Goal: Information Seeking & Learning: Find specific fact

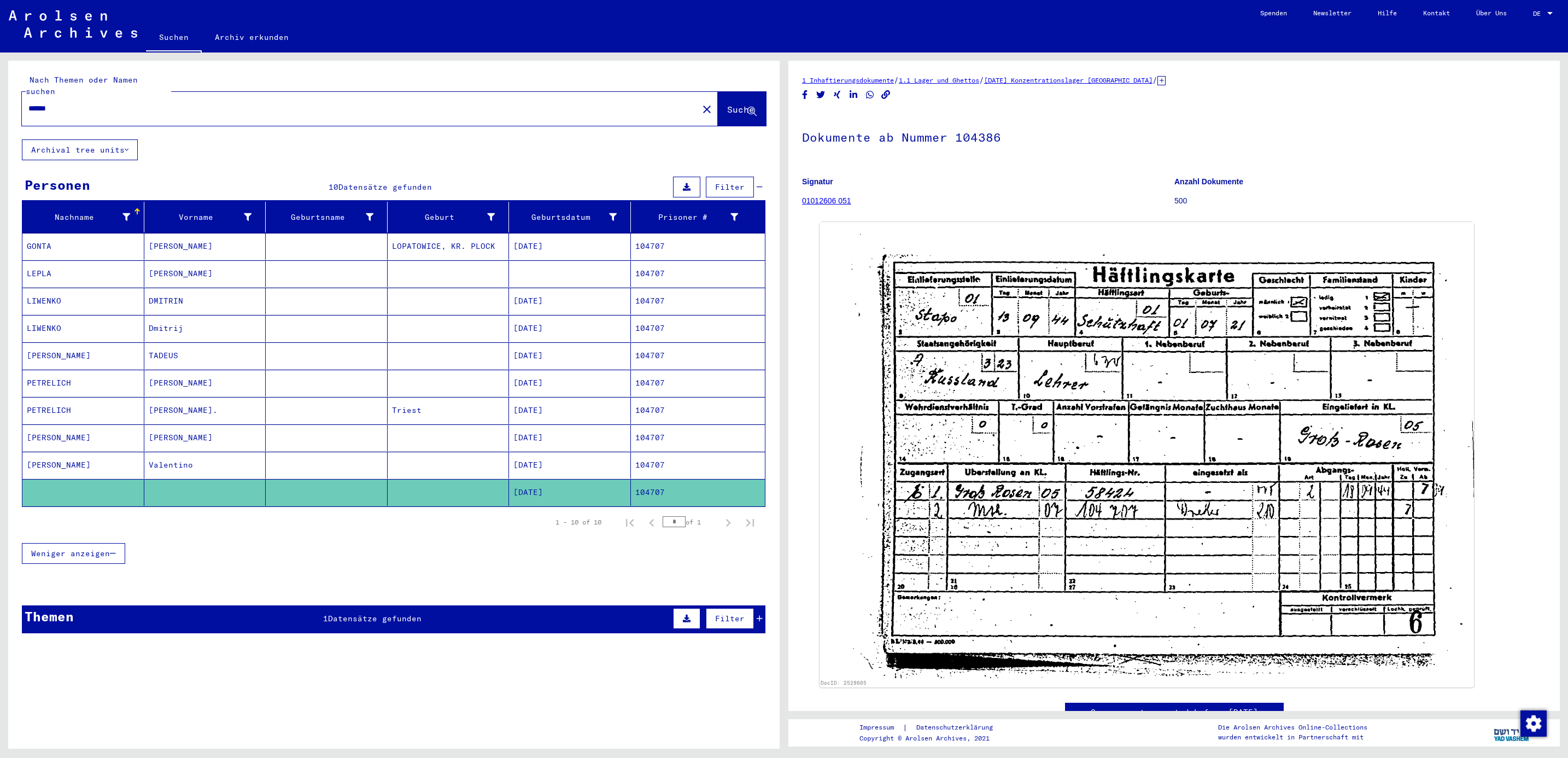
drag, startPoint x: 89, startPoint y: 100, endPoint x: -3, endPoint y: 89, distance: 92.7
click at [0, 89] on html "Suchen Archiv erkunden Spenden Newsletter Hilfe Kontakt Über Uns Suchen Archiv …" at bounding box center [784, 379] width 1568 height 758
type input "*****"
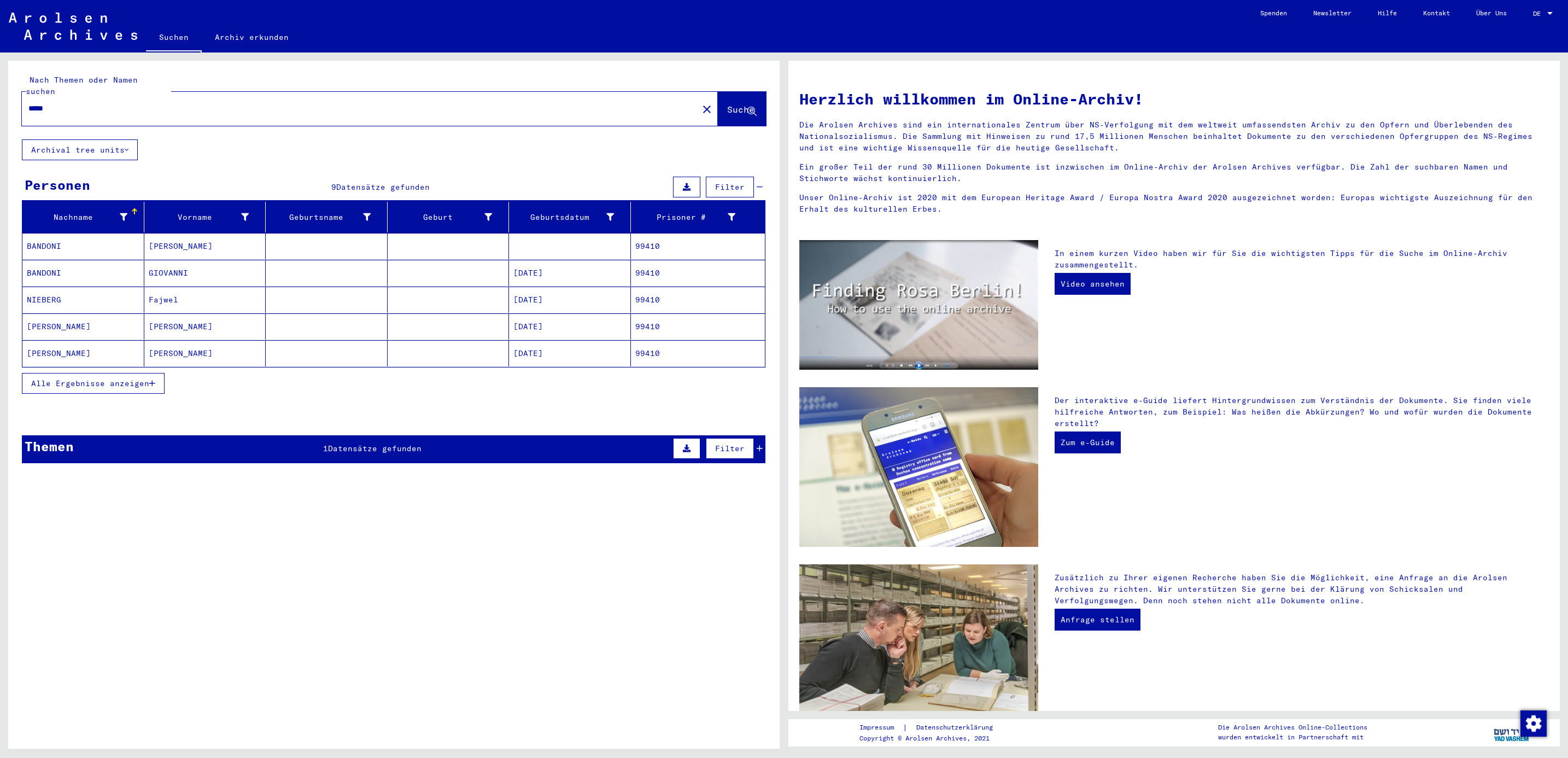
click at [46, 235] on mat-cell "BANDONI" at bounding box center [83, 246] width 122 height 26
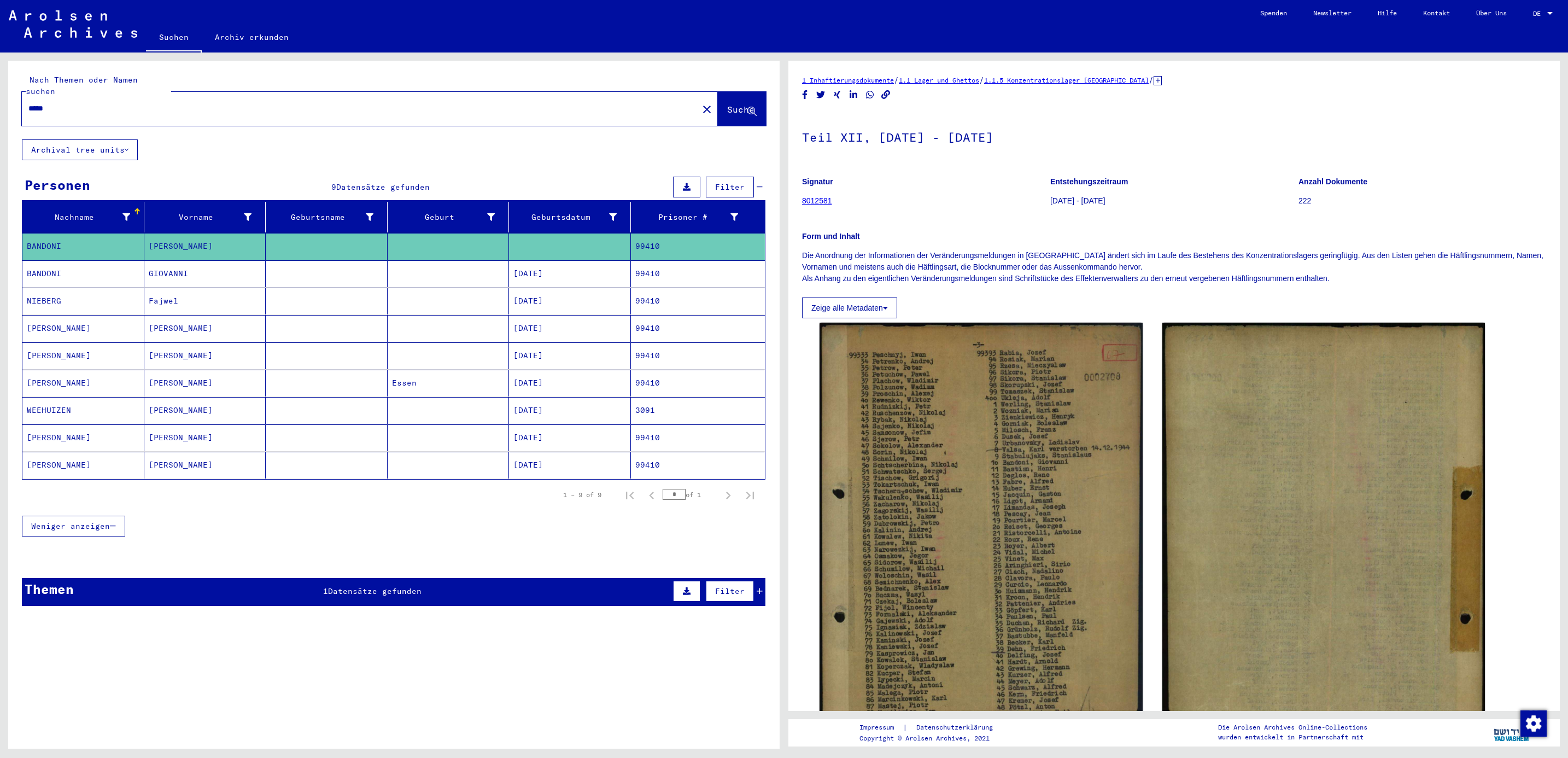
click at [46, 267] on mat-cell "BANDONI" at bounding box center [83, 274] width 122 height 27
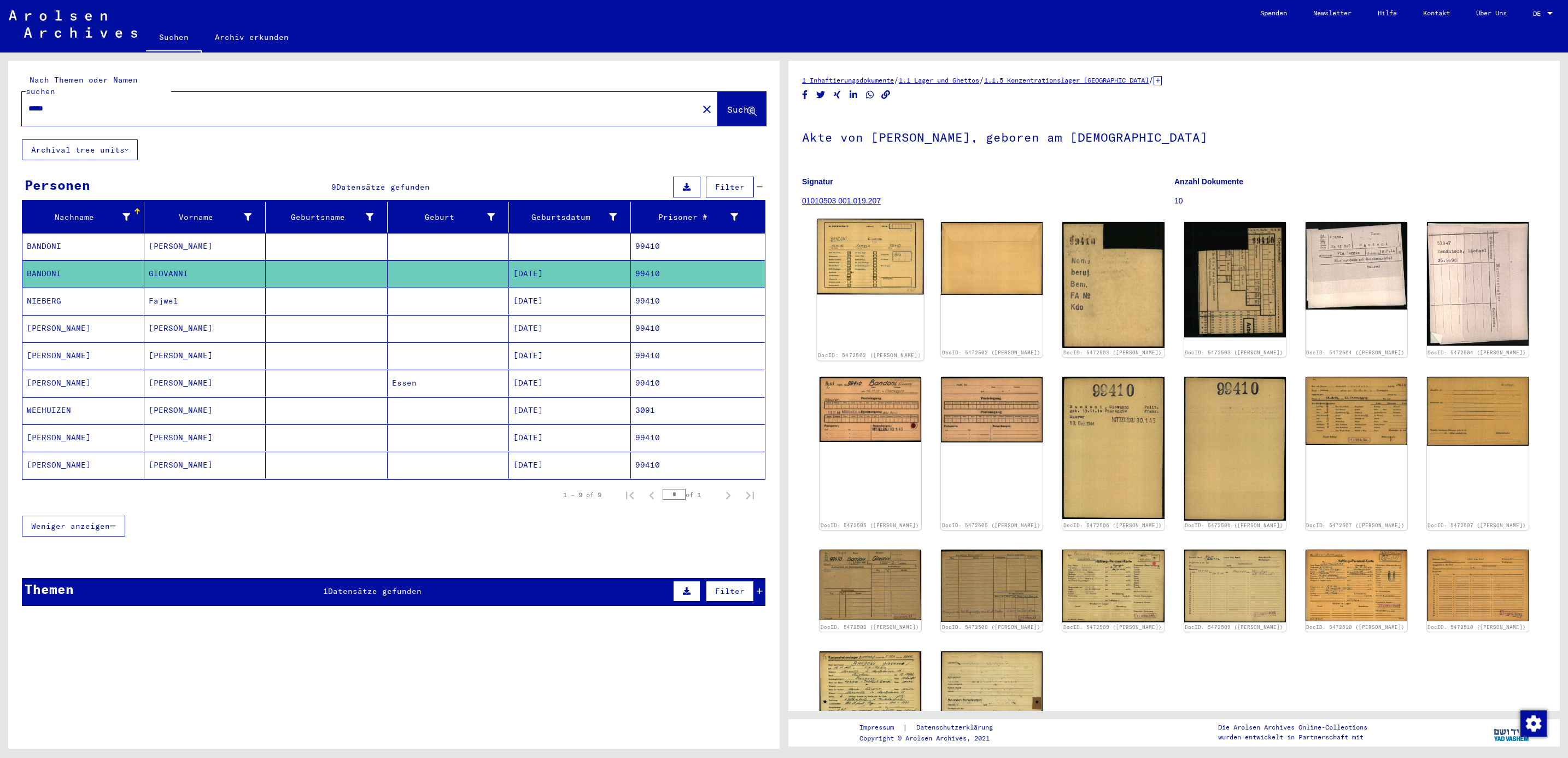
click at [904, 267] on img at bounding box center [870, 256] width 107 height 76
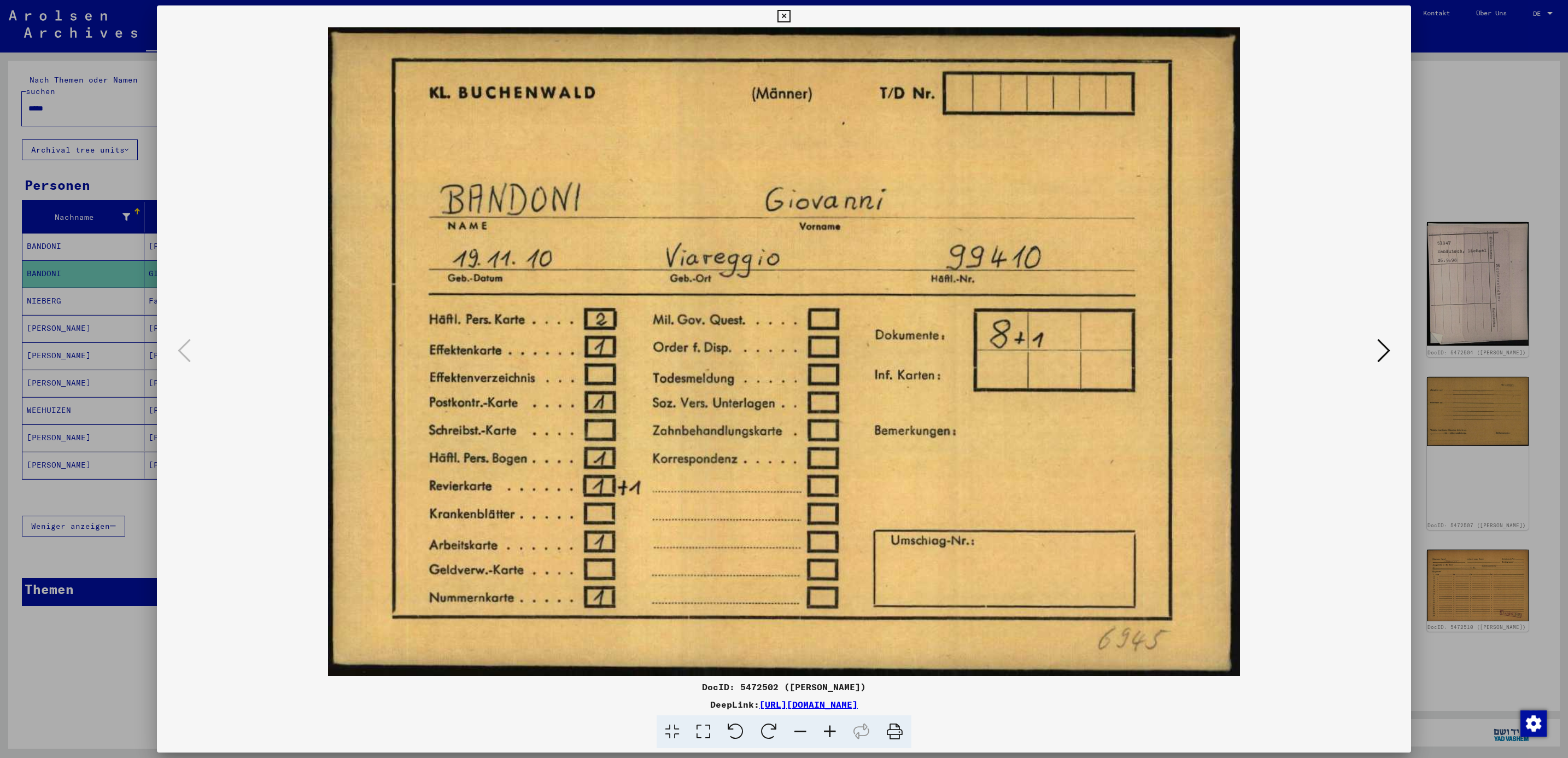
click at [1377, 357] on icon at bounding box center [1384, 350] width 13 height 26
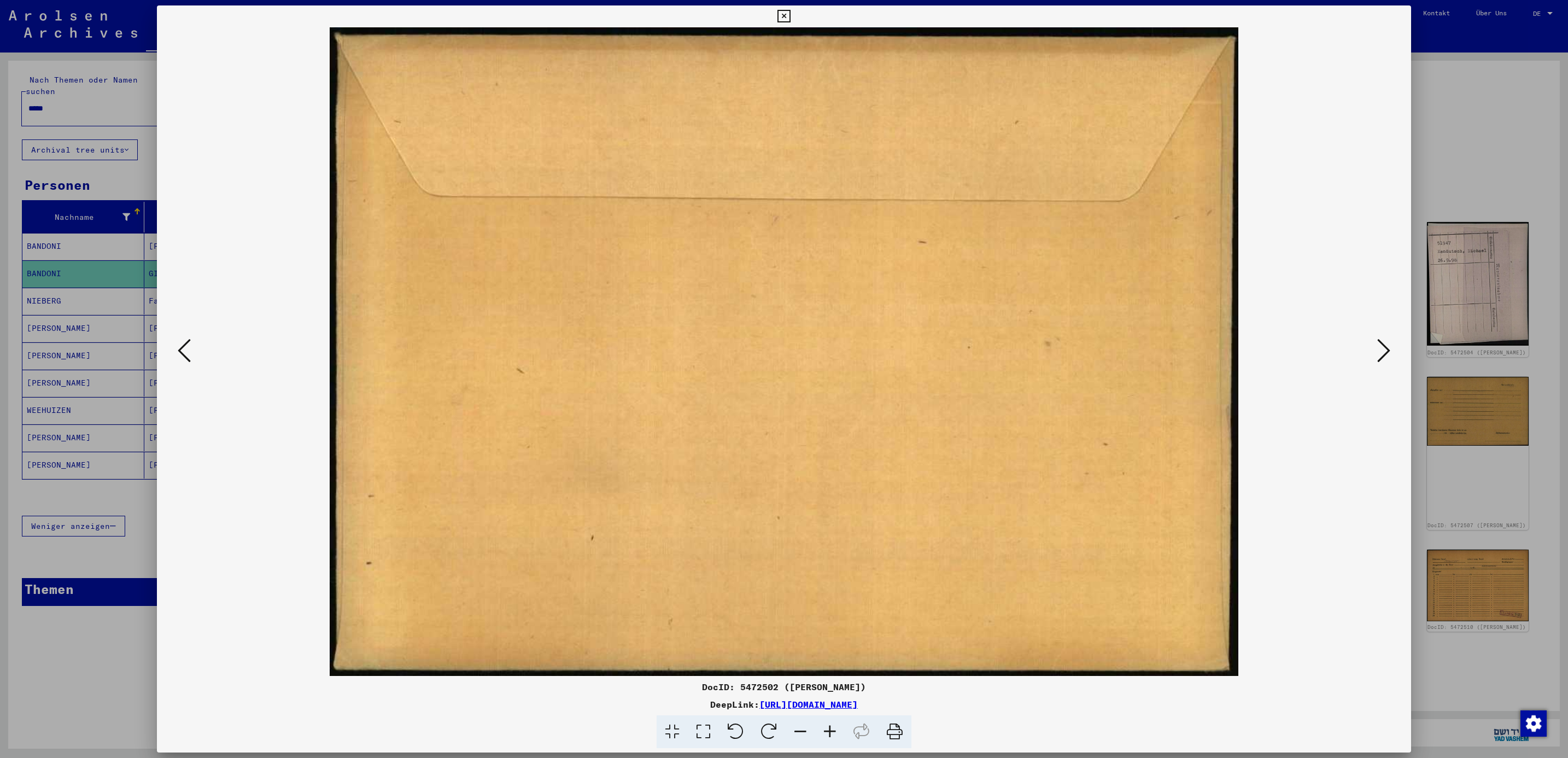
click at [1377, 357] on icon at bounding box center [1384, 350] width 13 height 26
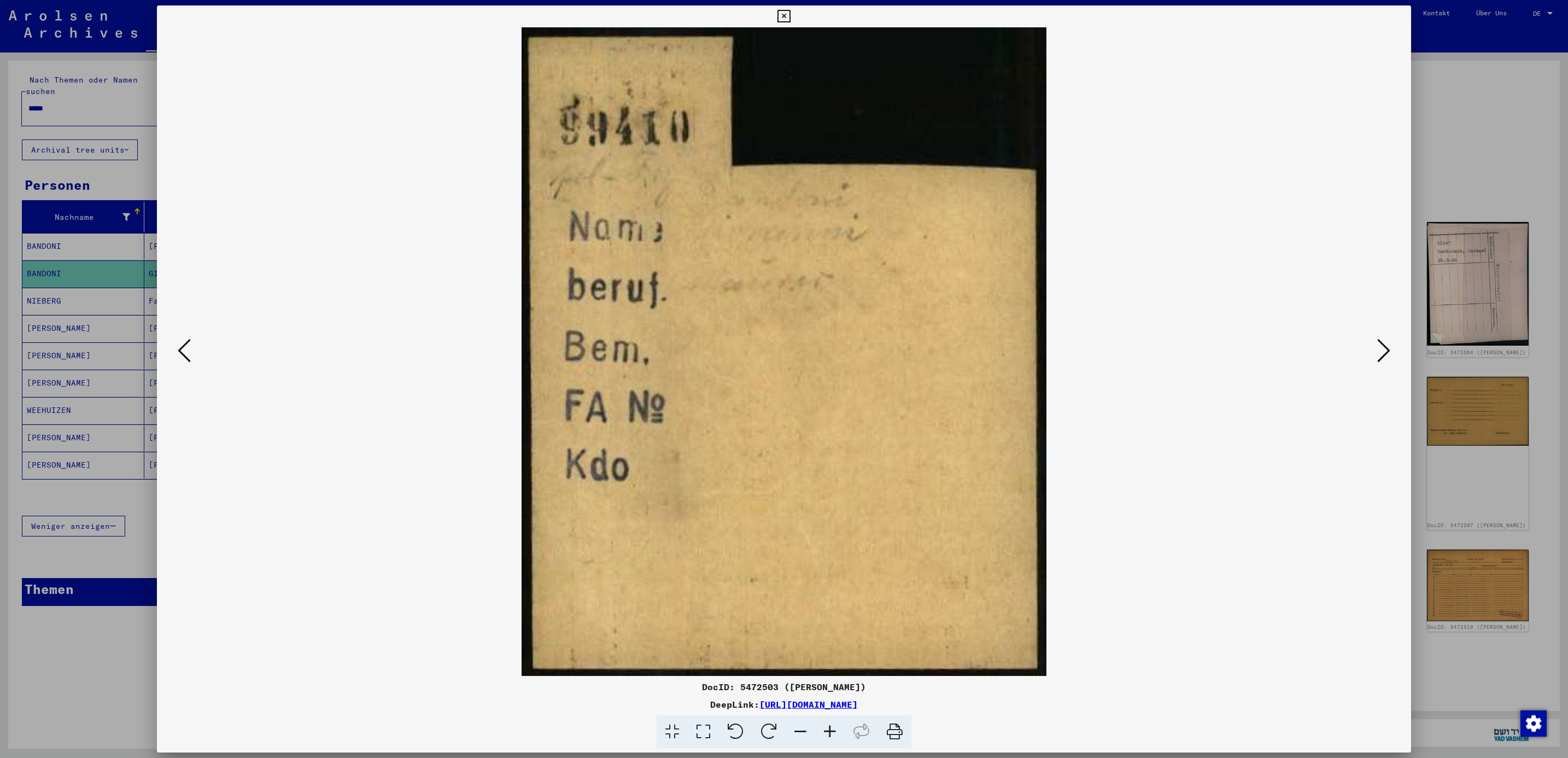
click at [1377, 357] on icon at bounding box center [1384, 350] width 13 height 26
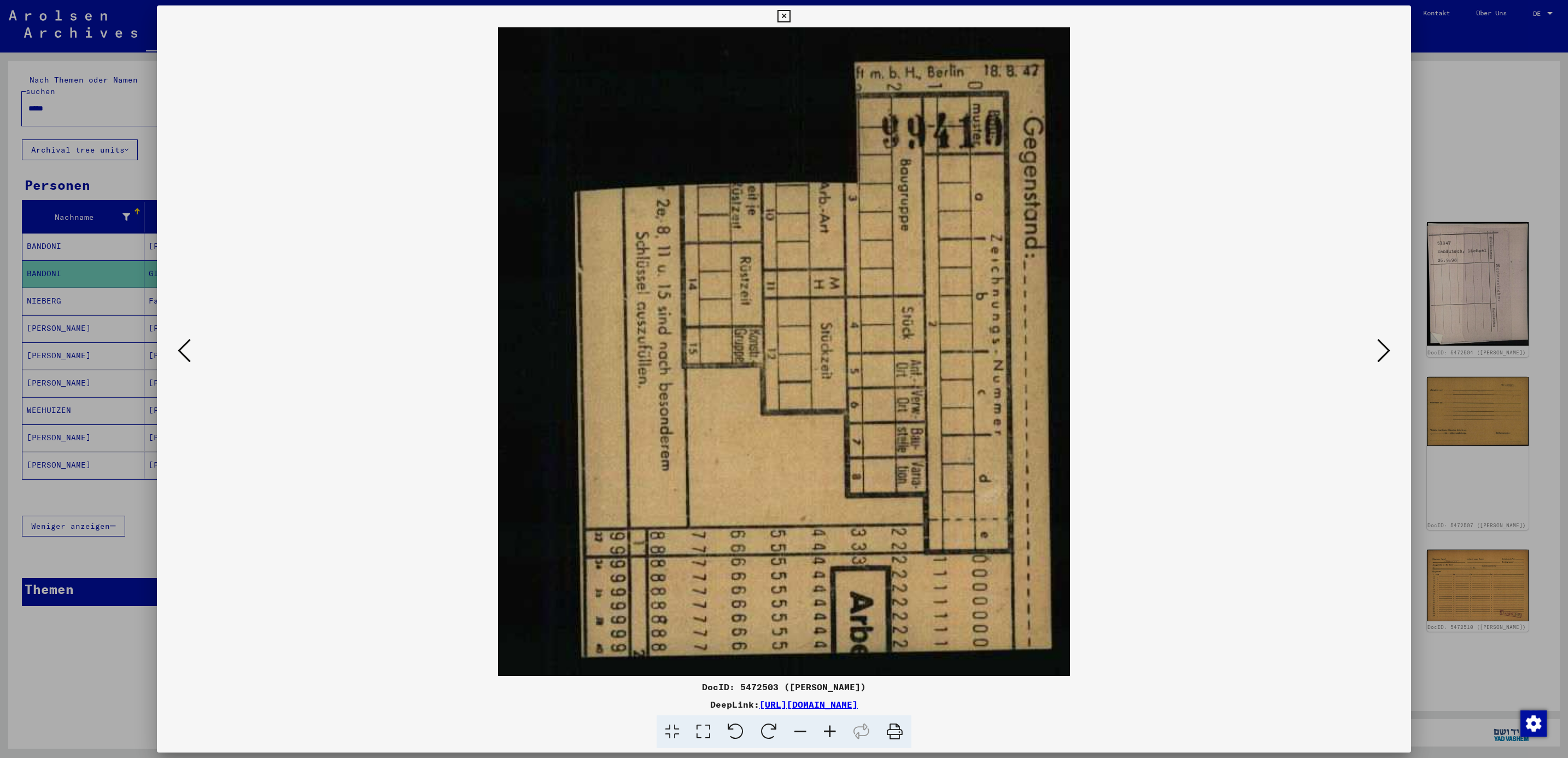
click at [1377, 357] on icon at bounding box center [1384, 350] width 13 height 26
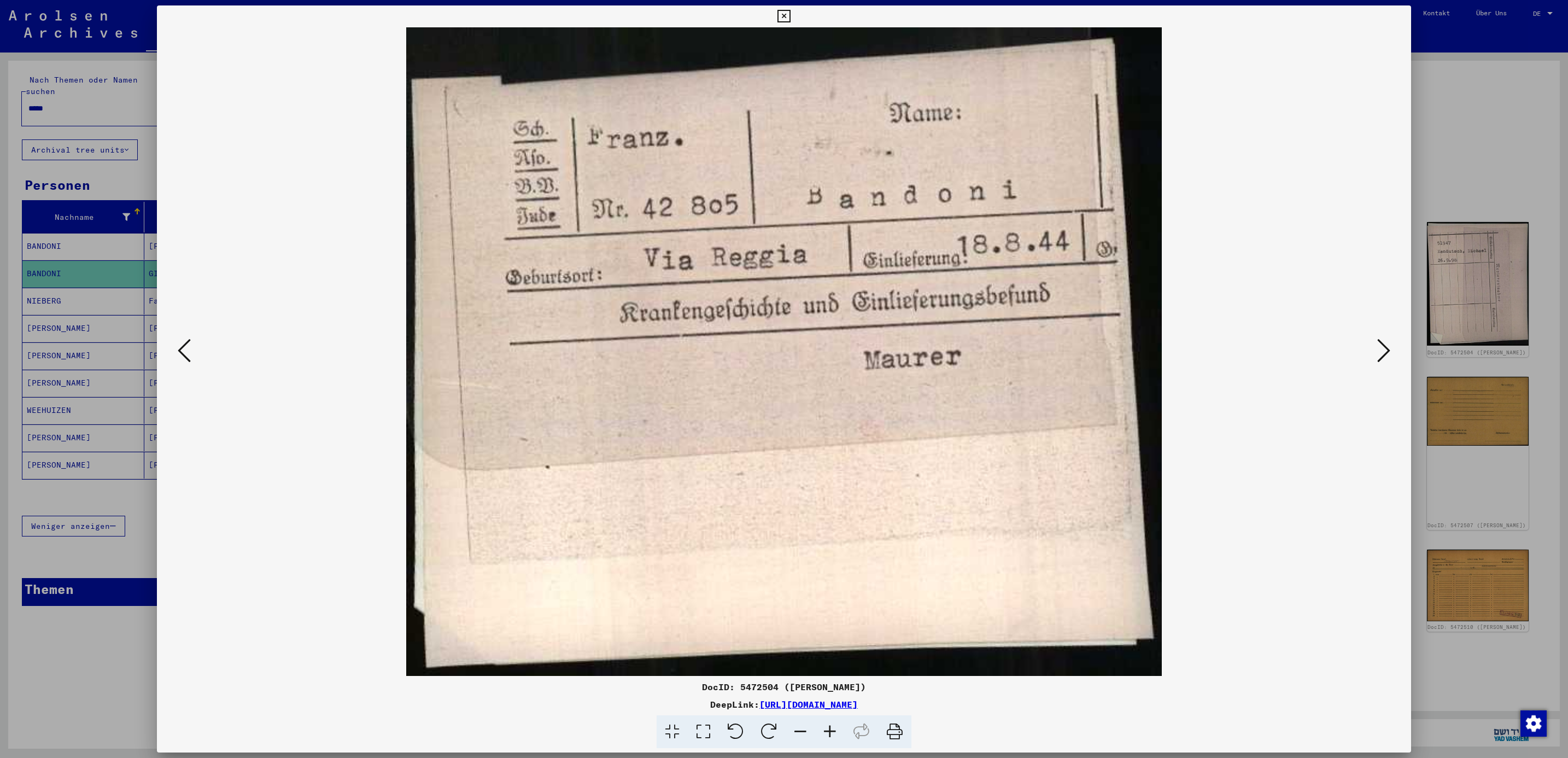
click at [1377, 357] on icon at bounding box center [1384, 350] width 13 height 26
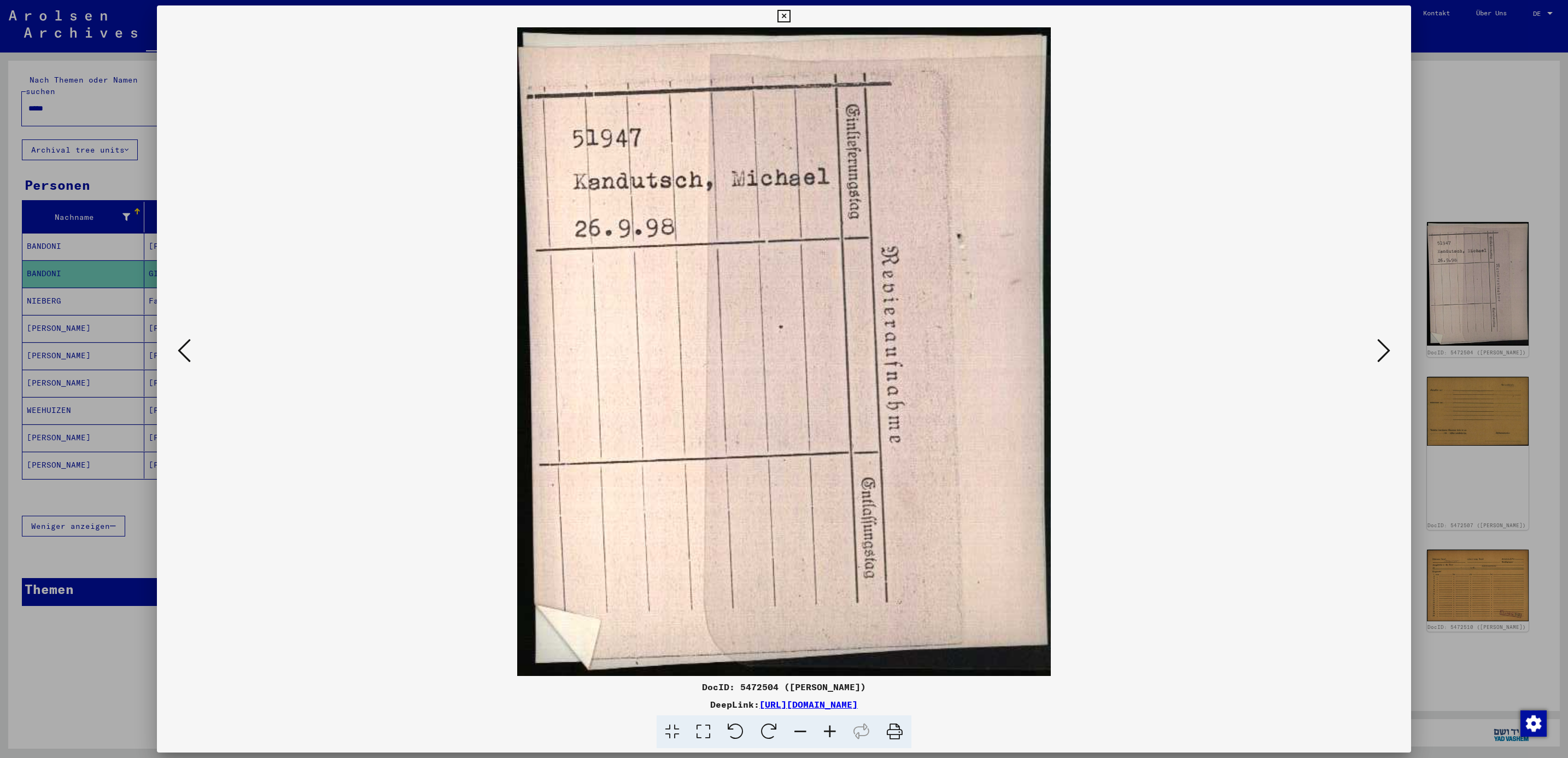
click at [1377, 357] on icon at bounding box center [1384, 350] width 13 height 26
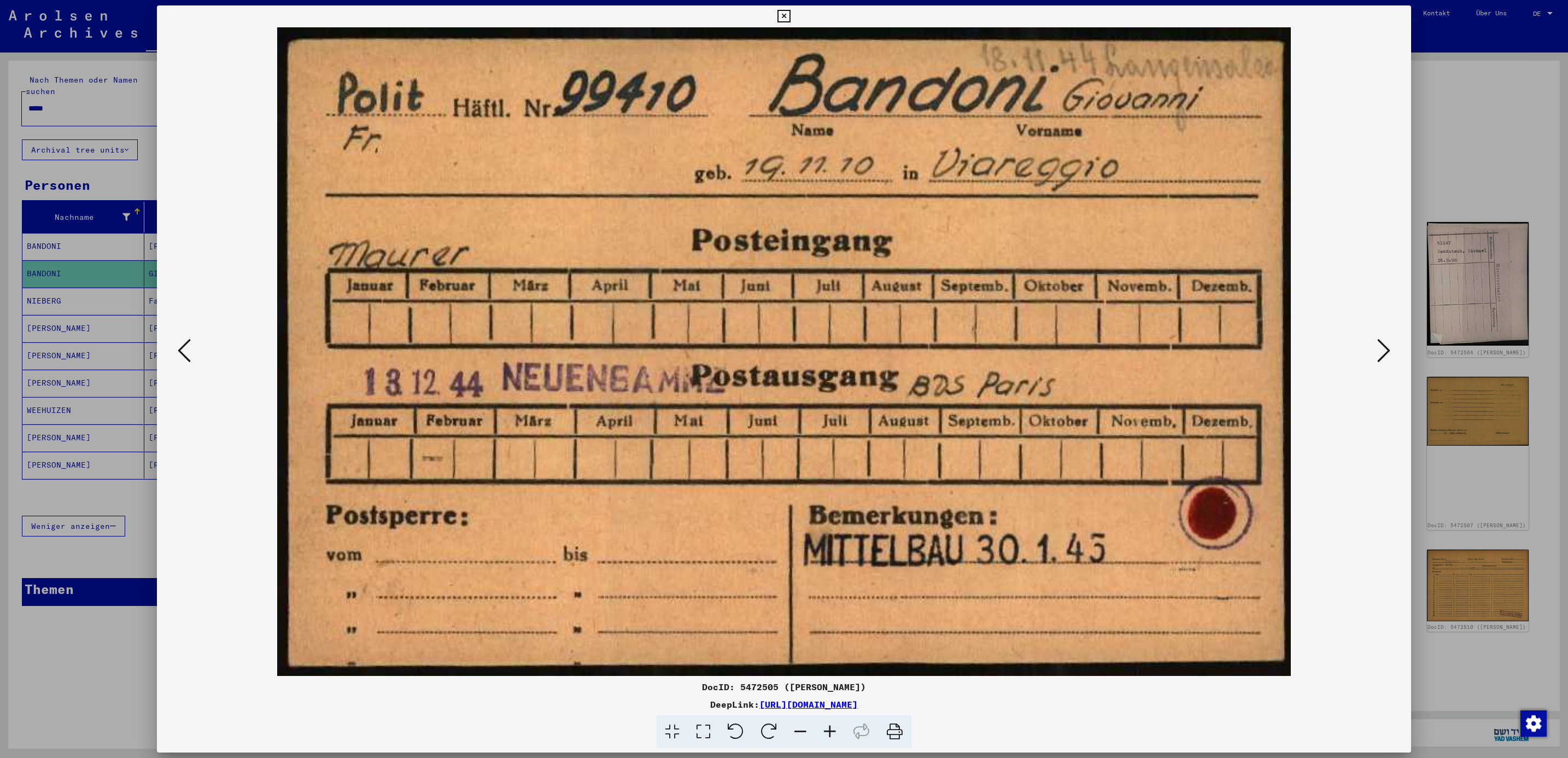
click at [1374, 348] on button at bounding box center [1384, 351] width 19 height 31
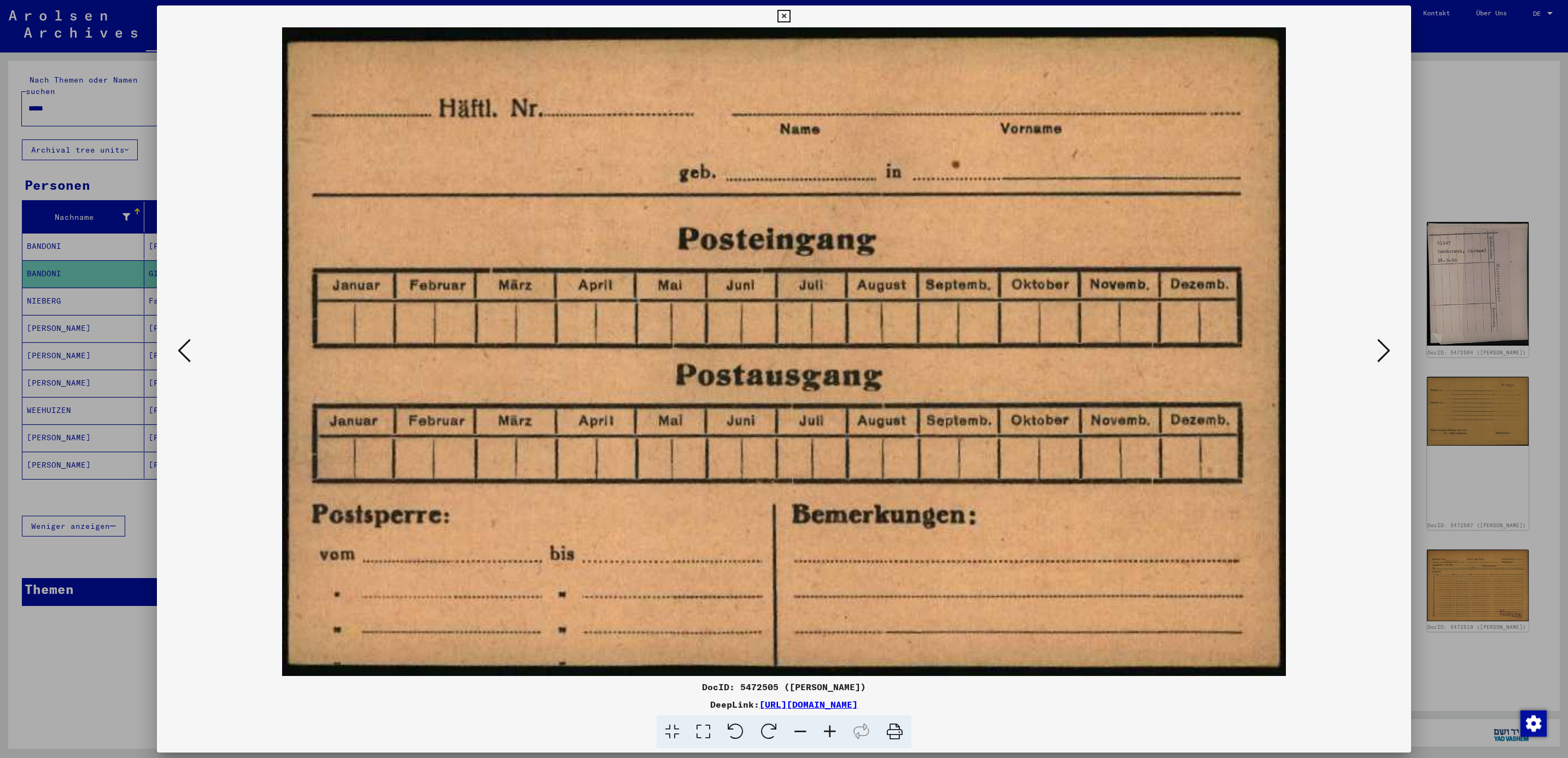
click at [1374, 348] on button at bounding box center [1384, 351] width 19 height 31
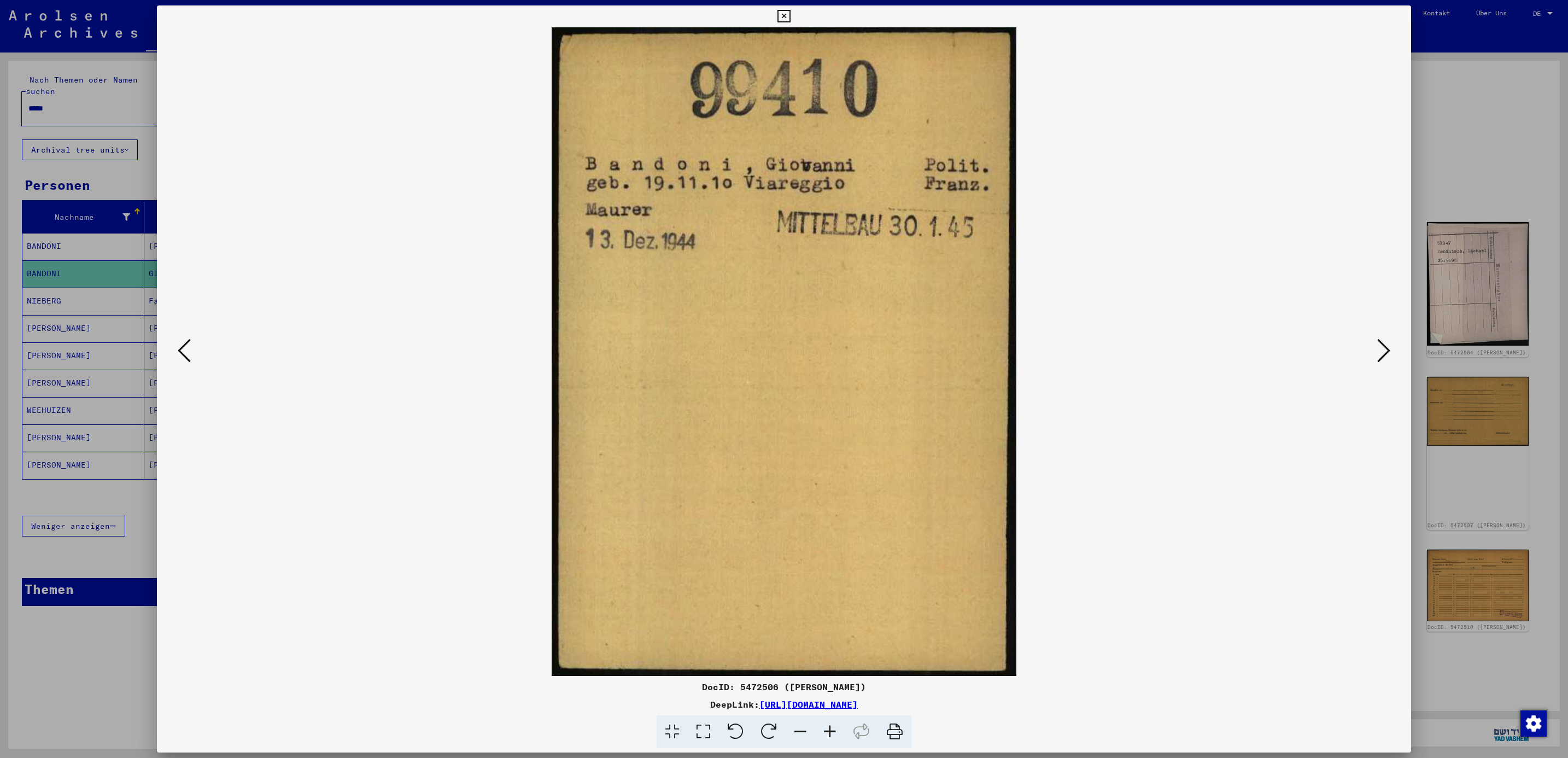
click at [1374, 348] on button at bounding box center [1384, 351] width 19 height 31
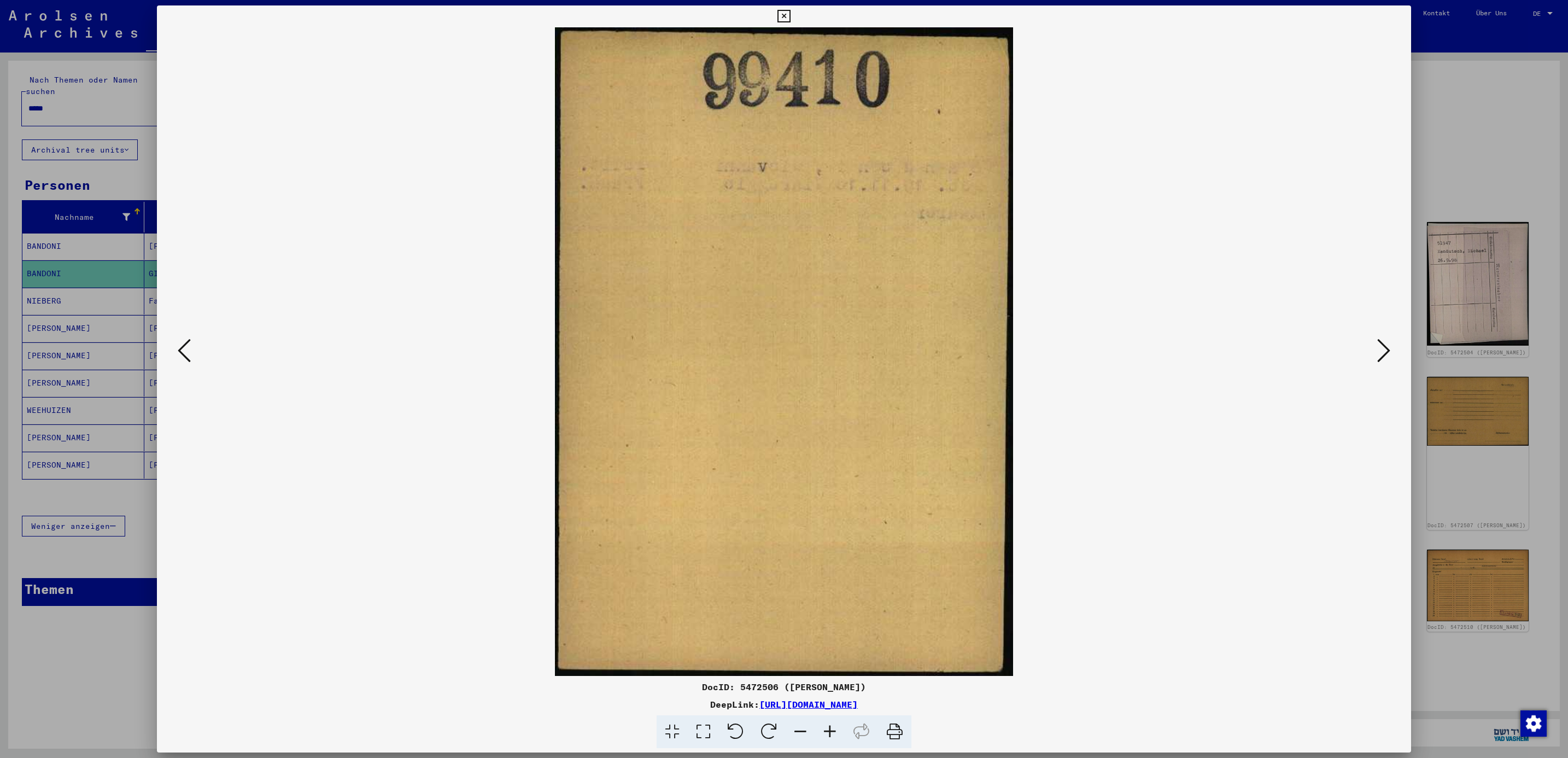
click at [1374, 348] on button at bounding box center [1384, 351] width 19 height 31
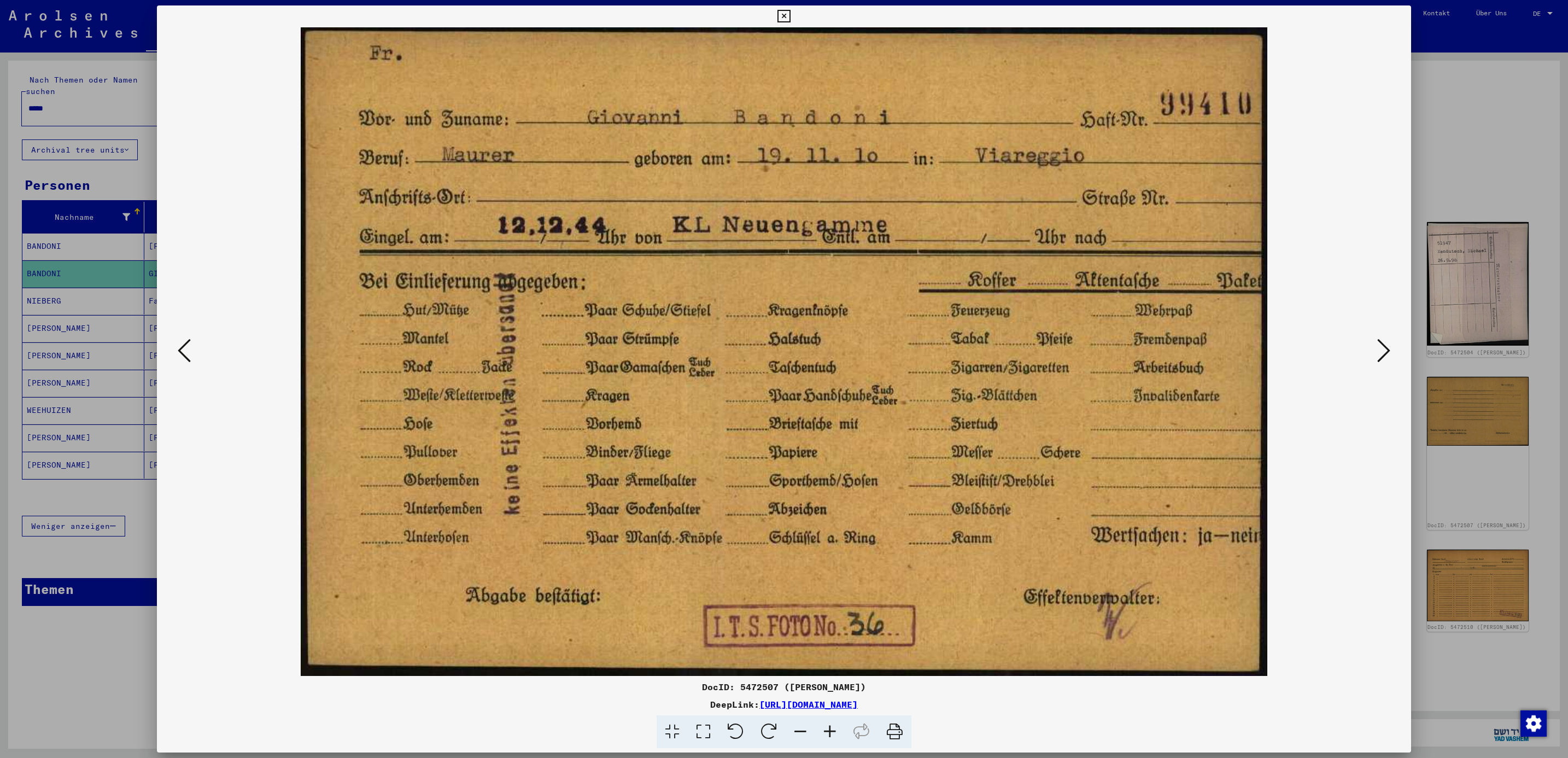
click at [1374, 348] on button at bounding box center [1384, 351] width 19 height 31
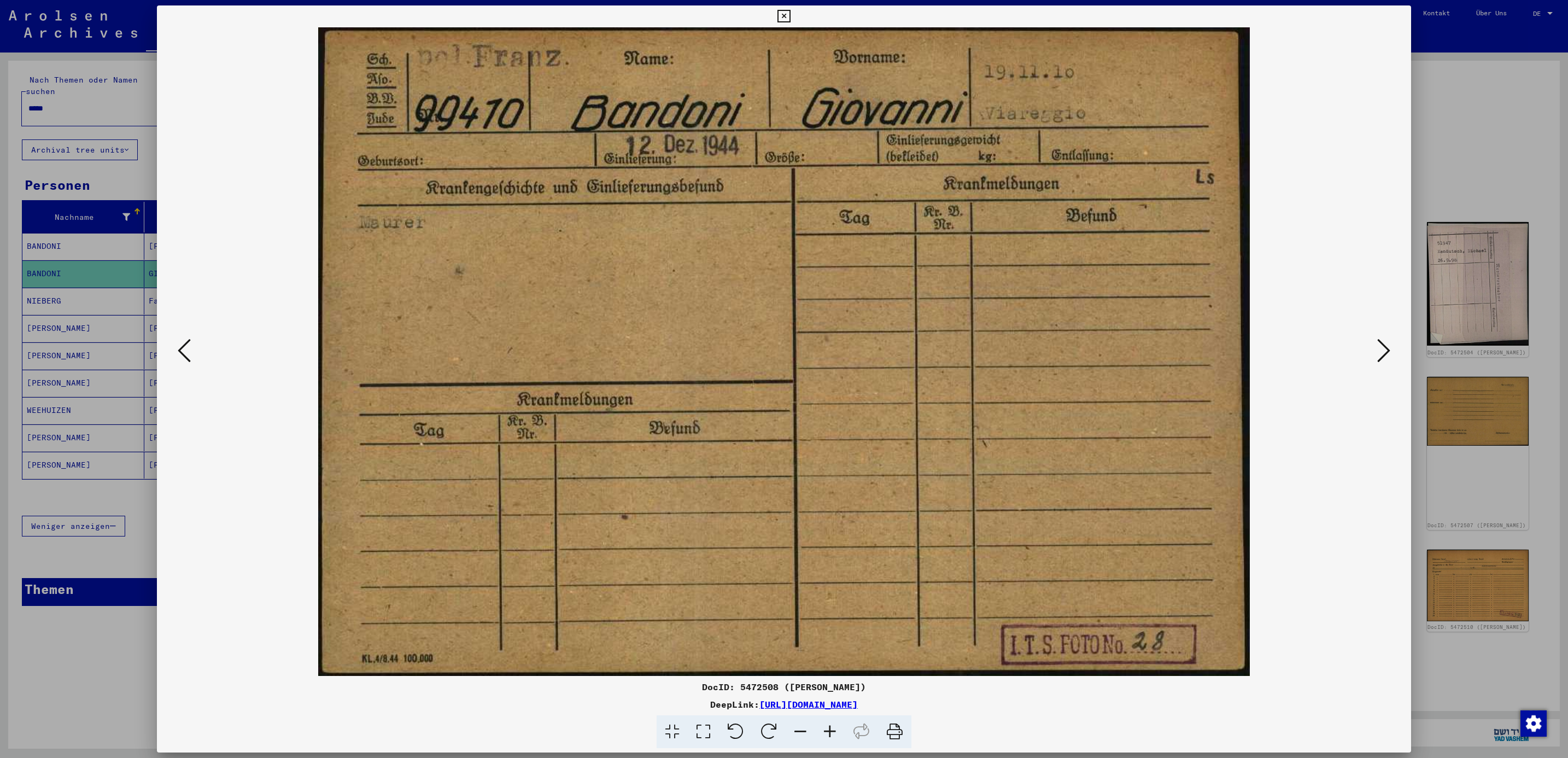
click at [1374, 348] on button at bounding box center [1384, 351] width 19 height 31
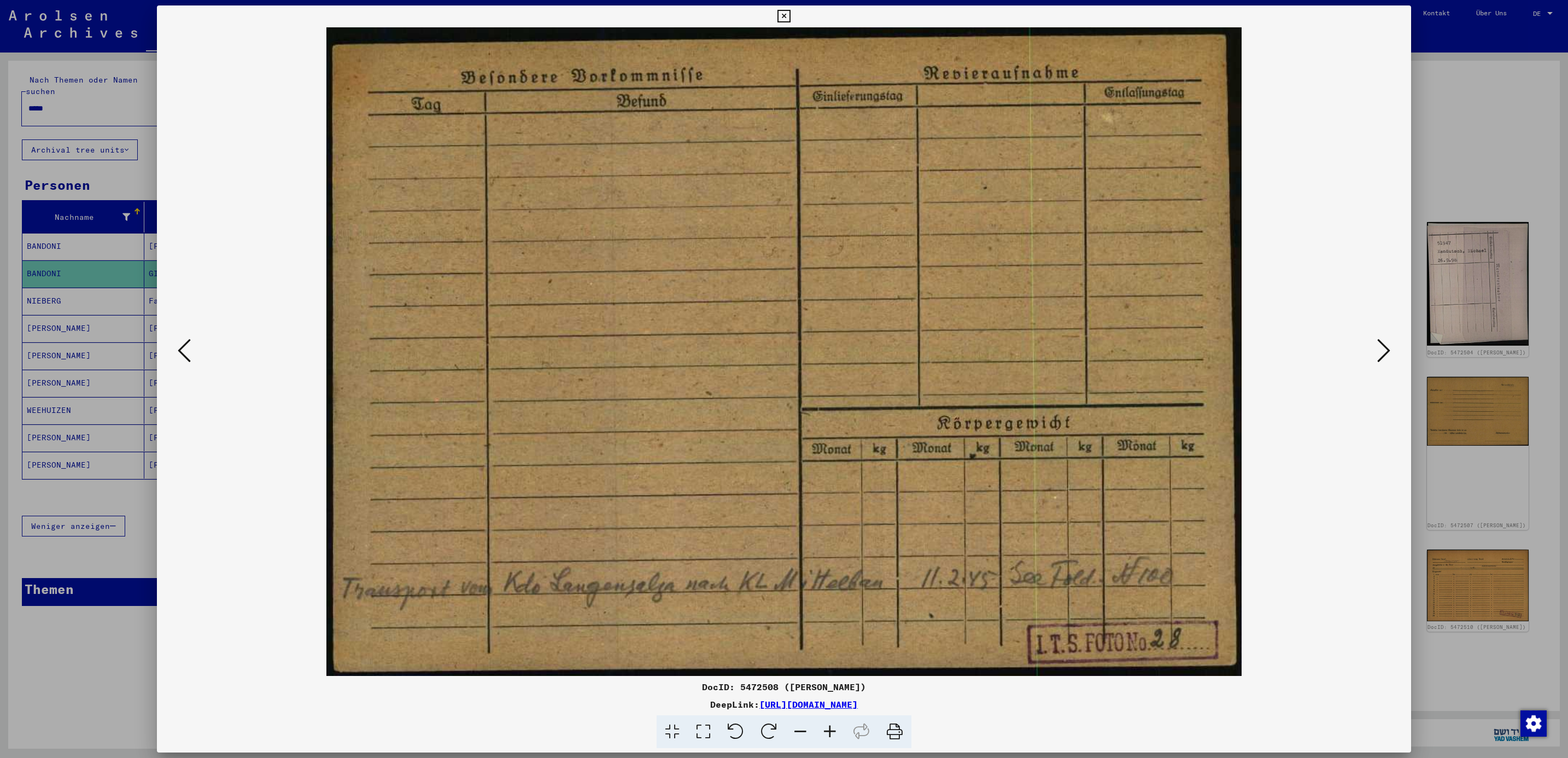
click at [1374, 348] on button at bounding box center [1384, 351] width 19 height 31
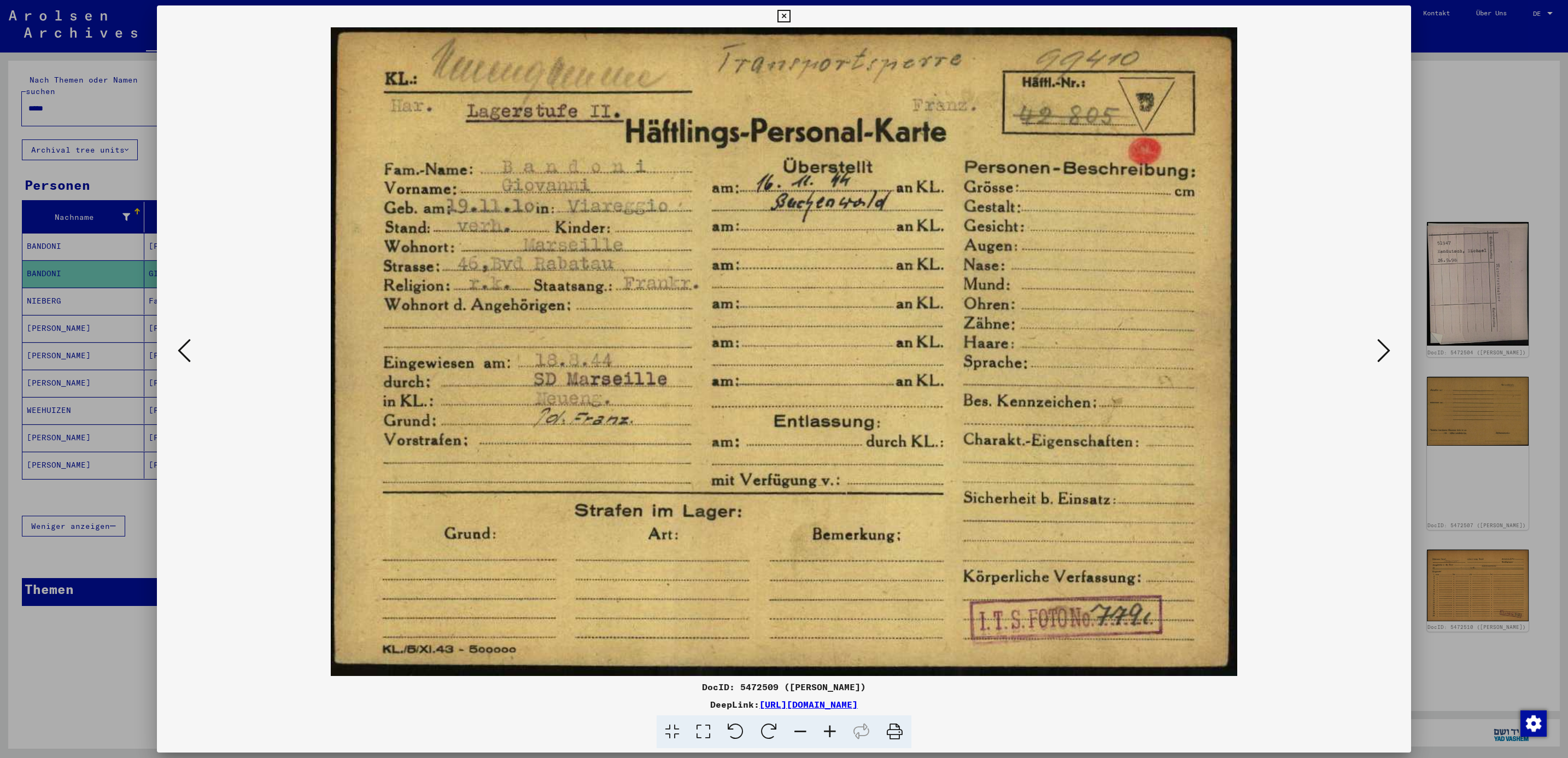
click at [1374, 348] on button at bounding box center [1384, 351] width 19 height 31
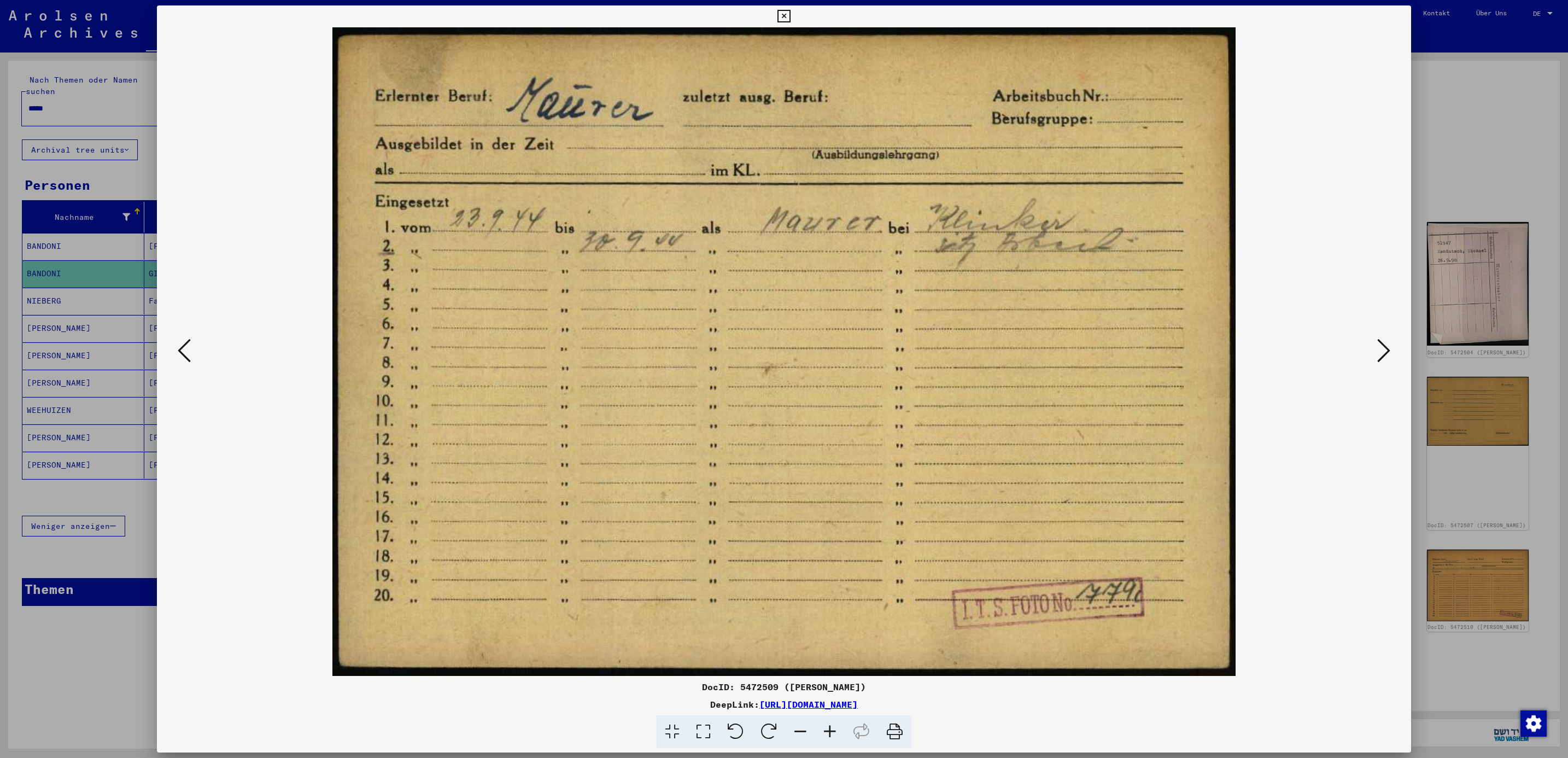
click at [1374, 348] on button at bounding box center [1384, 351] width 19 height 31
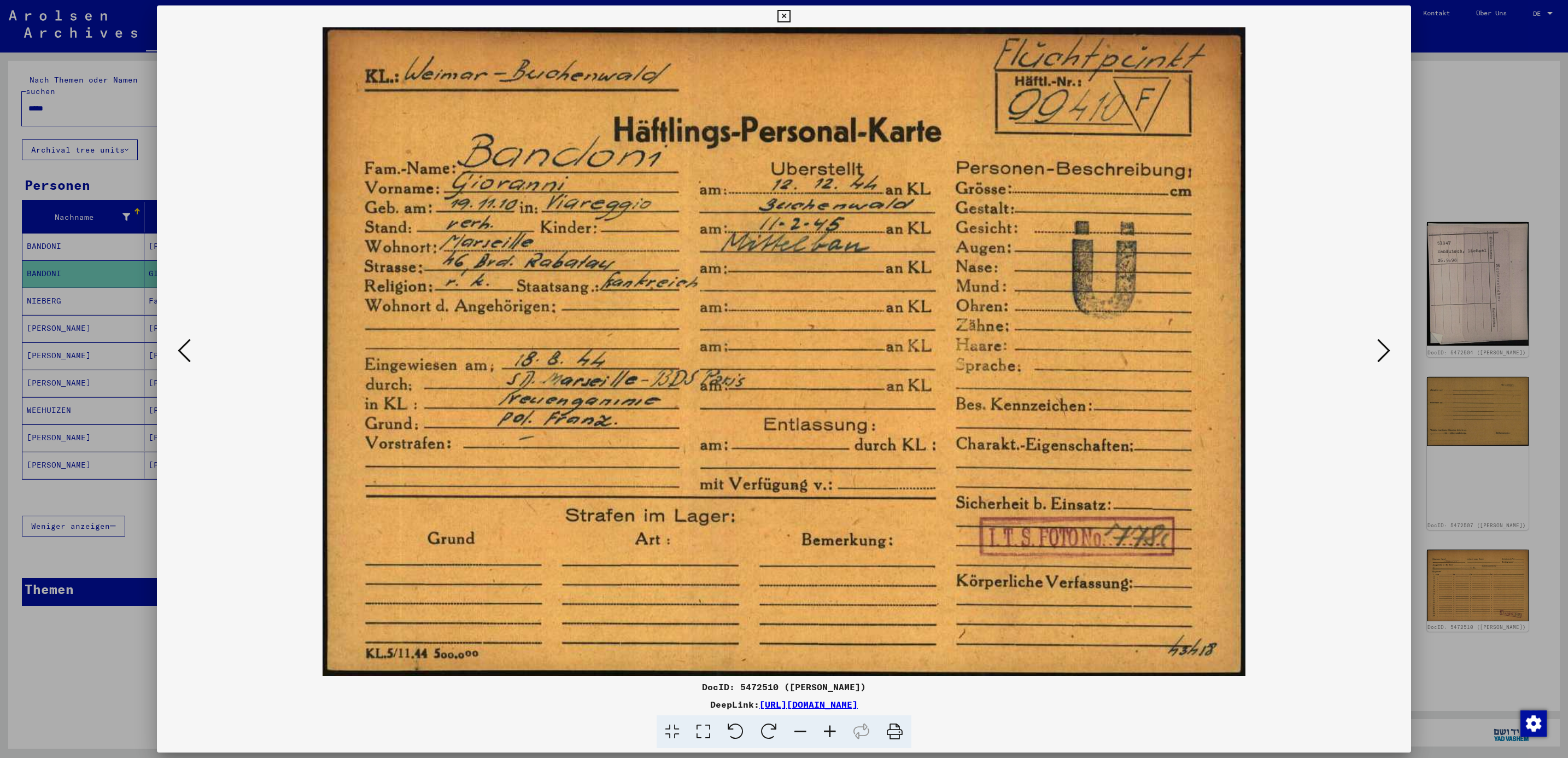
click at [1374, 348] on button at bounding box center [1384, 351] width 19 height 31
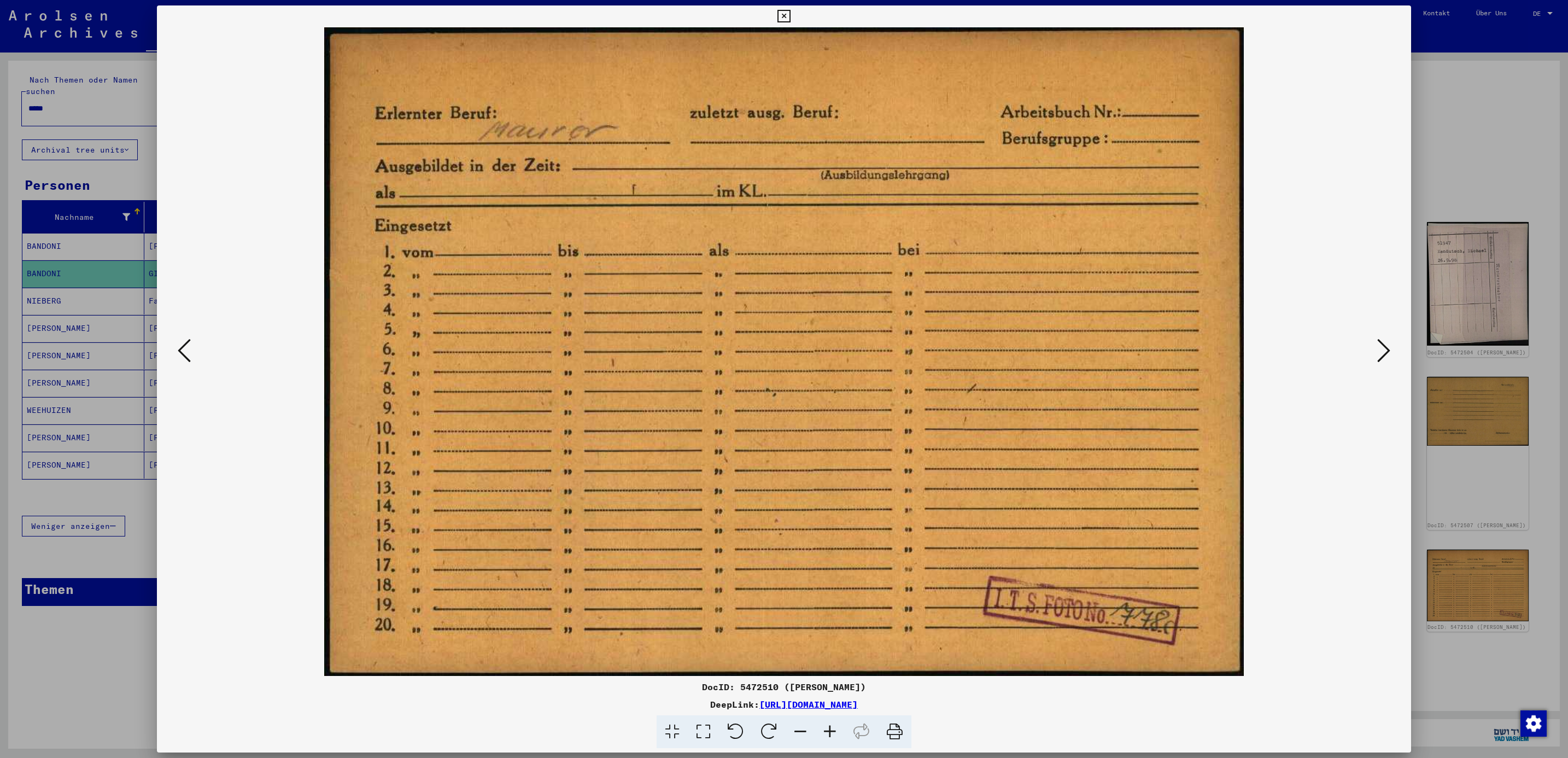
click at [1374, 348] on button at bounding box center [1384, 351] width 19 height 31
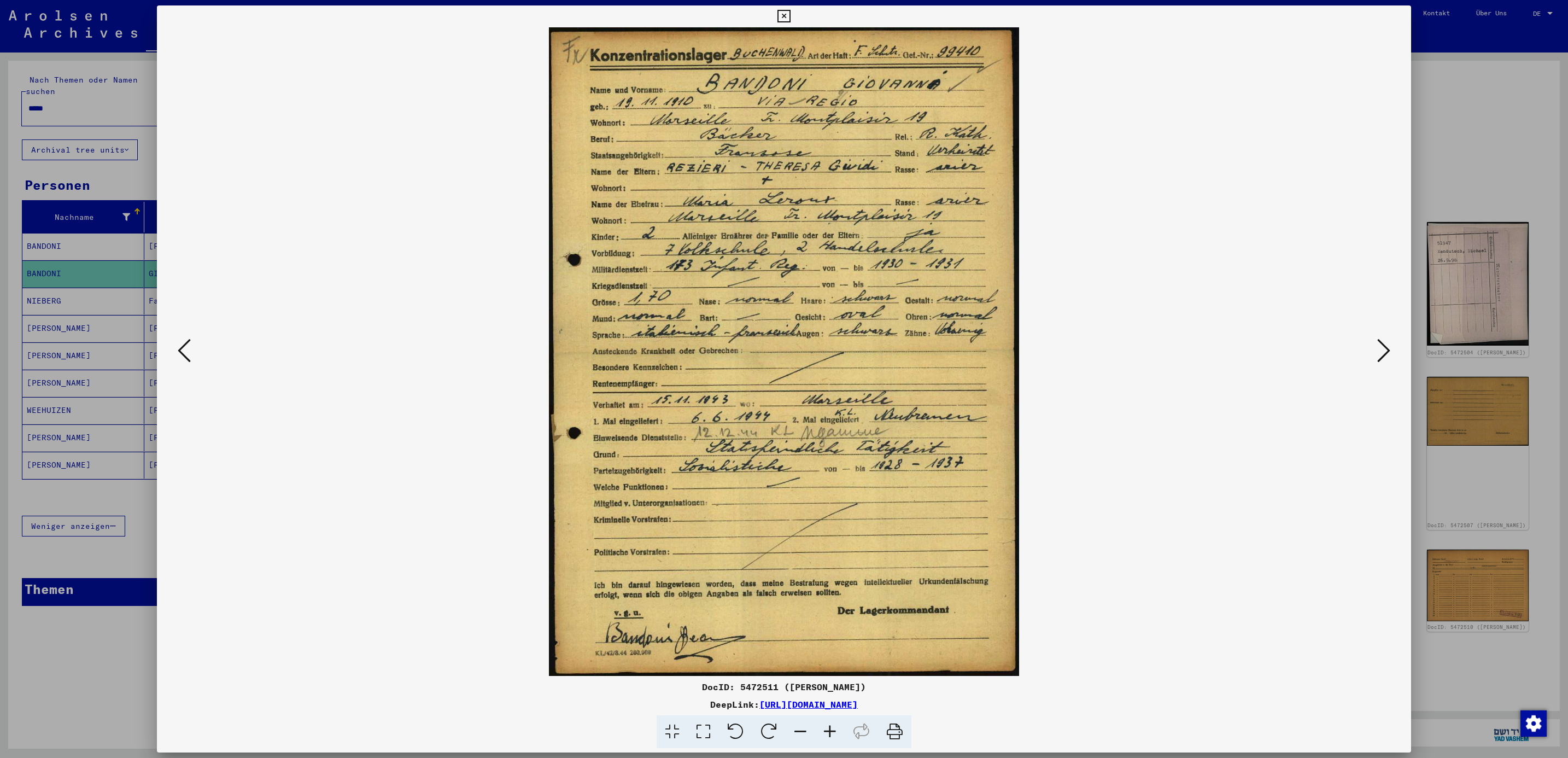
click at [1374, 348] on button at bounding box center [1384, 351] width 19 height 31
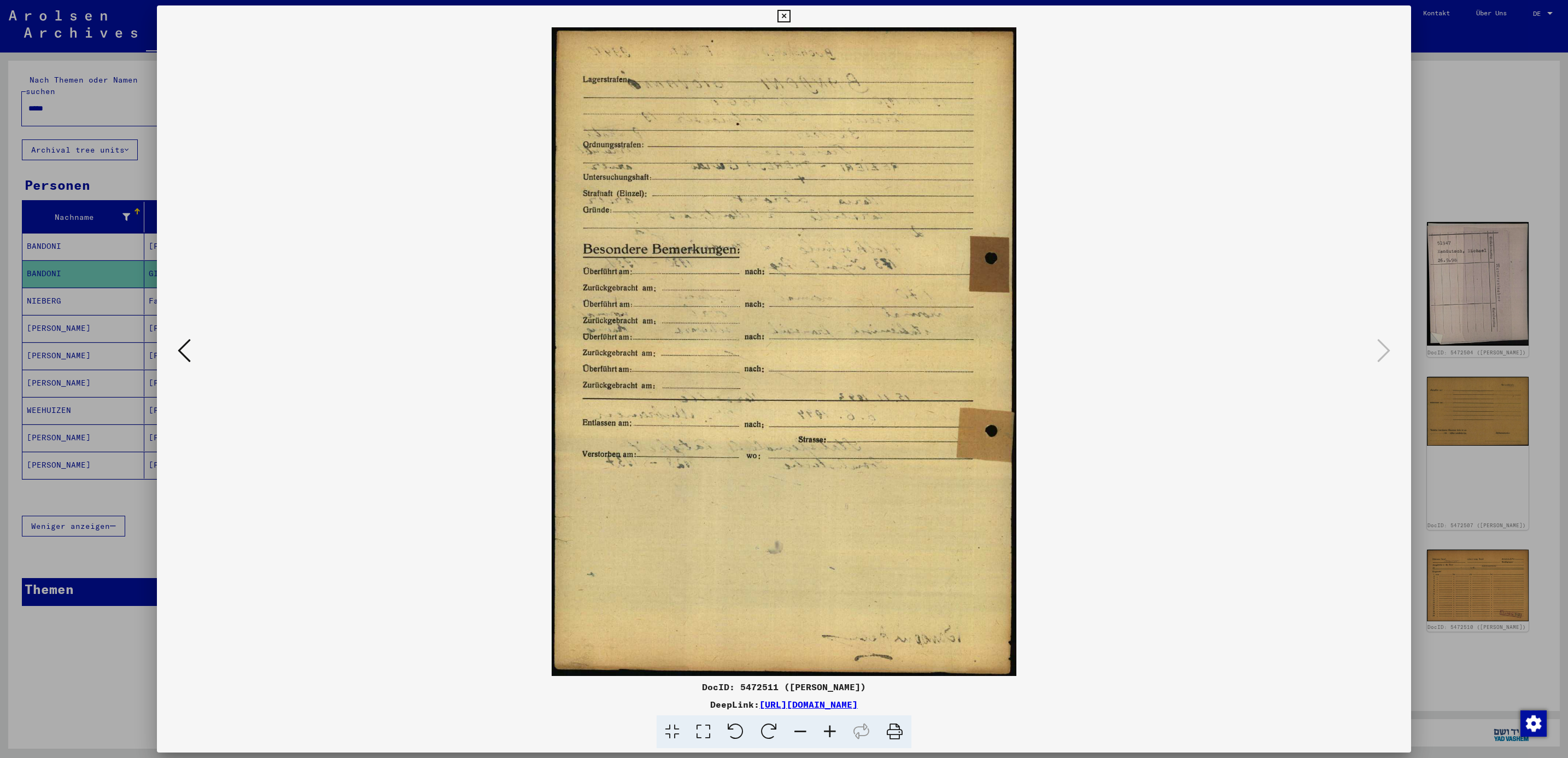
click at [196, 355] on img at bounding box center [784, 351] width 1180 height 648
click at [184, 351] on icon at bounding box center [184, 350] width 13 height 26
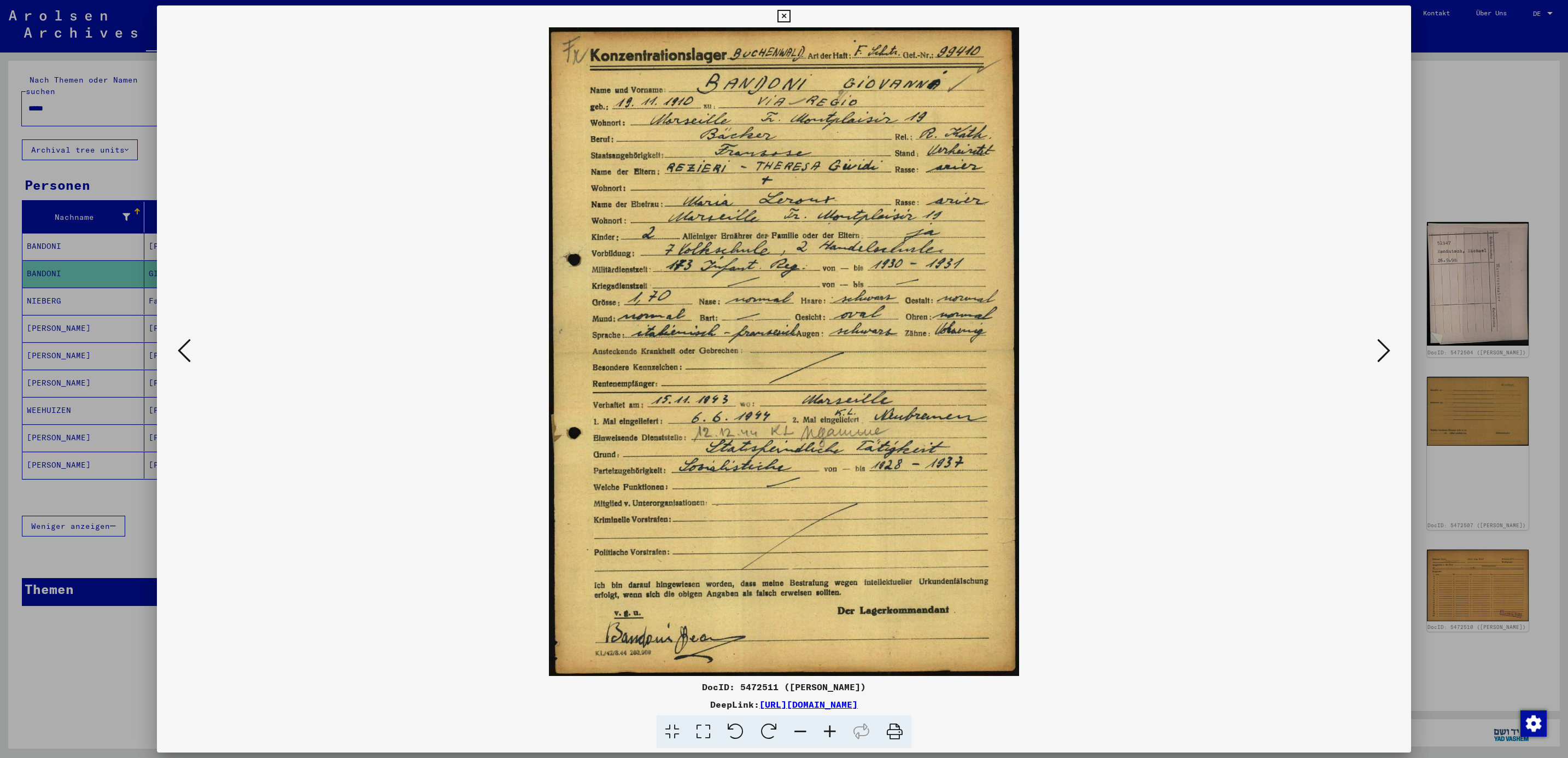
click at [1466, 95] on div at bounding box center [784, 379] width 1568 height 758
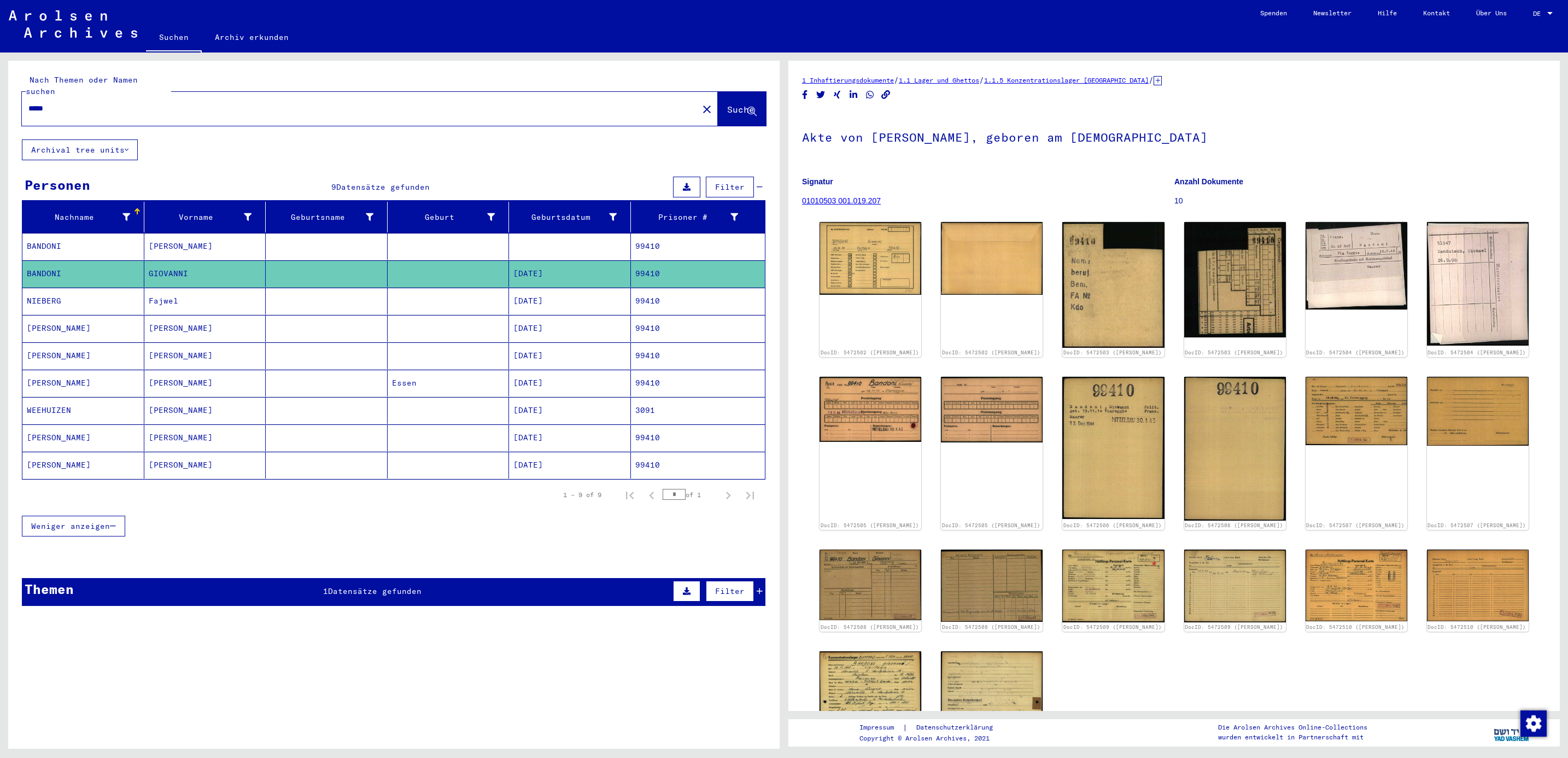
drag, startPoint x: 86, startPoint y: 97, endPoint x: -3, endPoint y: 86, distance: 89.7
click at [0, 86] on html "Suchen Archiv erkunden Spenden Newsletter Hilfe Kontakt Über Uns Suchen Archiv …" at bounding box center [784, 379] width 1568 height 758
click at [727, 104] on span "Suche" at bounding box center [741, 110] width 27 height 11
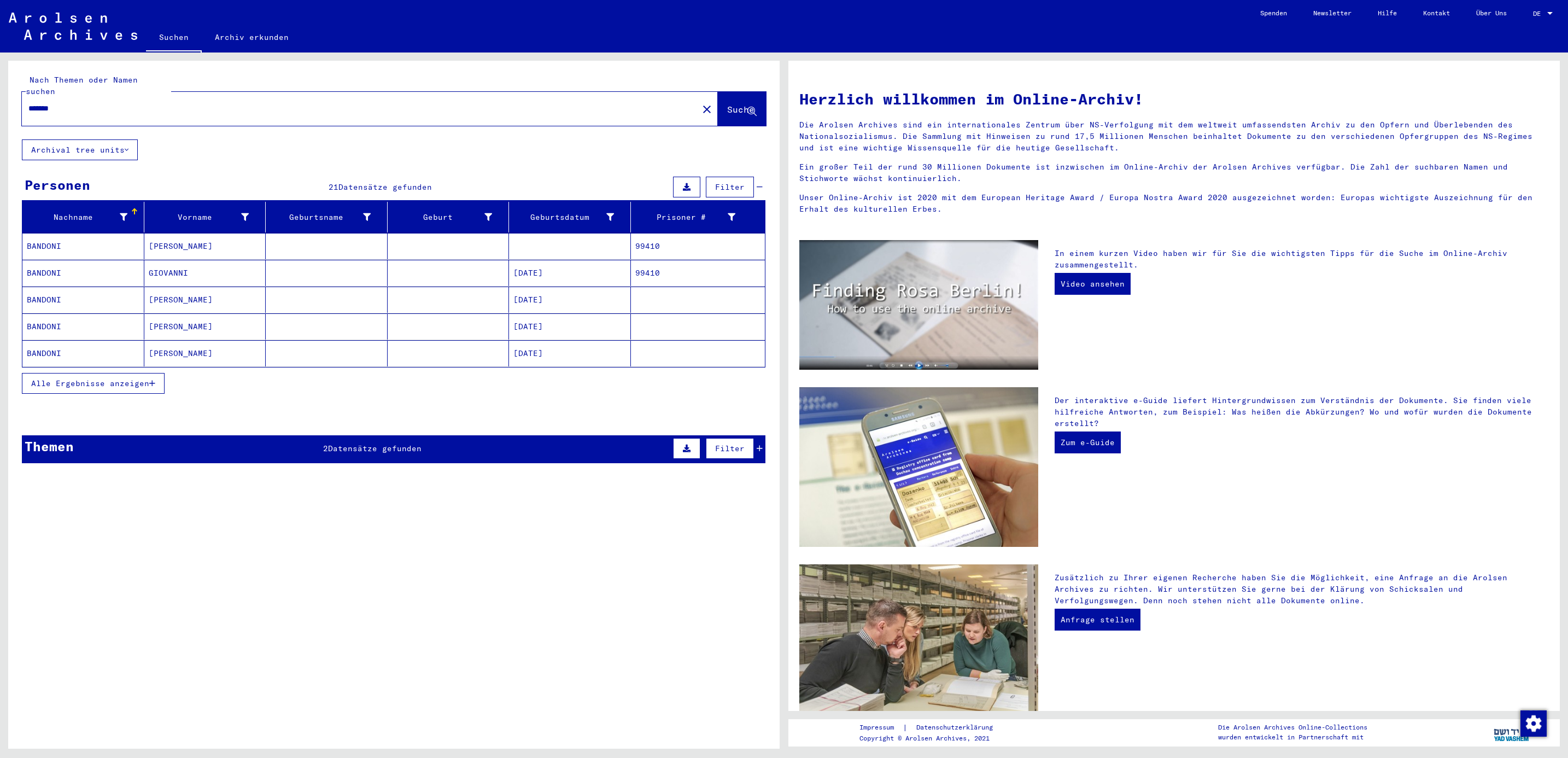
click at [150, 373] on button "Alle Ergebnisse anzeigen" at bounding box center [93, 384] width 142 height 21
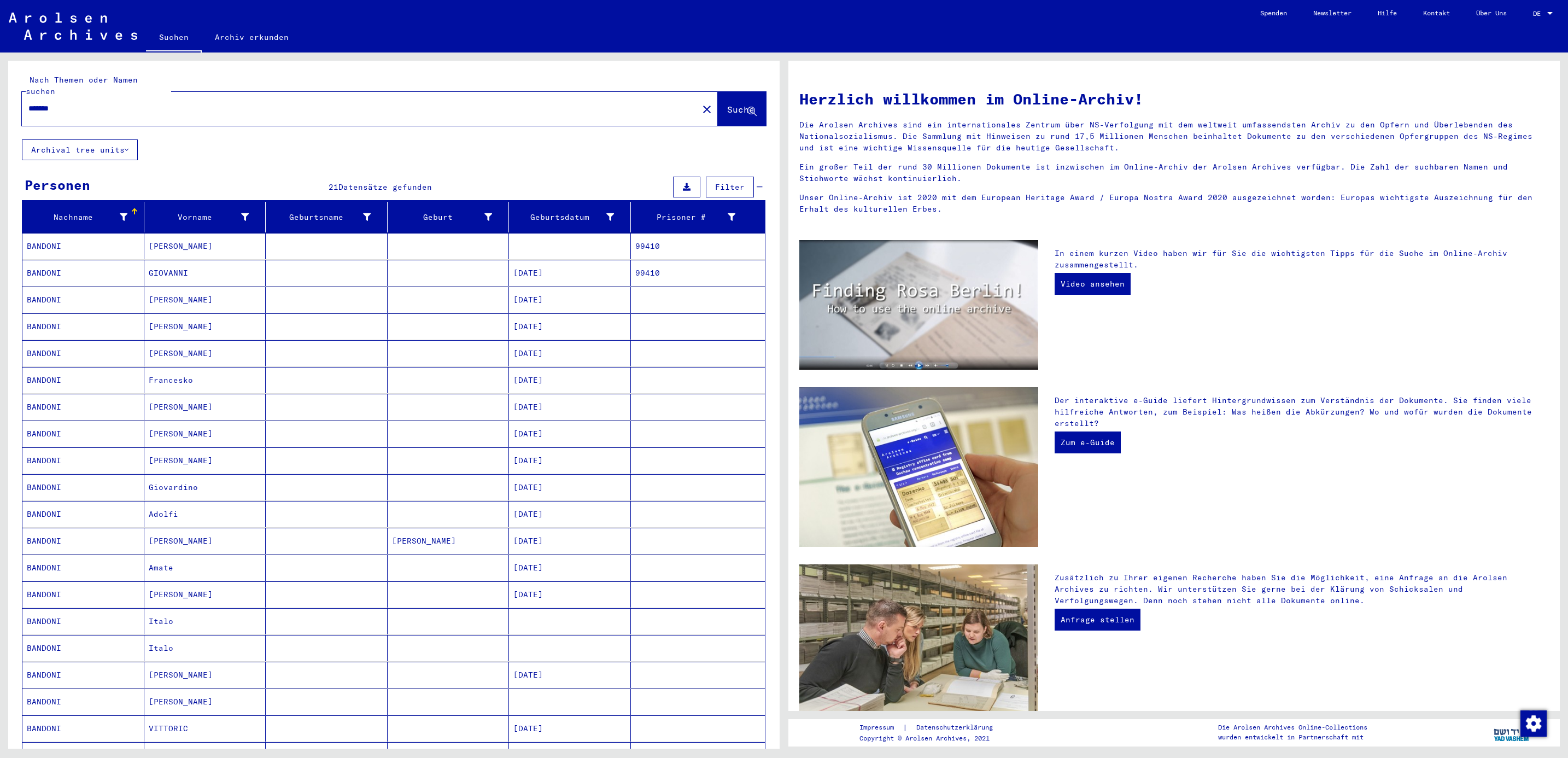
click at [164, 477] on mat-cell "Giovardino" at bounding box center [205, 487] width 122 height 26
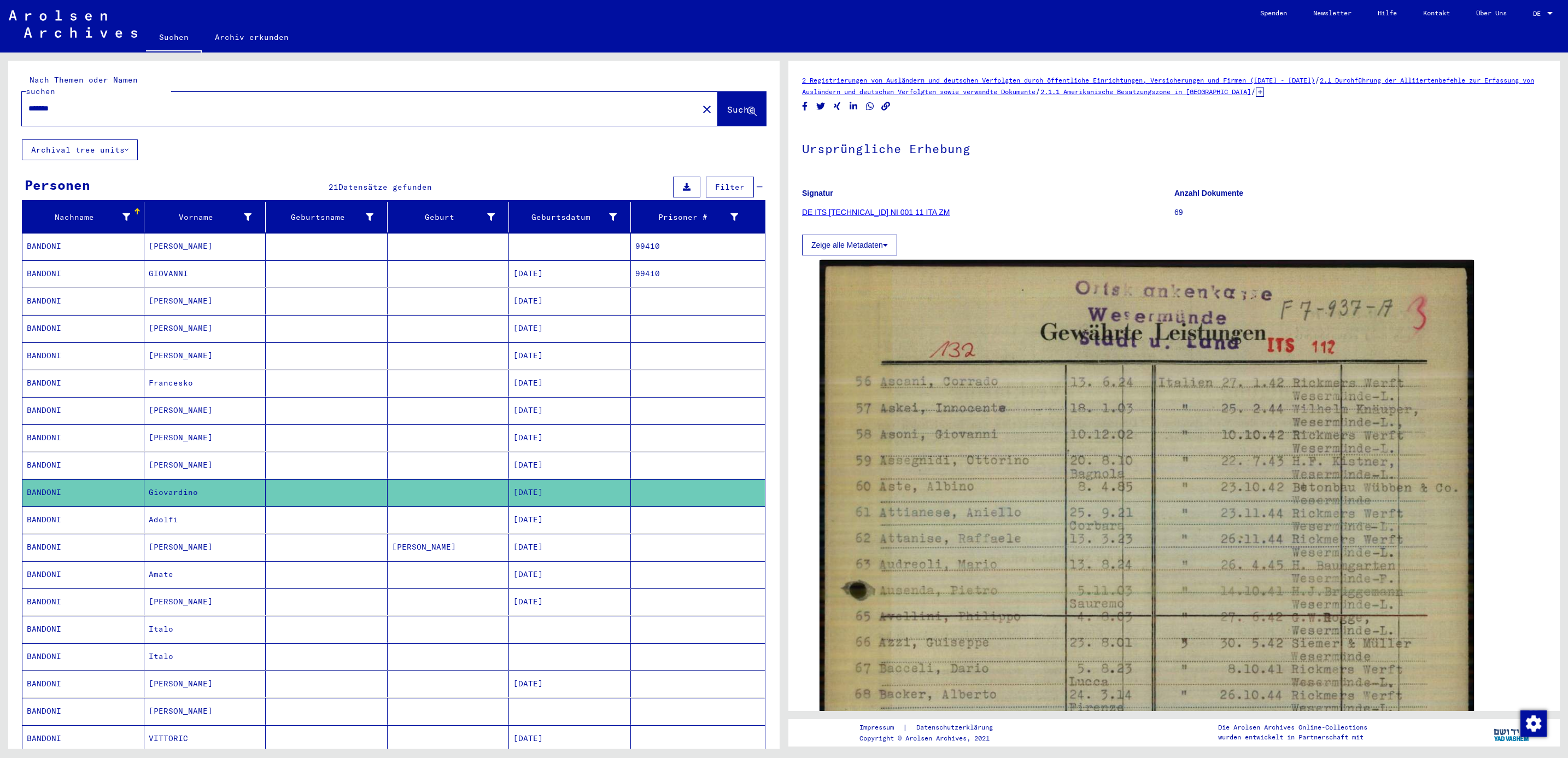
drag, startPoint x: 133, startPoint y: 100, endPoint x: -3, endPoint y: 61, distance: 141.5
click at [0, 61] on html "Suchen Archiv erkunden Spenden Newsletter Hilfe Kontakt Über Uns Suchen Archiv …" at bounding box center [784, 379] width 1568 height 758
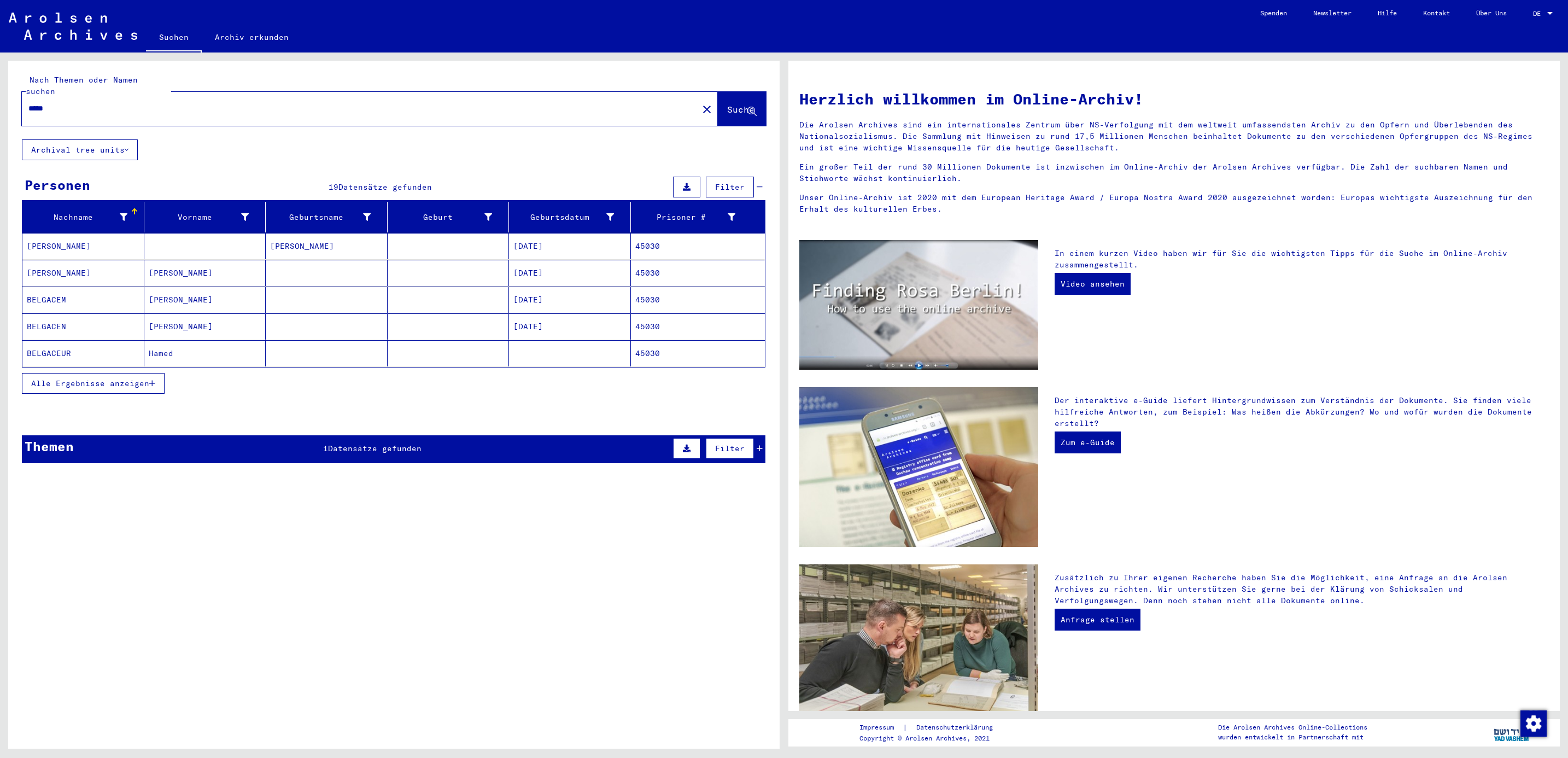
click at [52, 261] on mat-cell "[PERSON_NAME]" at bounding box center [83, 273] width 122 height 26
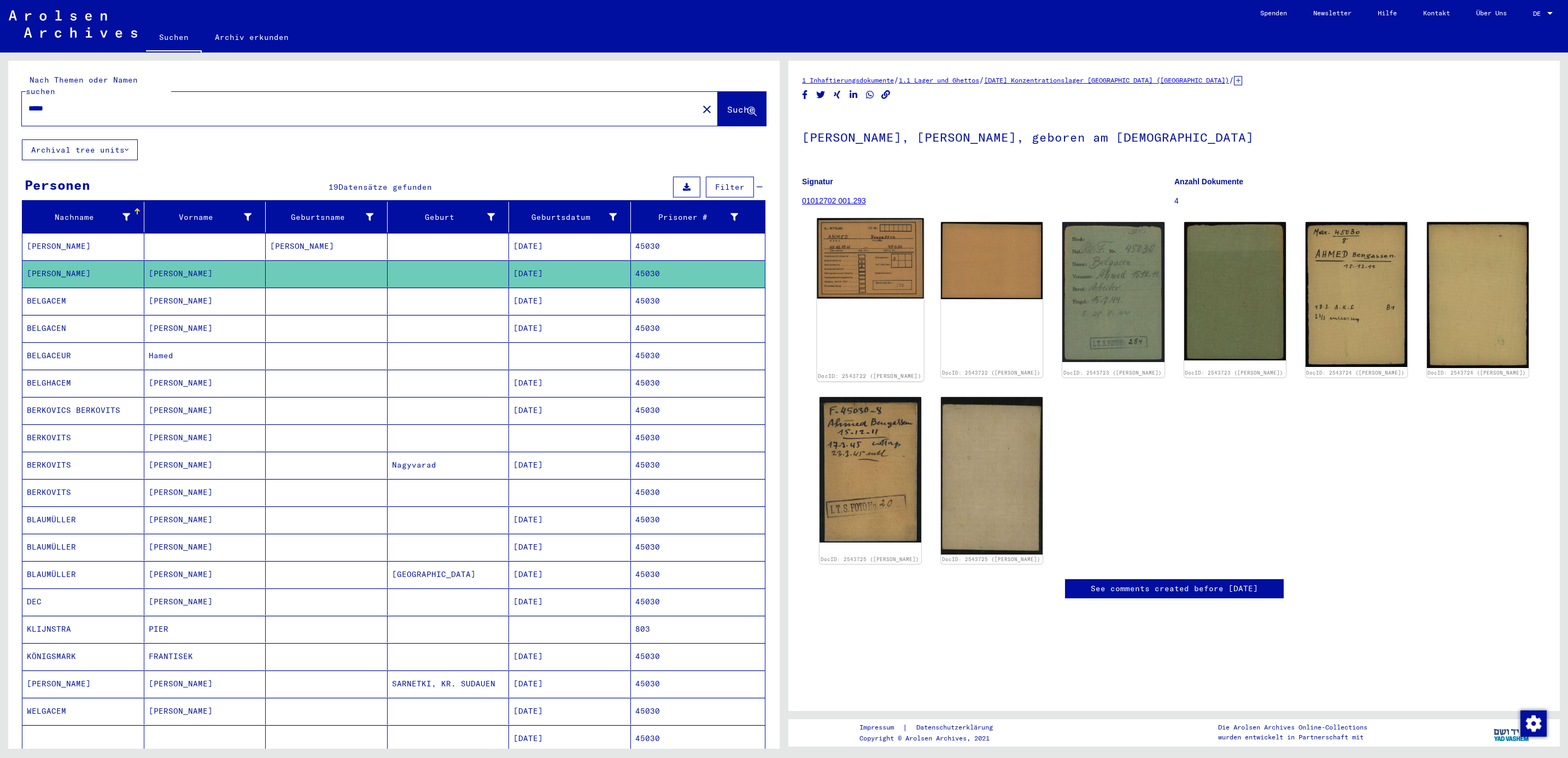
click at [839, 250] on img at bounding box center [870, 258] width 107 height 80
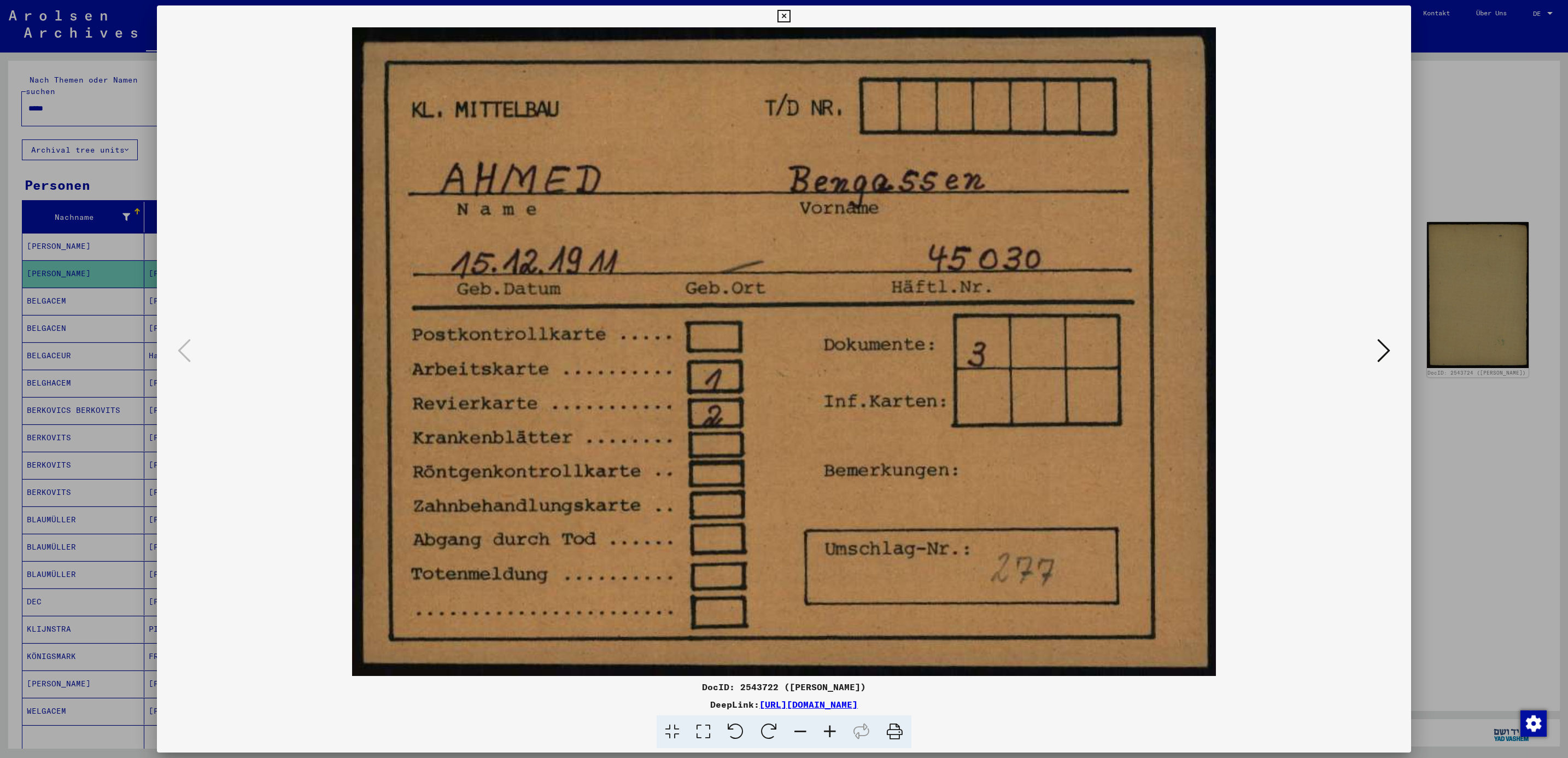
click at [1394, 345] on div at bounding box center [784, 351] width 1254 height 648
click at [1388, 350] on icon at bounding box center [1384, 350] width 13 height 26
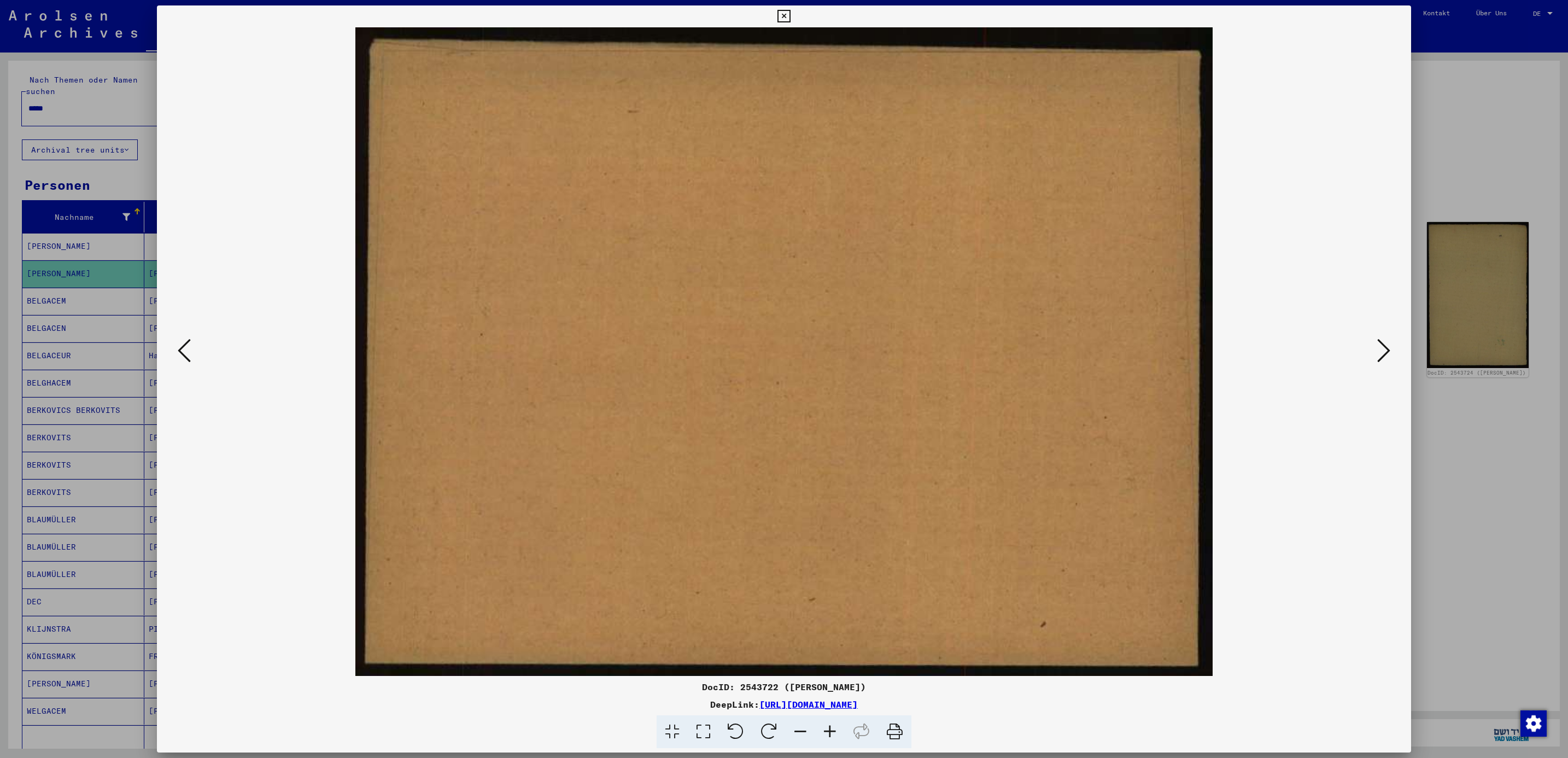
click at [1388, 350] on icon at bounding box center [1384, 350] width 13 height 26
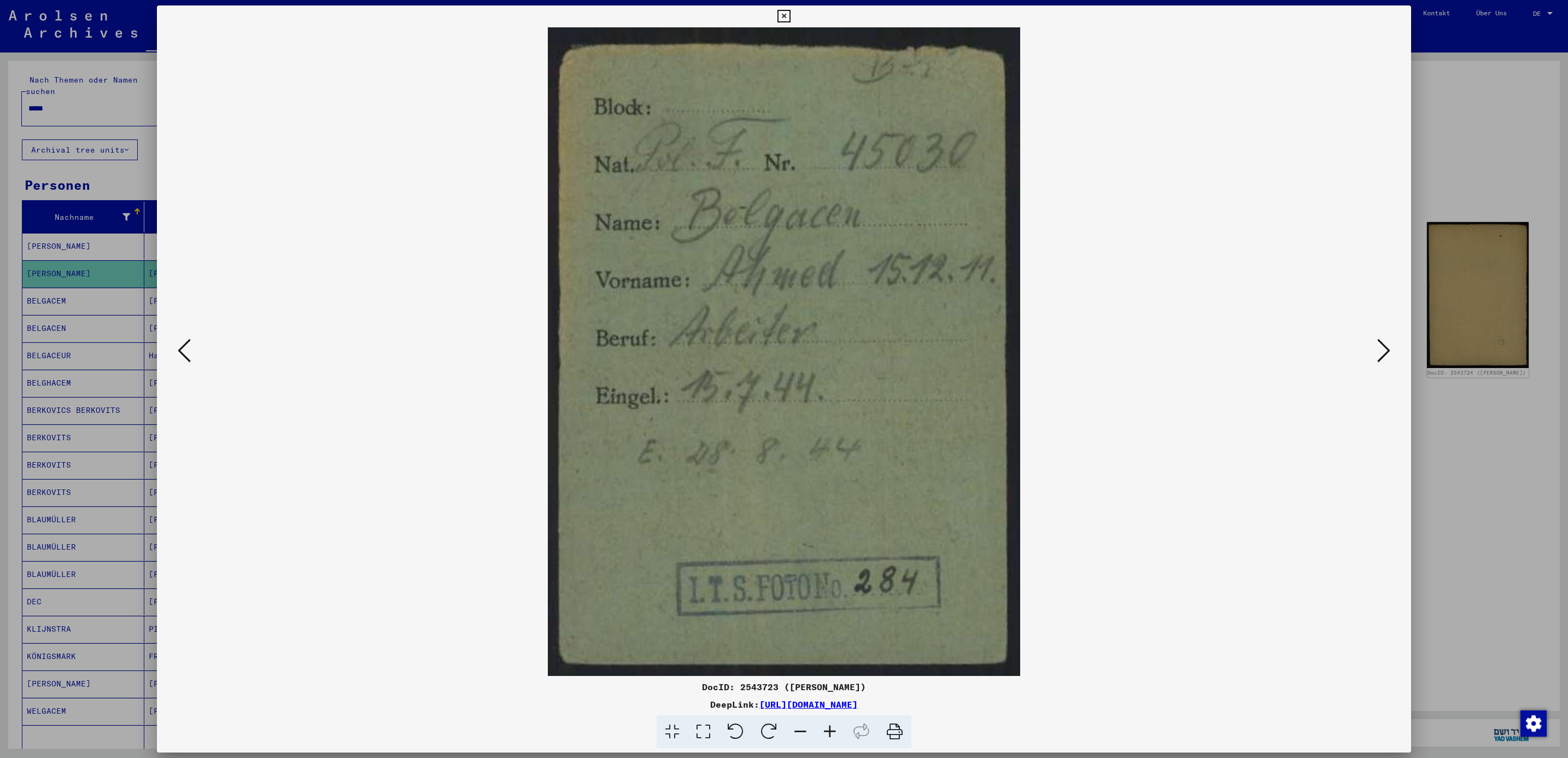
click at [1383, 358] on icon at bounding box center [1384, 350] width 13 height 26
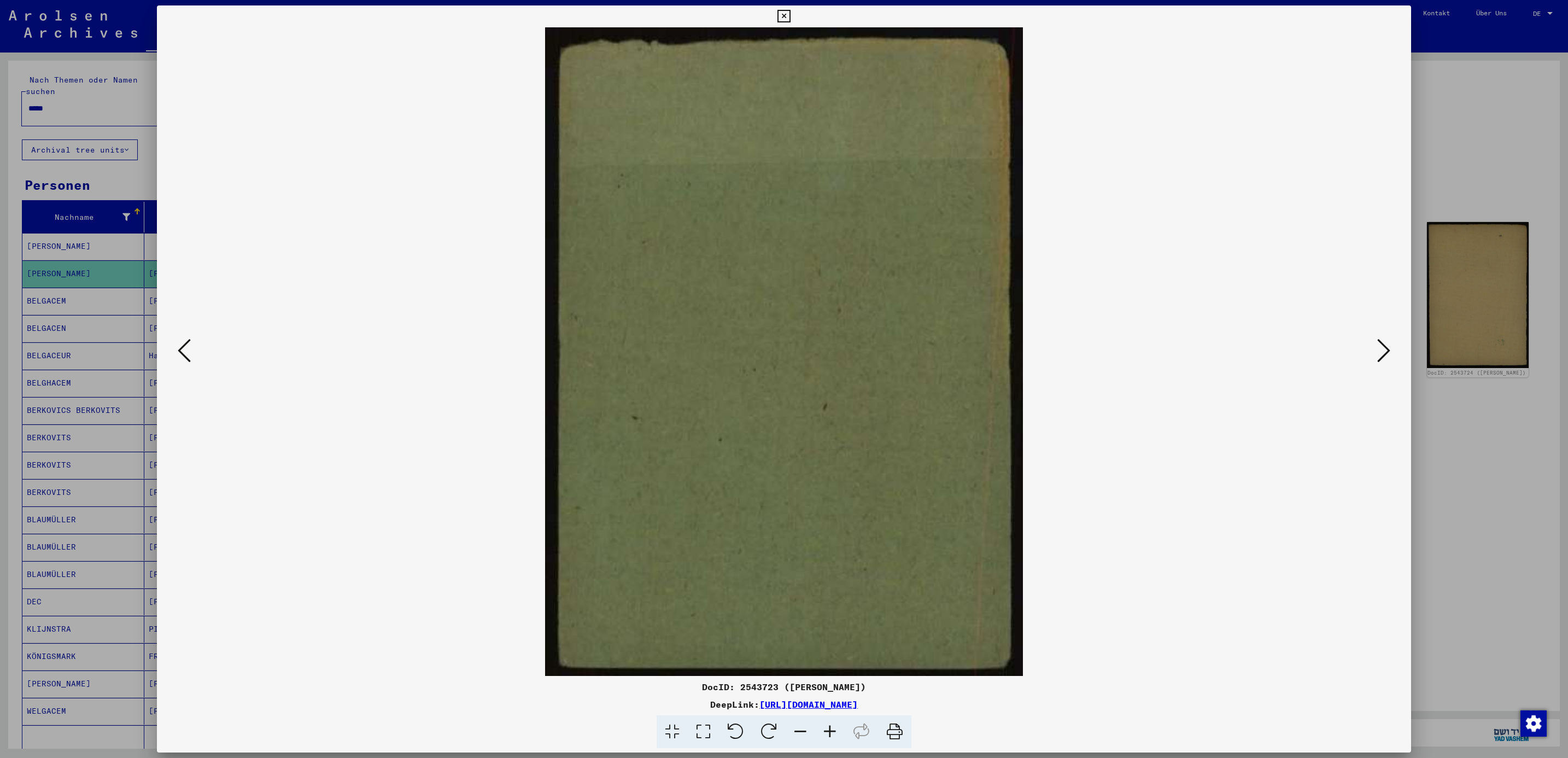
click at [1383, 358] on icon at bounding box center [1384, 350] width 13 height 26
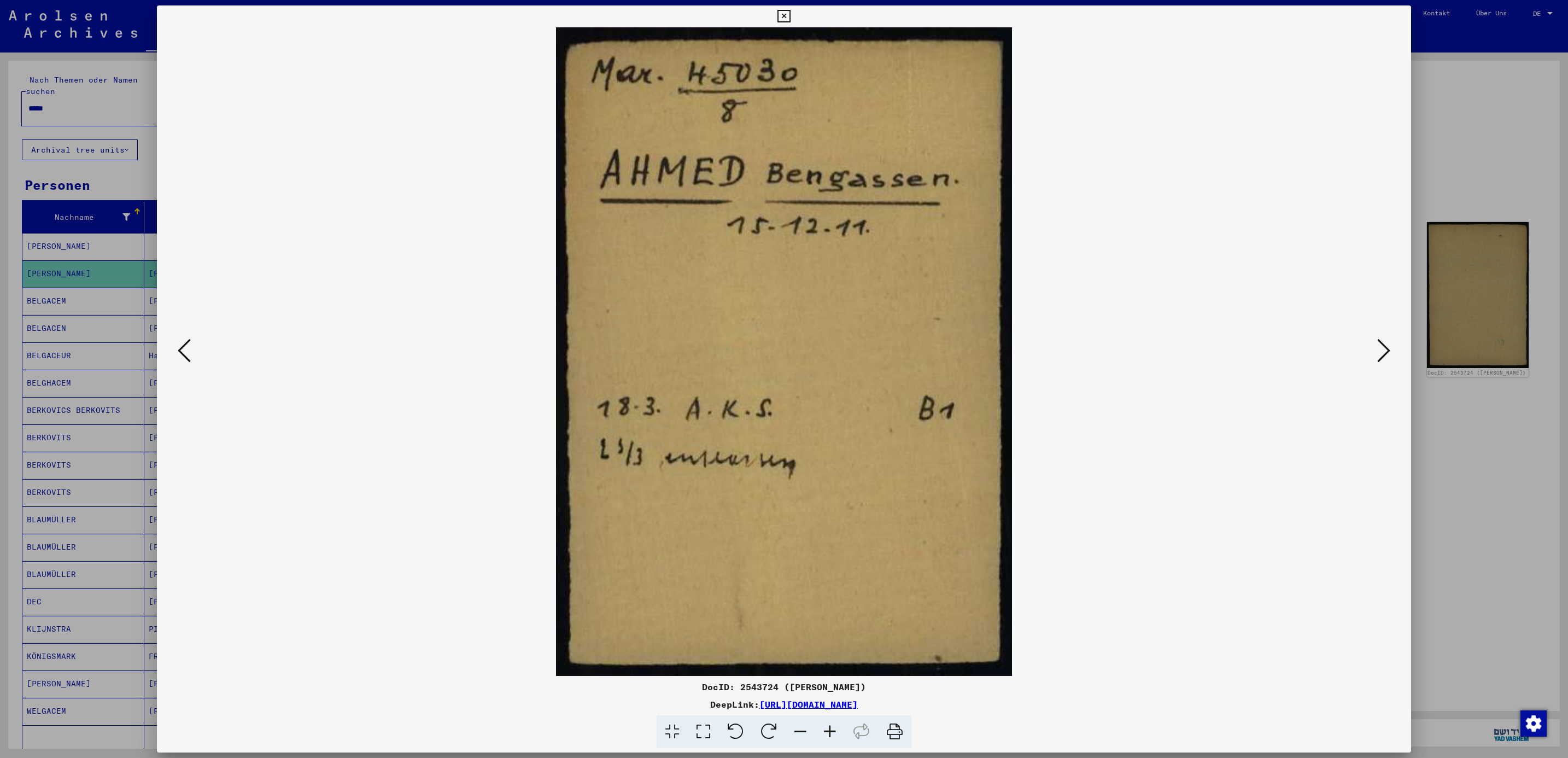
click at [1383, 358] on icon at bounding box center [1384, 350] width 13 height 26
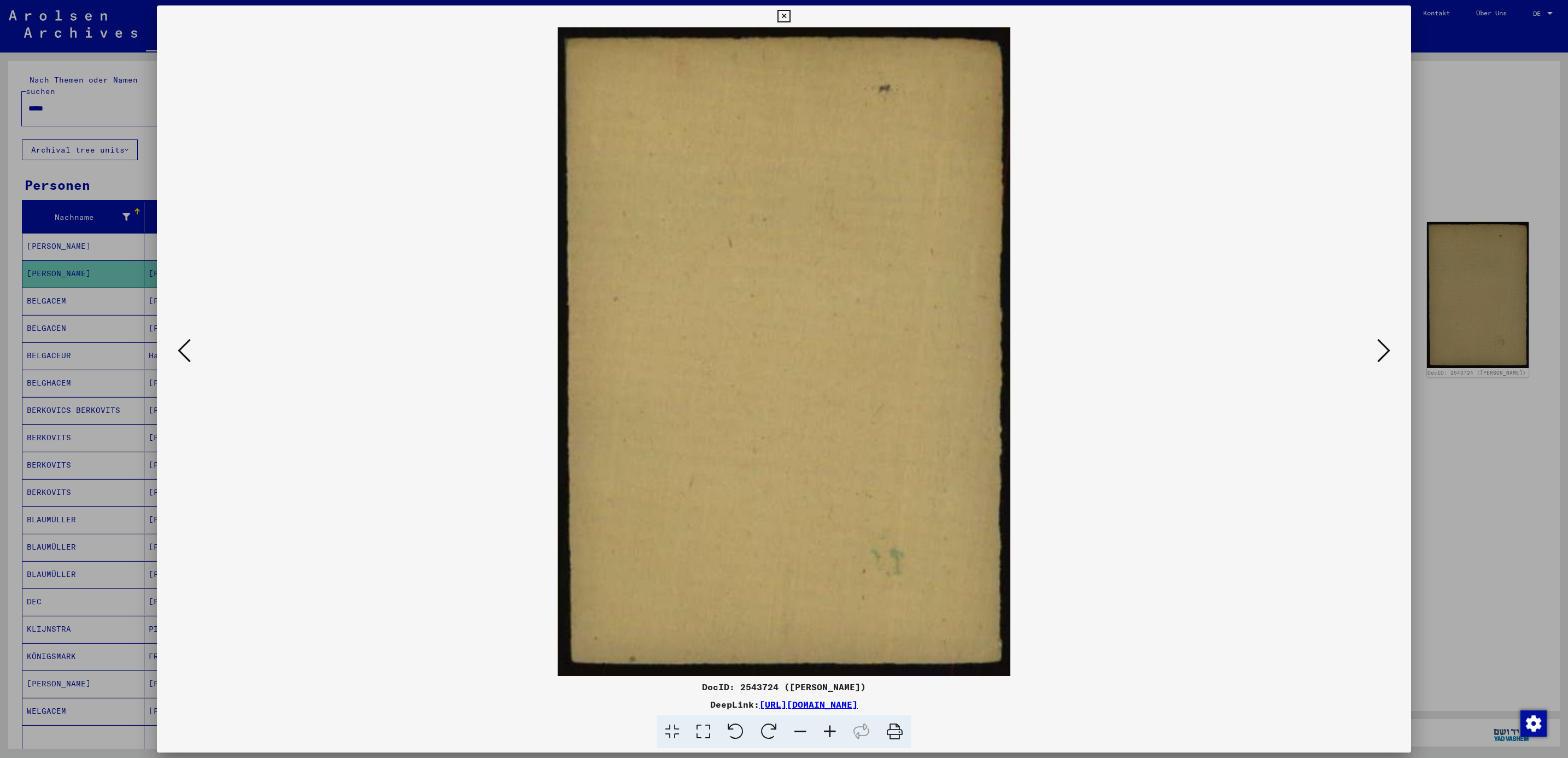
click at [1383, 358] on icon at bounding box center [1384, 350] width 13 height 26
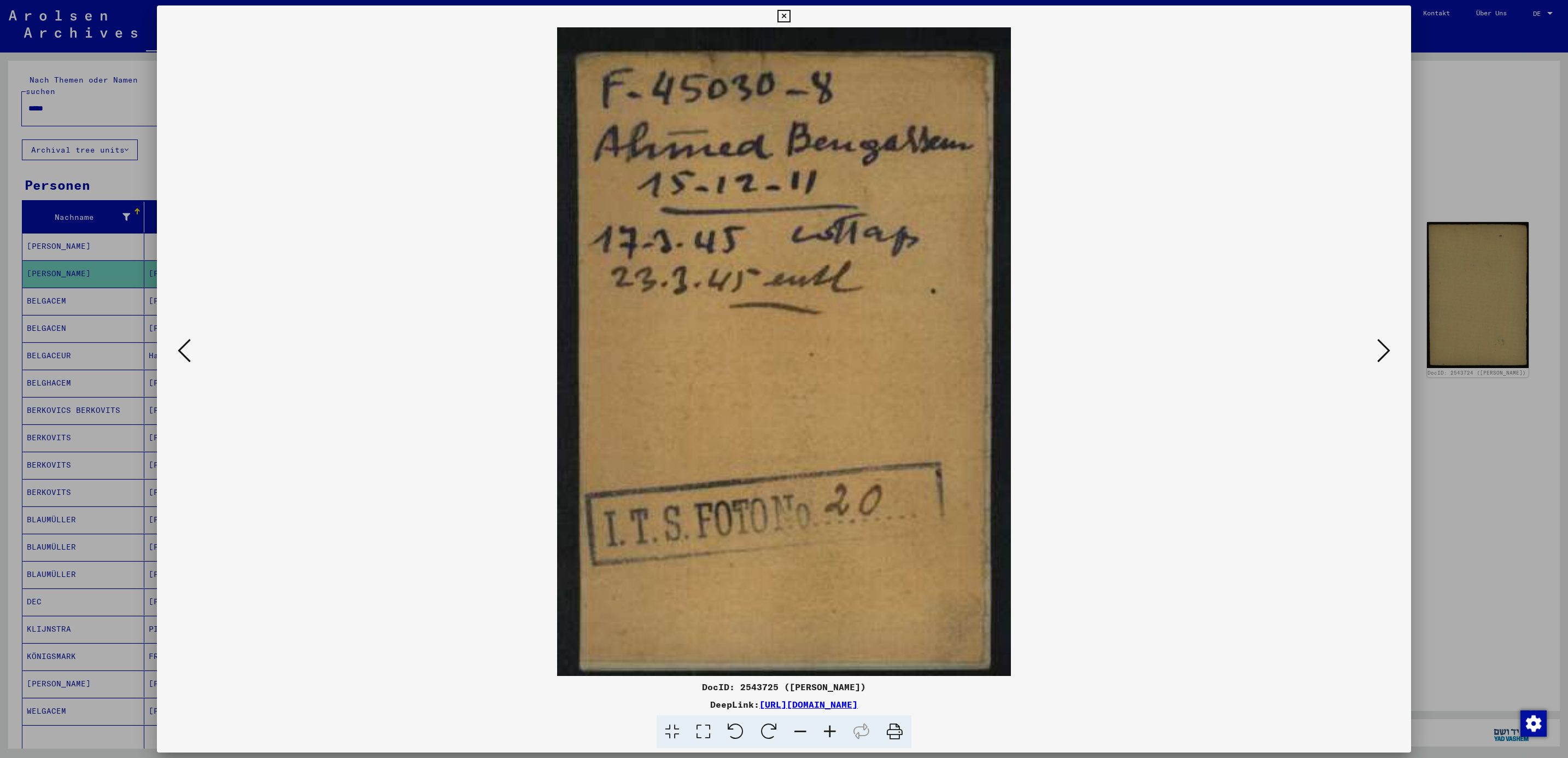
click at [1383, 358] on icon at bounding box center [1384, 350] width 13 height 26
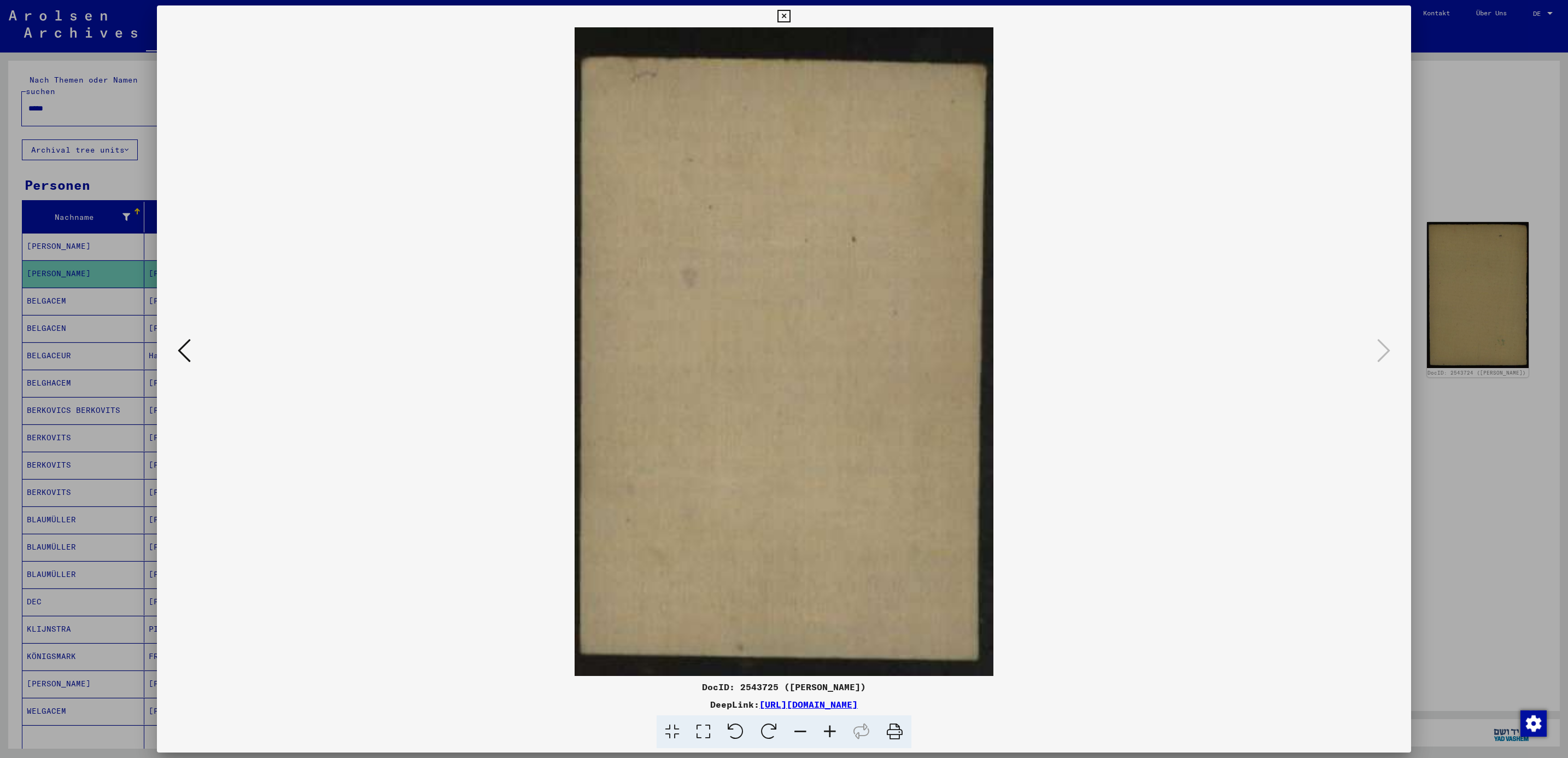
click at [1418, 201] on div at bounding box center [784, 379] width 1568 height 758
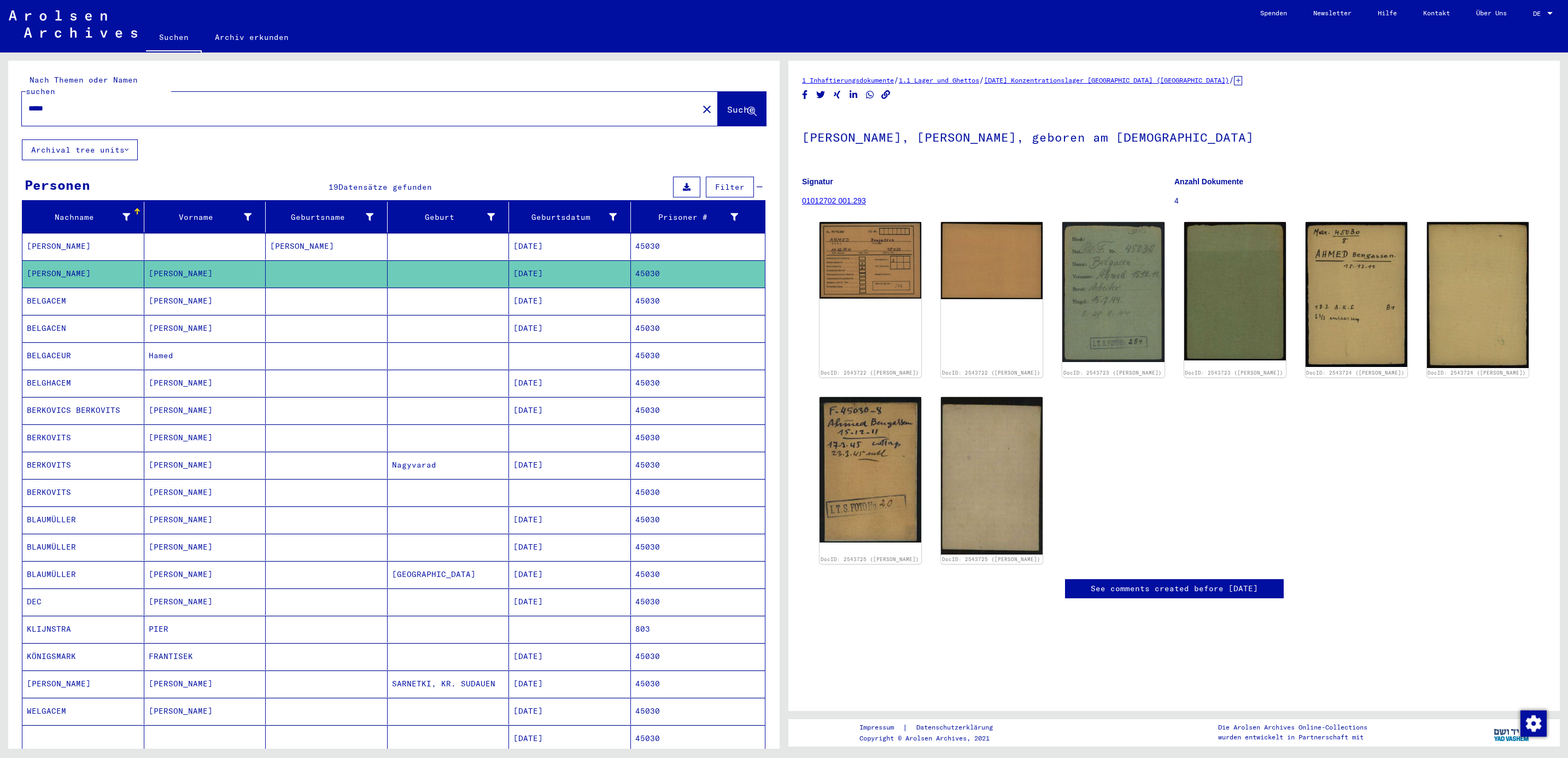
click at [35, 289] on mat-cell "BELGACEM" at bounding box center [83, 301] width 122 height 27
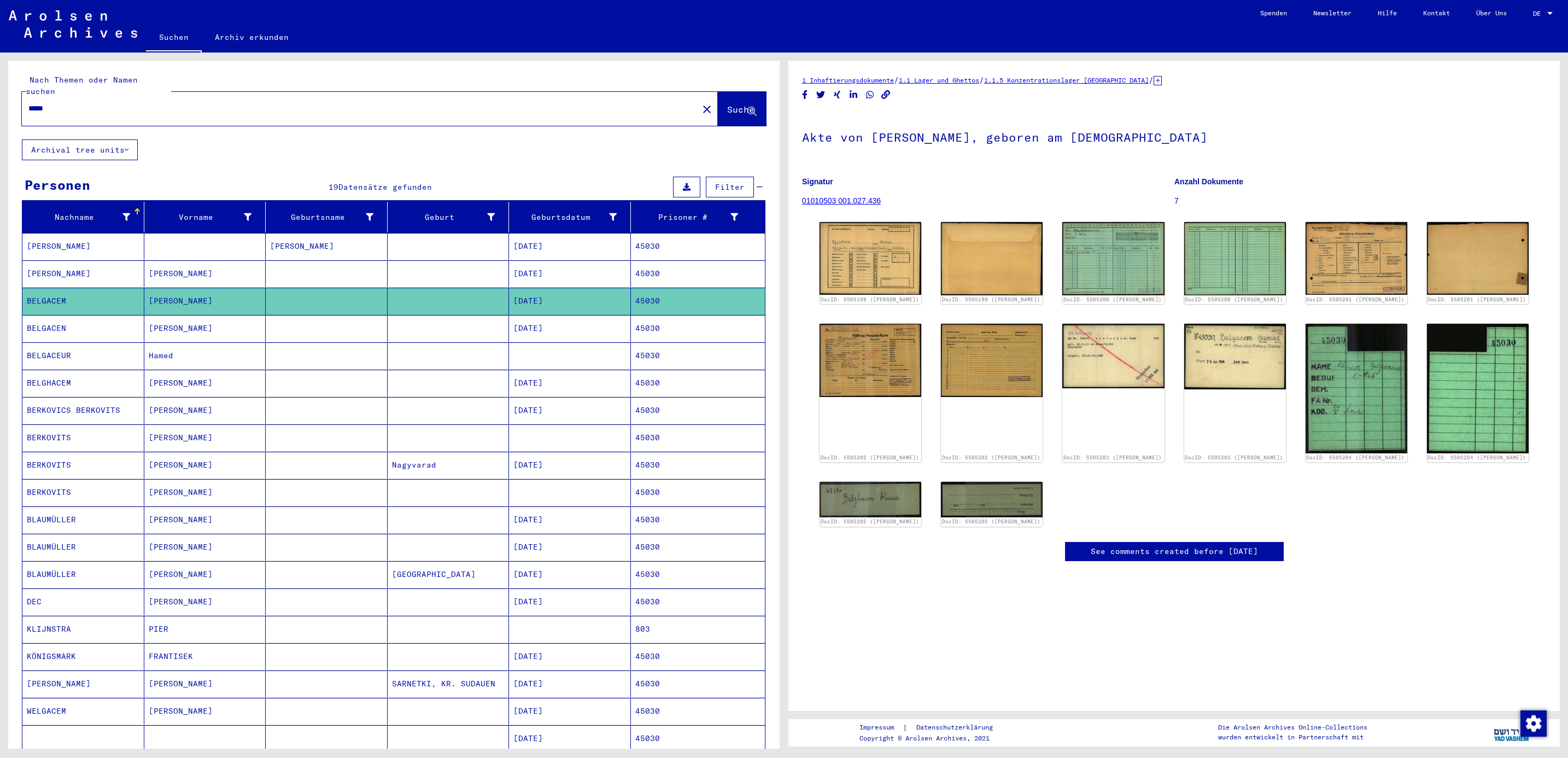
click at [41, 318] on mat-cell "BELGACEN" at bounding box center [83, 328] width 122 height 27
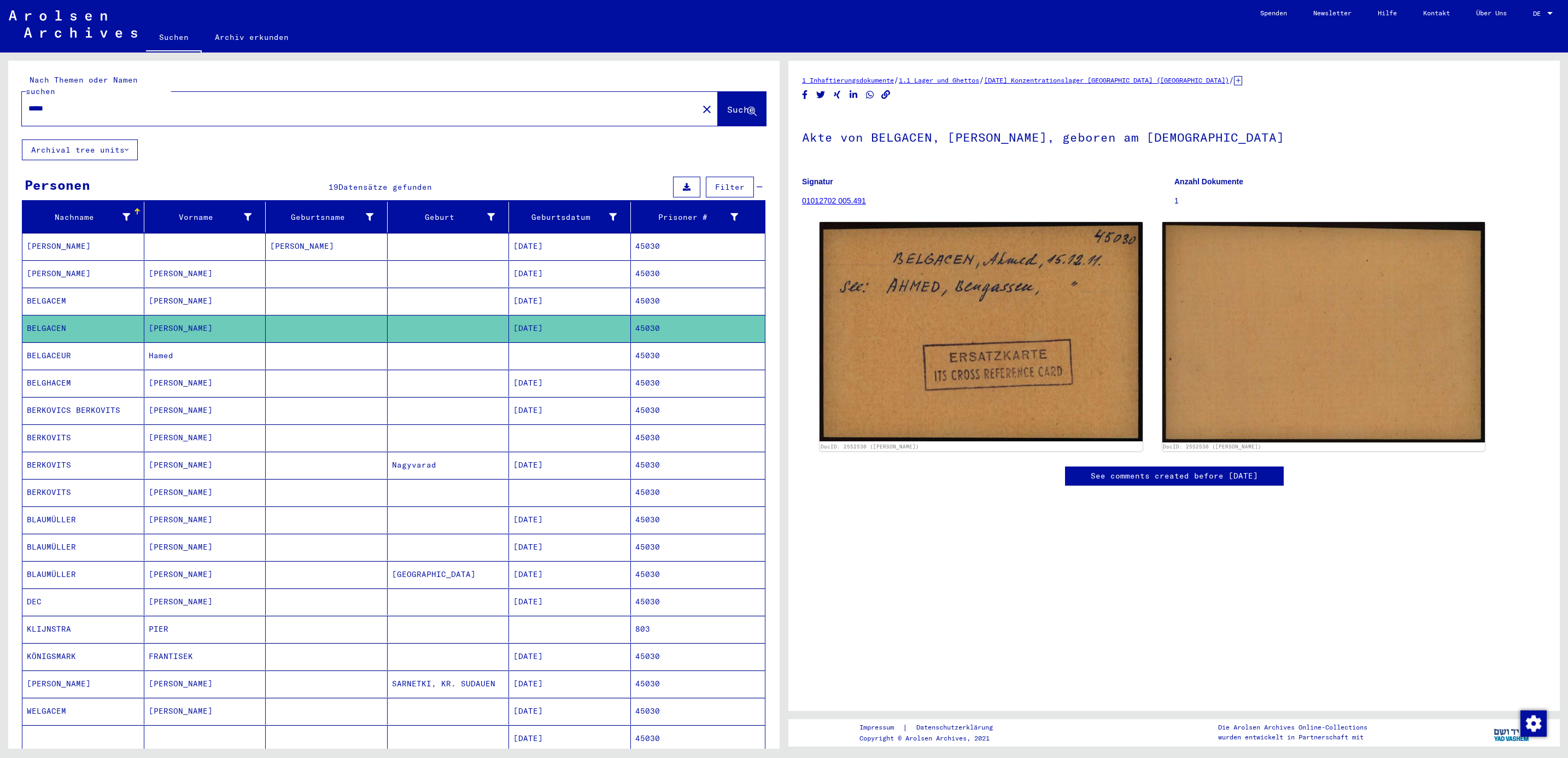
click at [46, 346] on mat-cell "BELGACEUR" at bounding box center [83, 356] width 122 height 27
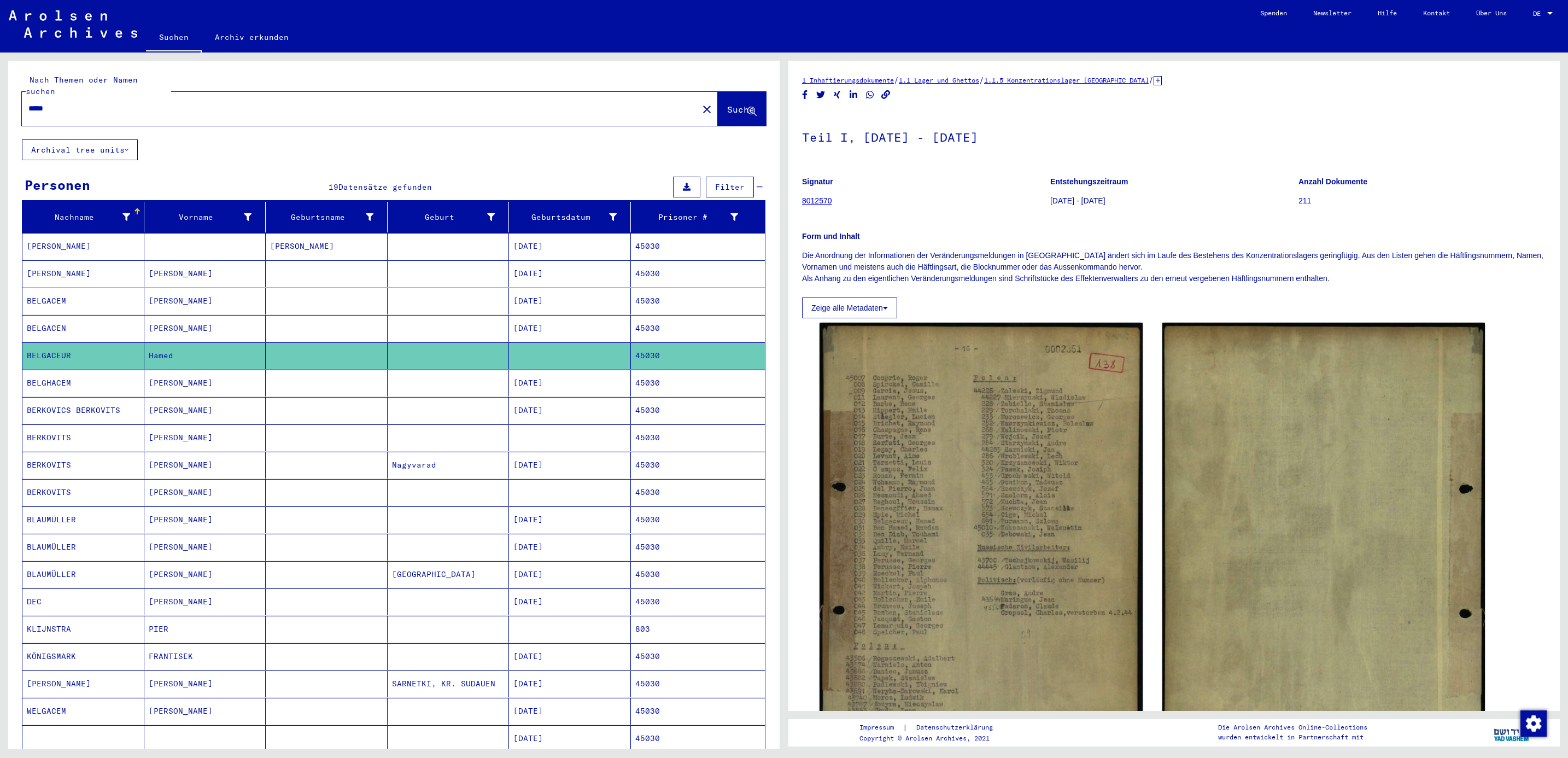
click at [50, 370] on mat-cell "BELGHACEM" at bounding box center [83, 383] width 122 height 27
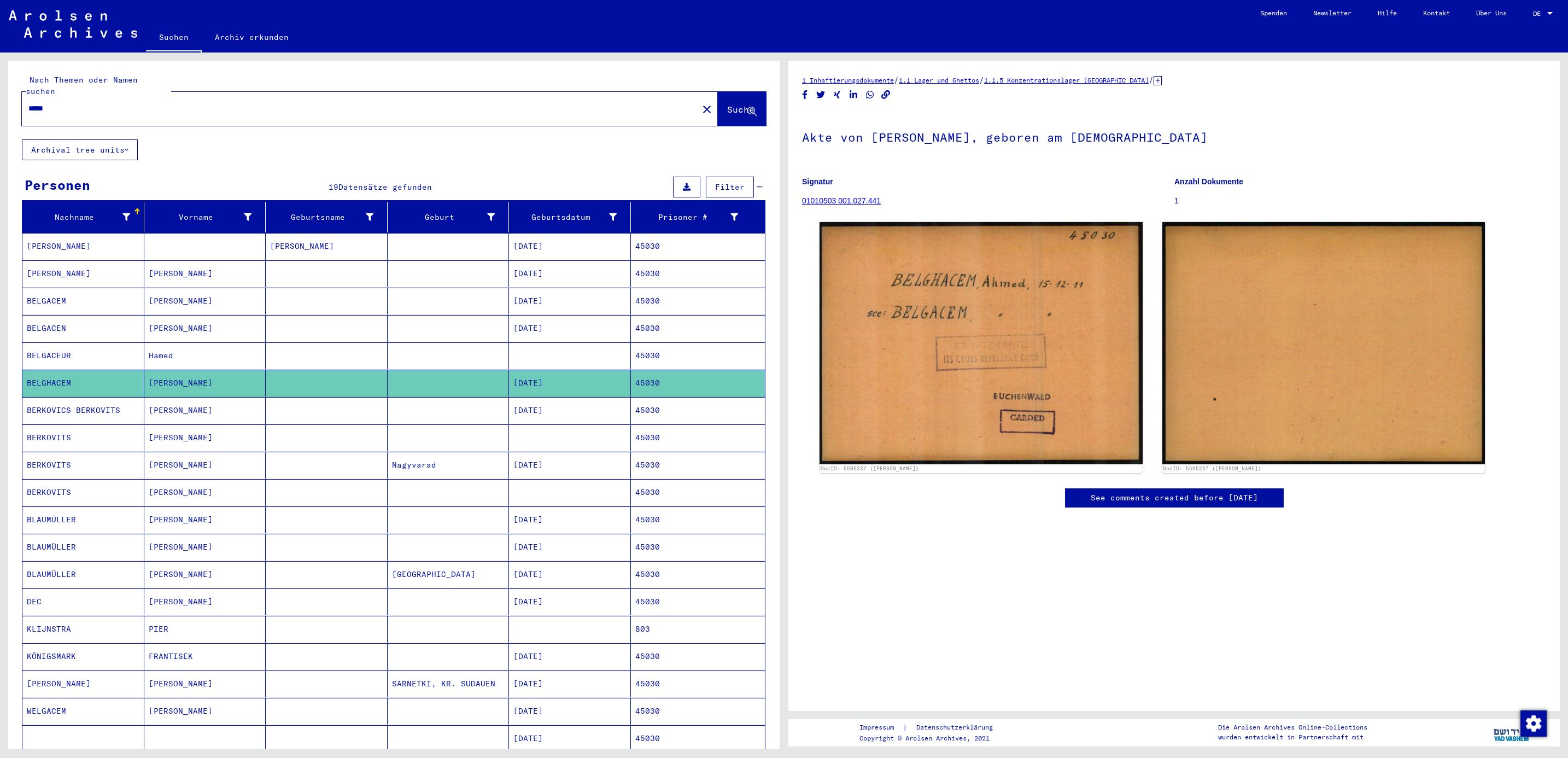
click at [54, 399] on mat-cell "BERKOVICS BERKOVITS" at bounding box center [83, 410] width 122 height 27
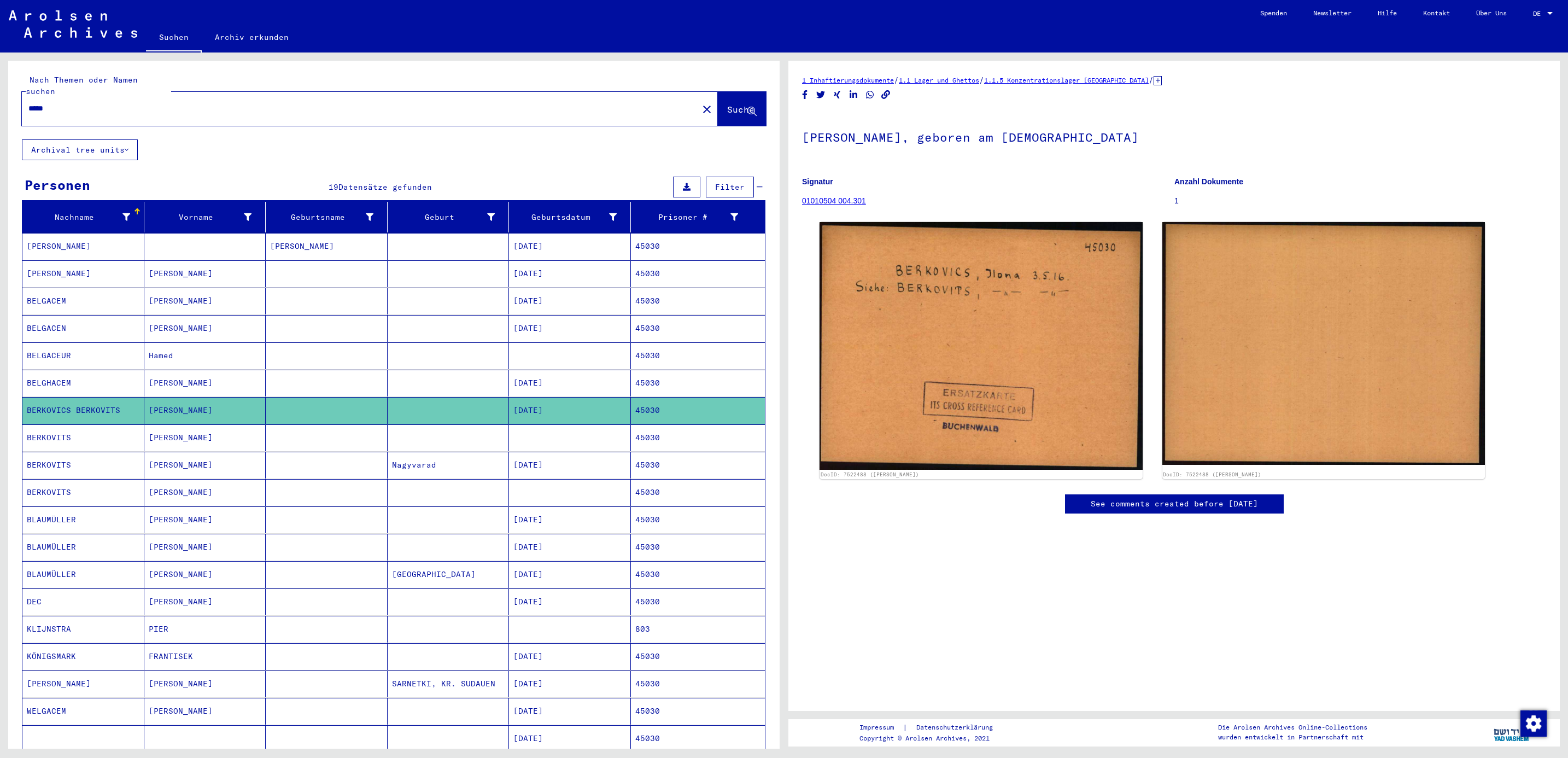
drag, startPoint x: 76, startPoint y: 95, endPoint x: -3, endPoint y: 88, distance: 79.3
click at [0, 88] on html "Suchen Archiv erkunden Spenden Newsletter Hilfe Kontakt Über Uns Suchen Archiv …" at bounding box center [784, 379] width 1568 height 758
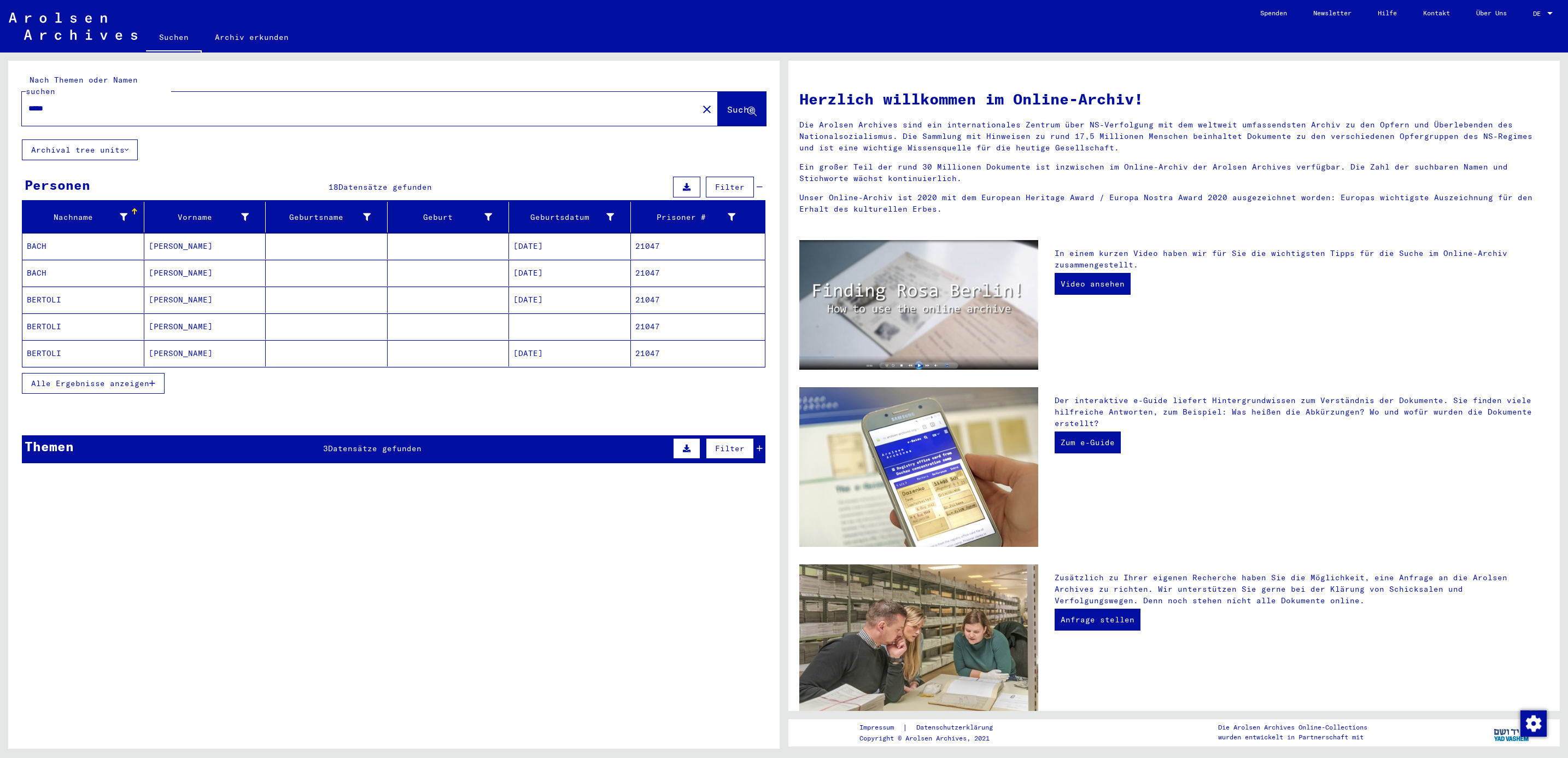
click at [40, 298] on mat-cell "BERTOLI" at bounding box center [83, 300] width 122 height 26
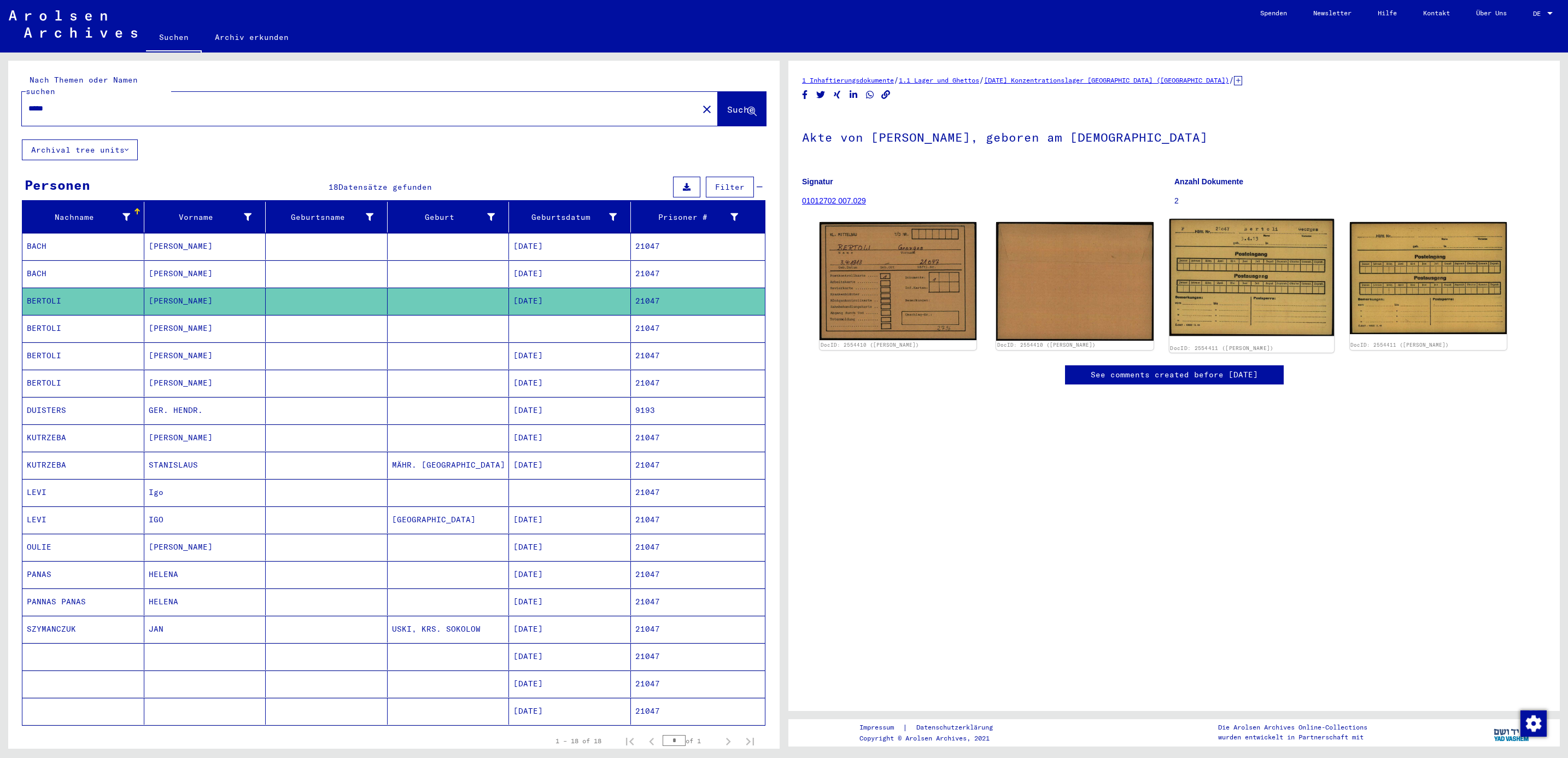
click at [1231, 275] on img at bounding box center [1251, 277] width 165 height 117
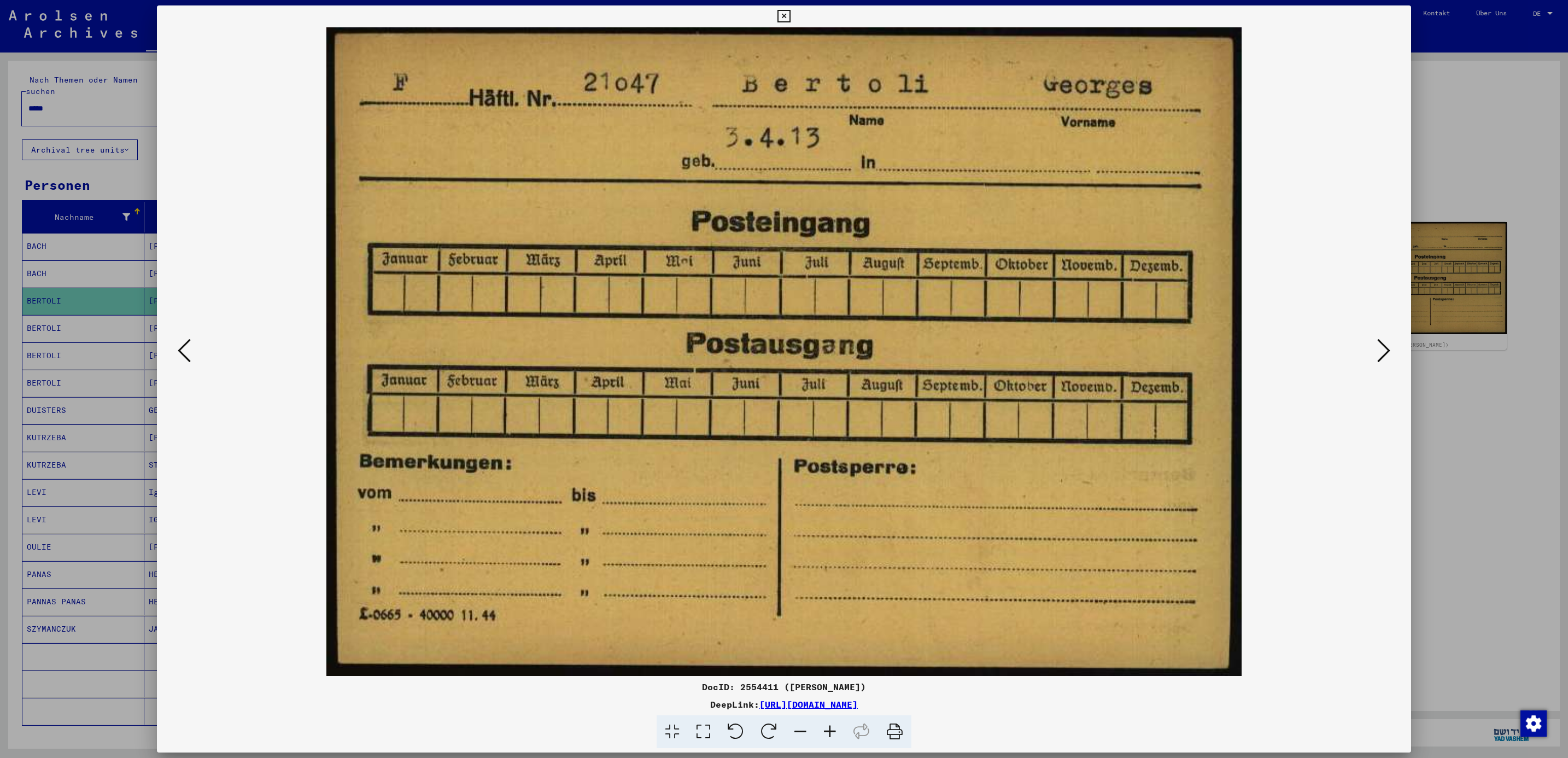
click at [1542, 137] on div at bounding box center [784, 379] width 1568 height 758
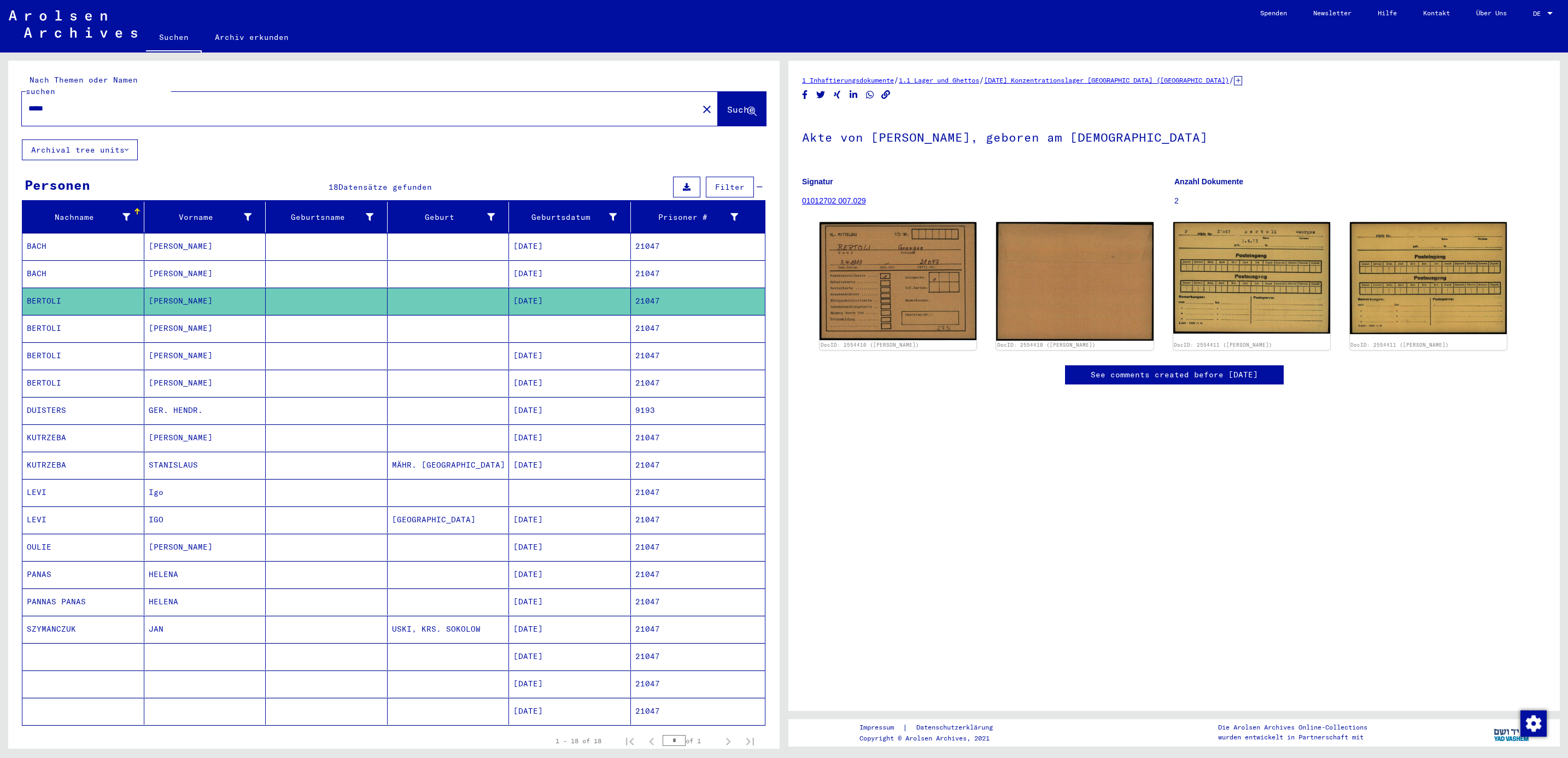
click at [40, 320] on mat-cell "BERTOLI" at bounding box center [83, 328] width 122 height 27
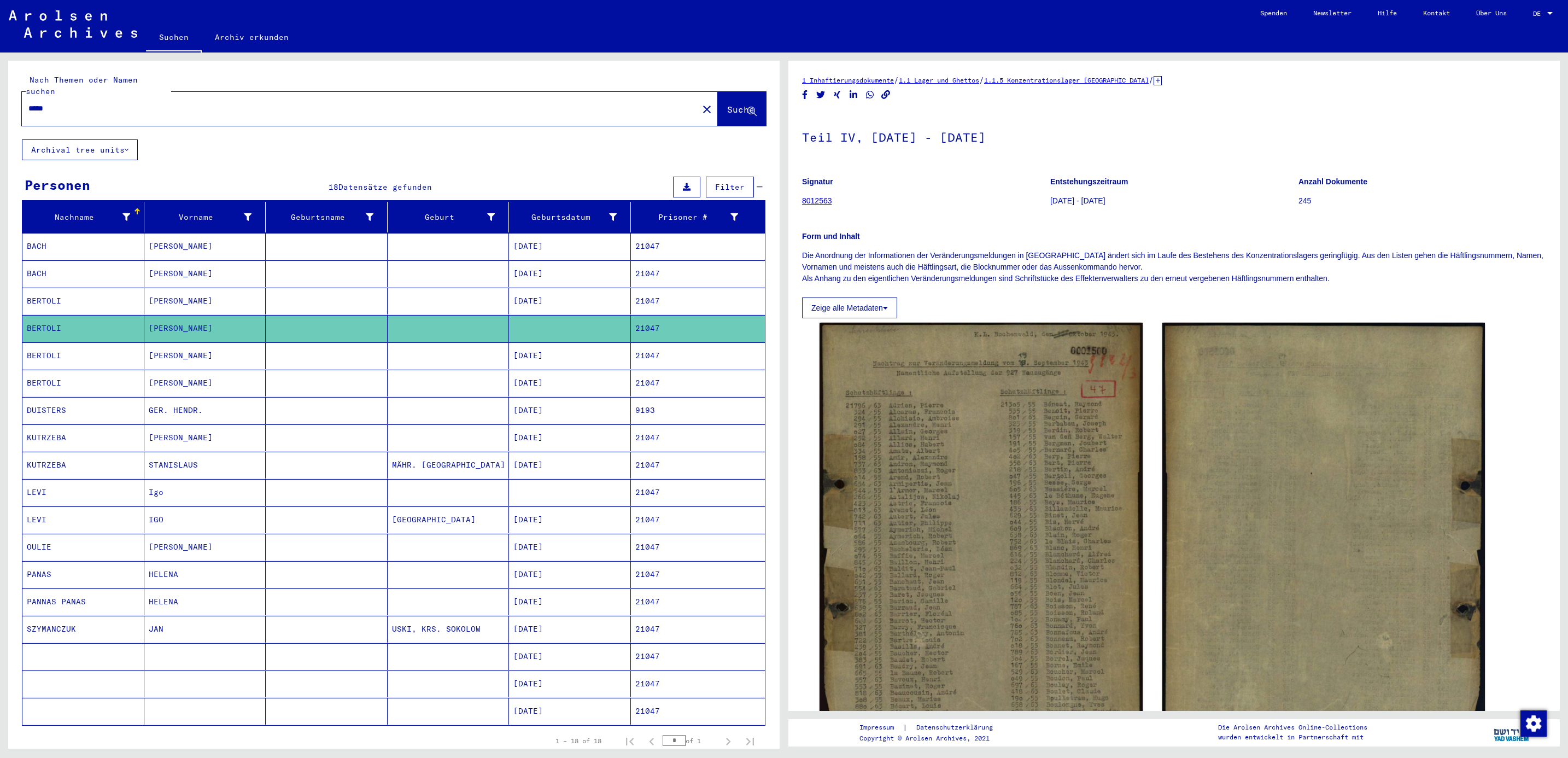
click at [40, 351] on mat-cell "BERTOLI" at bounding box center [83, 356] width 122 height 27
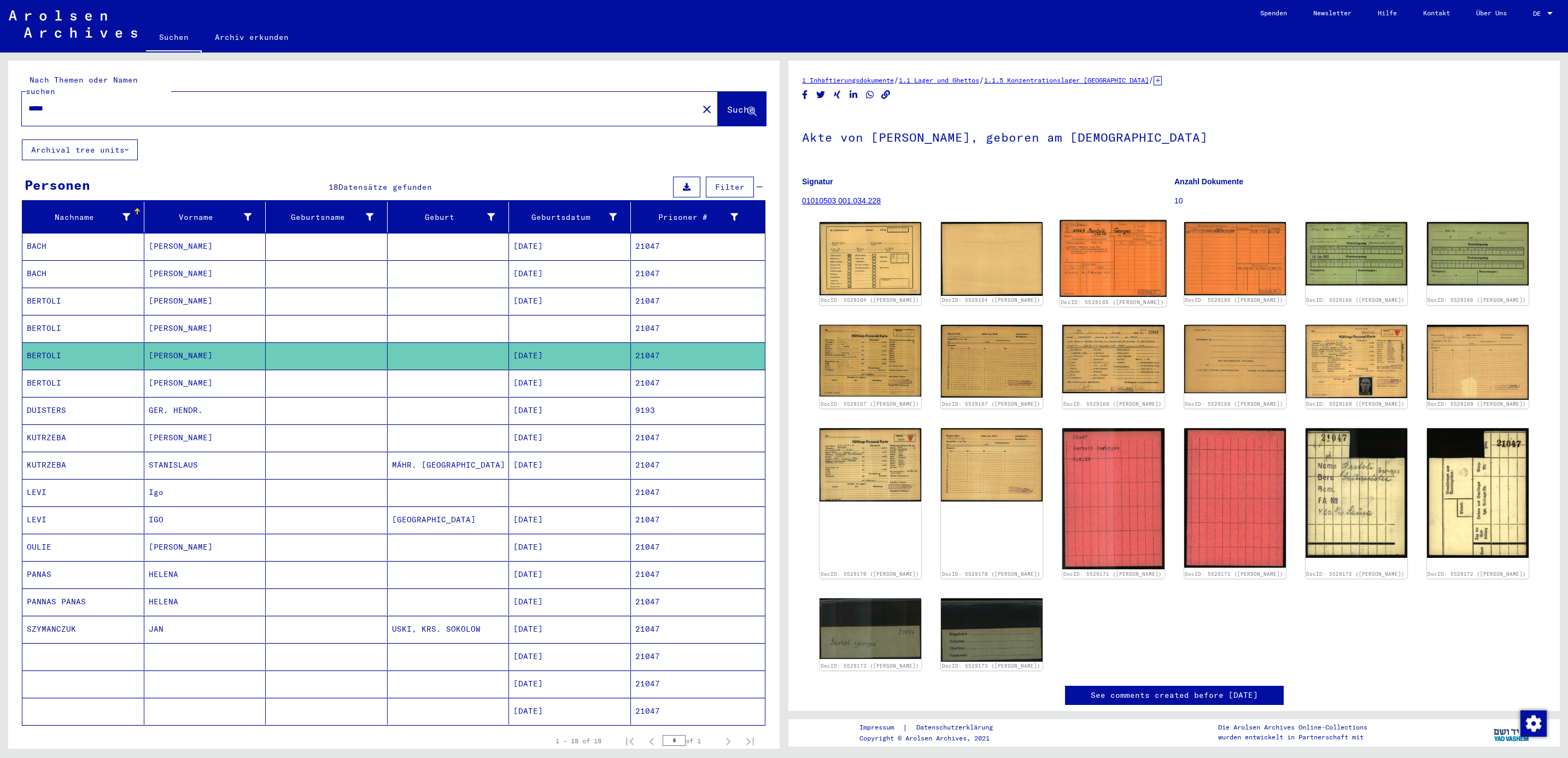
click at [1084, 250] on img at bounding box center [1113, 258] width 107 height 77
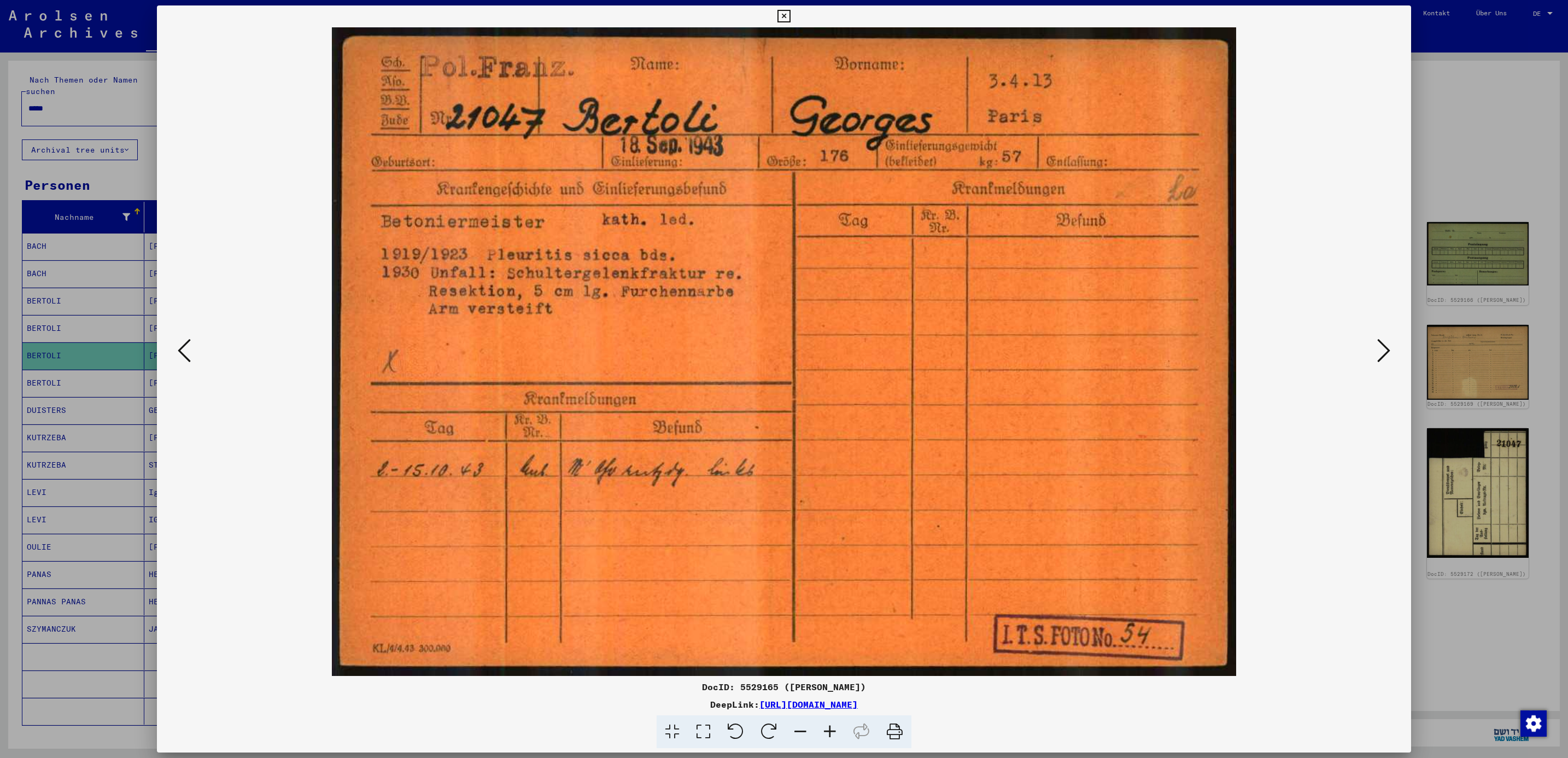
click at [1379, 360] on icon at bounding box center [1384, 350] width 13 height 26
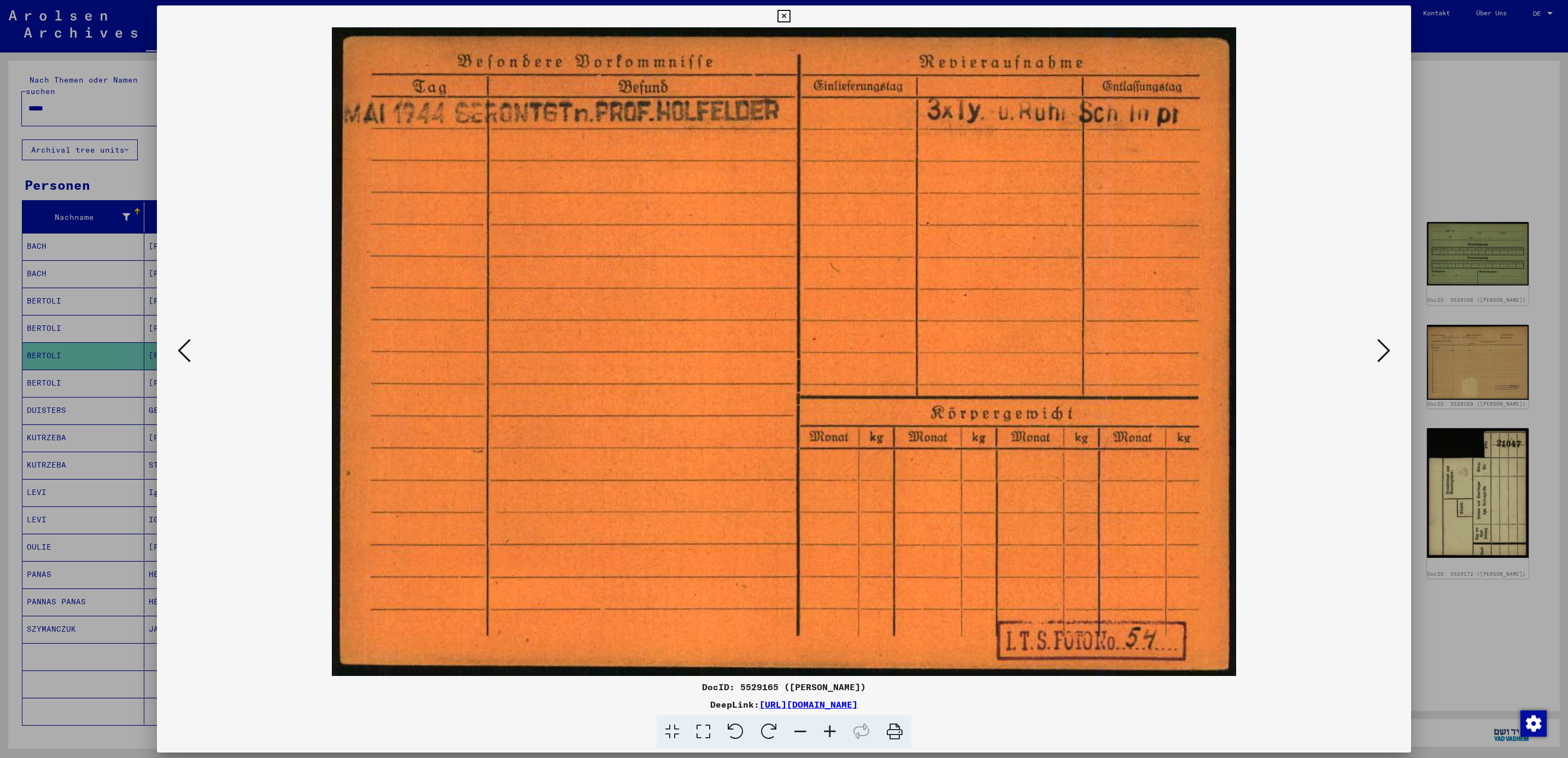
click at [1379, 360] on icon at bounding box center [1384, 350] width 13 height 26
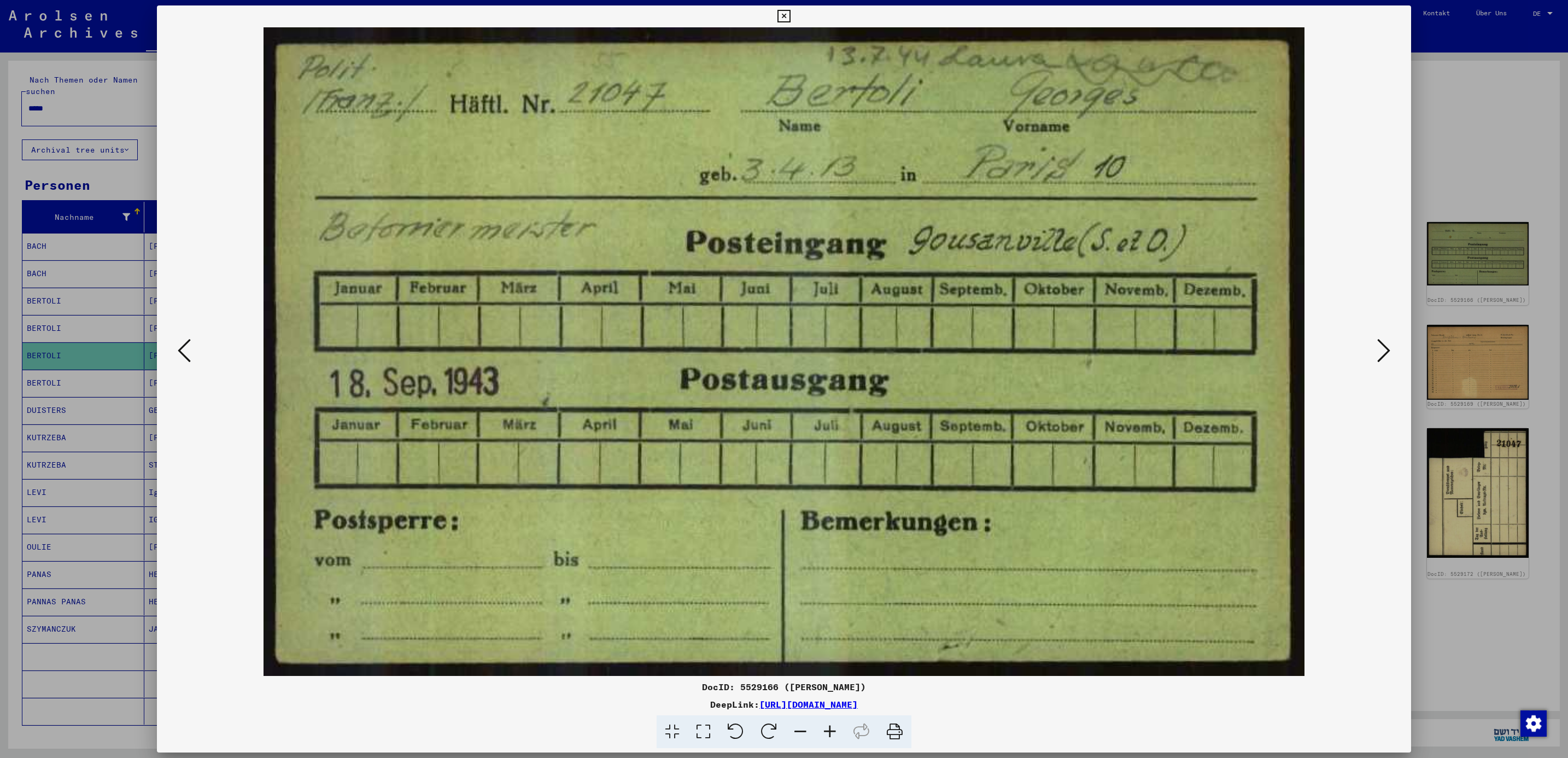
click at [1379, 360] on icon at bounding box center [1384, 350] width 13 height 26
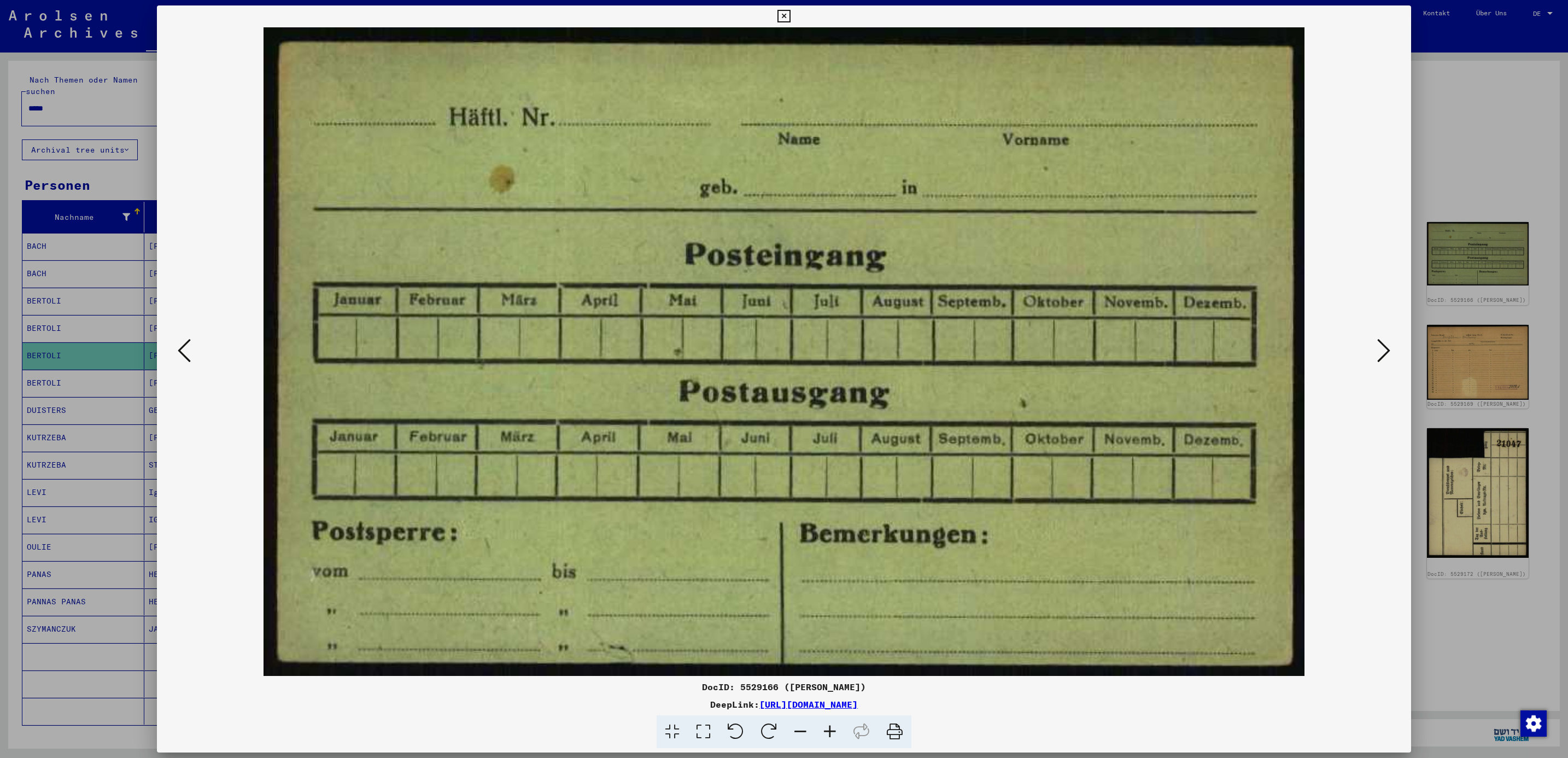
click at [1379, 360] on icon at bounding box center [1384, 350] width 13 height 26
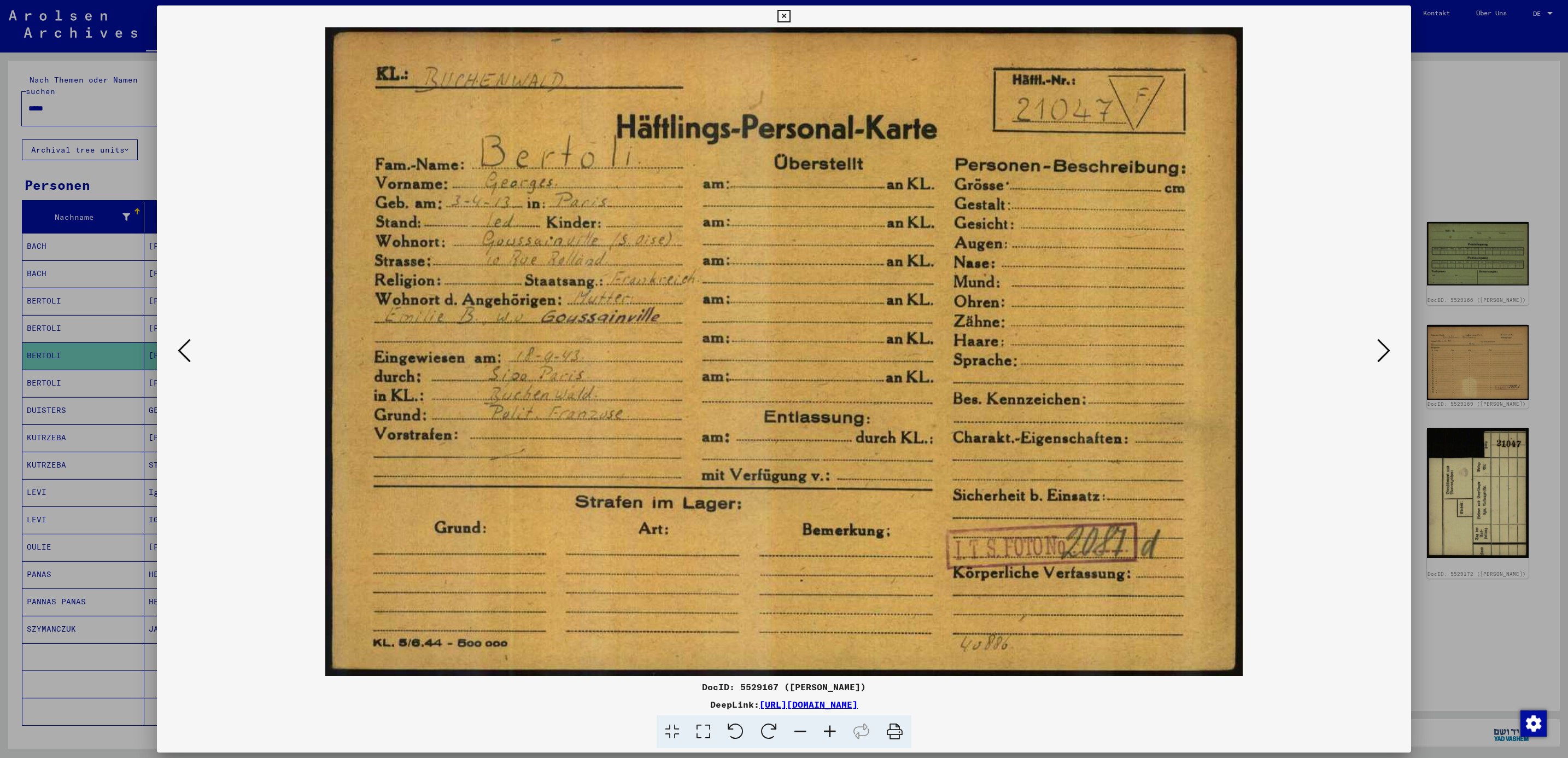
click at [1379, 360] on icon at bounding box center [1384, 350] width 13 height 26
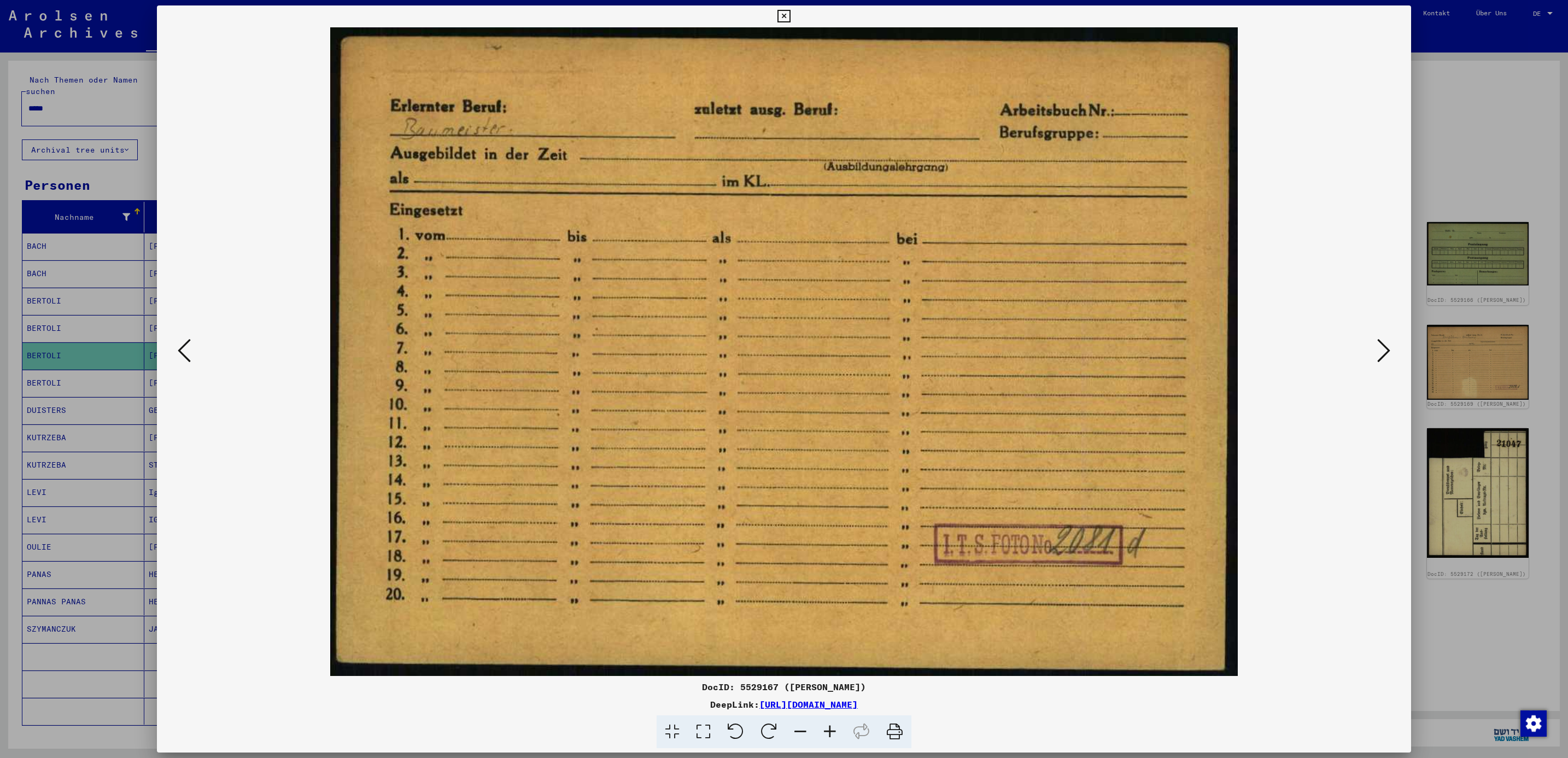
click at [1379, 360] on icon at bounding box center [1384, 350] width 13 height 26
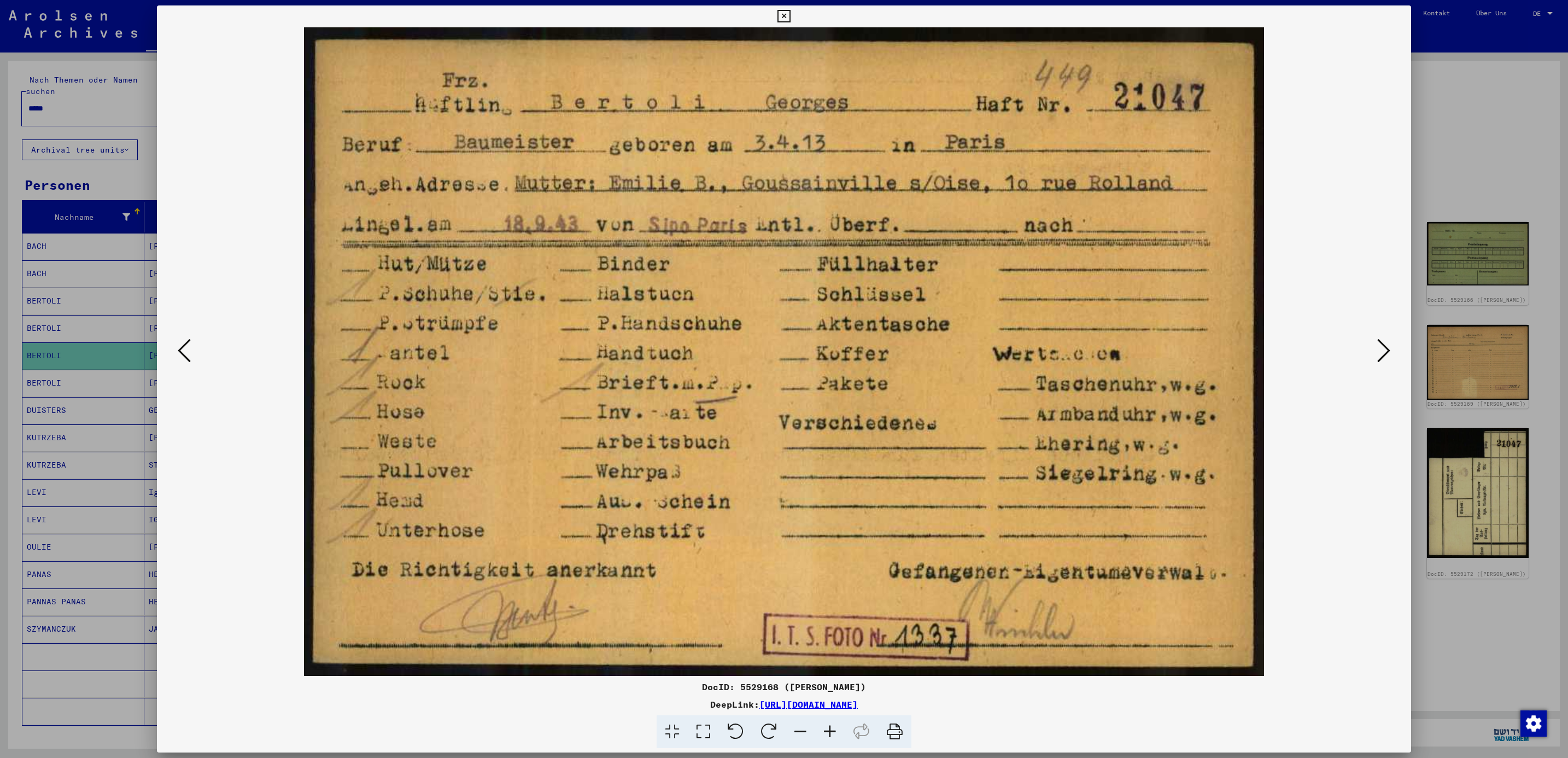
click at [1379, 360] on icon at bounding box center [1384, 350] width 13 height 26
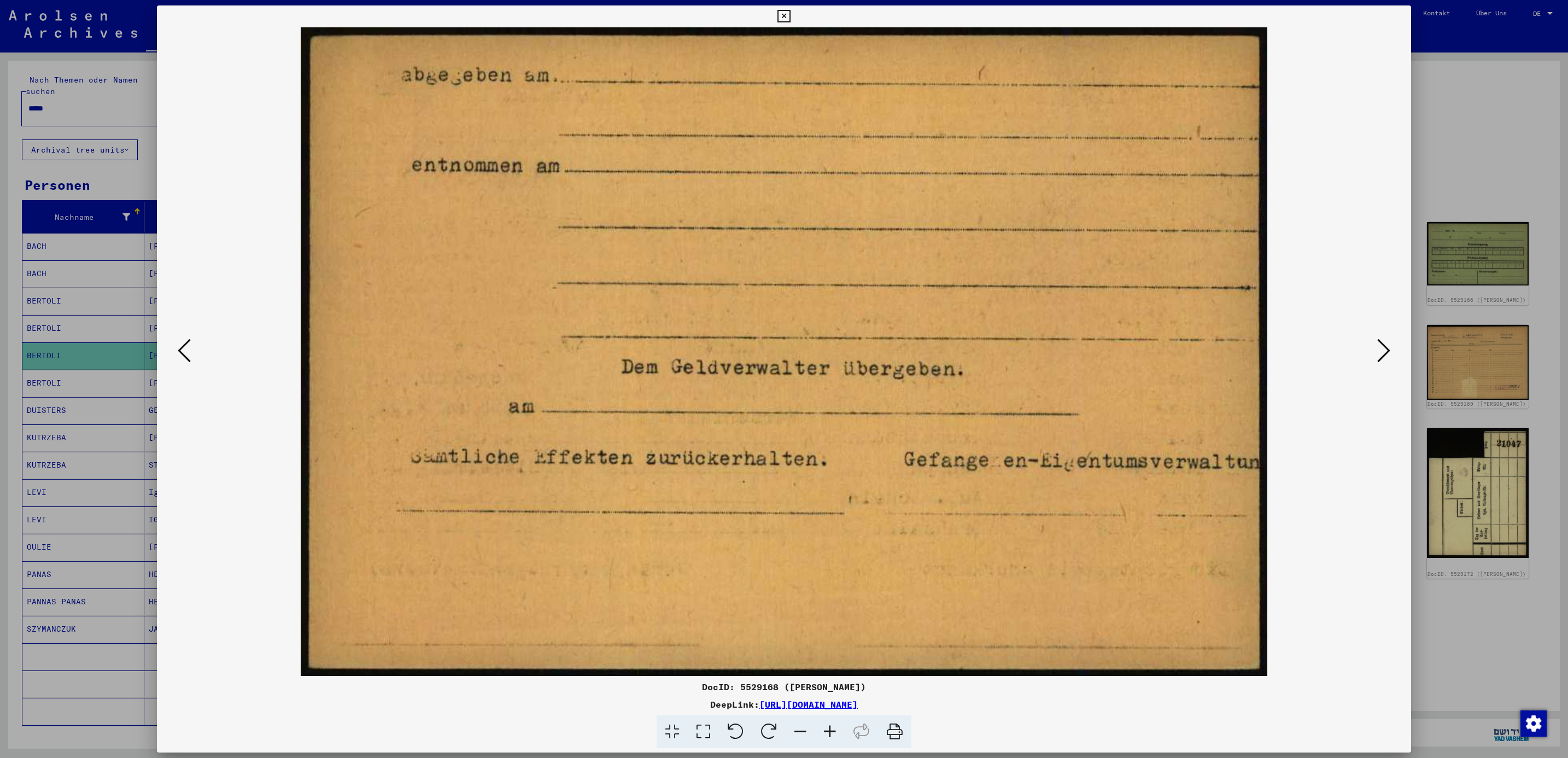
click at [1379, 360] on icon at bounding box center [1384, 350] width 13 height 26
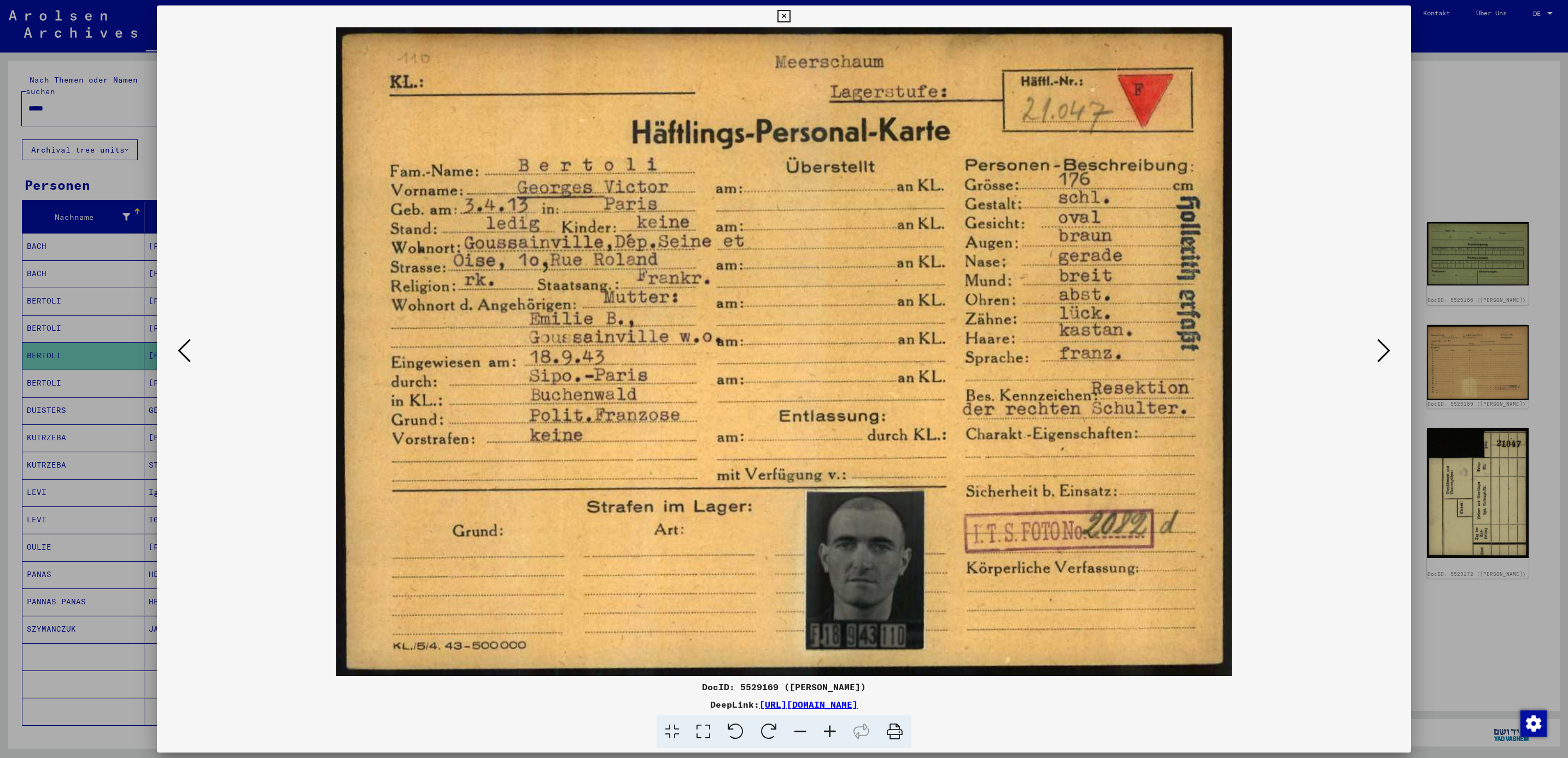
click at [1379, 360] on icon at bounding box center [1384, 350] width 13 height 26
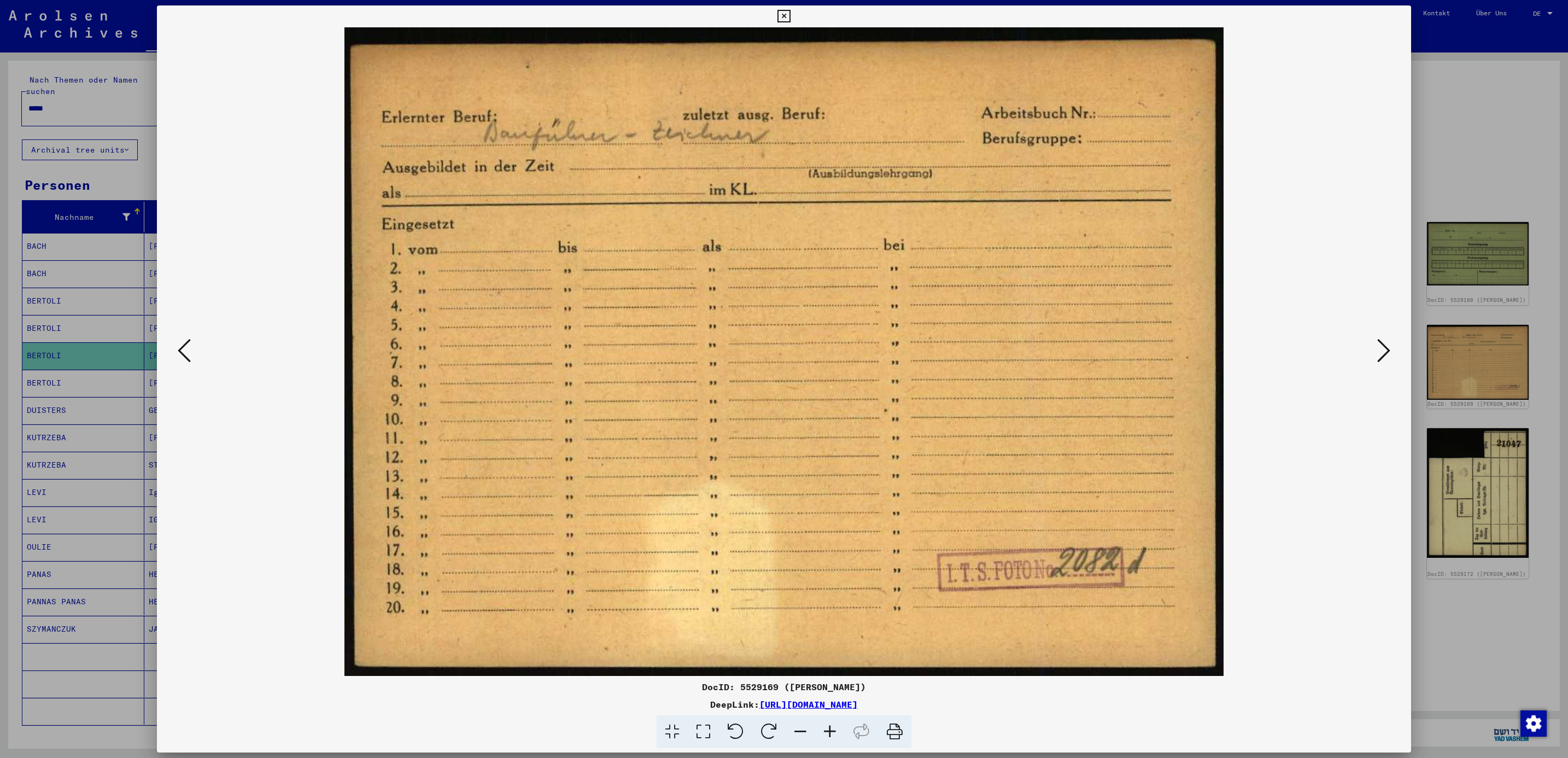
click at [1379, 360] on icon at bounding box center [1384, 350] width 13 height 26
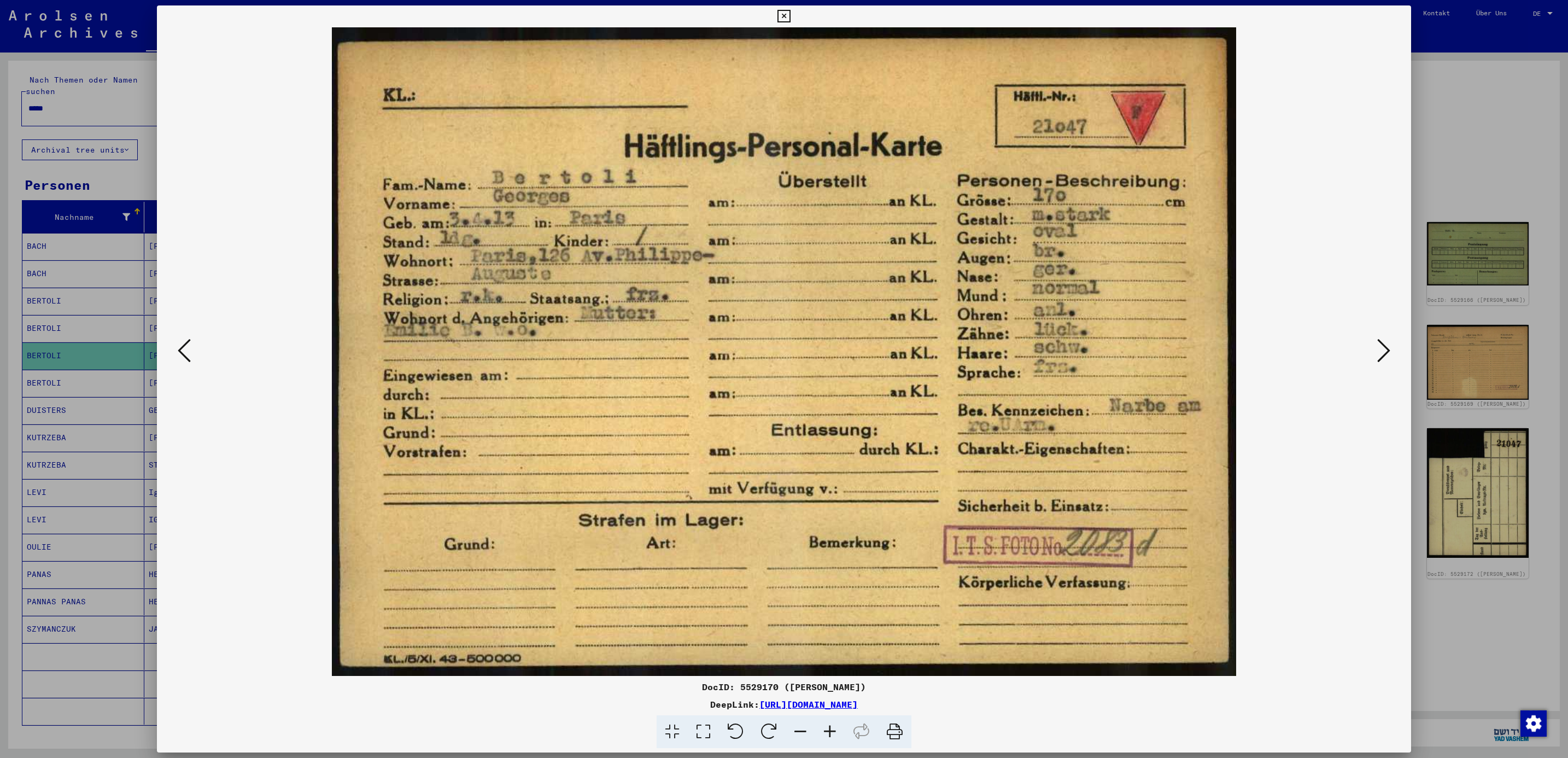
click at [1379, 360] on icon at bounding box center [1384, 350] width 13 height 26
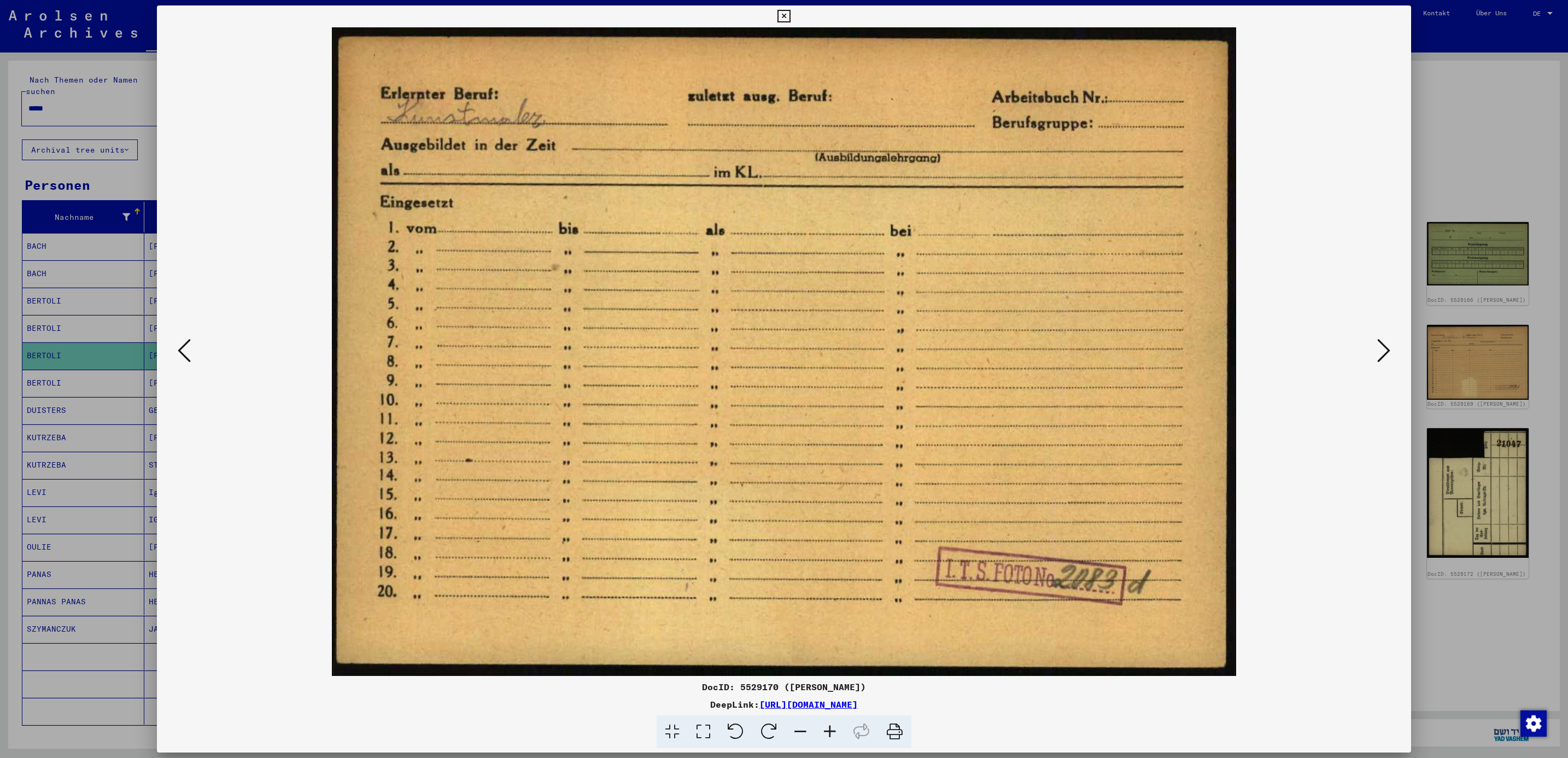
click at [1379, 360] on icon at bounding box center [1384, 350] width 13 height 26
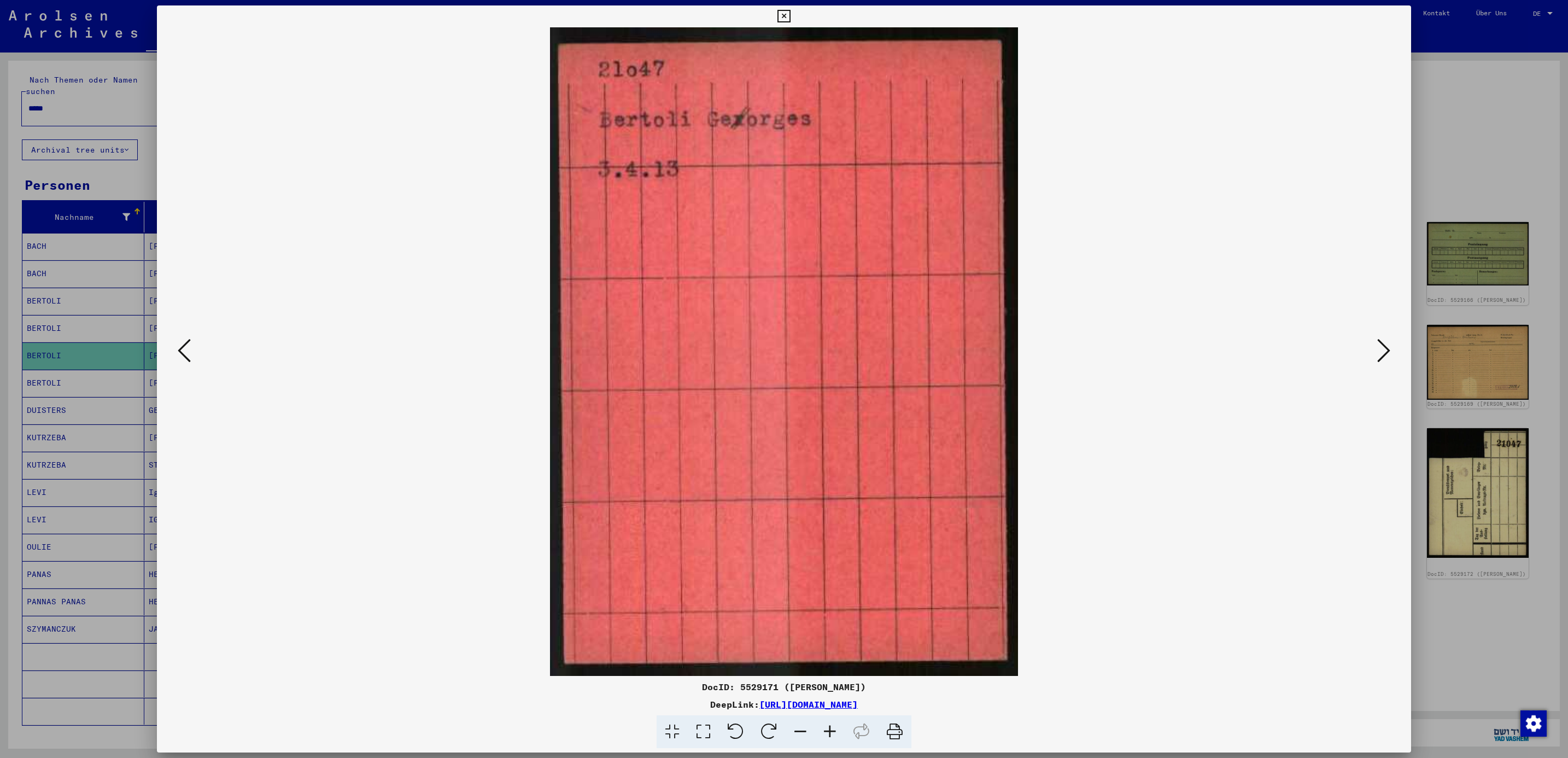
click at [1379, 360] on icon at bounding box center [1384, 350] width 13 height 26
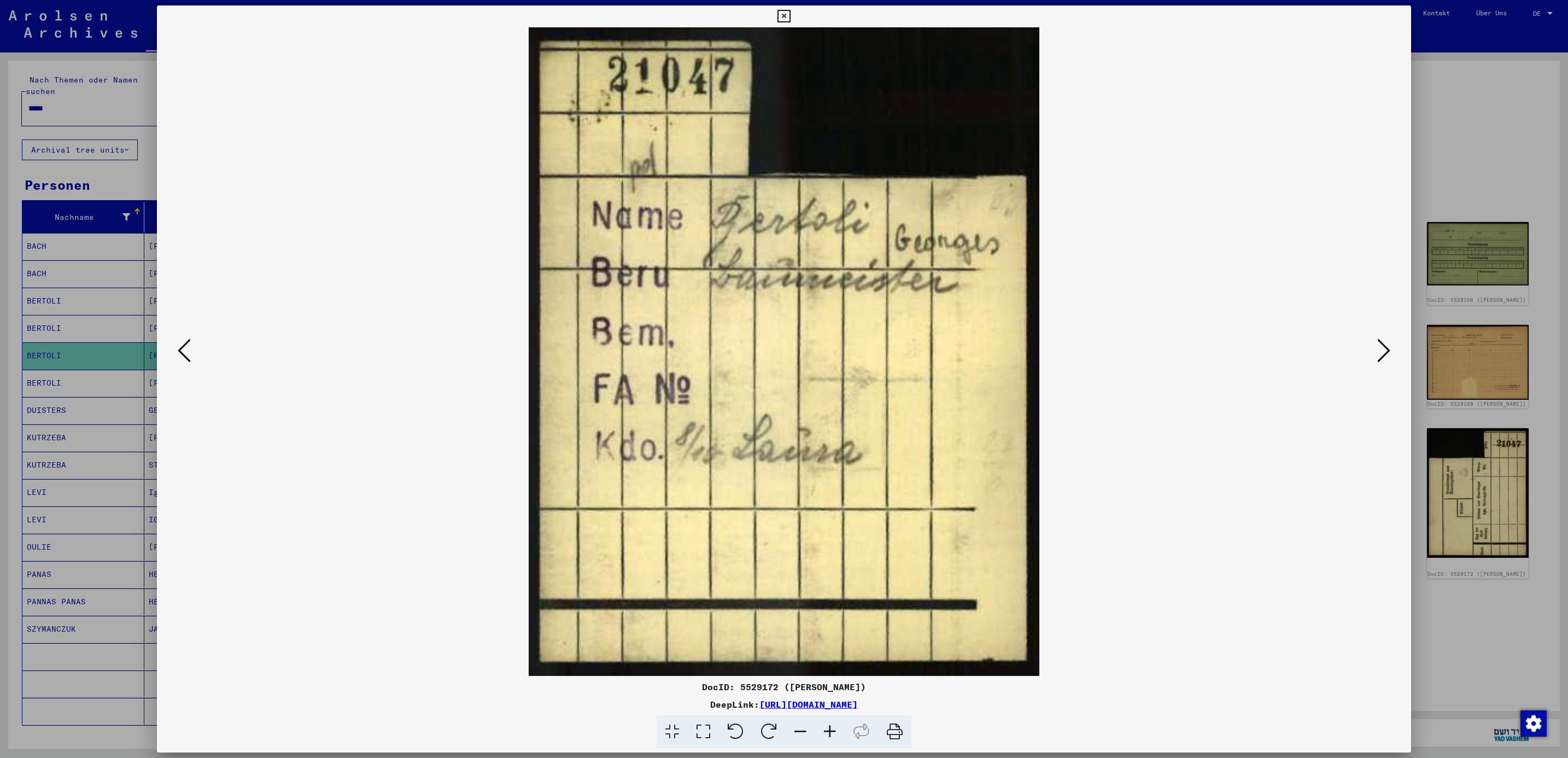
click at [1379, 360] on icon at bounding box center [1384, 350] width 13 height 26
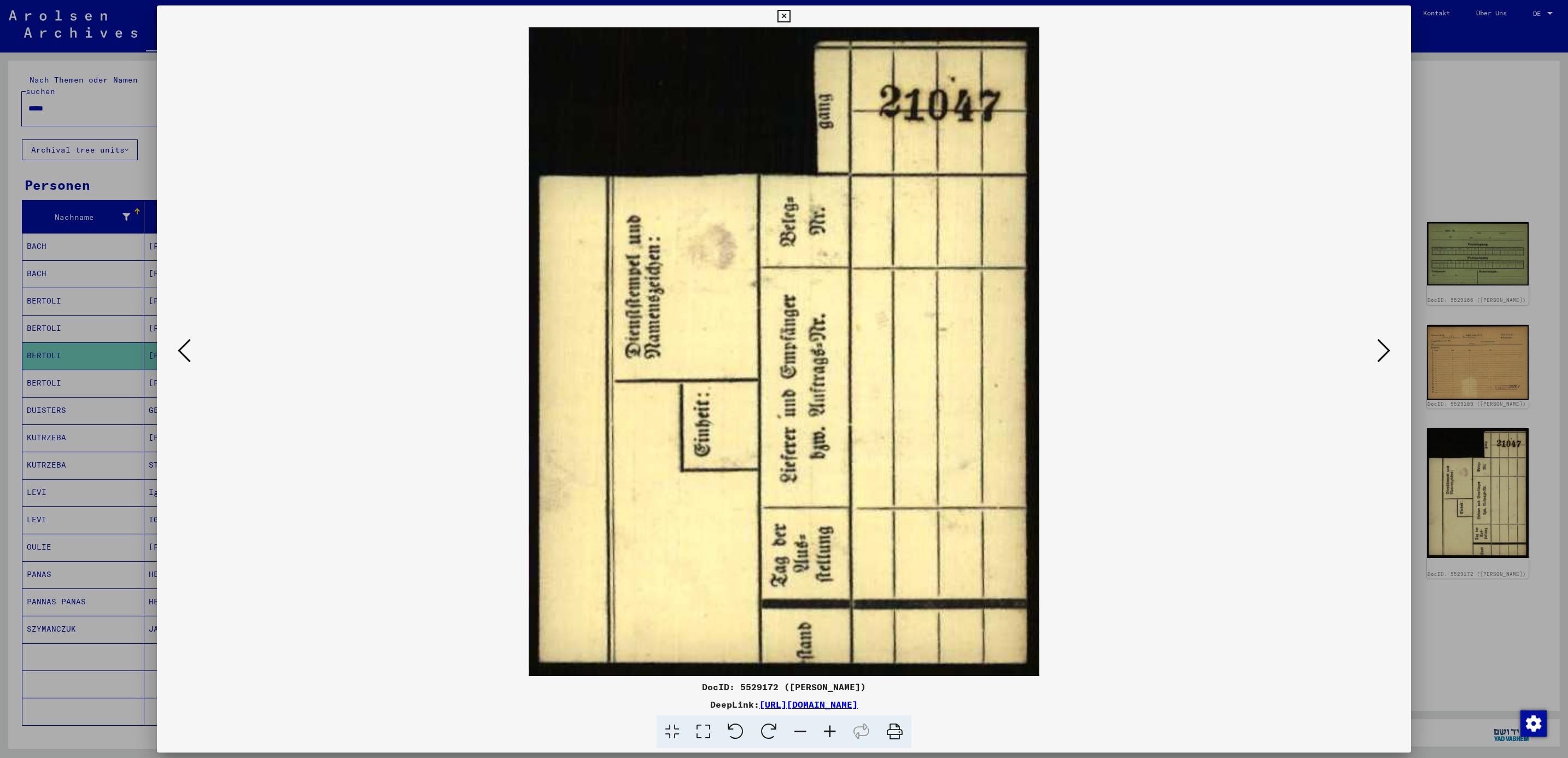
click at [1379, 360] on icon at bounding box center [1384, 350] width 13 height 26
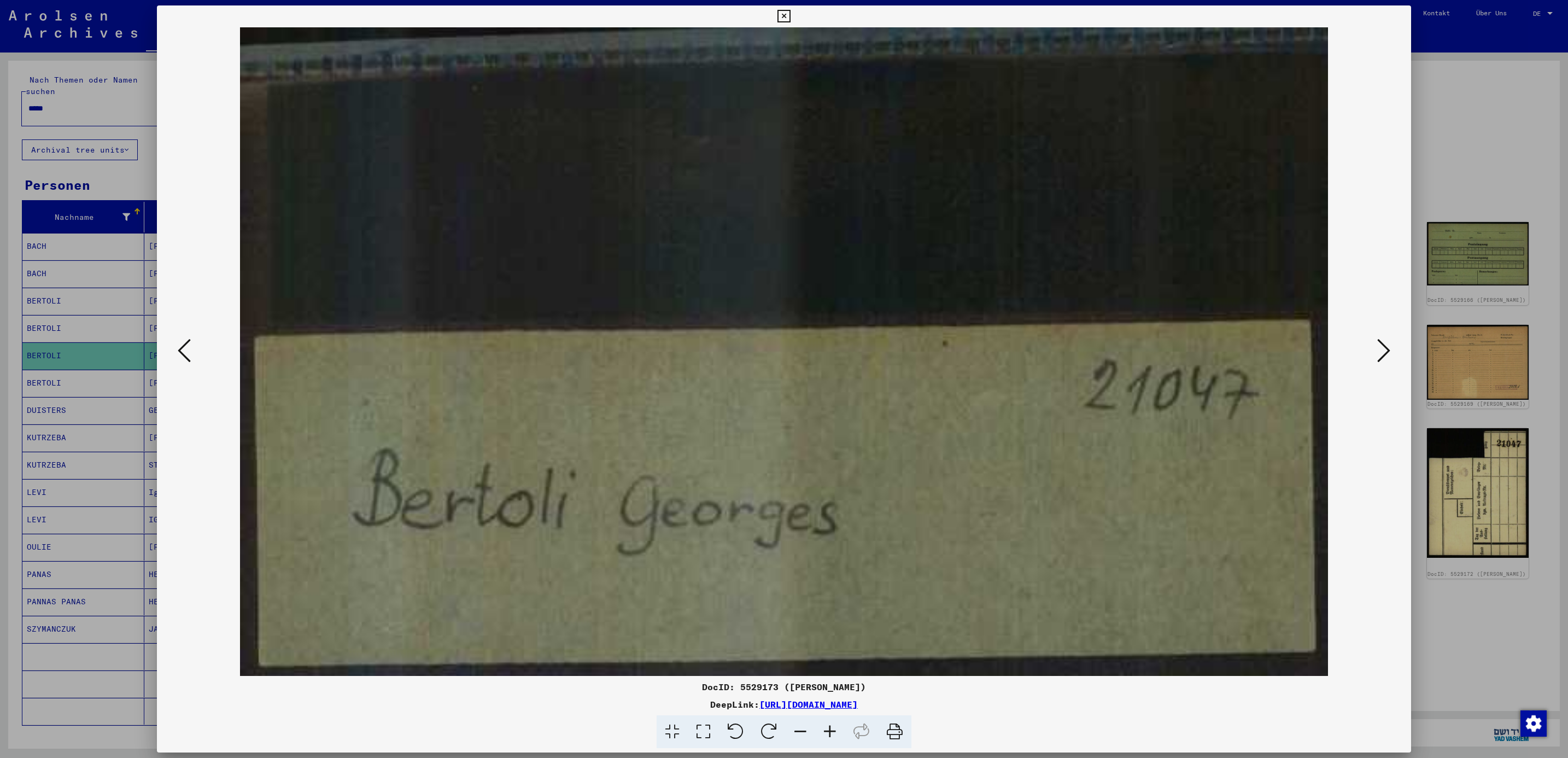
click at [1379, 360] on icon at bounding box center [1384, 350] width 13 height 26
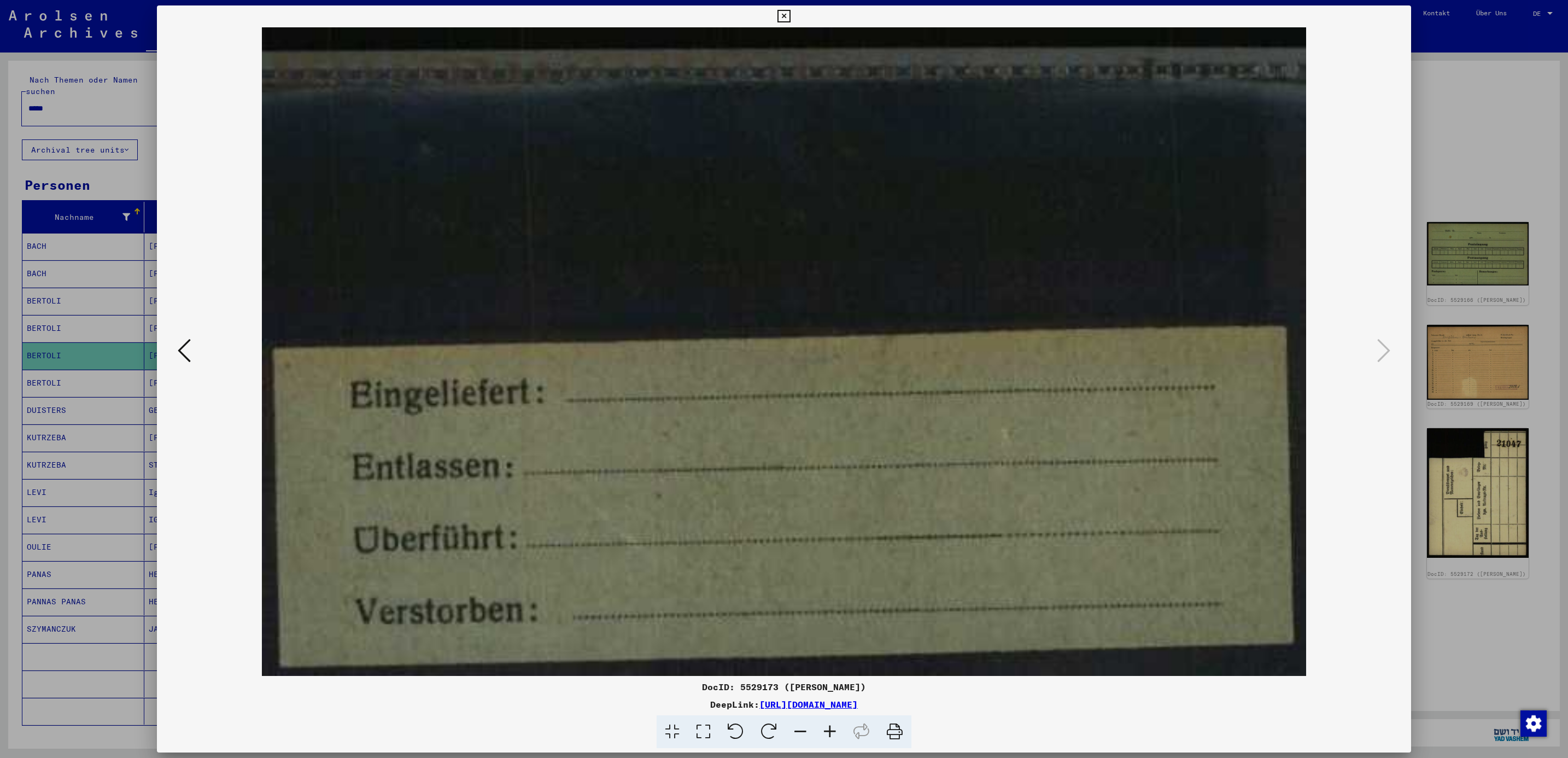
click at [1432, 107] on div at bounding box center [784, 379] width 1568 height 758
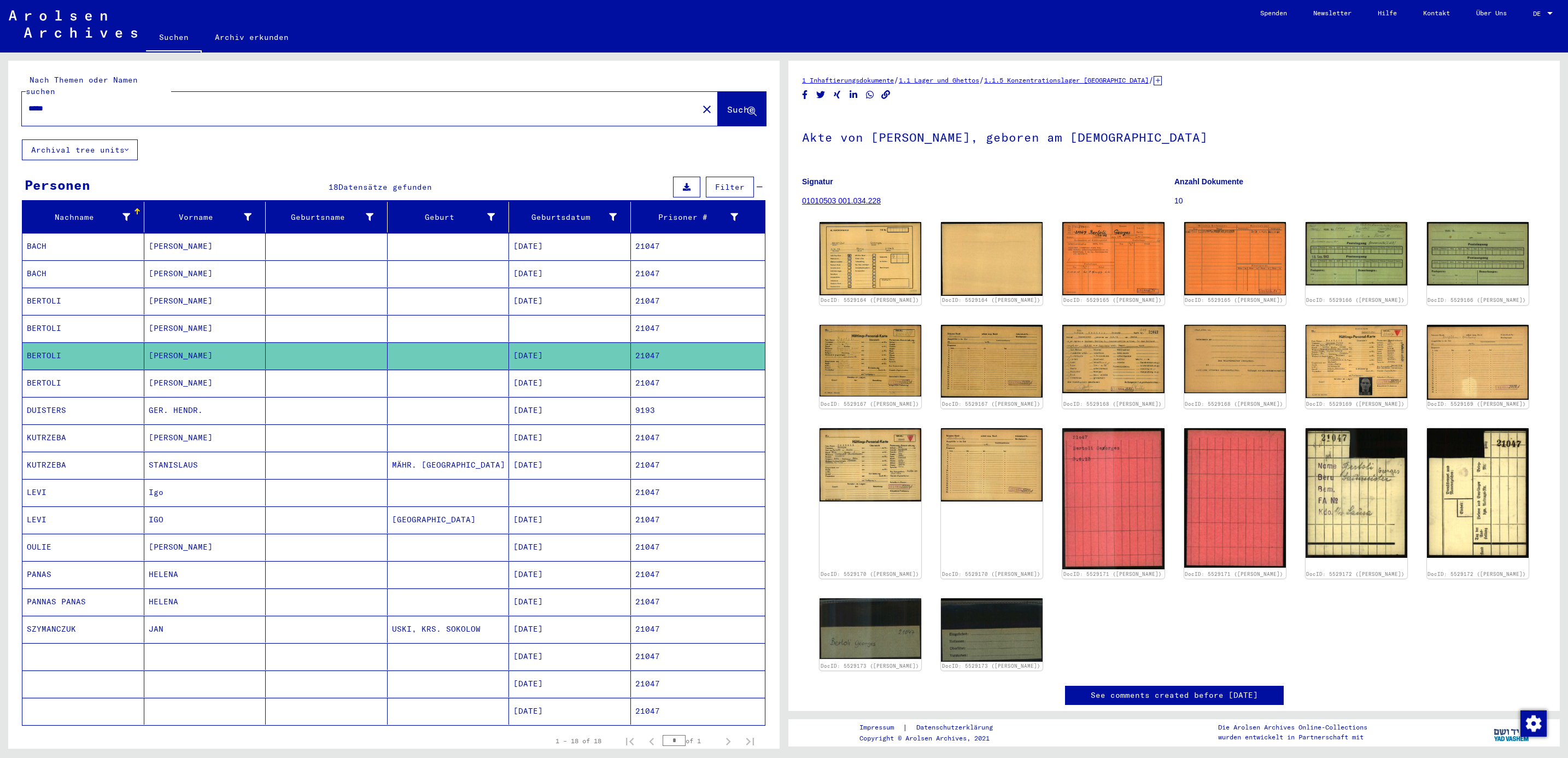
click at [81, 382] on mat-cell "BERTOLI" at bounding box center [83, 383] width 122 height 27
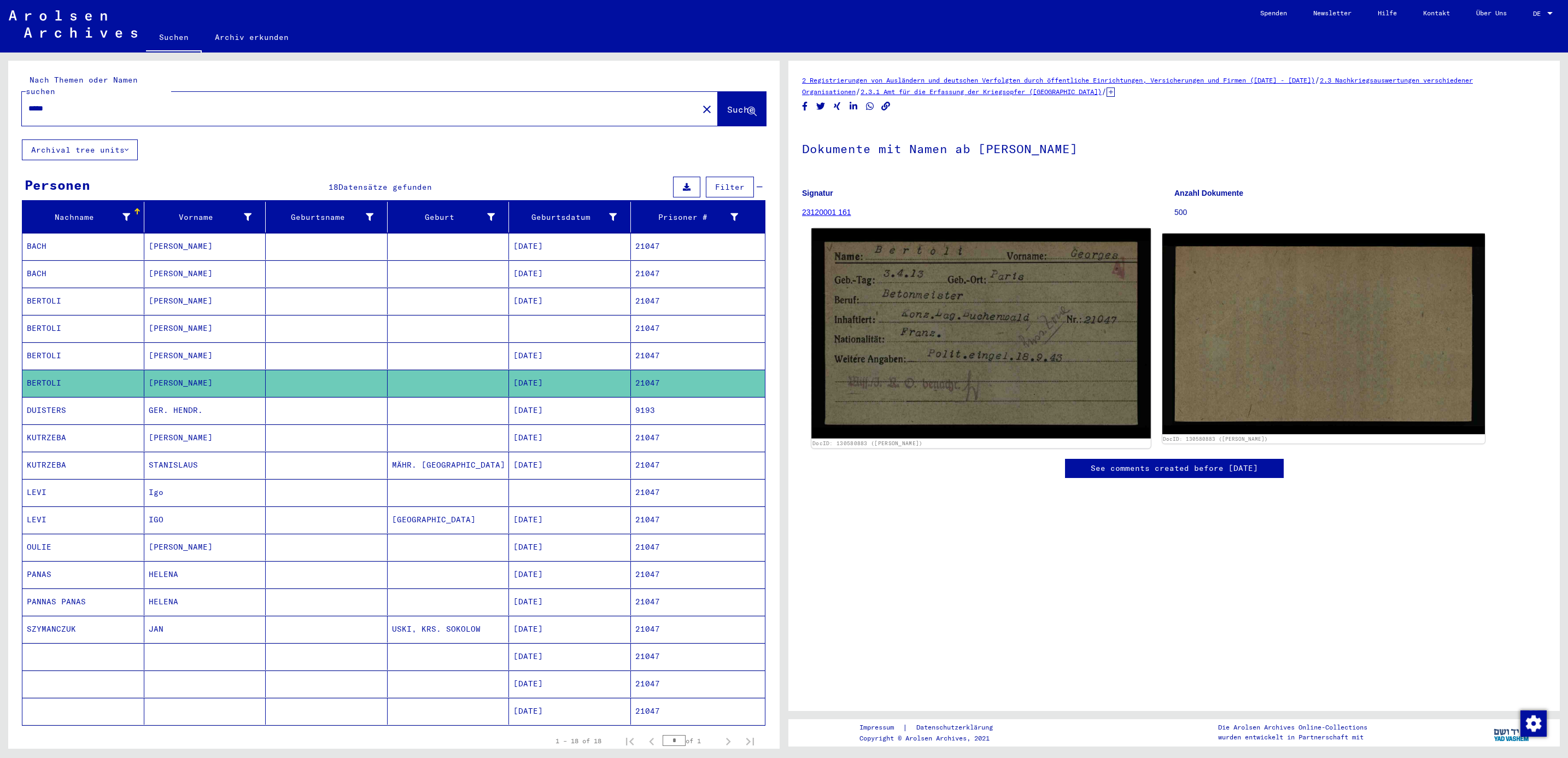
click at [915, 329] on img at bounding box center [981, 334] width 339 height 211
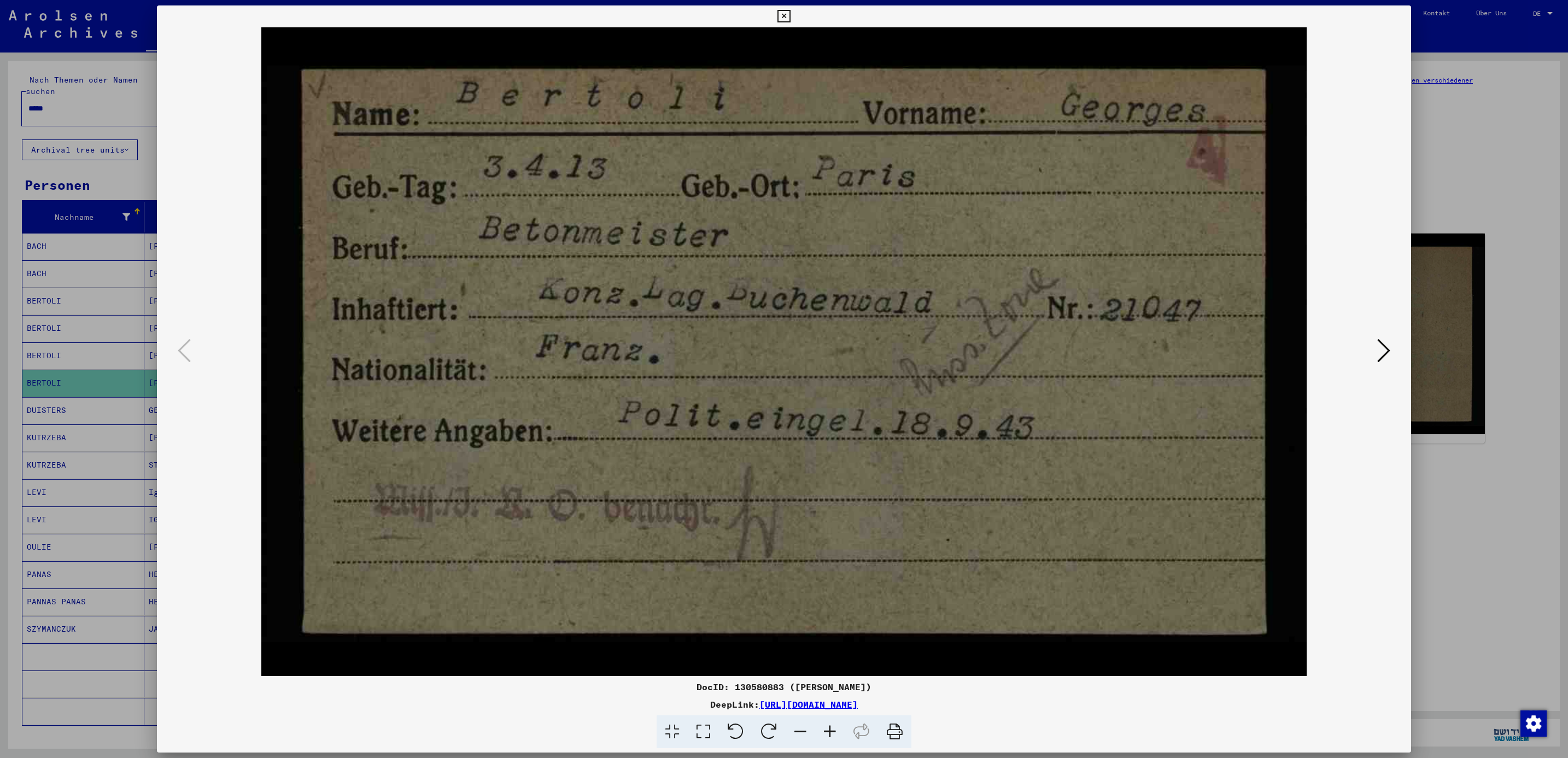
click at [1465, 156] on div at bounding box center [784, 379] width 1568 height 758
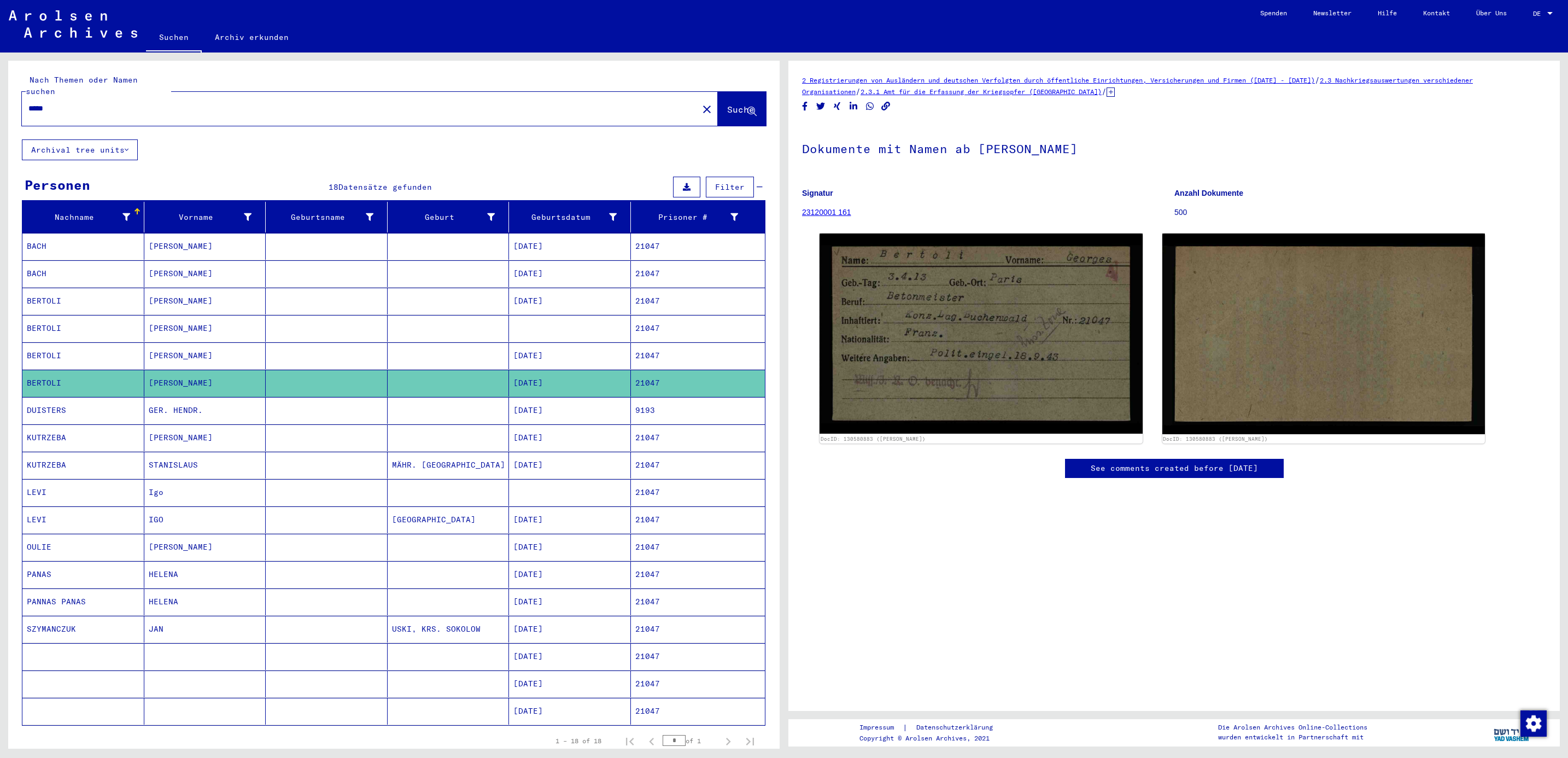
drag, startPoint x: 74, startPoint y: 102, endPoint x: -3, endPoint y: 86, distance: 78.6
click at [0, 86] on html "Suchen Archiv erkunden Spenden Newsletter Hilfe Kontakt Über Uns Suchen Archiv …" at bounding box center [784, 379] width 1568 height 758
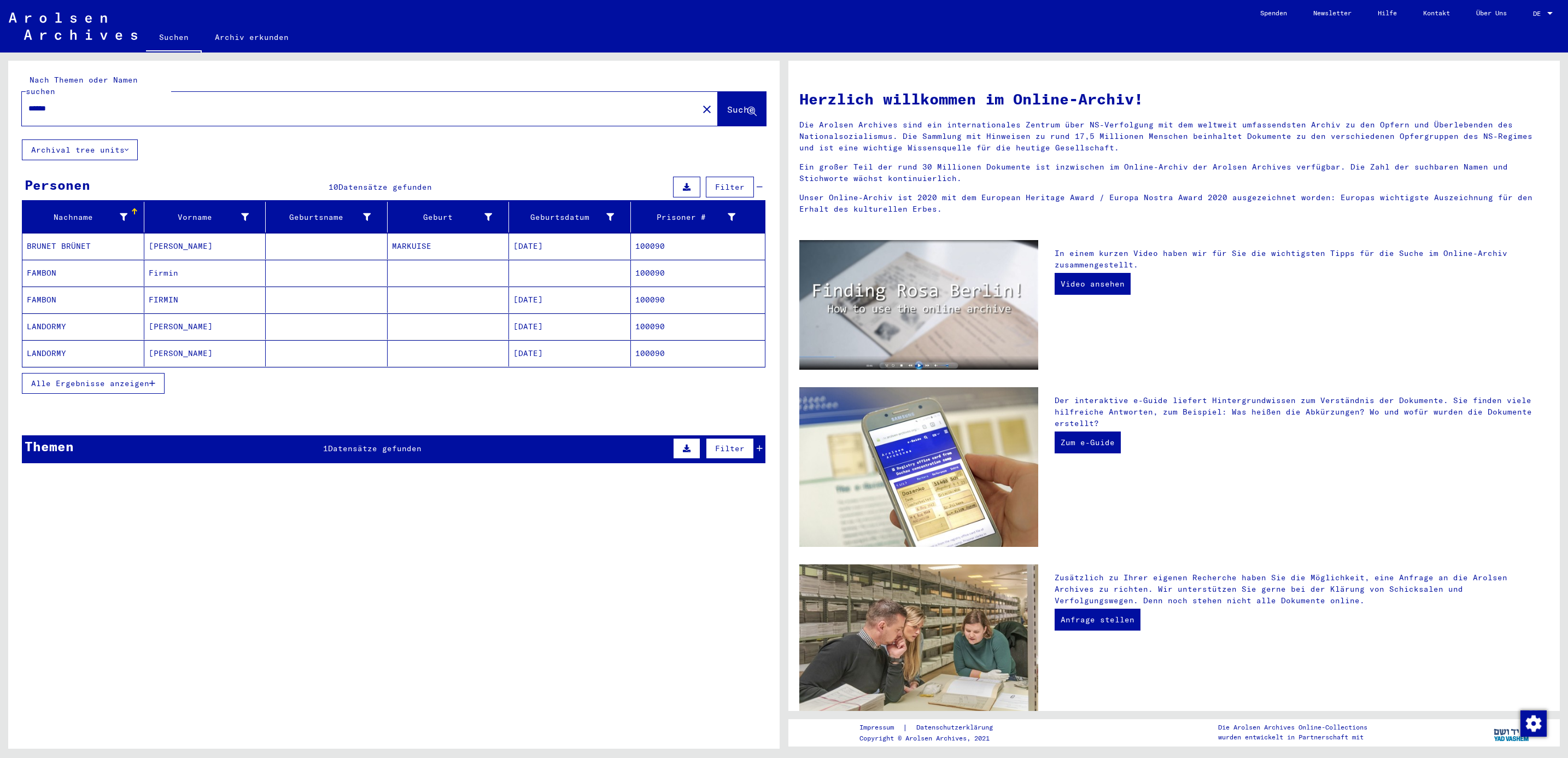
click at [47, 233] on mat-cell "BRUNET BRÜNET" at bounding box center [83, 246] width 122 height 26
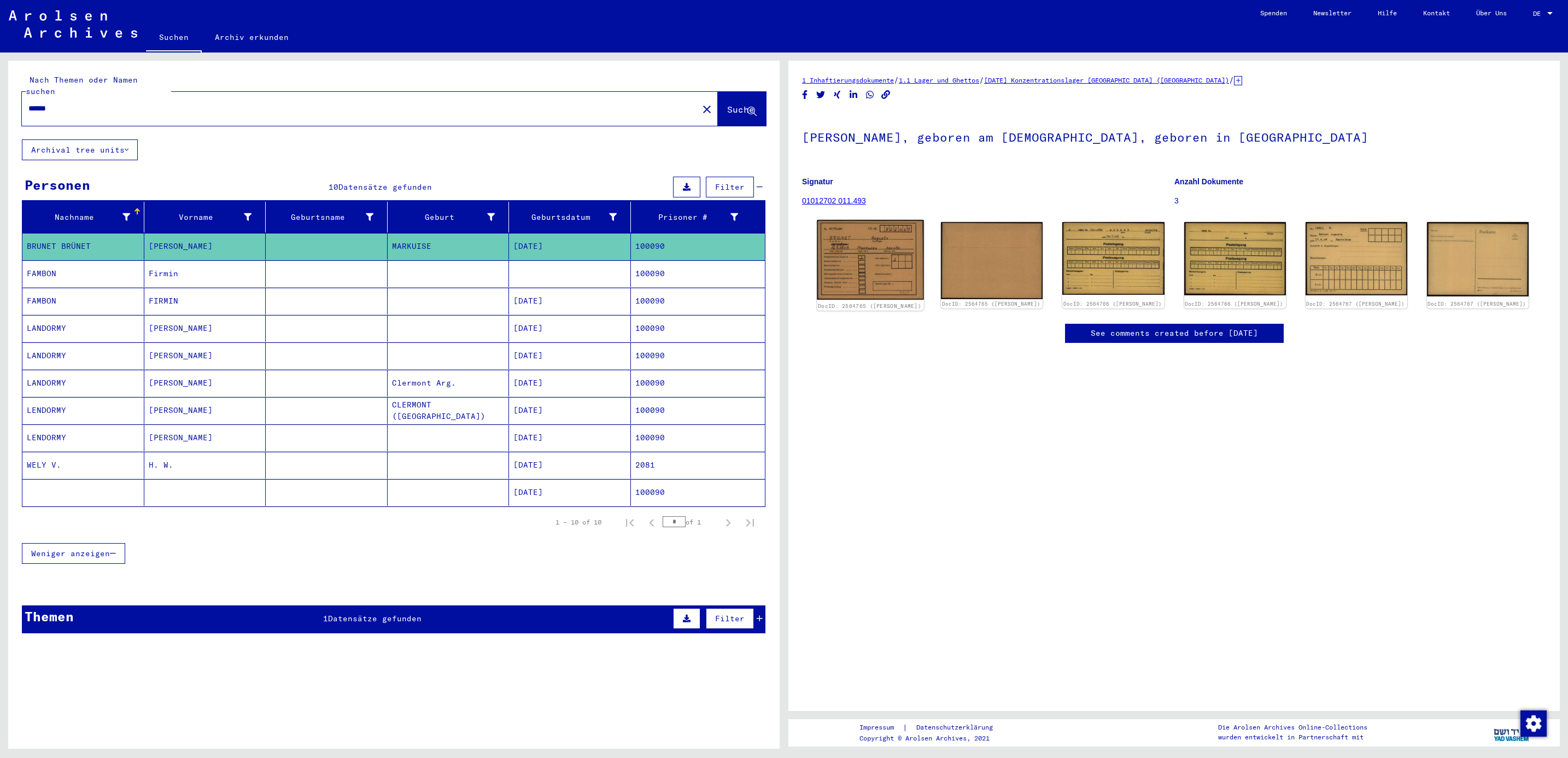
click at [880, 242] on img at bounding box center [870, 259] width 107 height 80
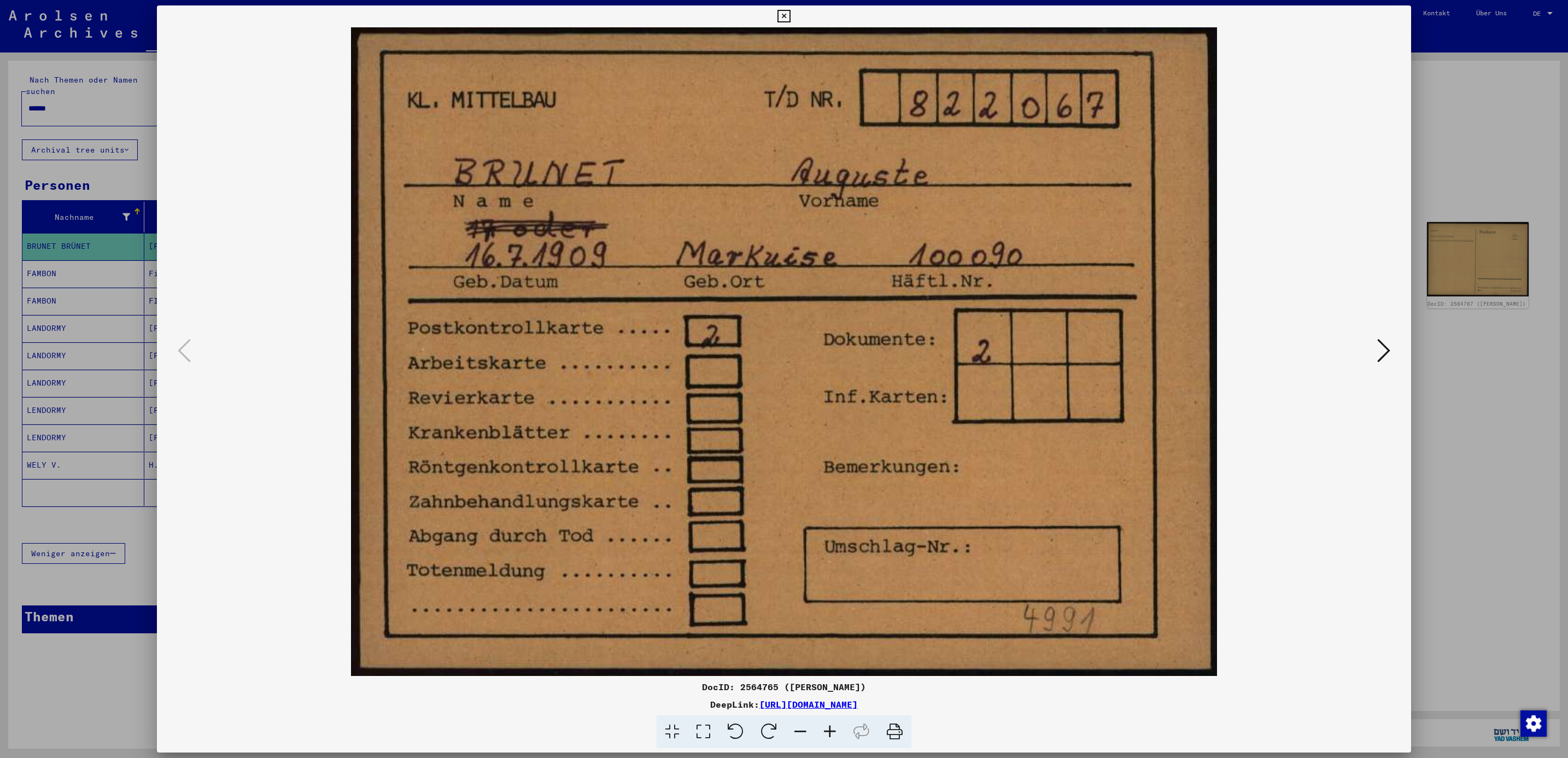
click at [1375, 342] on button at bounding box center [1384, 351] width 19 height 31
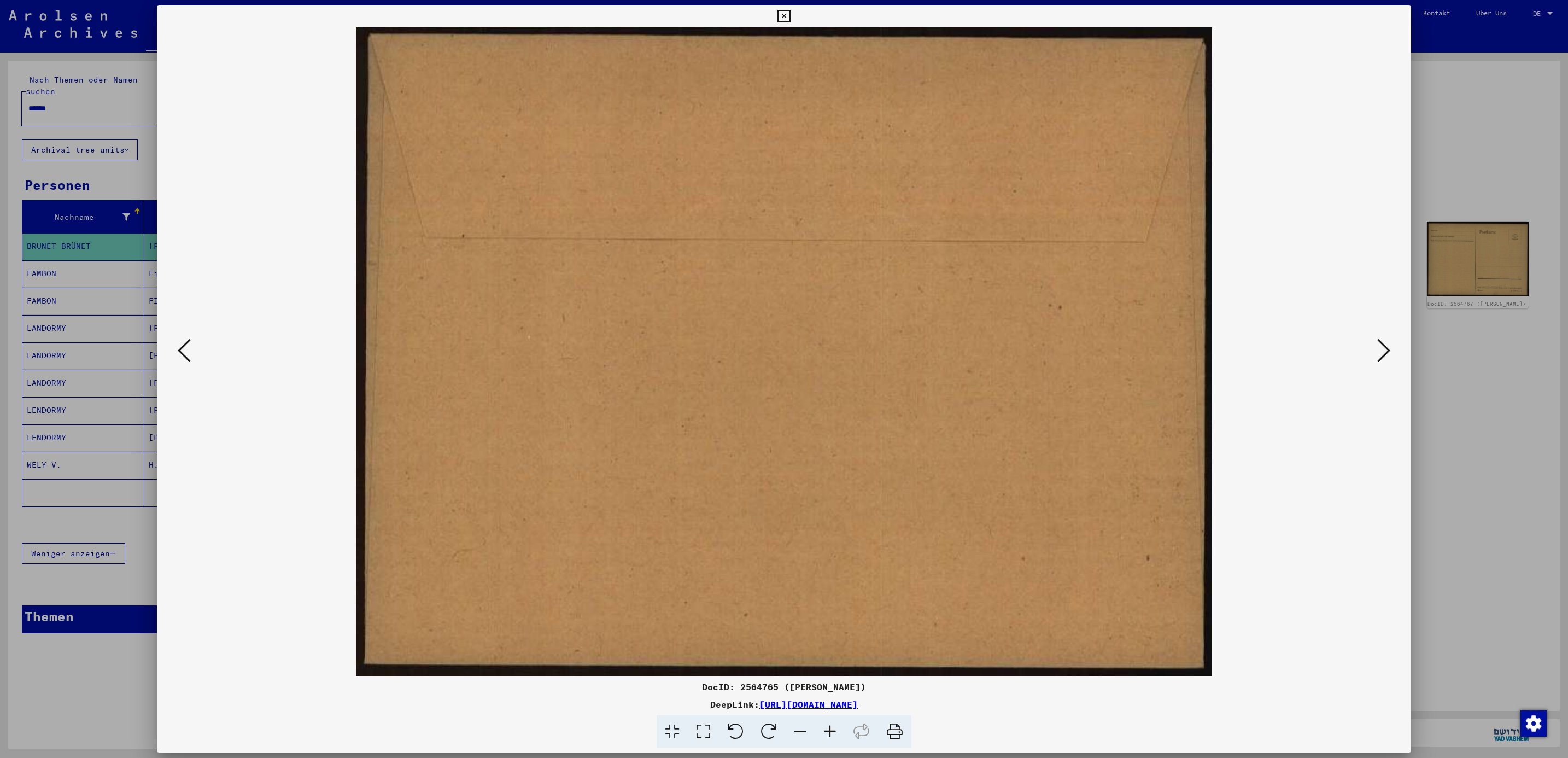
click at [1375, 342] on button at bounding box center [1384, 351] width 19 height 31
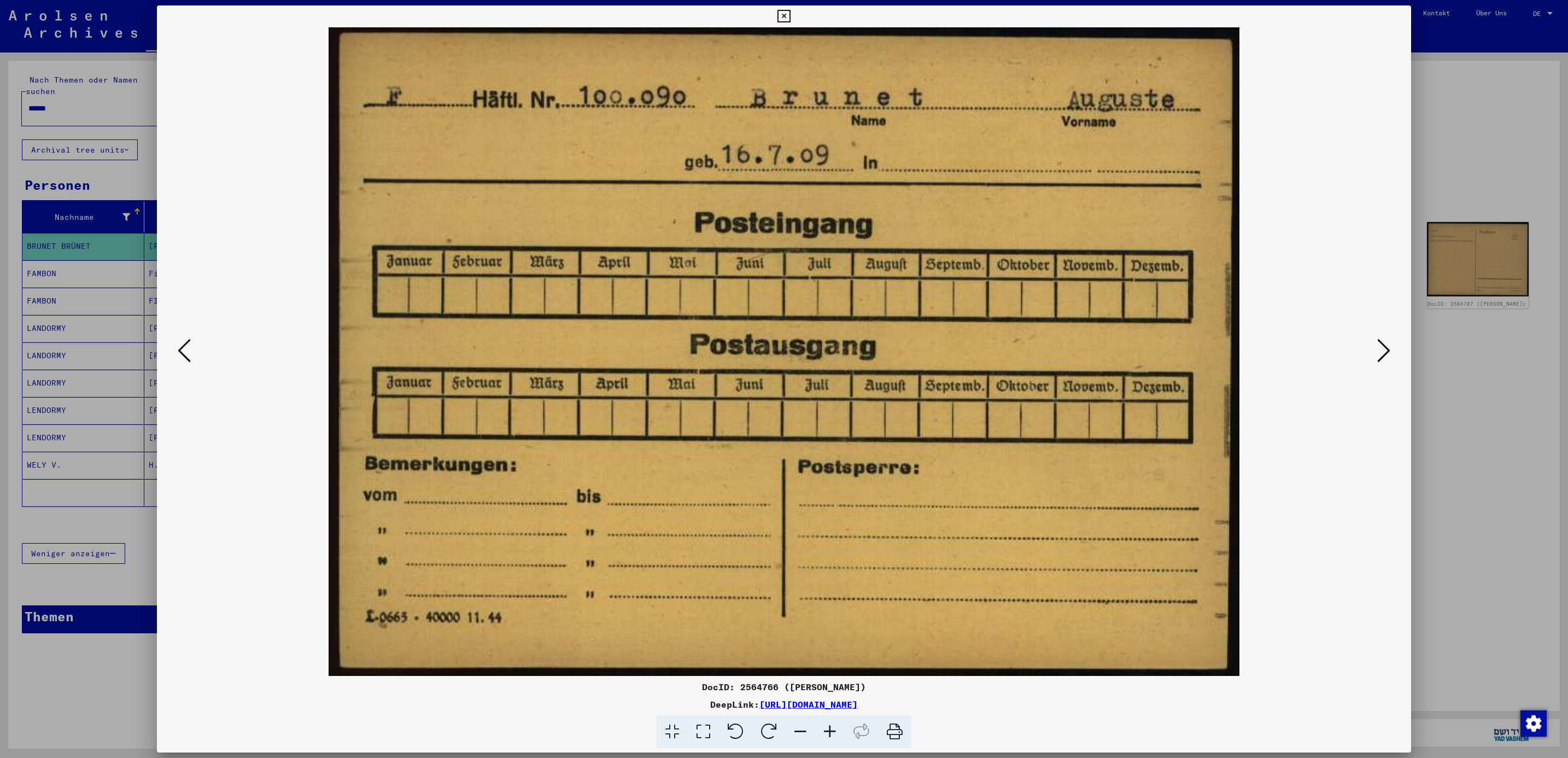
click at [1375, 342] on button at bounding box center [1384, 351] width 19 height 31
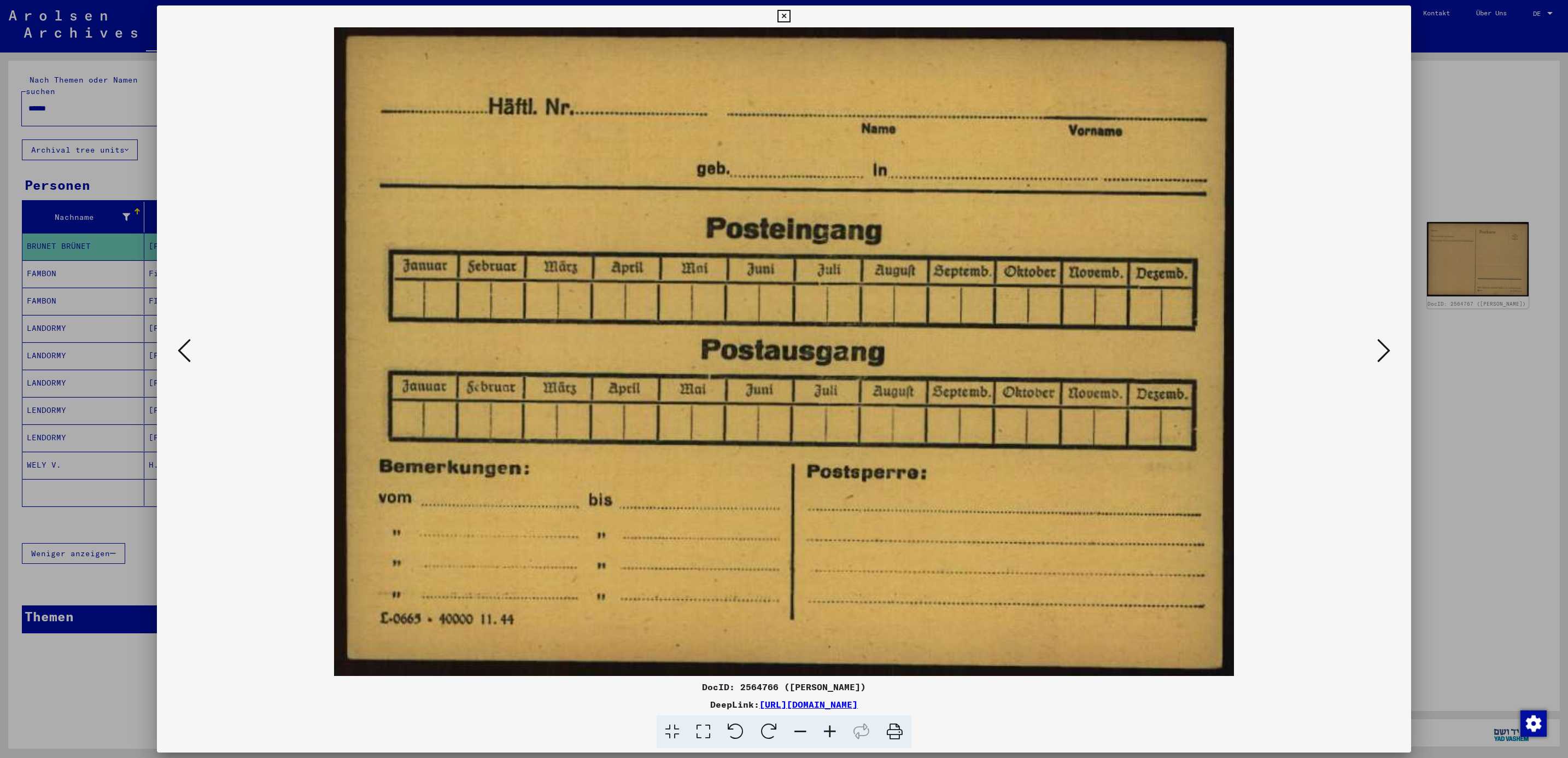
click at [1375, 342] on button at bounding box center [1384, 351] width 19 height 31
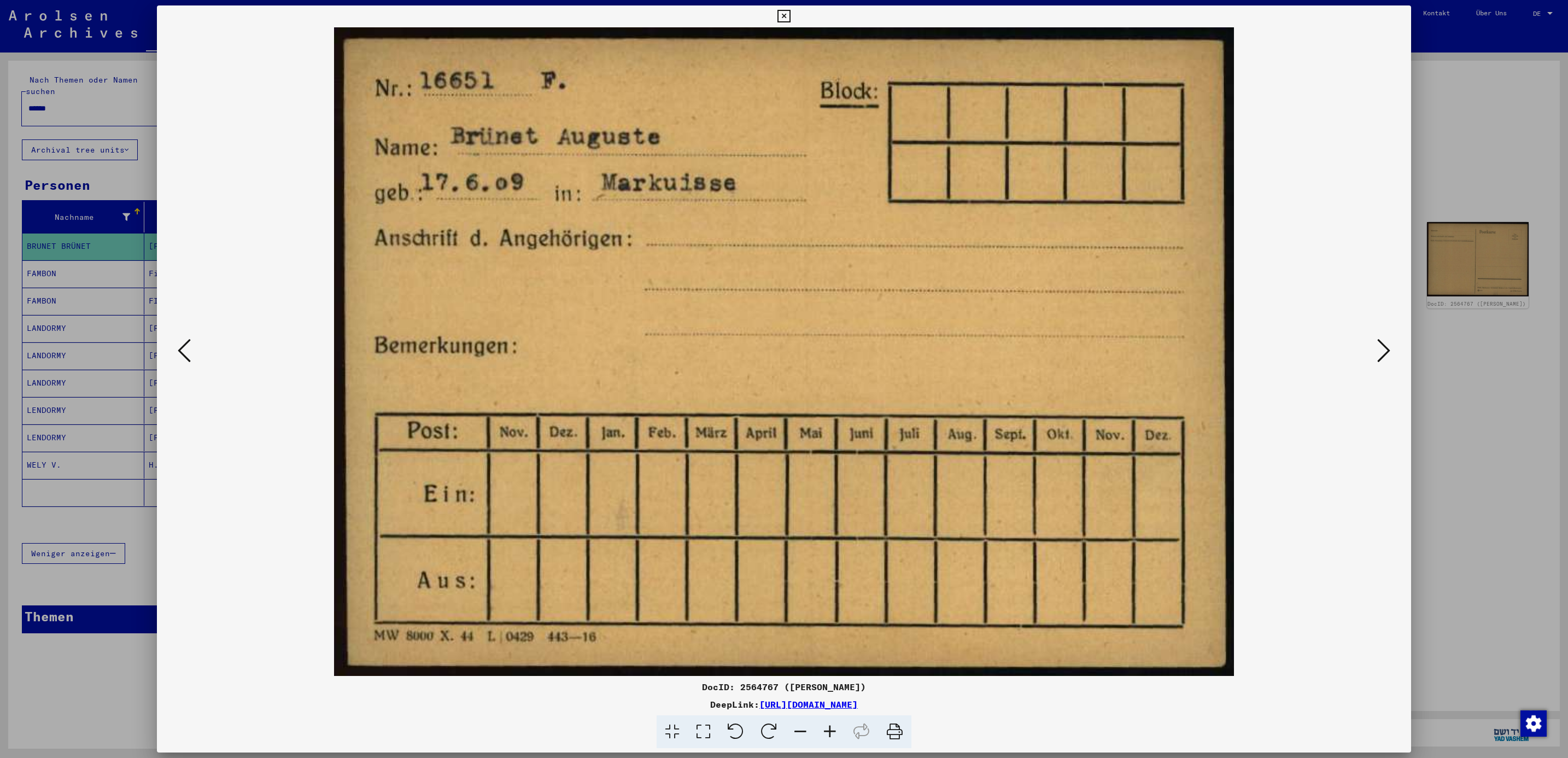
click at [1375, 342] on button at bounding box center [1384, 351] width 19 height 31
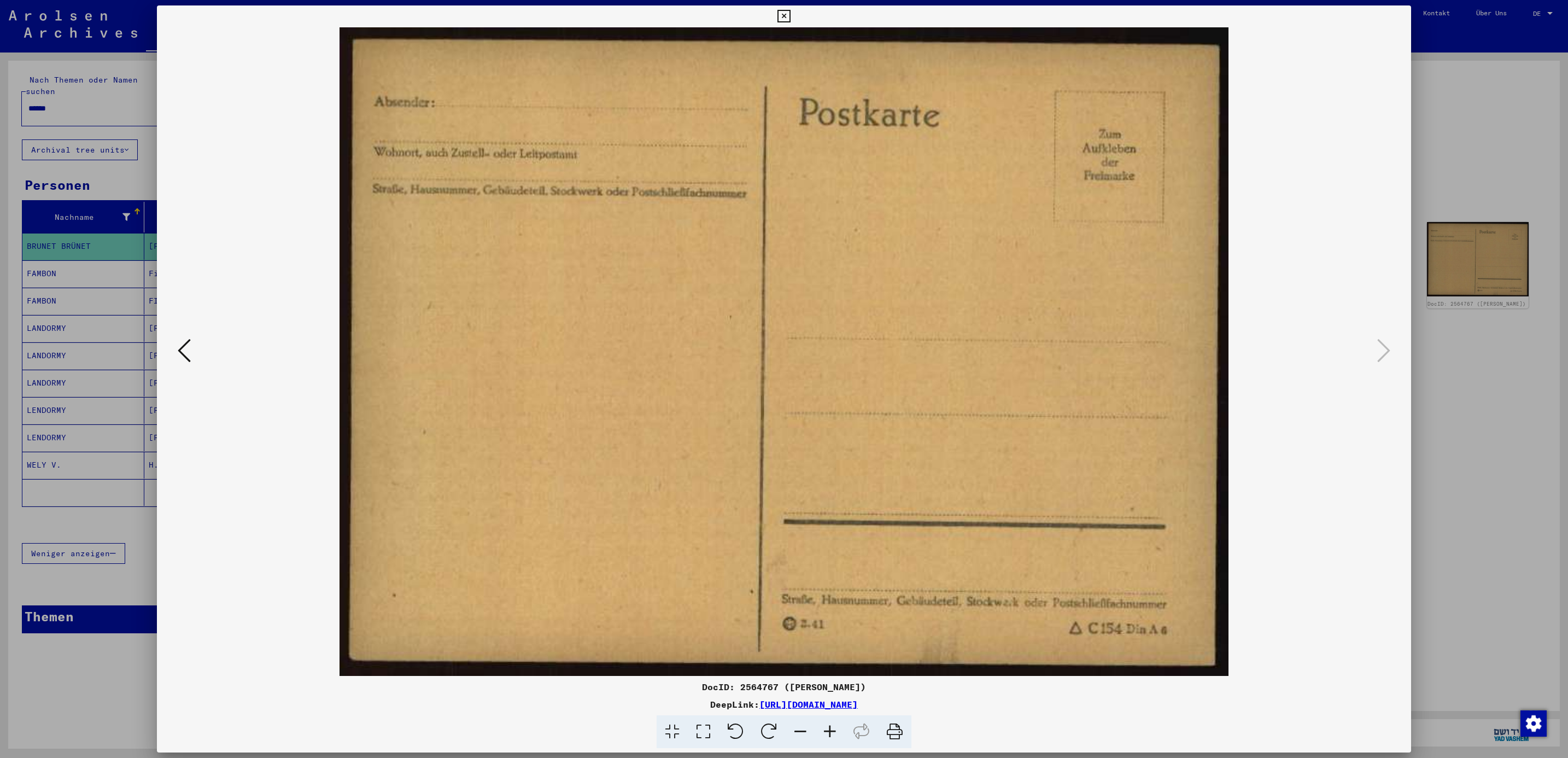
click at [1451, 153] on div at bounding box center [784, 379] width 1568 height 758
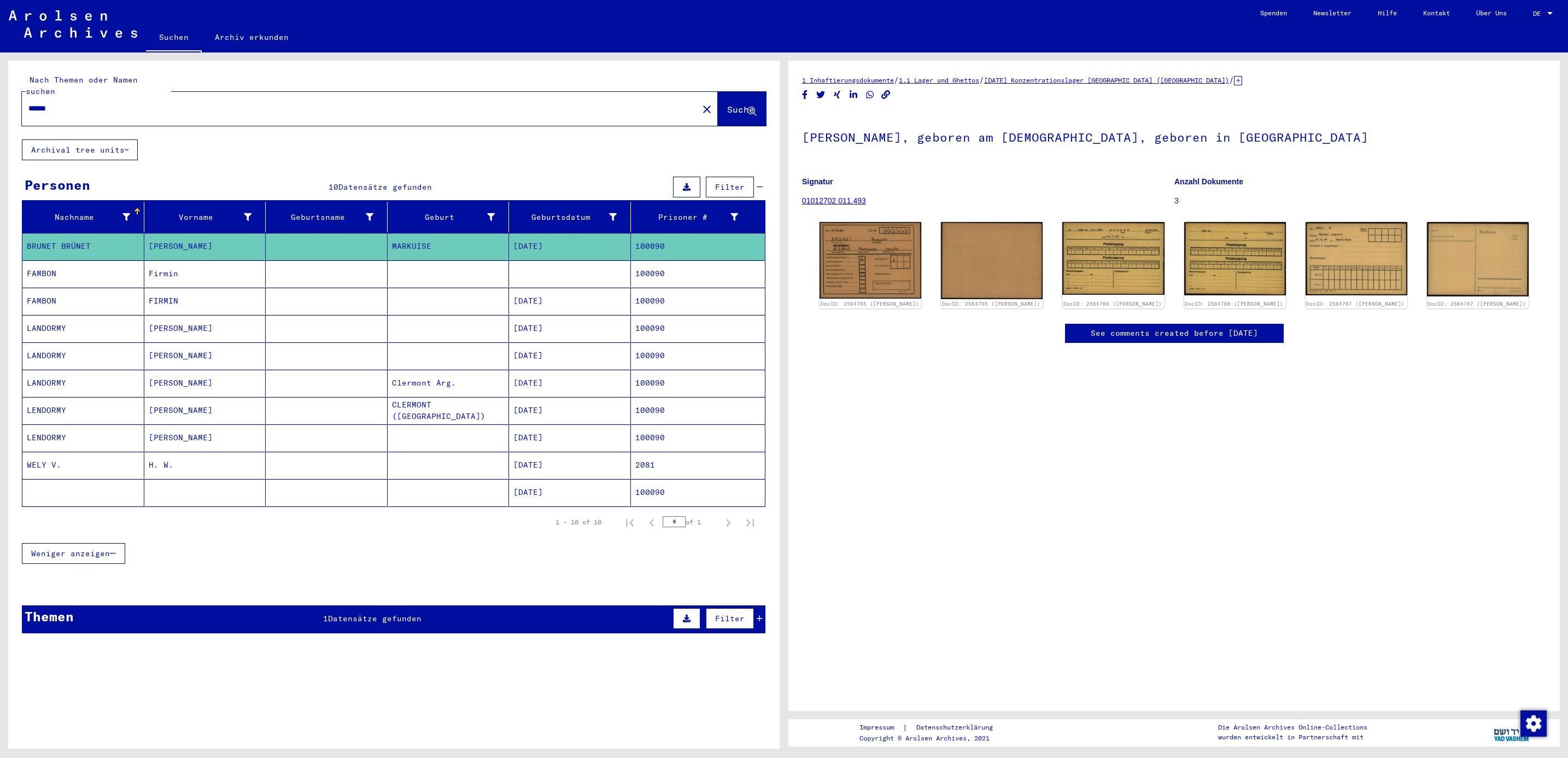
drag, startPoint x: 83, startPoint y: 94, endPoint x: -3, endPoint y: 89, distance: 86.1
click at [0, 89] on html "Suchen Archiv erkunden Spenden Newsletter Hilfe Kontakt Über Uns Suchen Archiv …" at bounding box center [784, 379] width 1568 height 758
type input "******"
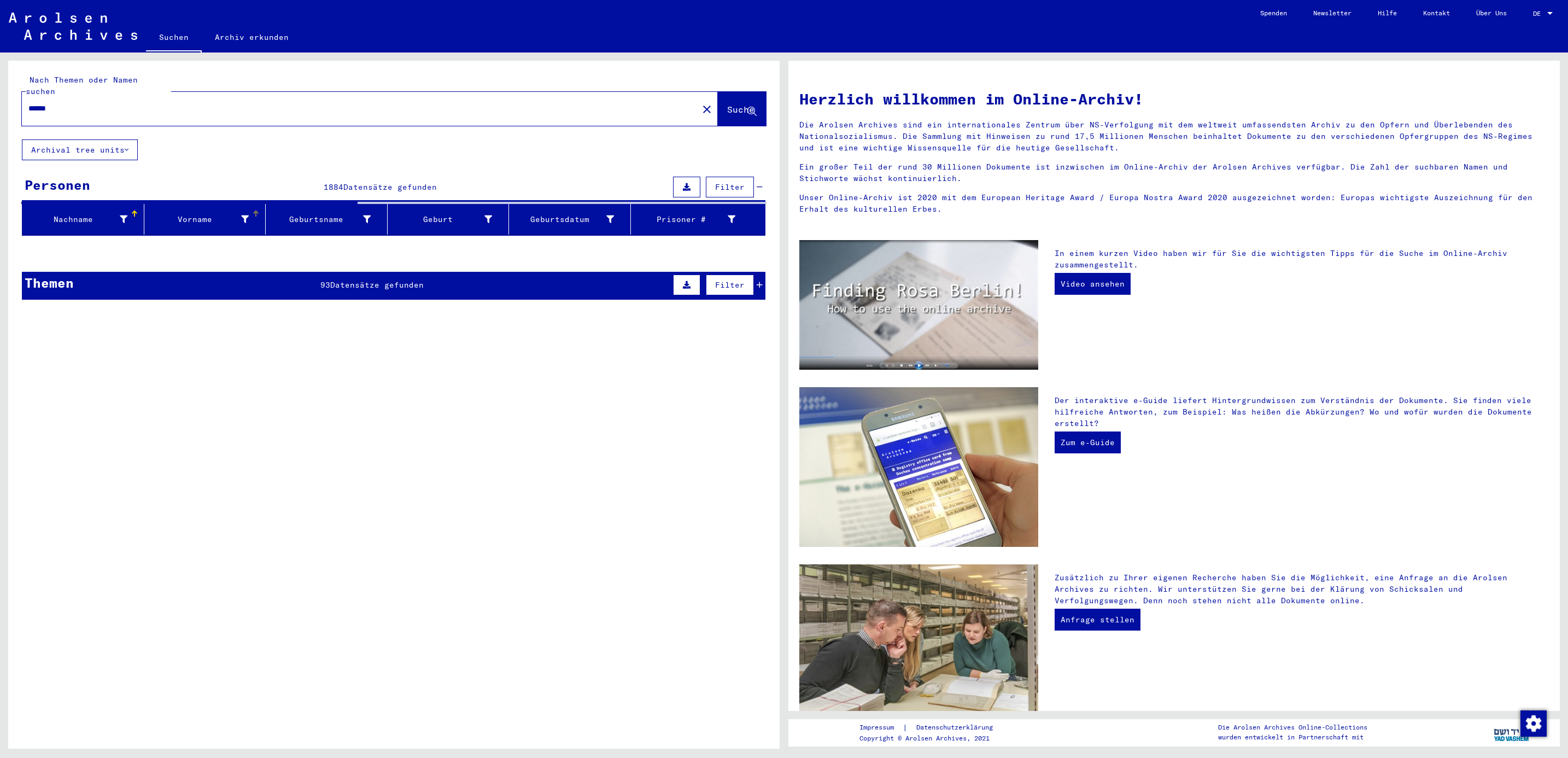
click at [245, 216] on icon at bounding box center [245, 219] width 8 height 8
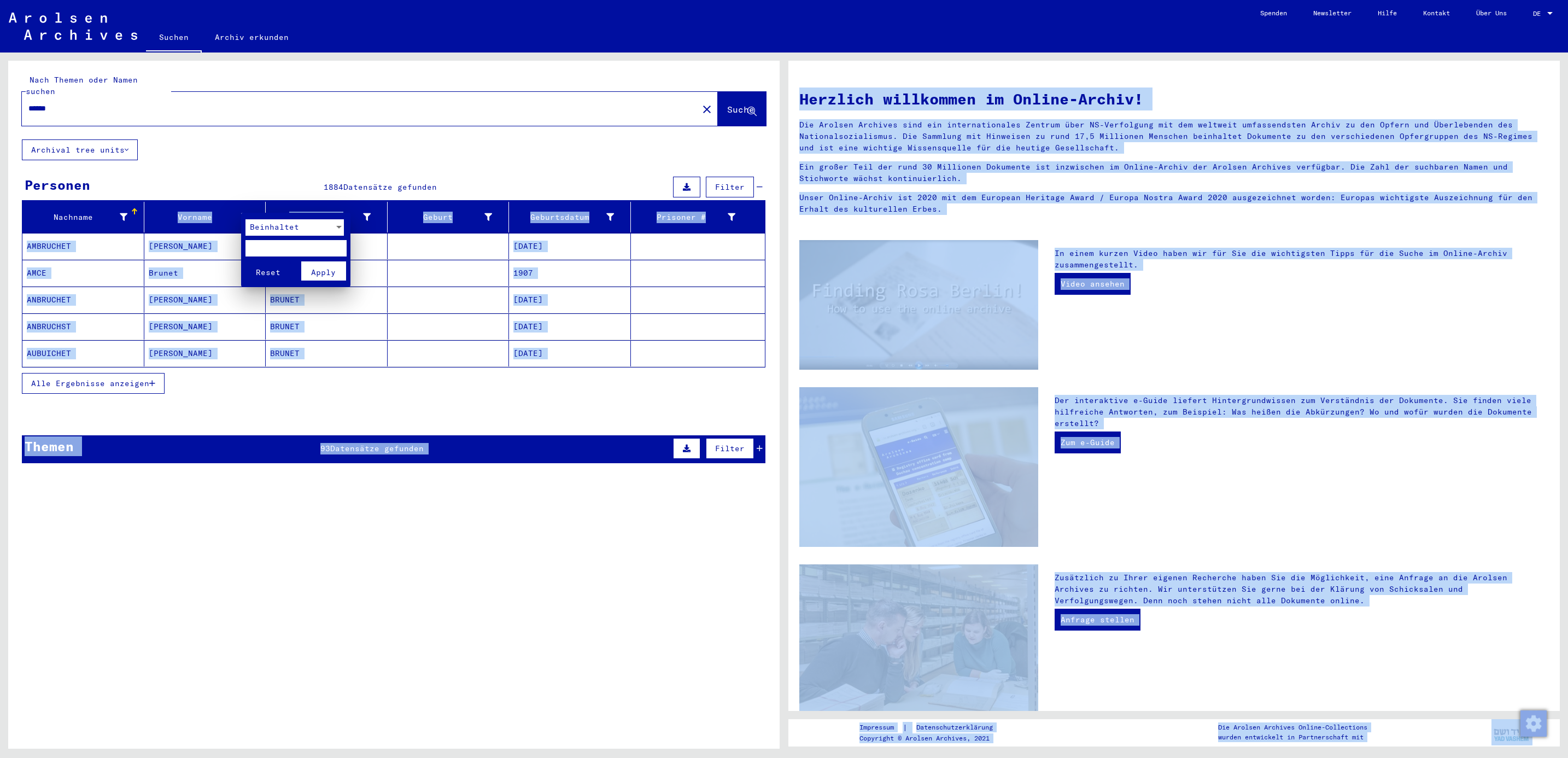
click at [261, 248] on input "text" at bounding box center [296, 248] width 101 height 16
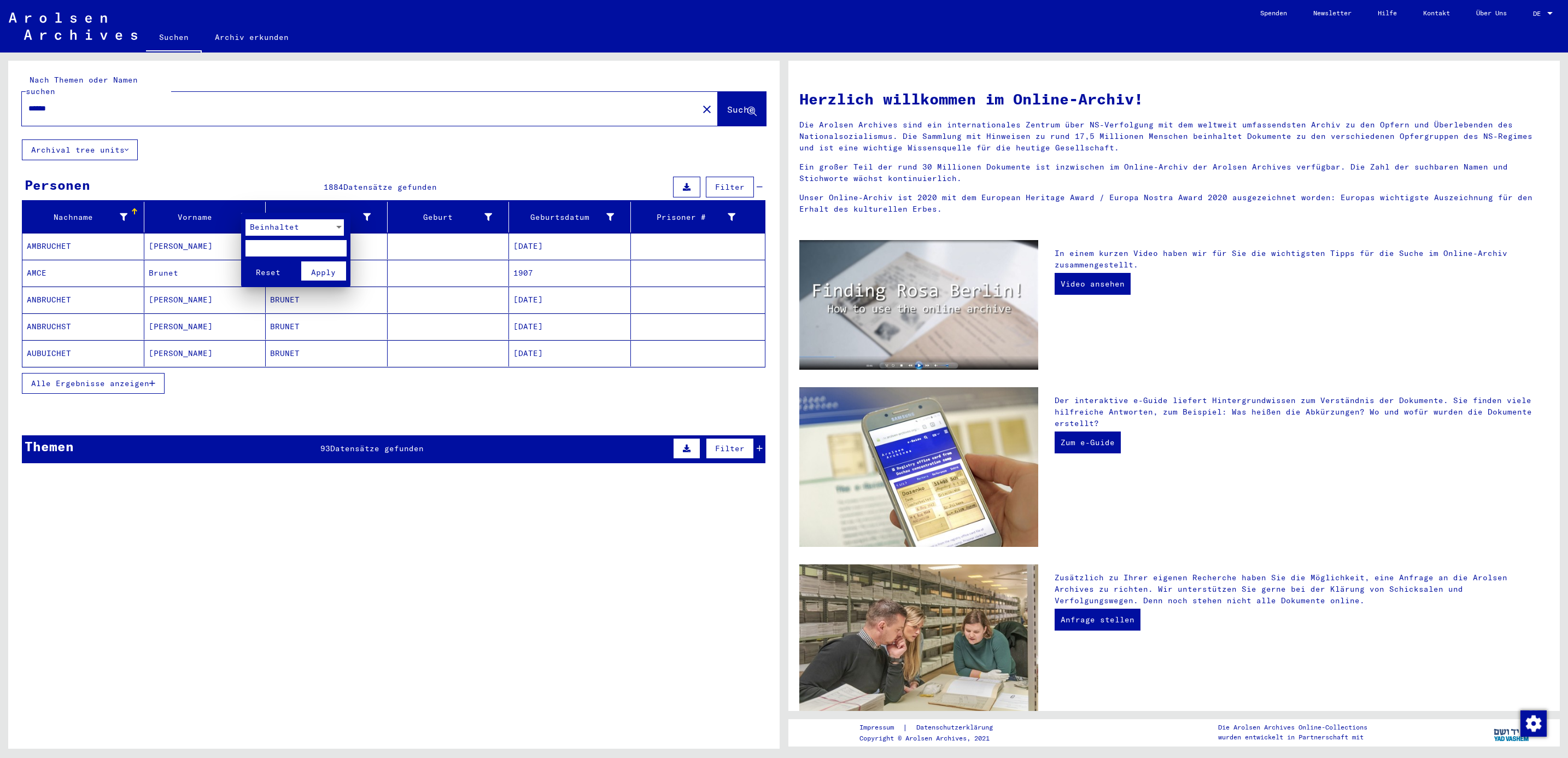
click at [261, 248] on input "text" at bounding box center [296, 248] width 101 height 16
type input "*******"
click at [313, 272] on span "Apply" at bounding box center [323, 272] width 24 height 10
click at [183, 234] on mat-cell "[PERSON_NAME]" at bounding box center [205, 246] width 122 height 26
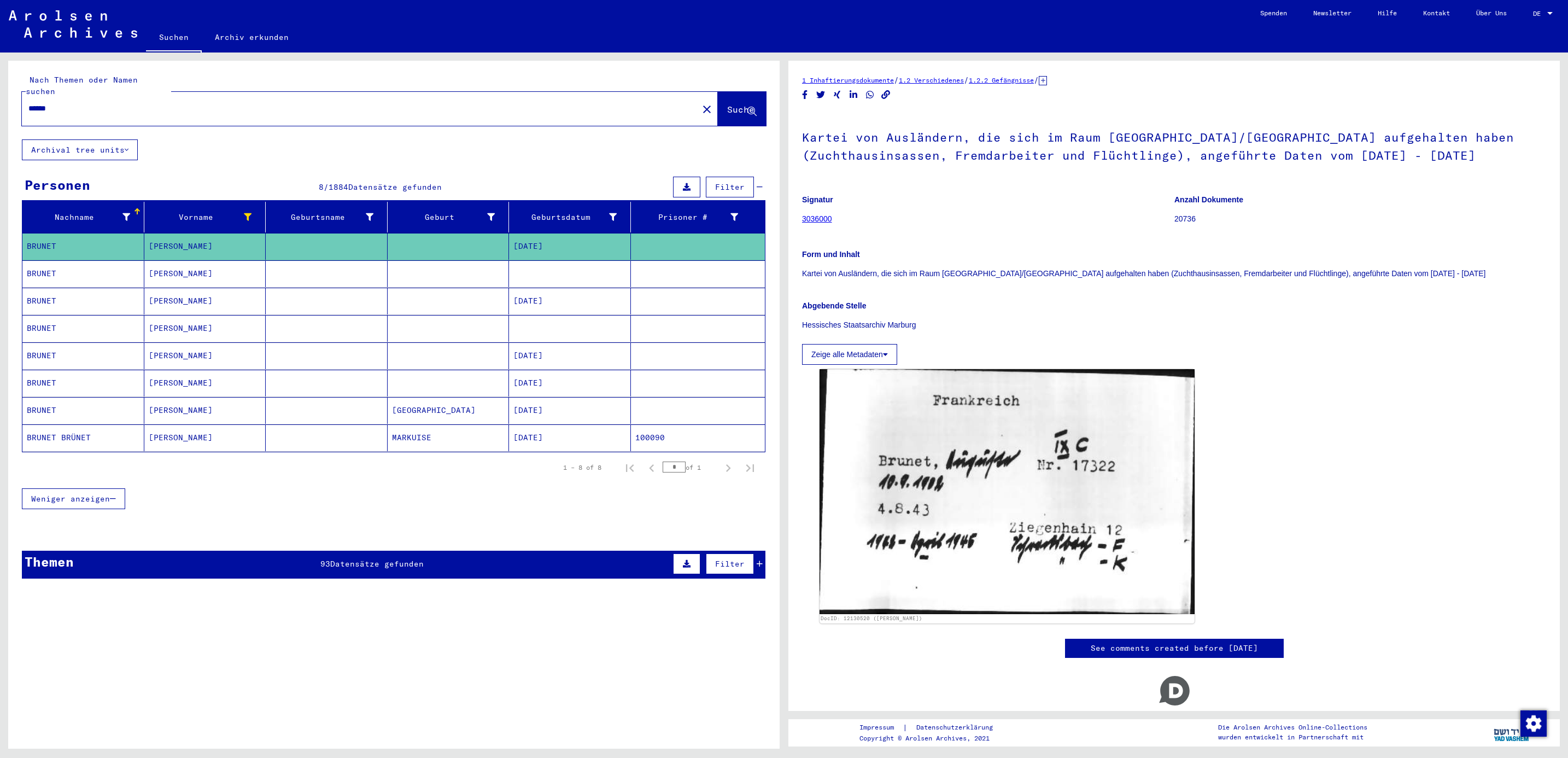
click at [163, 271] on mat-cell "[PERSON_NAME]" at bounding box center [205, 274] width 122 height 27
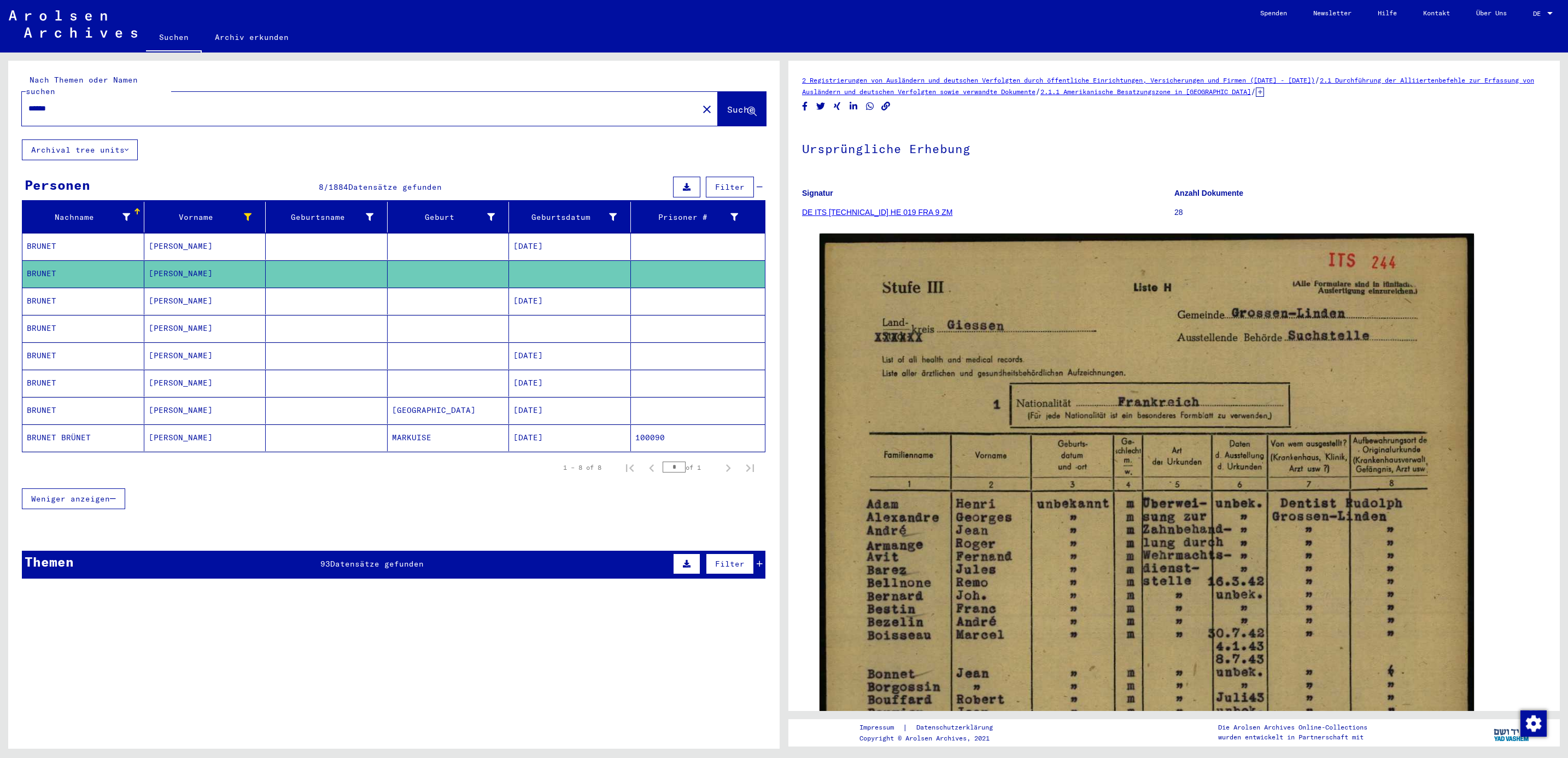
click at [164, 287] on mat-cell "[PERSON_NAME]" at bounding box center [205, 301] width 122 height 27
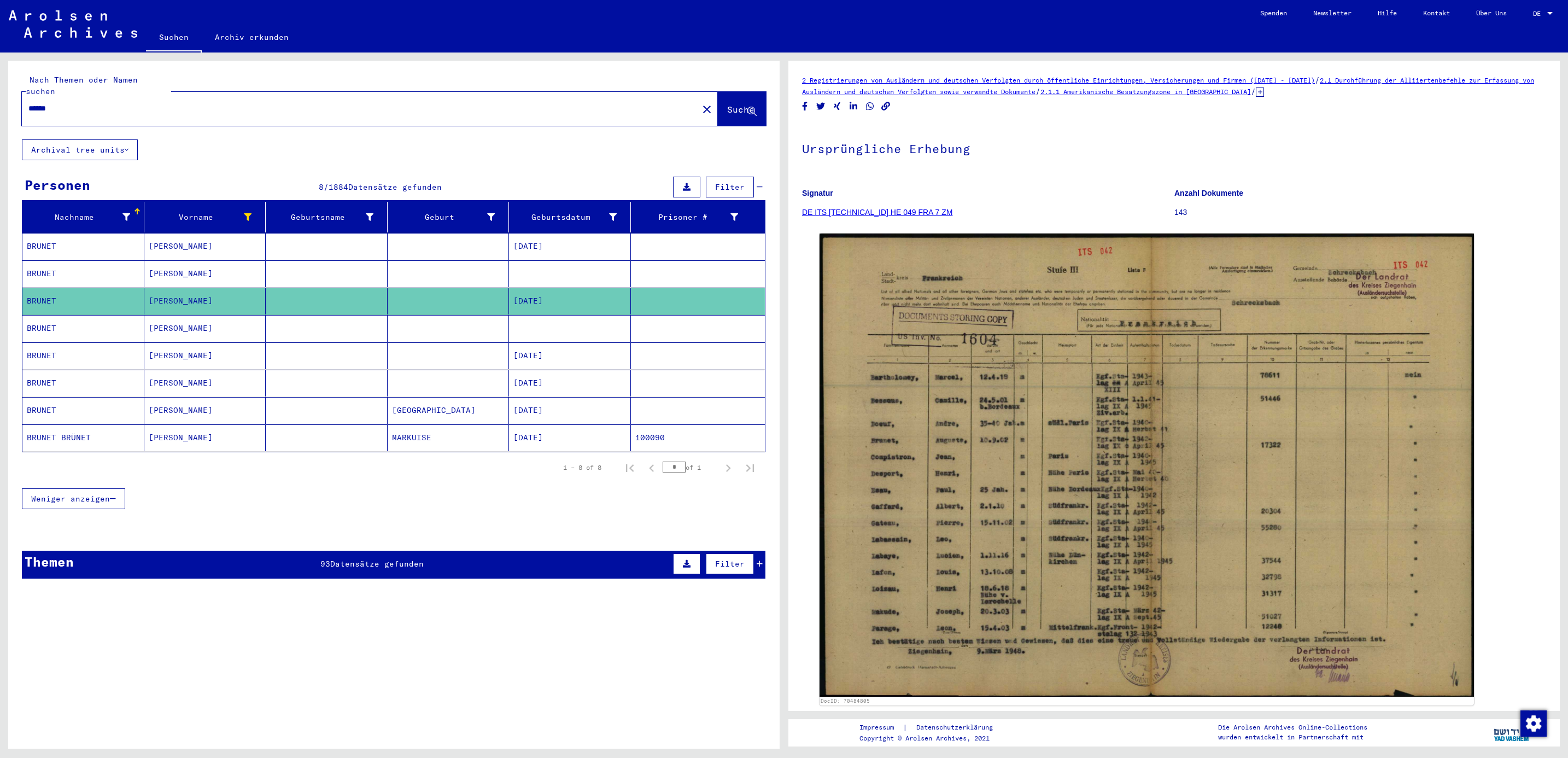
click at [161, 315] on mat-cell "[PERSON_NAME]" at bounding box center [205, 328] width 122 height 27
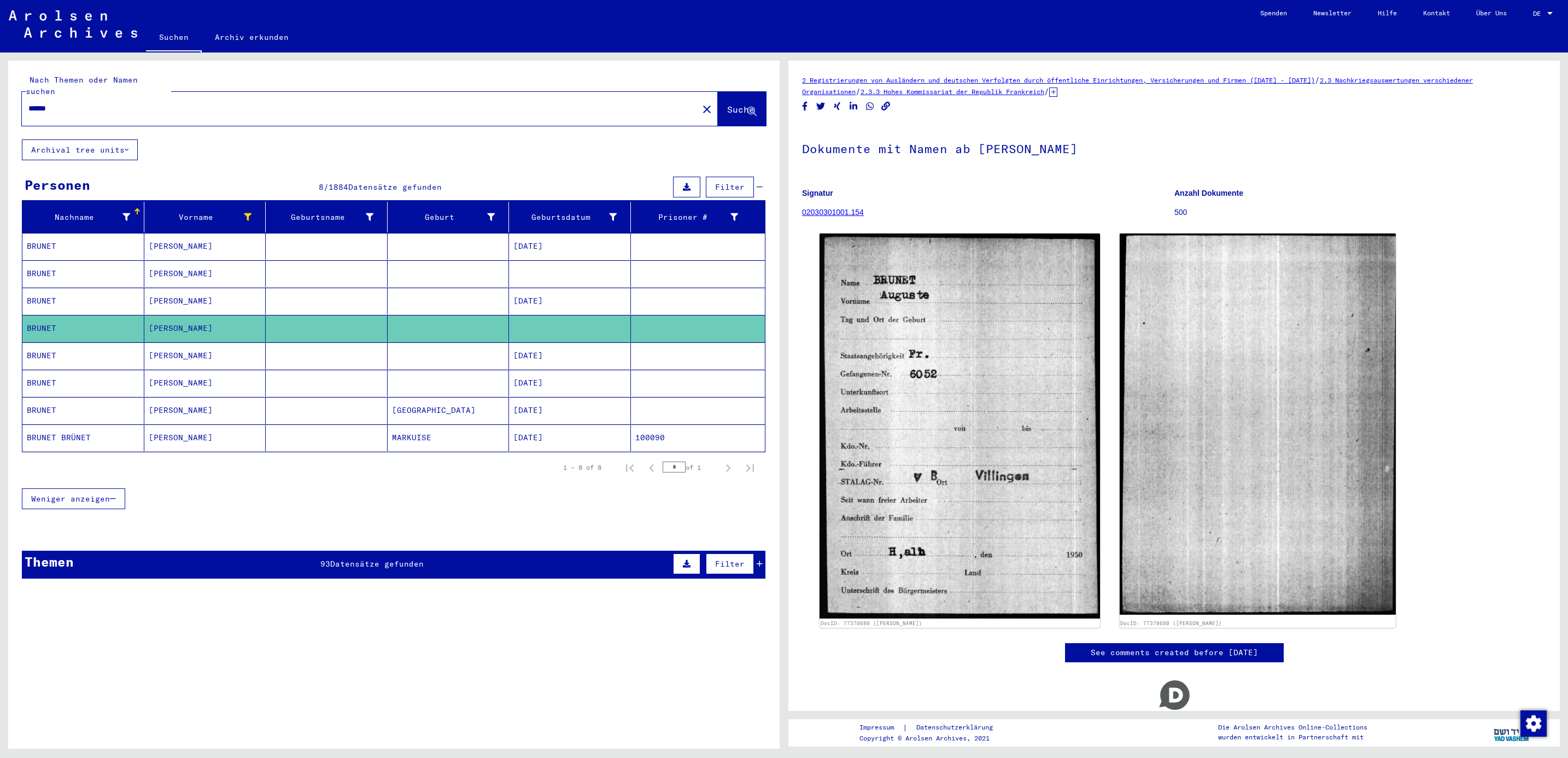
click at [161, 342] on mat-cell "[PERSON_NAME]" at bounding box center [205, 356] width 122 height 27
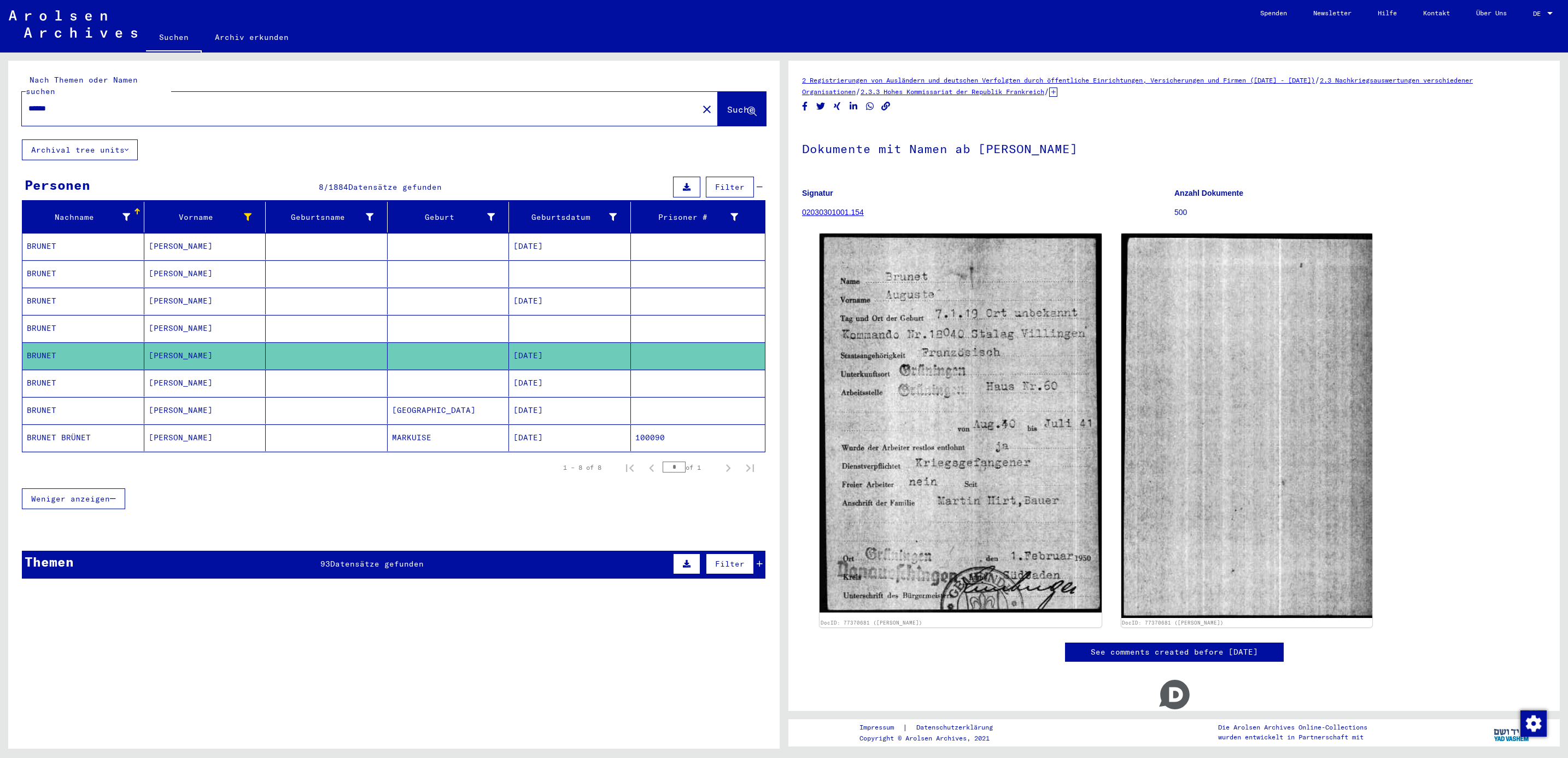
click at [164, 374] on mat-cell "[PERSON_NAME]" at bounding box center [205, 383] width 122 height 27
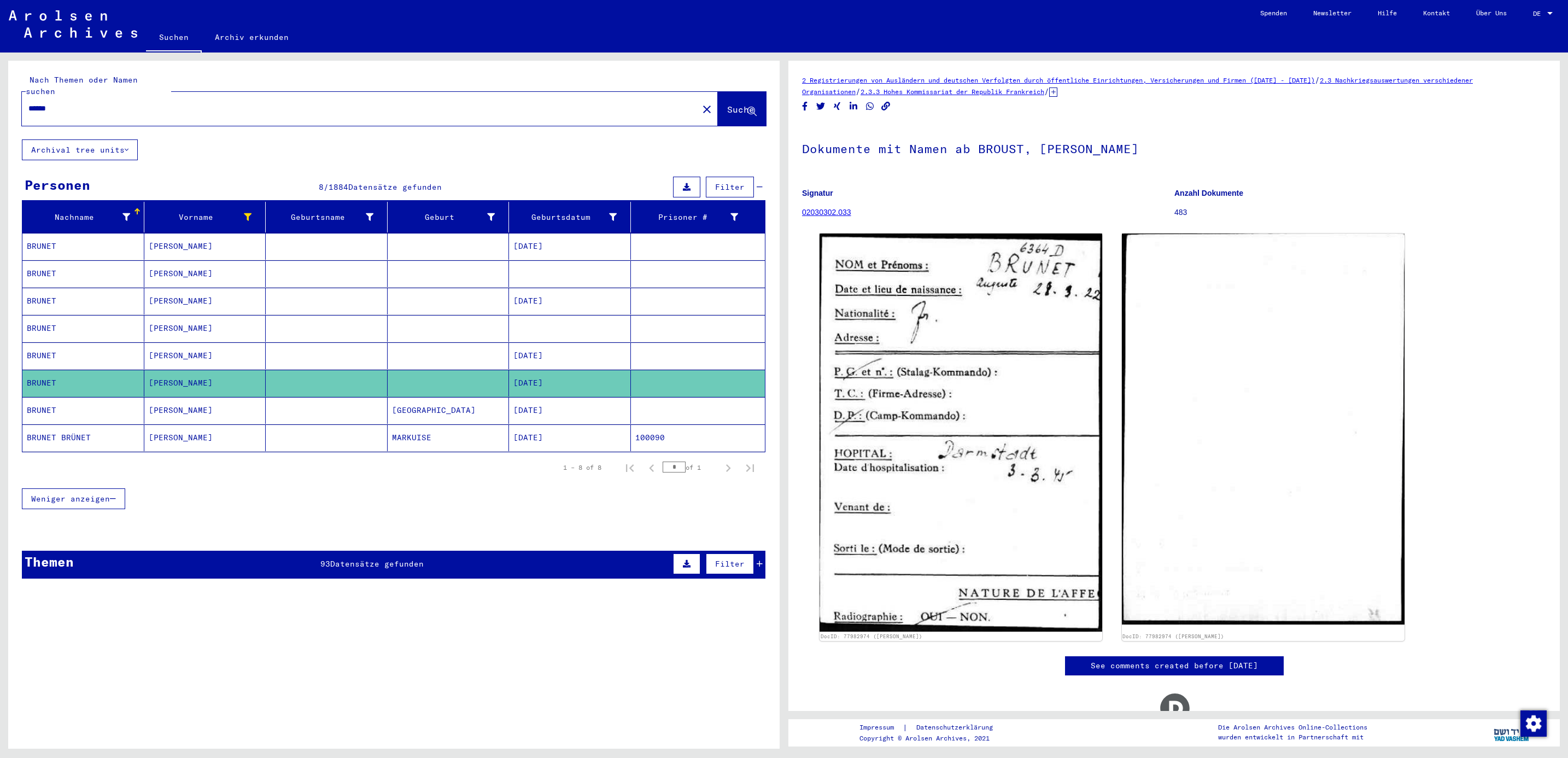
click at [168, 397] on mat-cell "[PERSON_NAME]" at bounding box center [205, 410] width 122 height 27
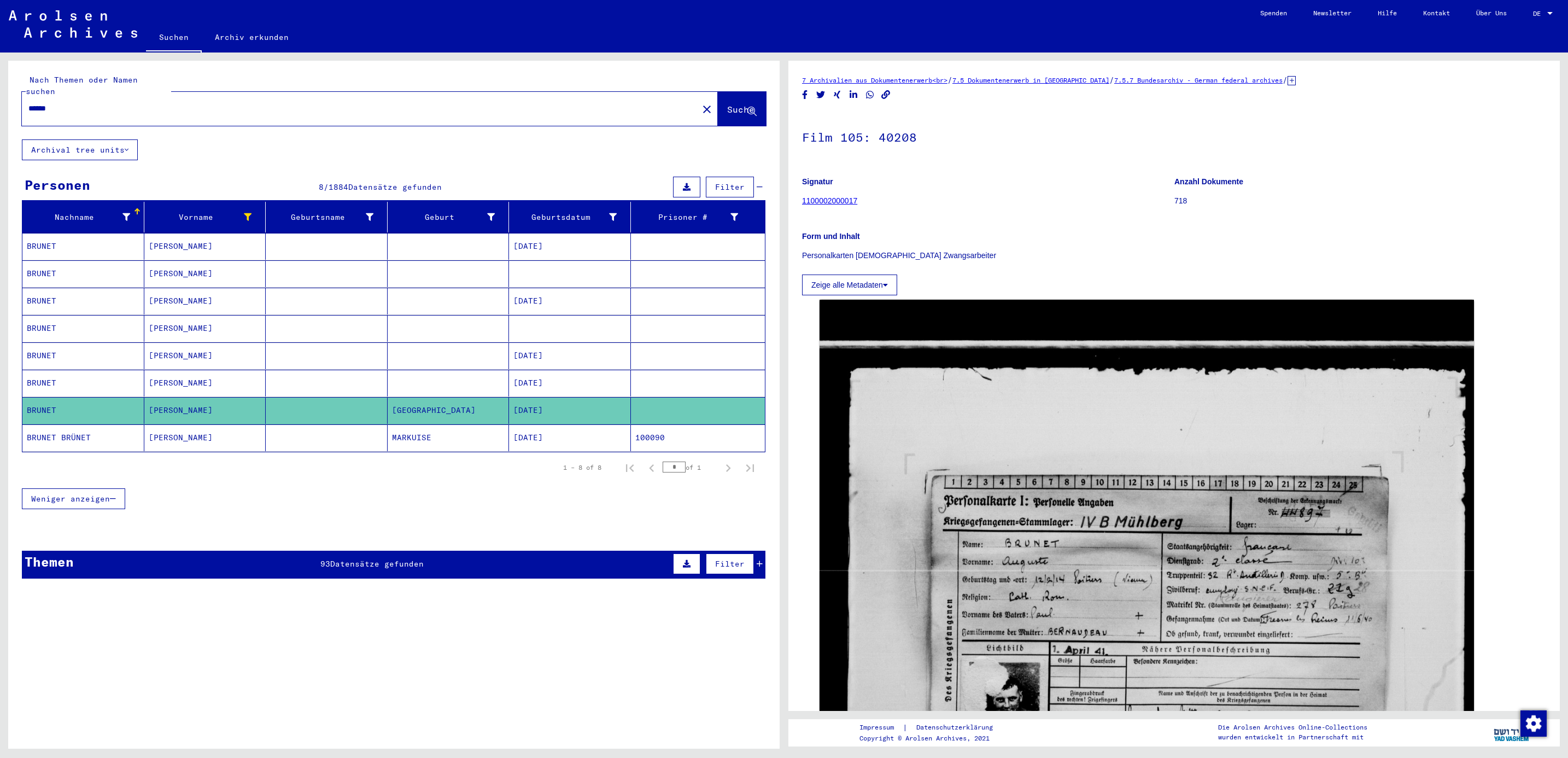
click at [166, 432] on mat-cell "[PERSON_NAME]" at bounding box center [205, 438] width 122 height 27
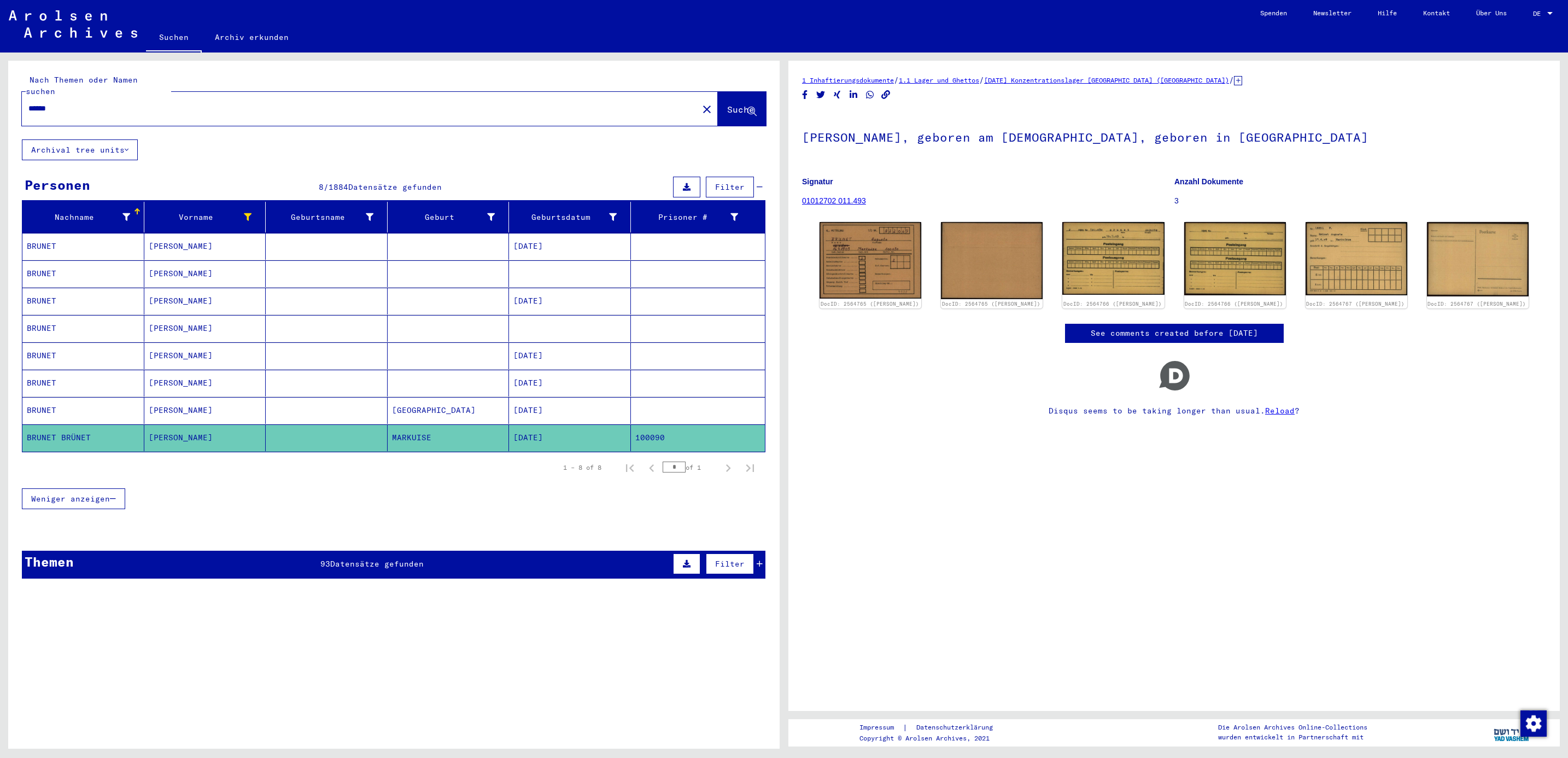
drag, startPoint x: 94, startPoint y: 99, endPoint x: -3, endPoint y: 99, distance: 97.0
click at [0, 99] on html "Suchen Archiv erkunden Spenden Newsletter Hilfe Kontakt Über Uns Suchen Archiv …" at bounding box center [784, 379] width 1568 height 758
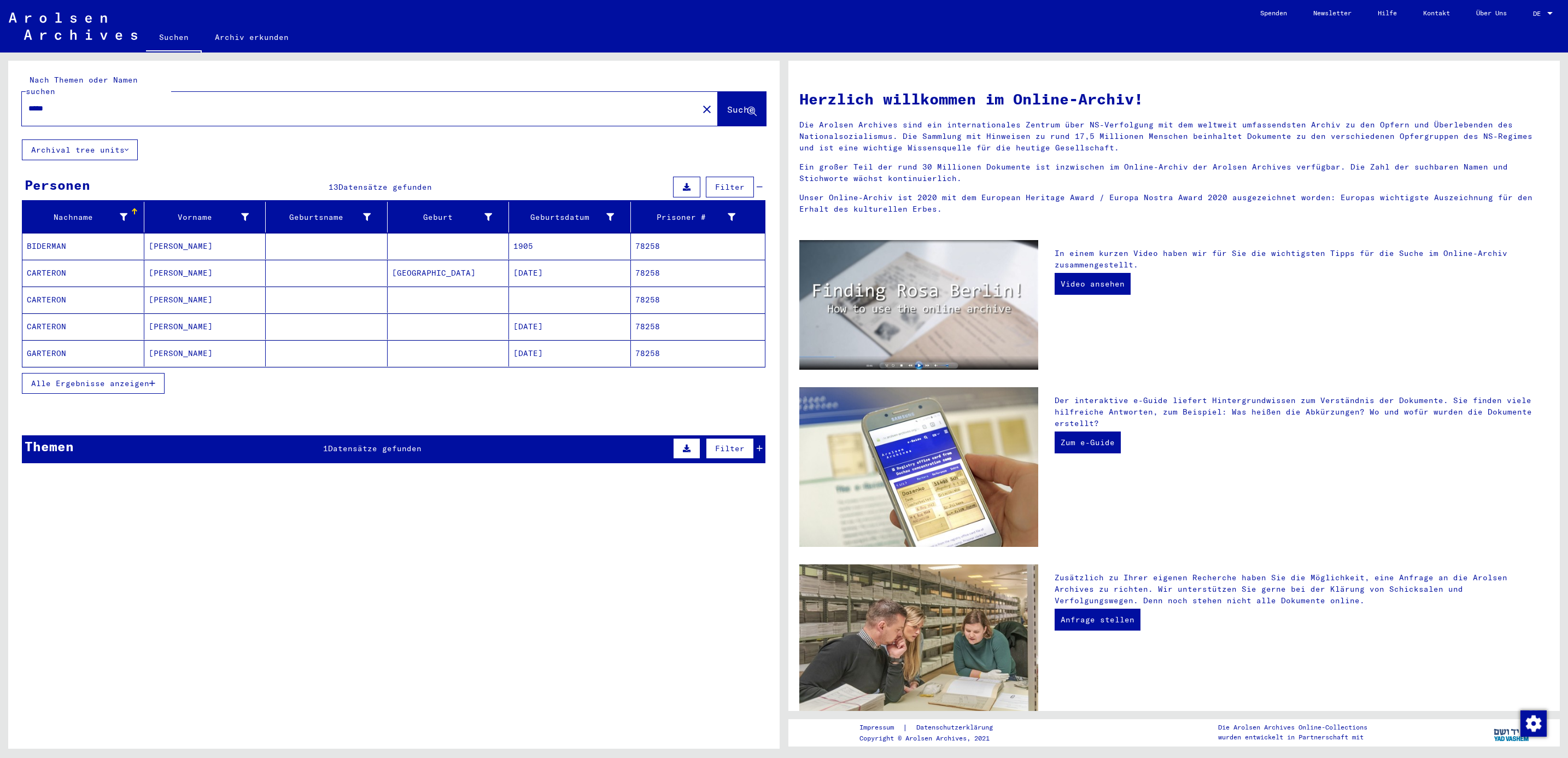
click at [51, 266] on mat-cell "CARTERON" at bounding box center [83, 273] width 122 height 26
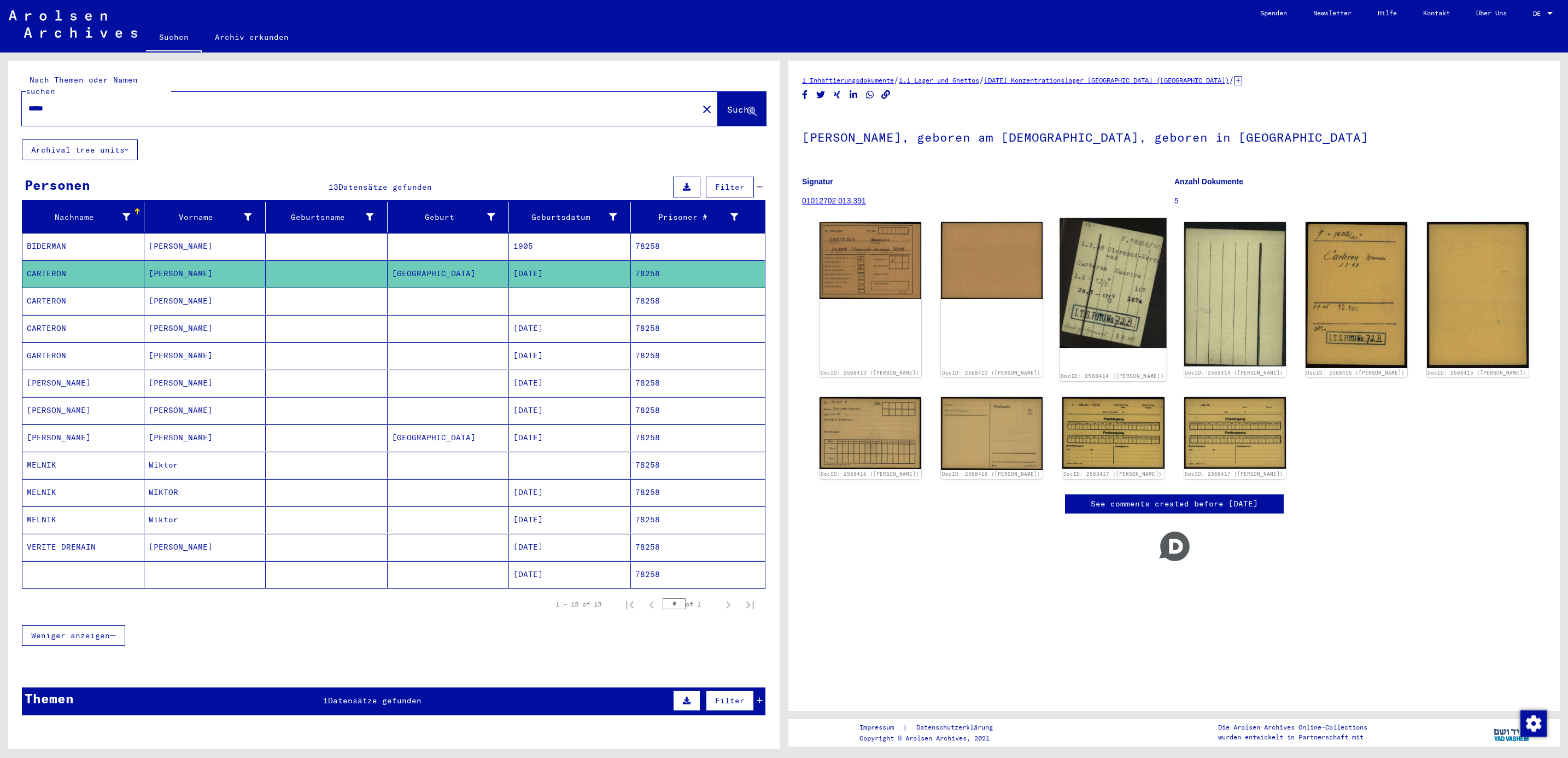
click at [1085, 260] on img at bounding box center [1113, 283] width 107 height 130
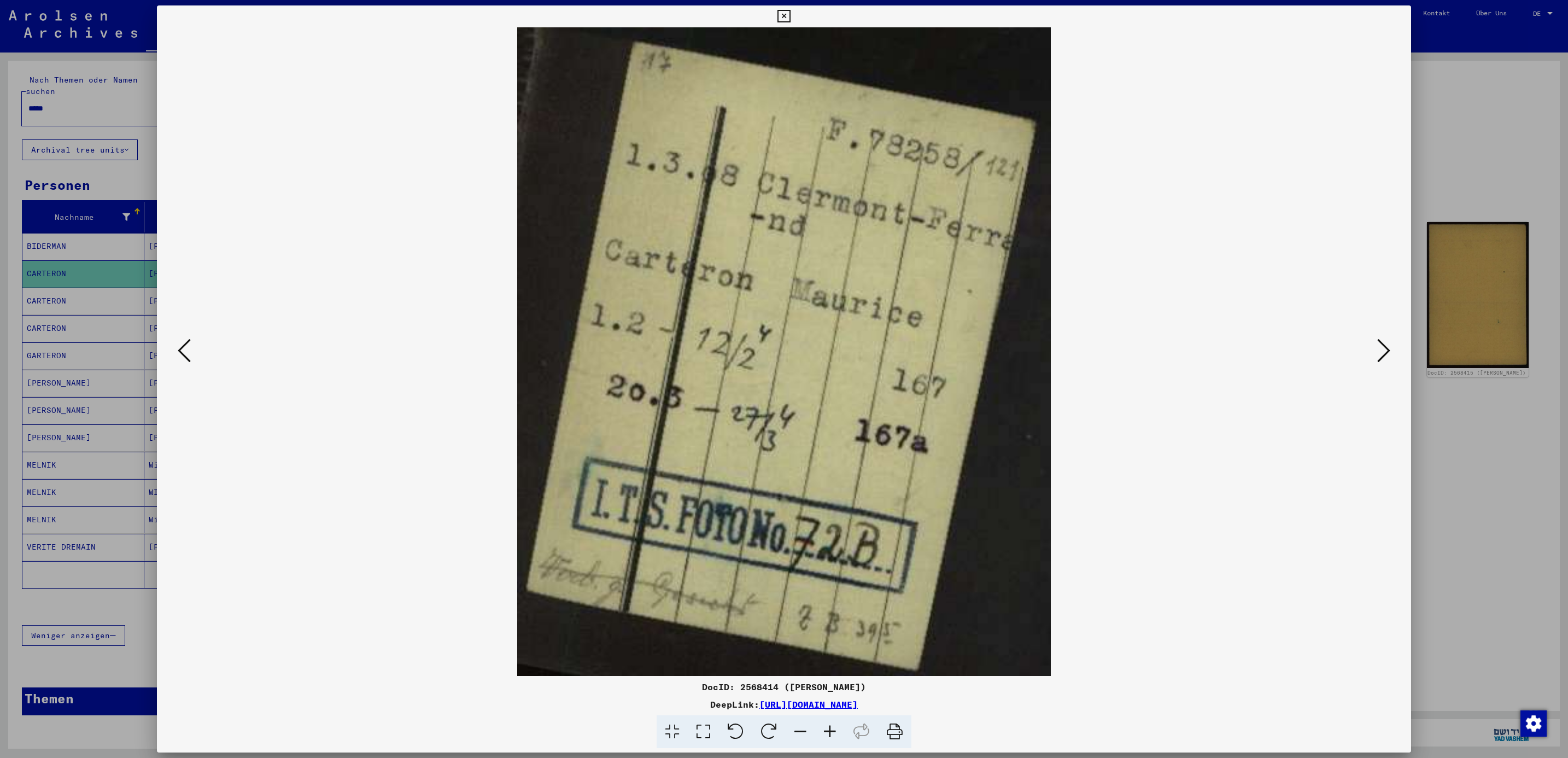
click at [1377, 357] on icon at bounding box center [1384, 350] width 13 height 26
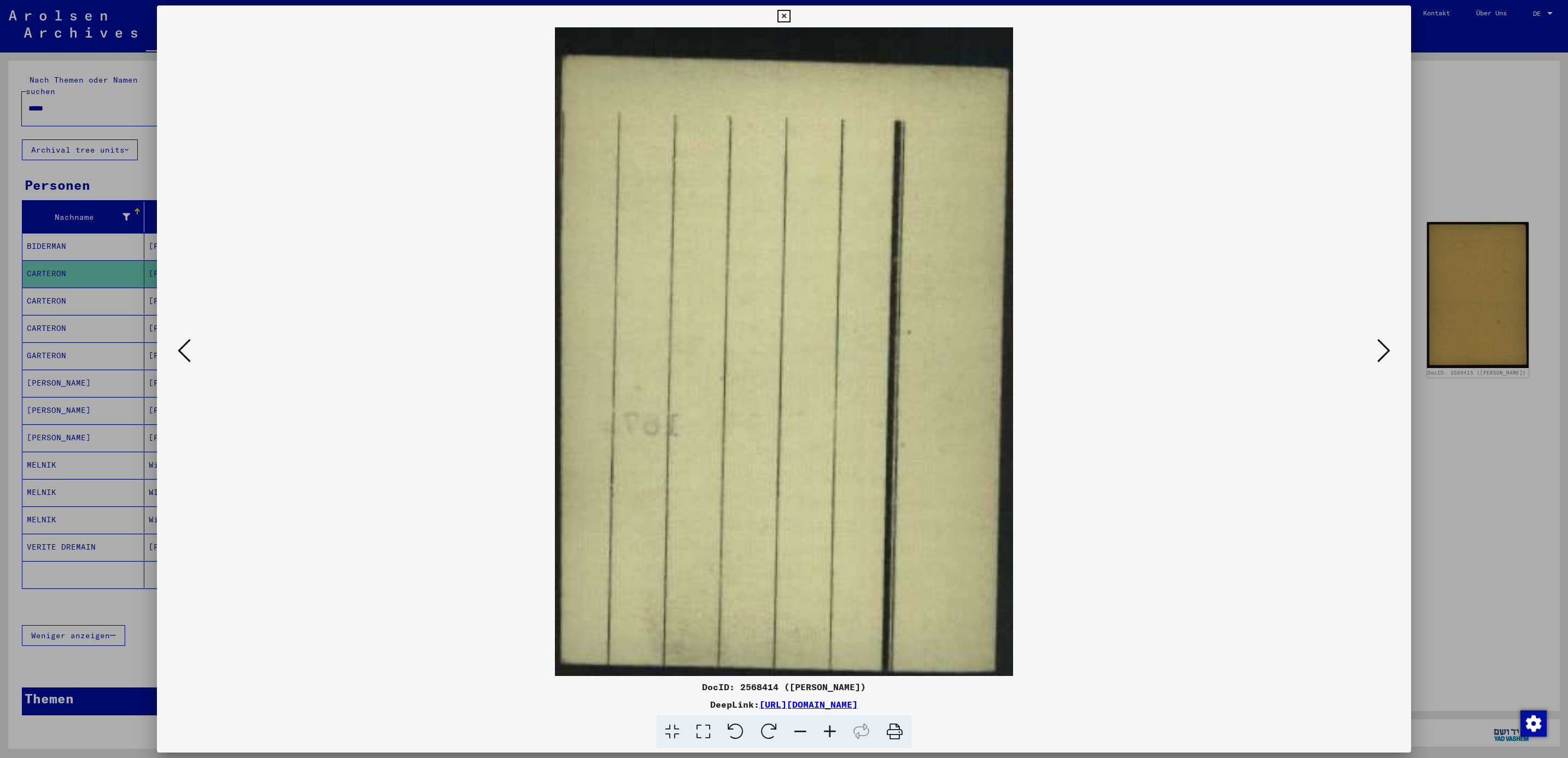
click at [1377, 357] on icon at bounding box center [1384, 350] width 13 height 26
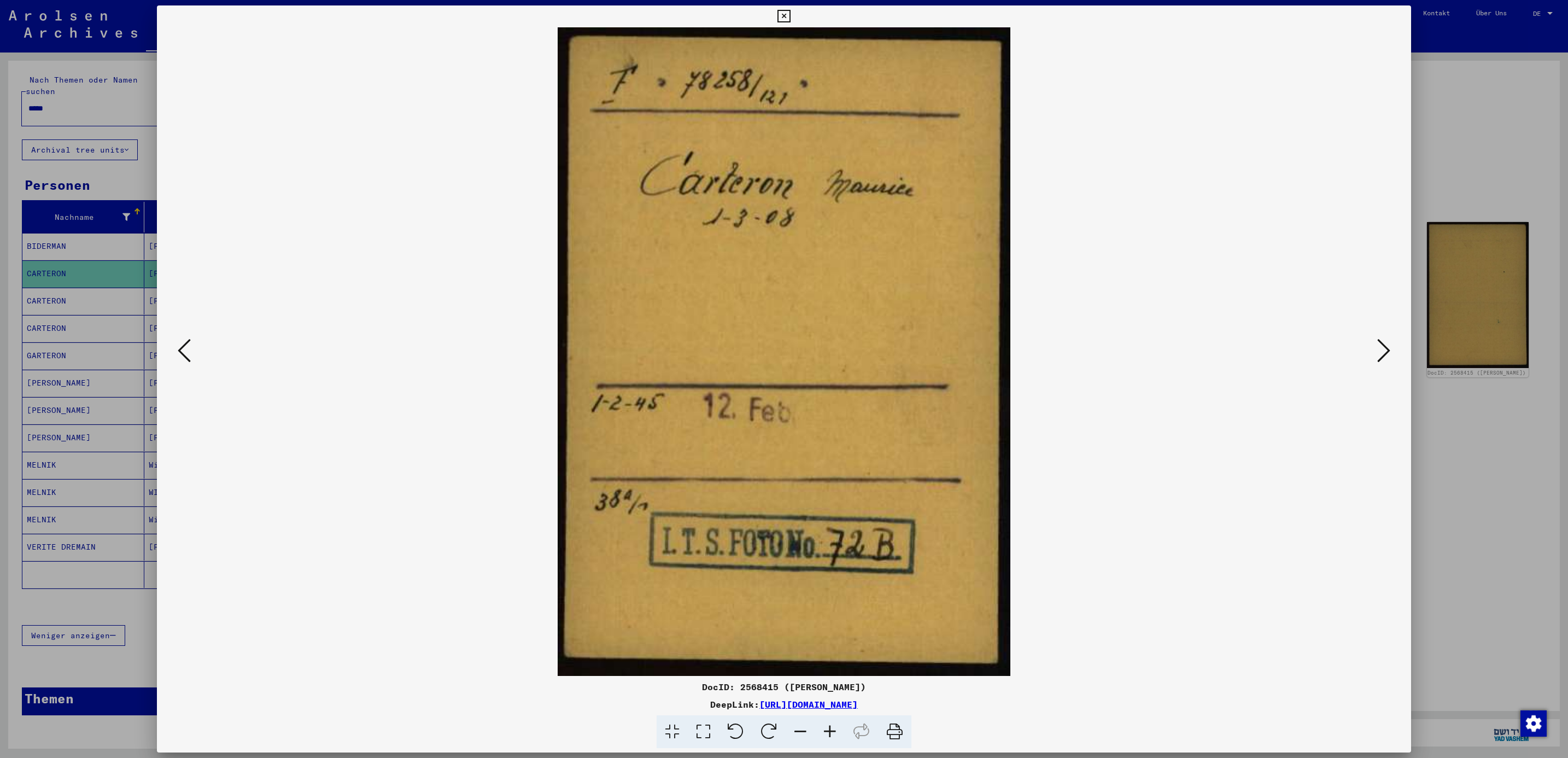
click at [1377, 357] on icon at bounding box center [1384, 350] width 13 height 26
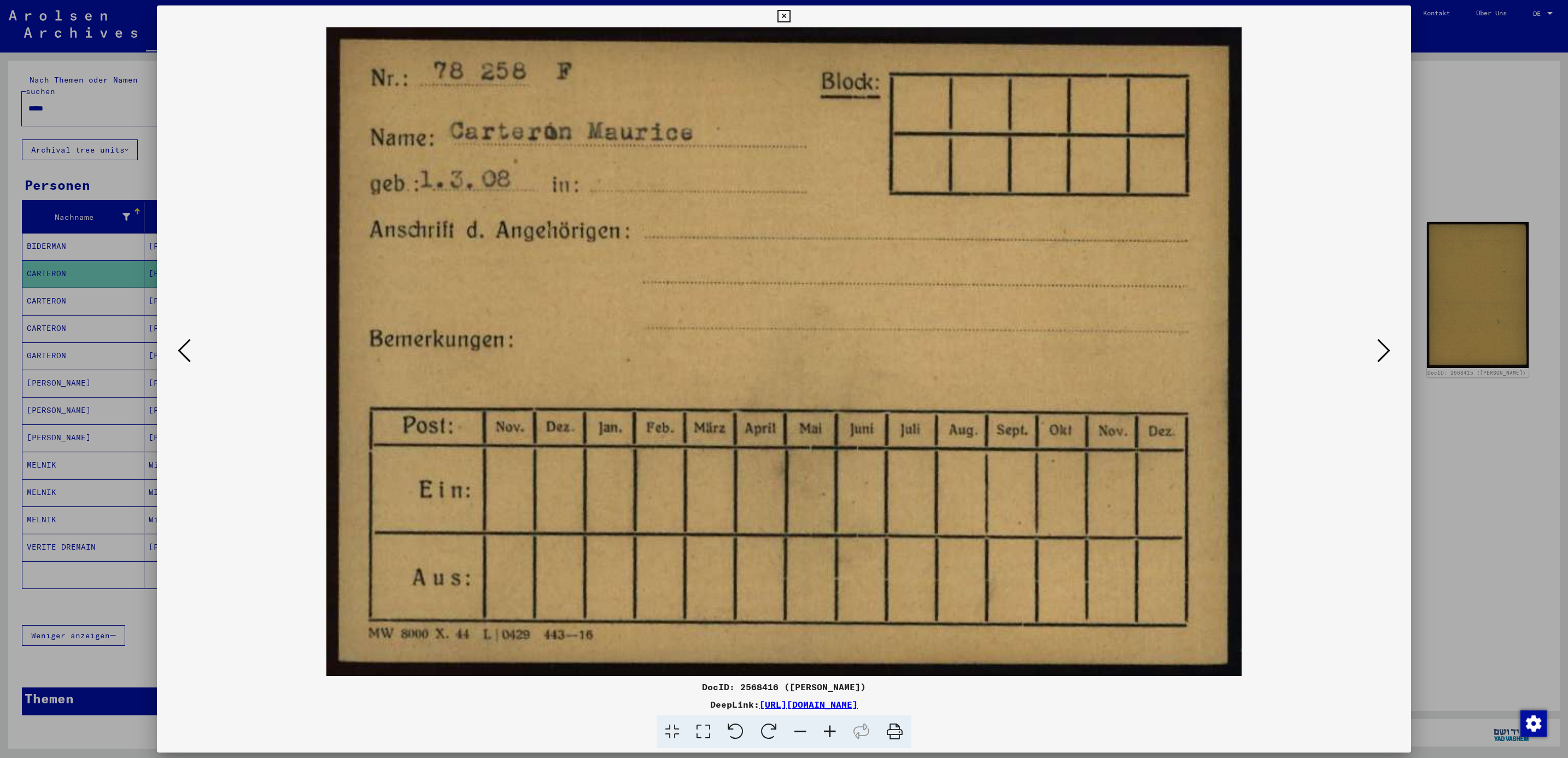
click at [1377, 357] on icon at bounding box center [1384, 350] width 13 height 26
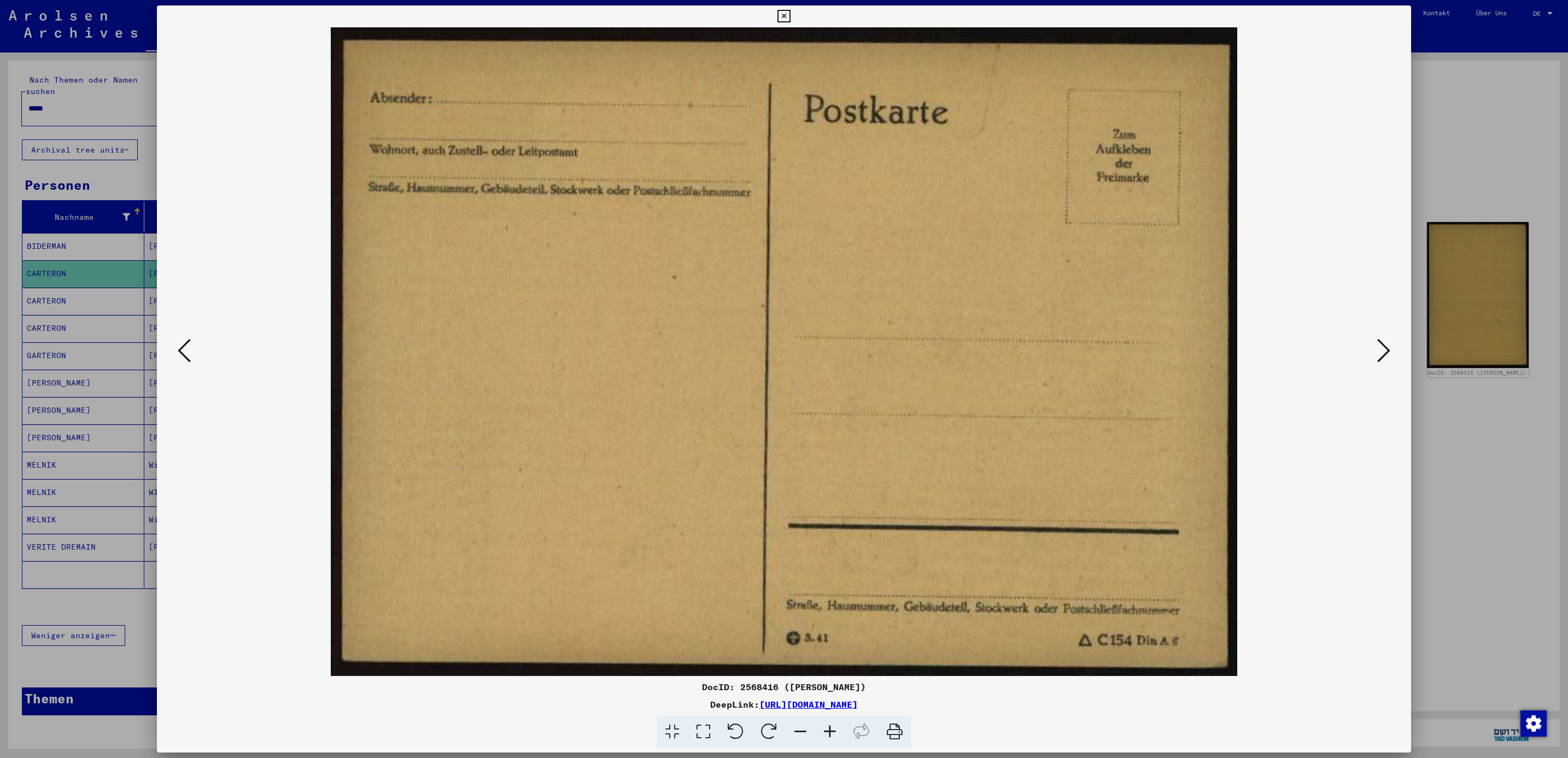
click at [1377, 357] on icon at bounding box center [1384, 350] width 13 height 26
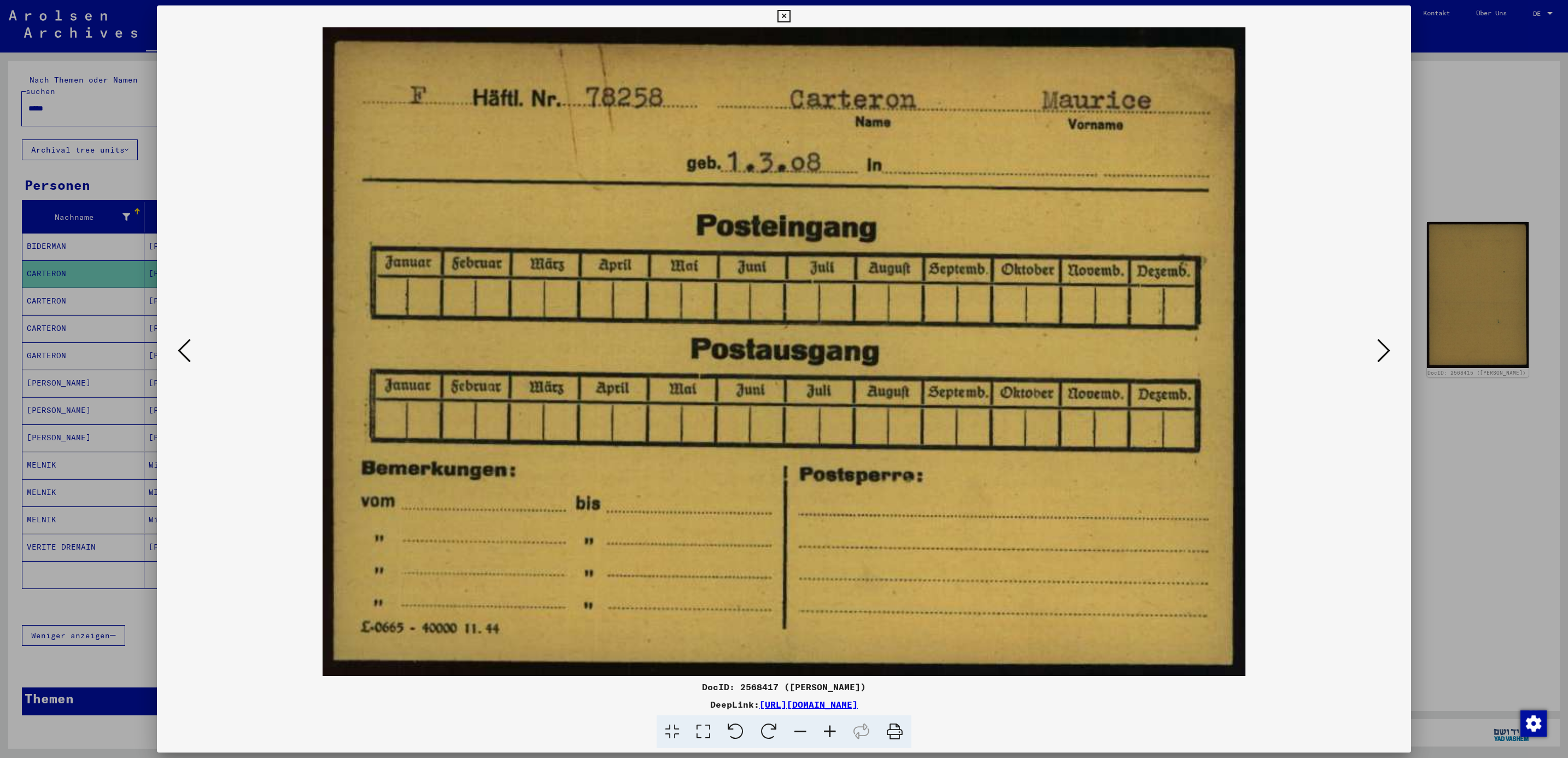
click at [1377, 357] on icon at bounding box center [1384, 350] width 13 height 26
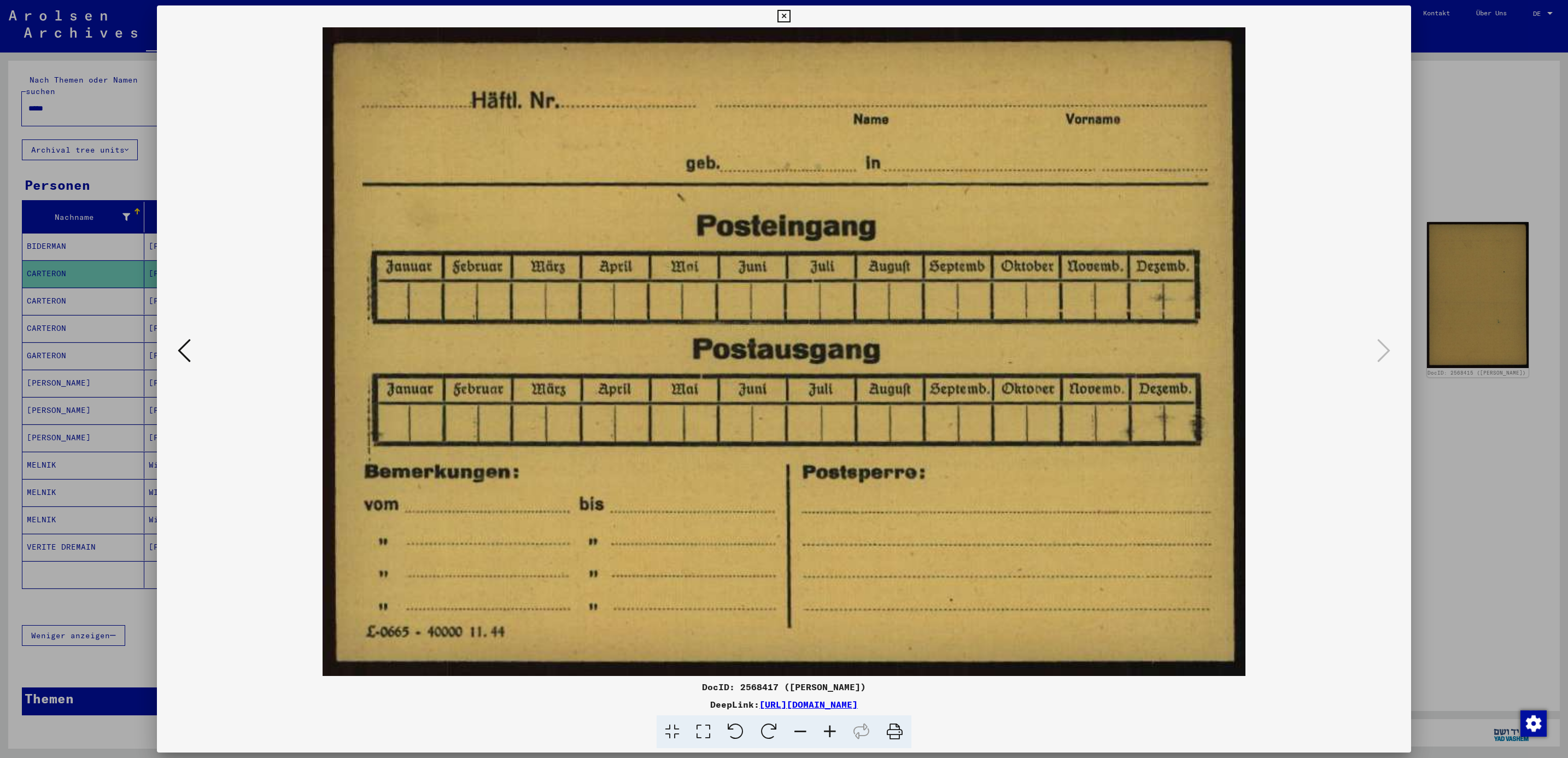
click at [1426, 191] on div at bounding box center [784, 379] width 1568 height 758
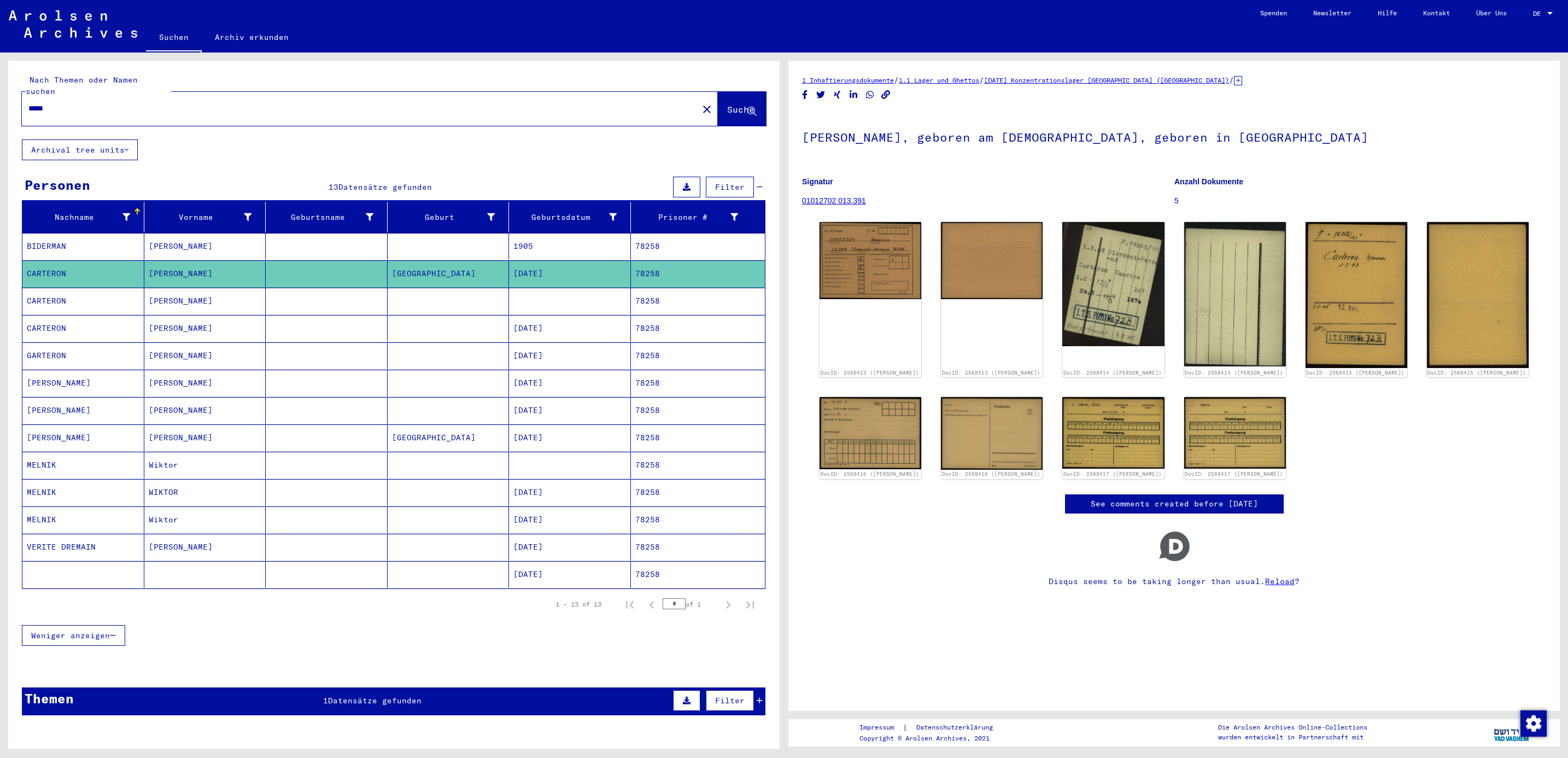
click at [60, 289] on mat-cell "CARTERON" at bounding box center [83, 301] width 122 height 27
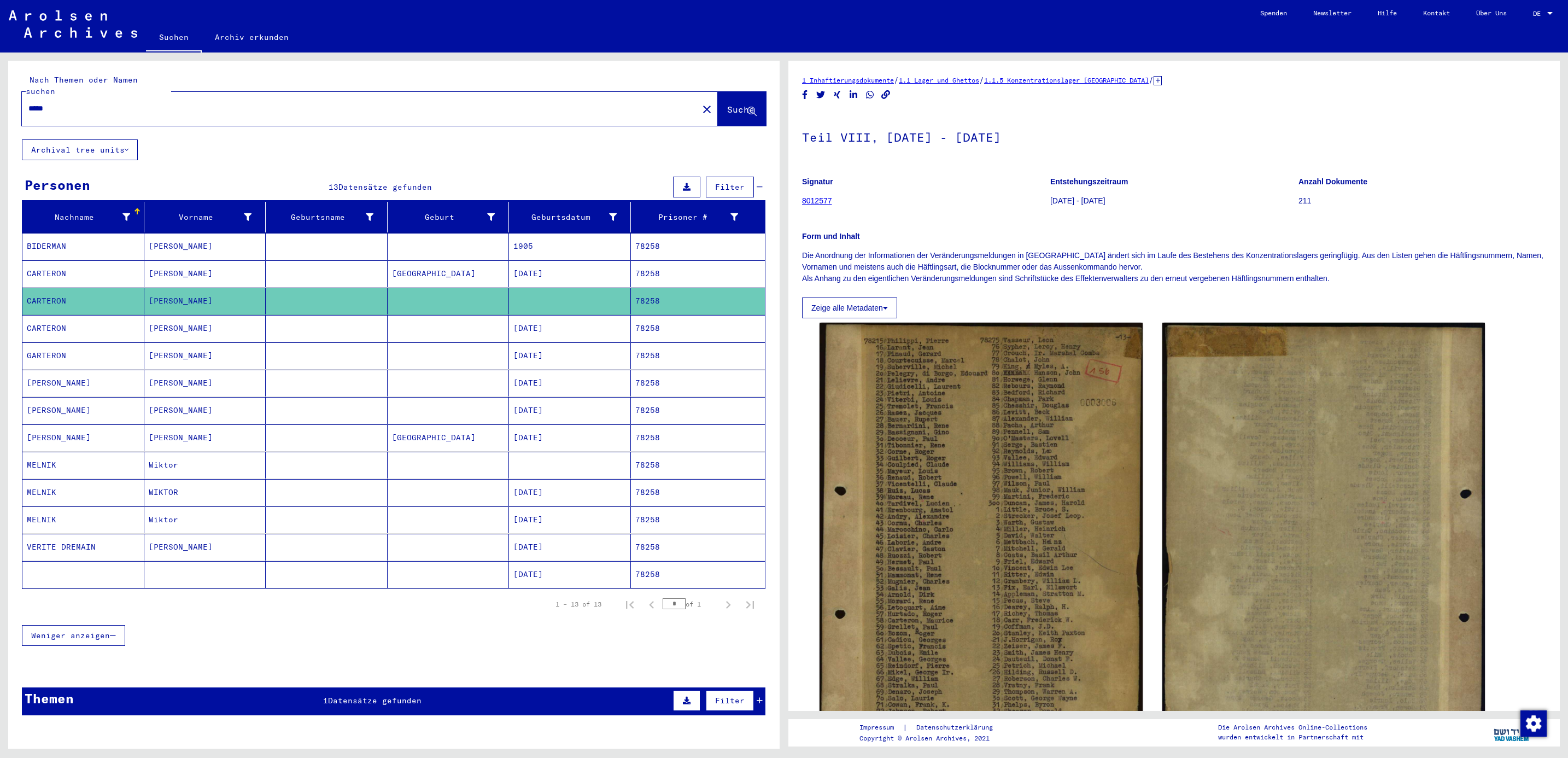
click at [41, 320] on mat-cell "CARTERON" at bounding box center [83, 328] width 122 height 27
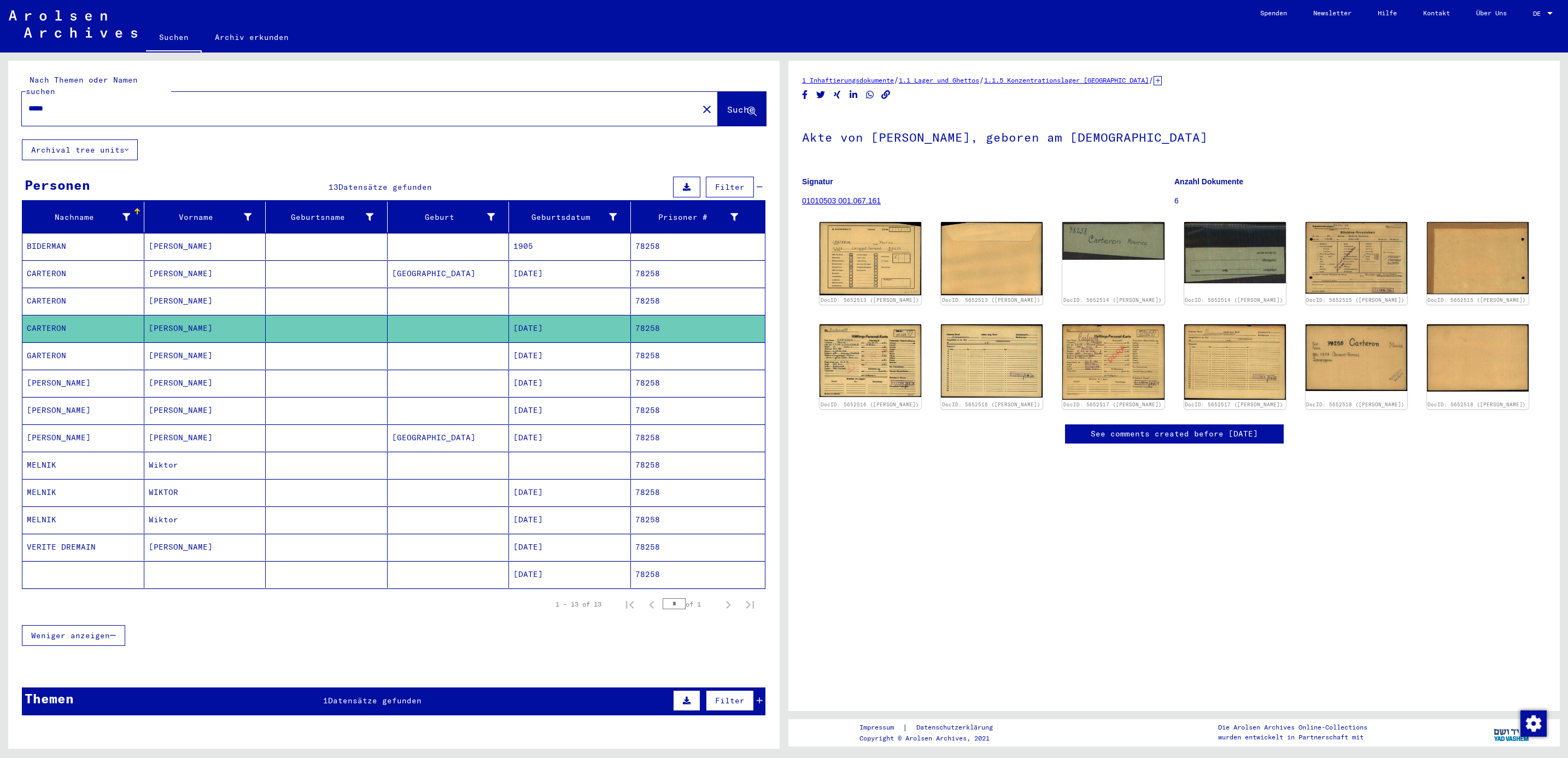
click at [41, 320] on mat-cell "CARTERON" at bounding box center [83, 328] width 122 height 27
drag, startPoint x: 41, startPoint y: 320, endPoint x: 46, endPoint y: 349, distance: 29.4
click at [46, 349] on mat-cell "GARTERON" at bounding box center [83, 356] width 122 height 27
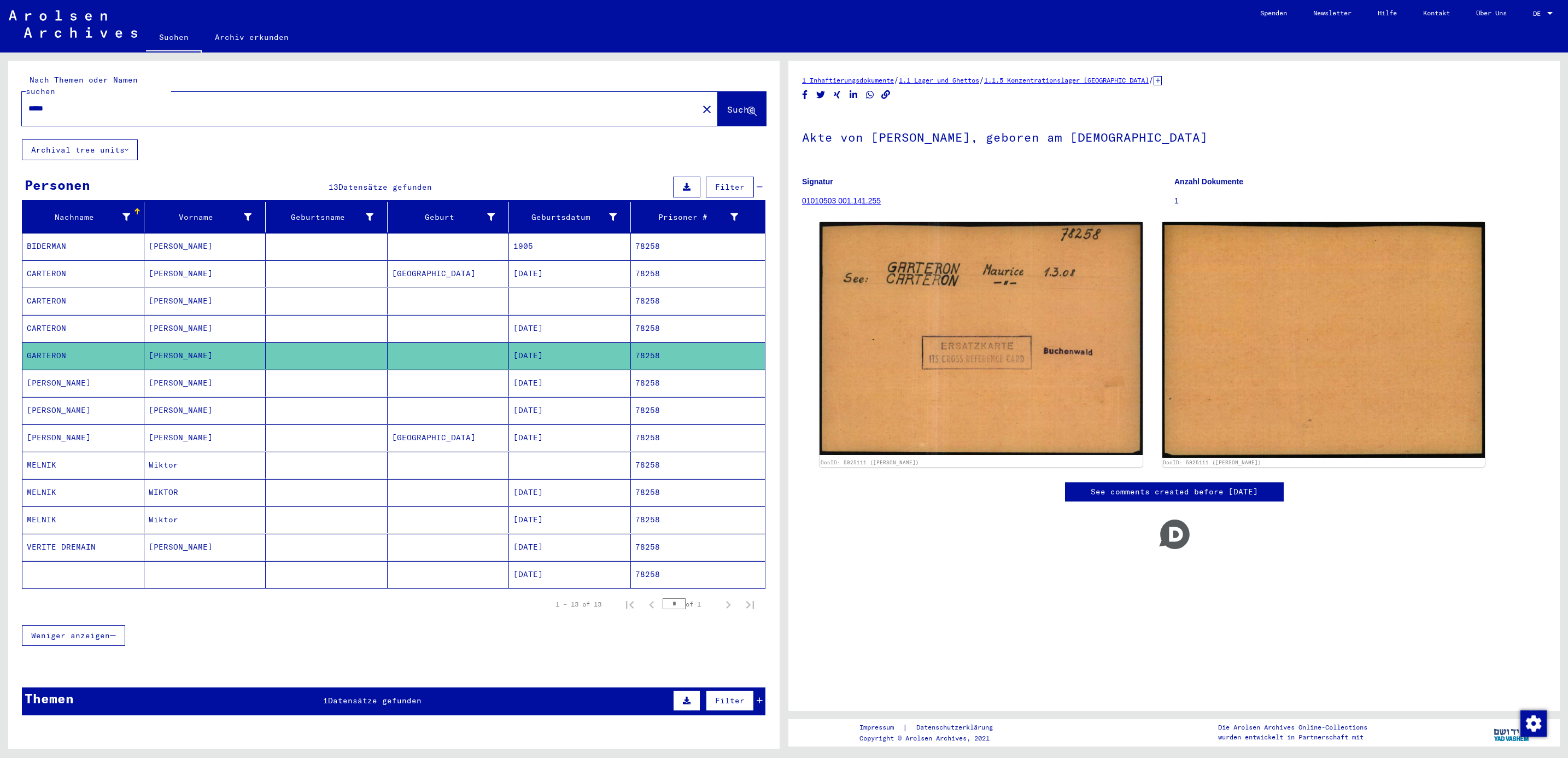
drag, startPoint x: 74, startPoint y: 90, endPoint x: 55, endPoint y: 96, distance: 19.9
click at [55, 96] on div "*****" at bounding box center [357, 108] width 670 height 24
click at [55, 103] on input "*****" at bounding box center [360, 108] width 663 height 12
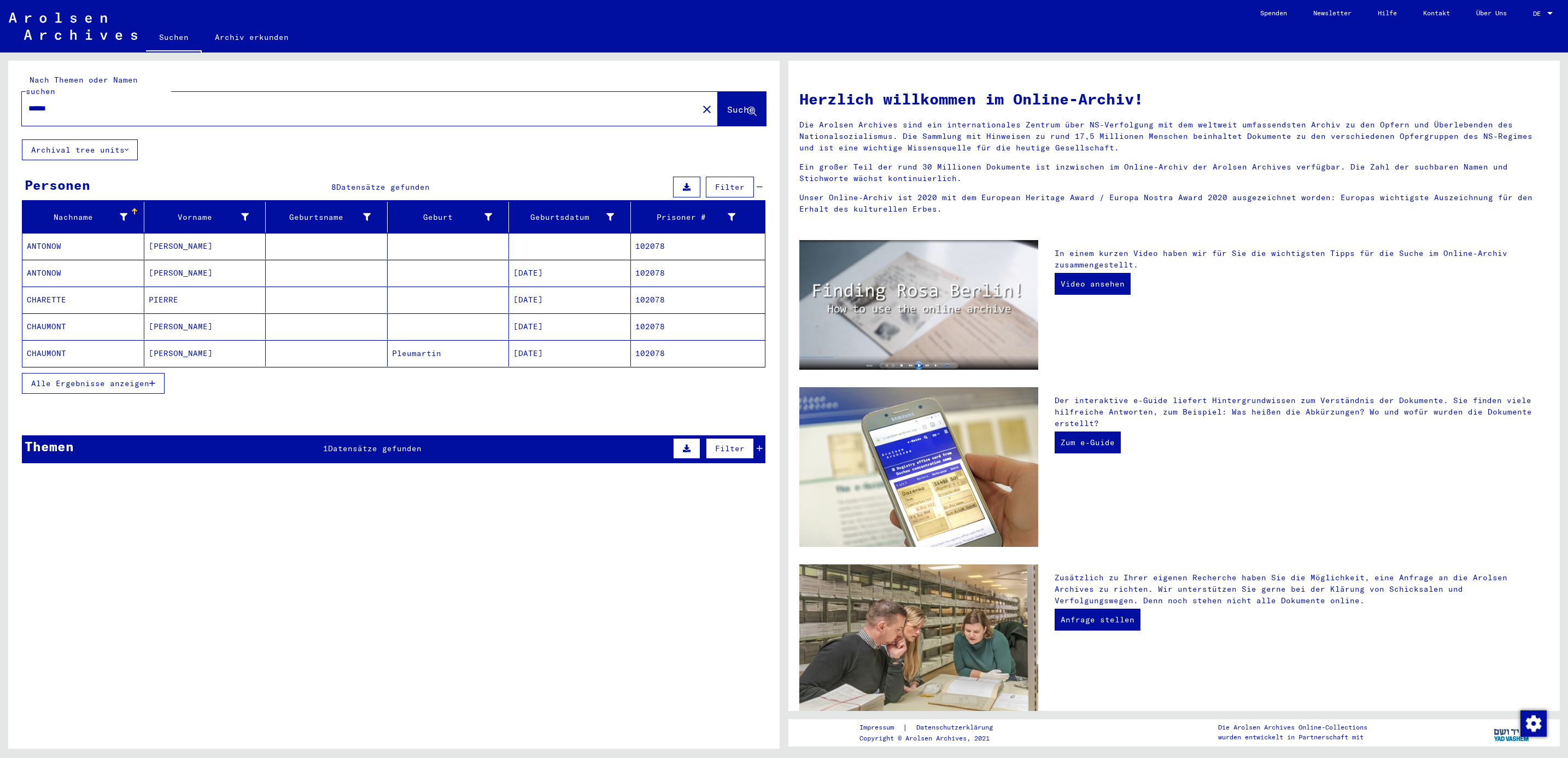
click at [51, 287] on mat-cell "CHARETTE" at bounding box center [83, 300] width 122 height 26
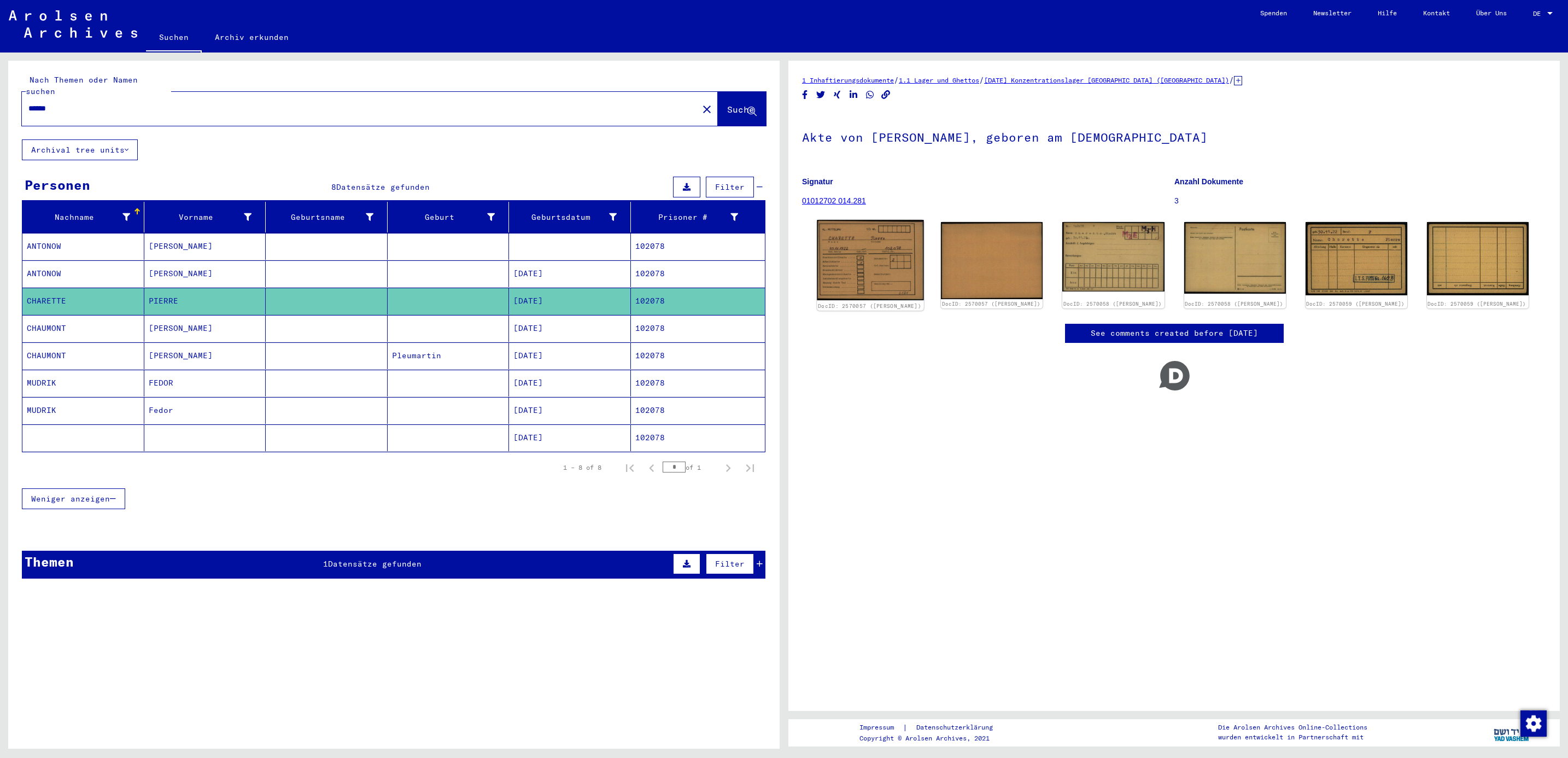
click at [896, 273] on img at bounding box center [870, 260] width 107 height 80
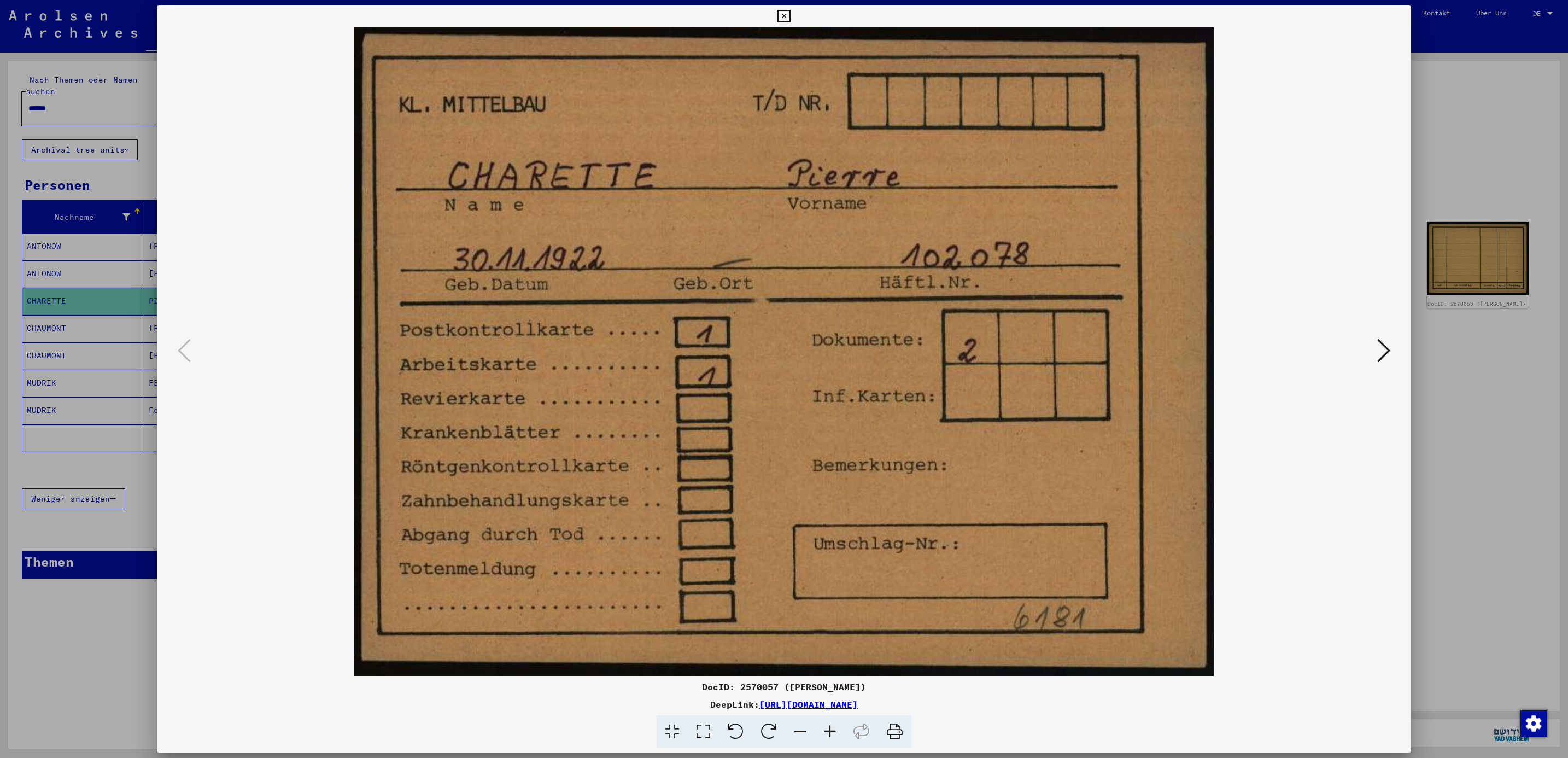
click at [1375, 350] on button at bounding box center [1384, 351] width 19 height 31
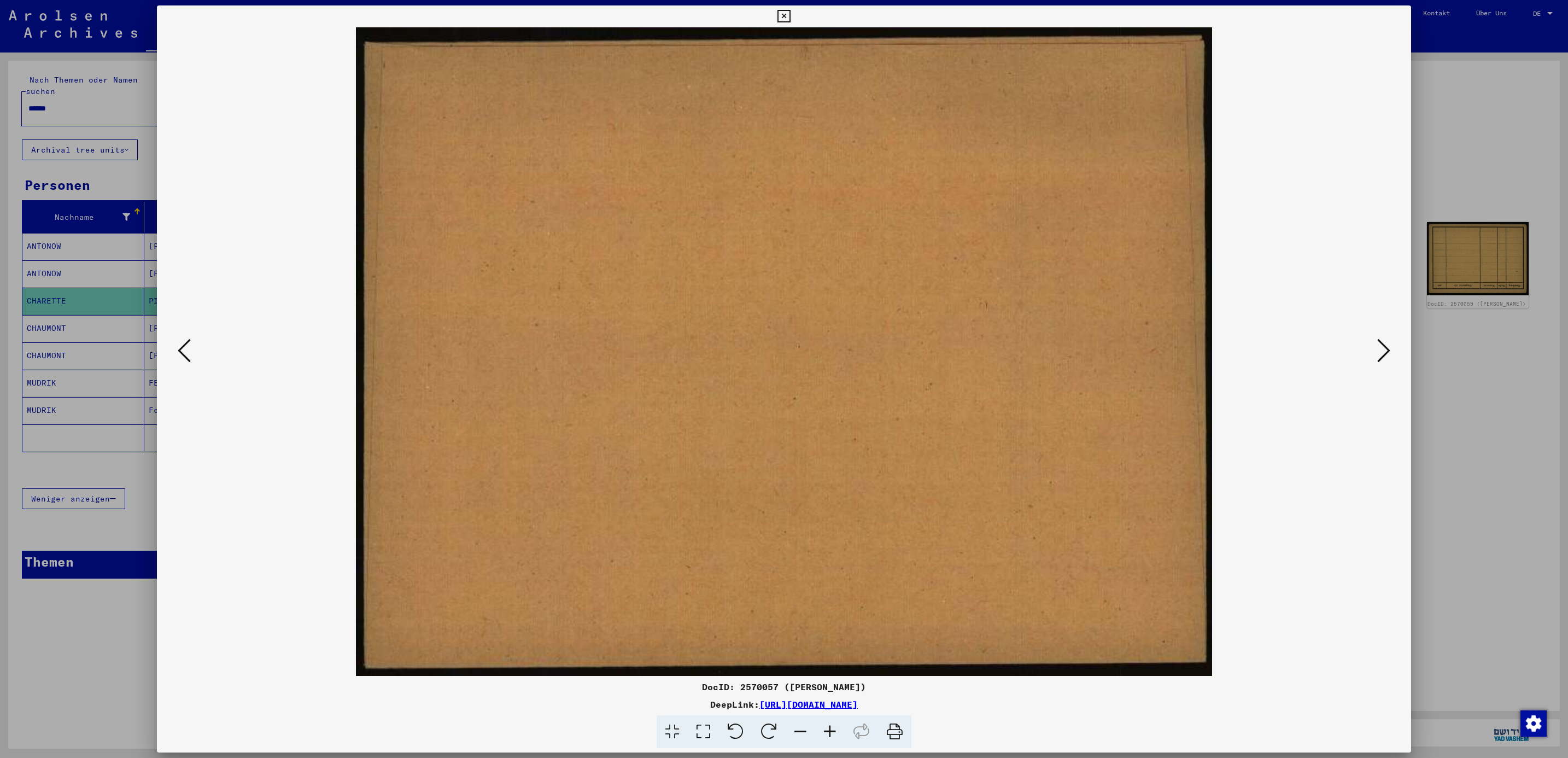
click at [1375, 350] on button at bounding box center [1384, 351] width 19 height 31
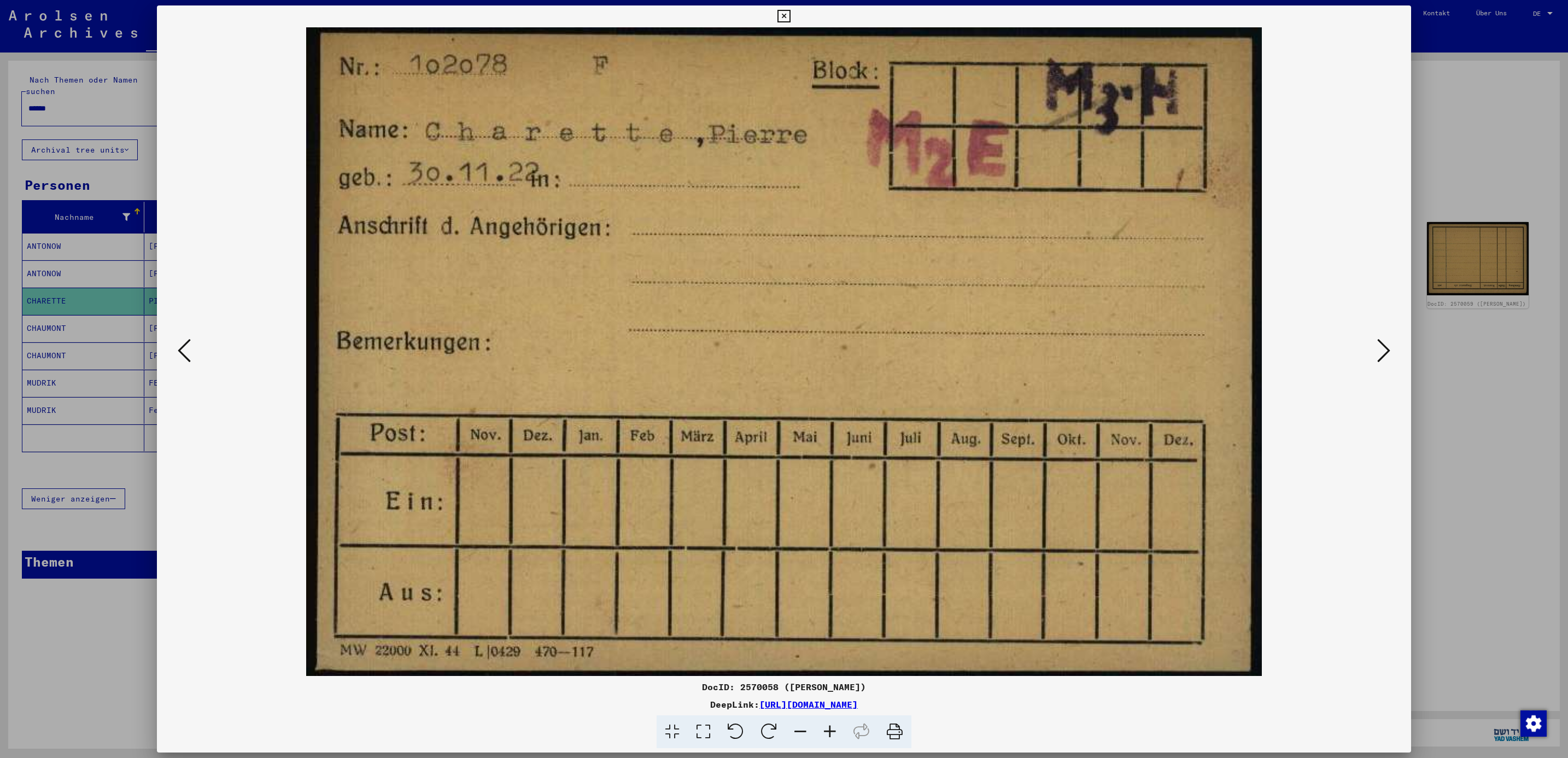
click at [1375, 350] on button at bounding box center [1384, 351] width 19 height 31
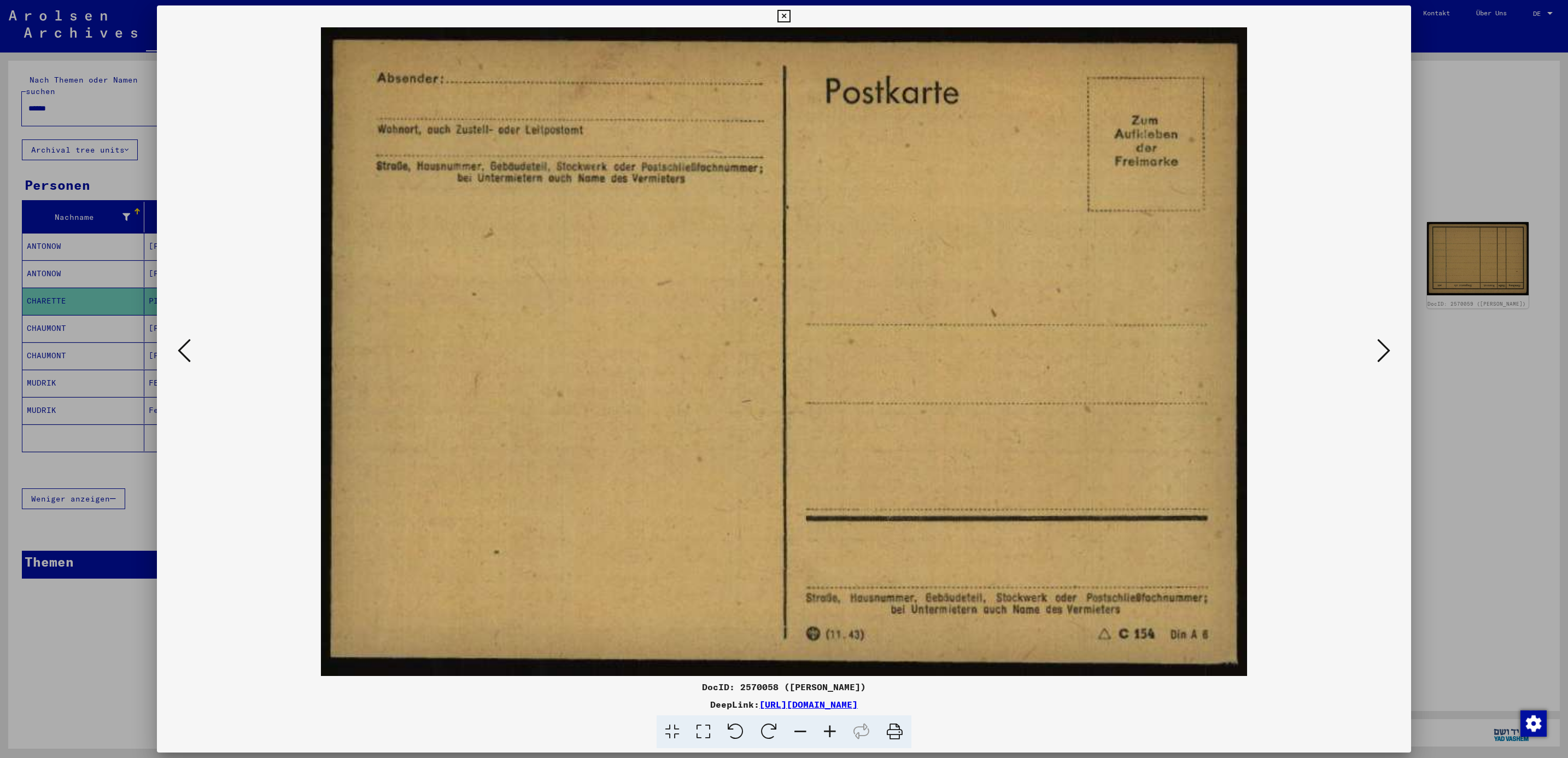
click at [1375, 350] on button at bounding box center [1384, 351] width 19 height 31
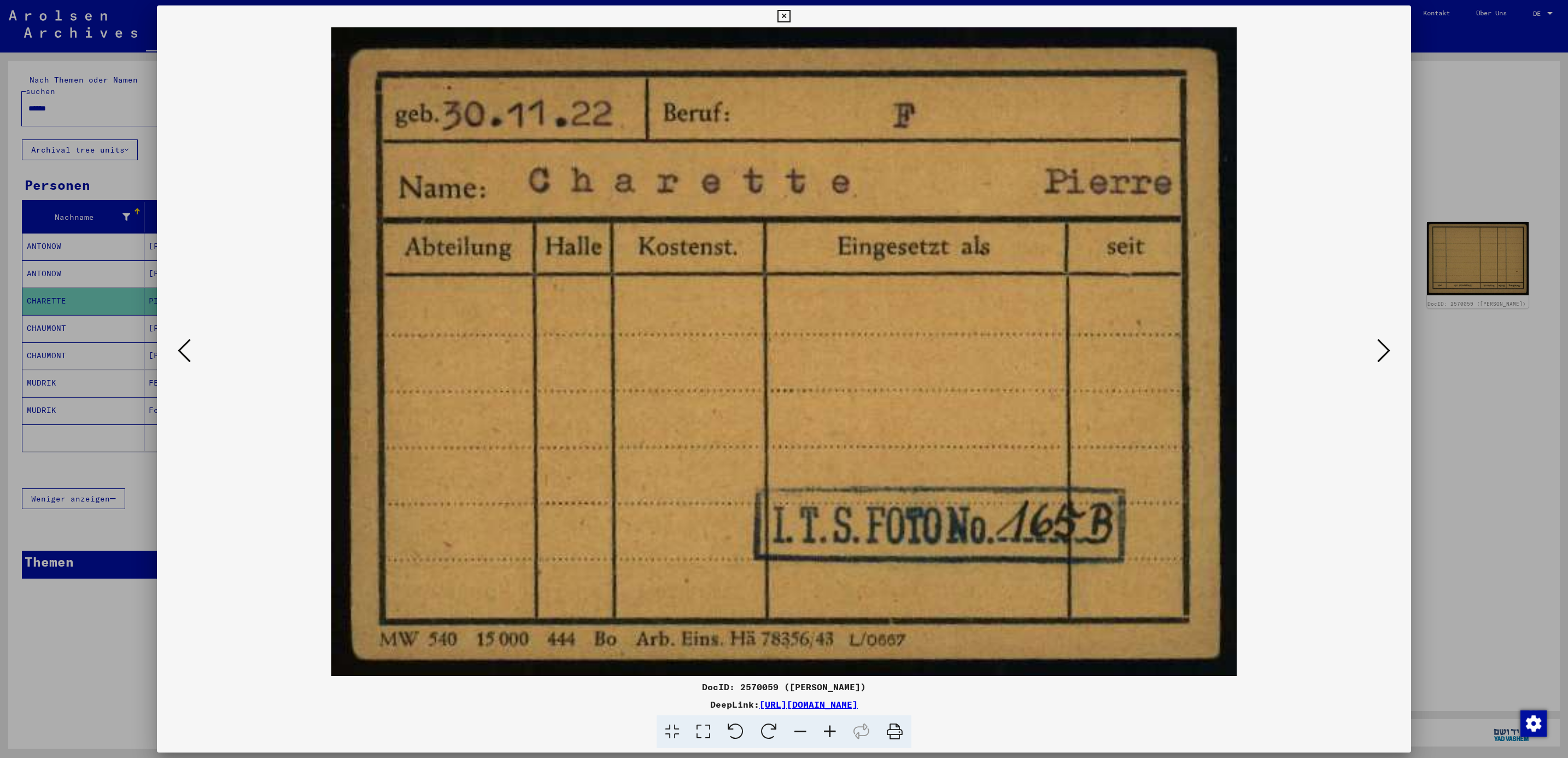
click at [1375, 350] on button at bounding box center [1384, 351] width 19 height 31
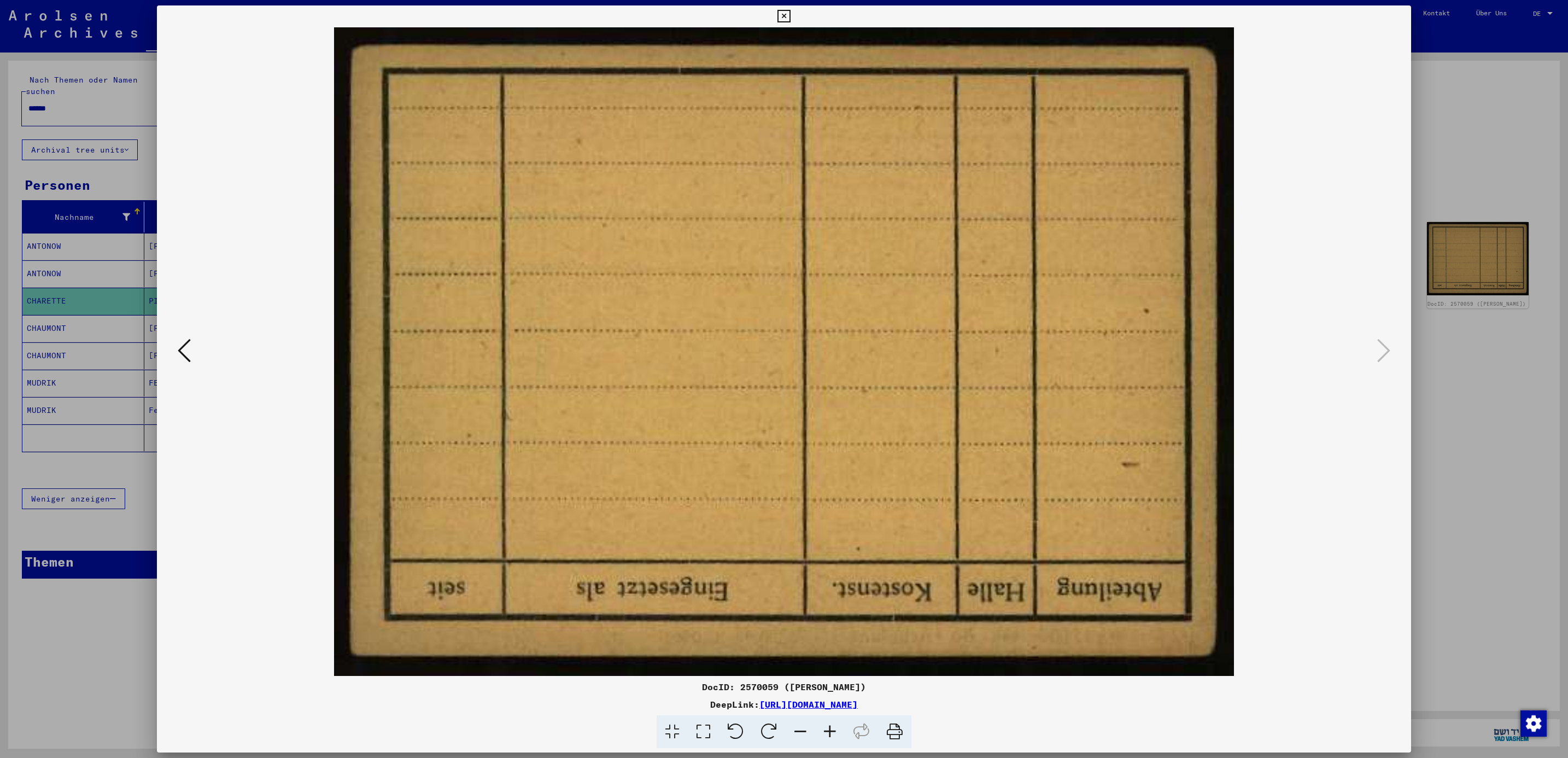
click at [1467, 114] on div at bounding box center [784, 379] width 1568 height 758
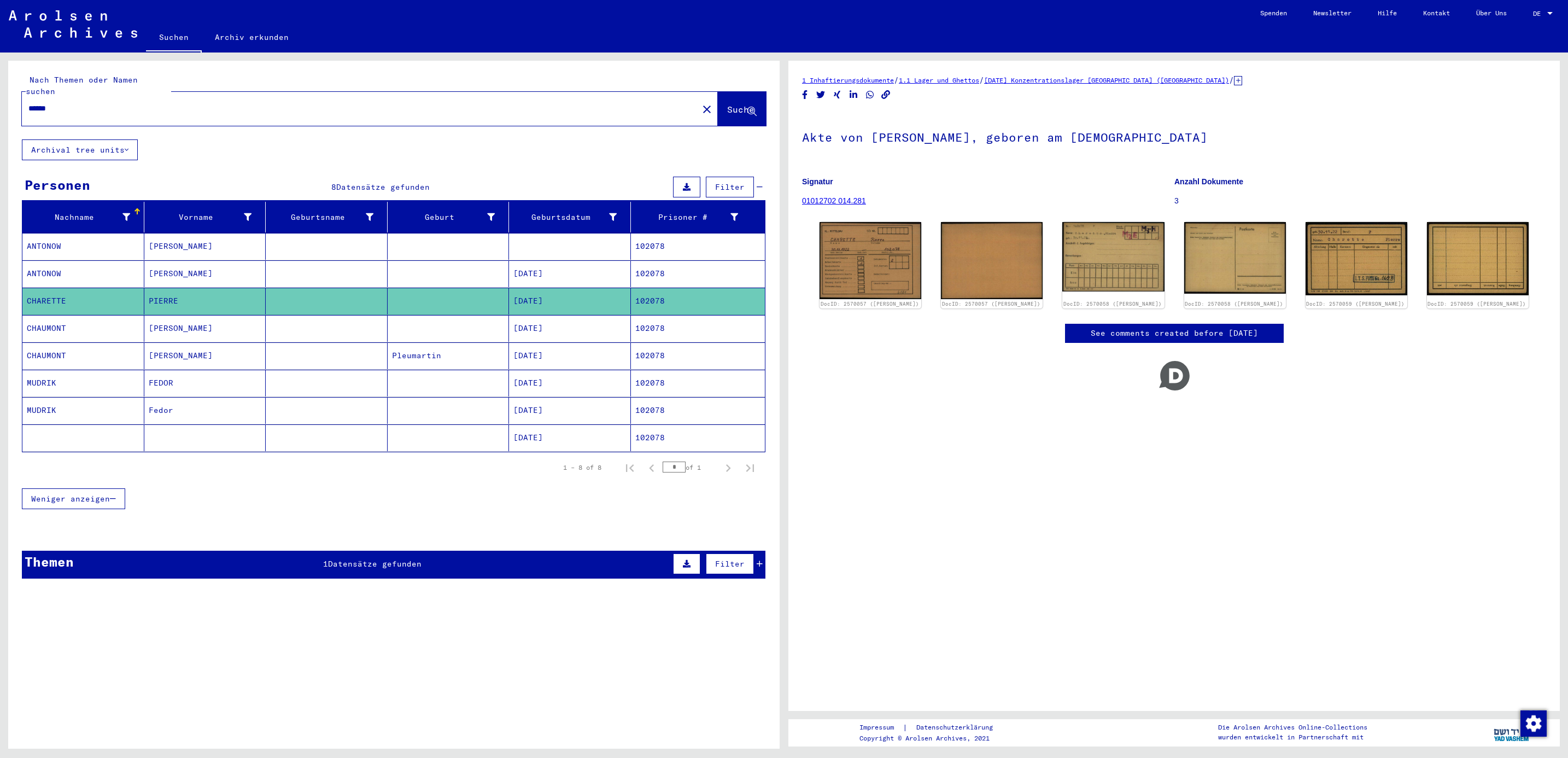
drag, startPoint x: 84, startPoint y: 99, endPoint x: -3, endPoint y: 79, distance: 89.3
click at [0, 79] on html "Suchen Archiv erkunden Spenden Newsletter Hilfe Kontakt Über Uns Suchen Archiv …" at bounding box center [784, 379] width 1568 height 758
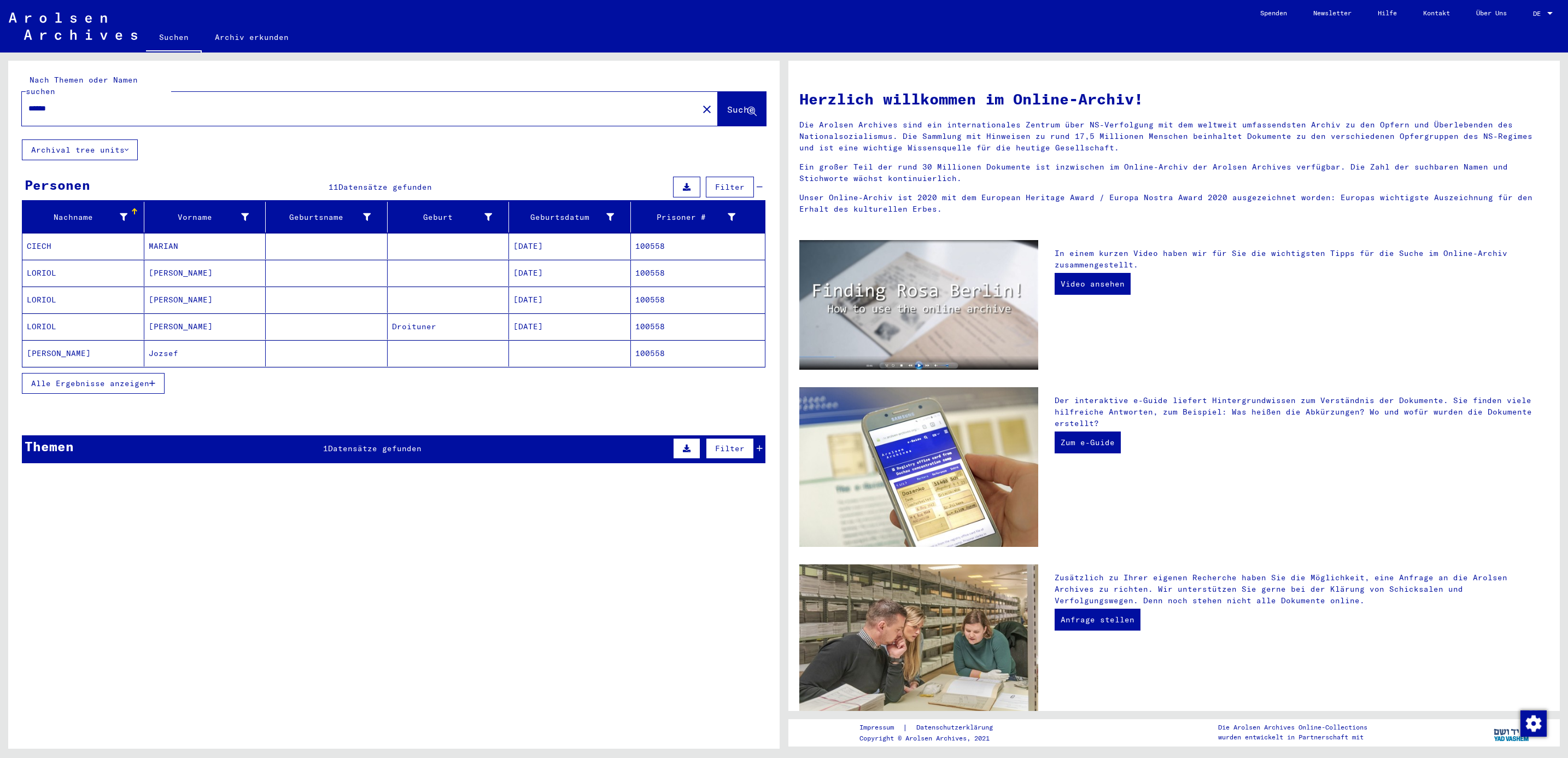
click at [40, 239] on mat-cell "CIECH" at bounding box center [83, 246] width 122 height 26
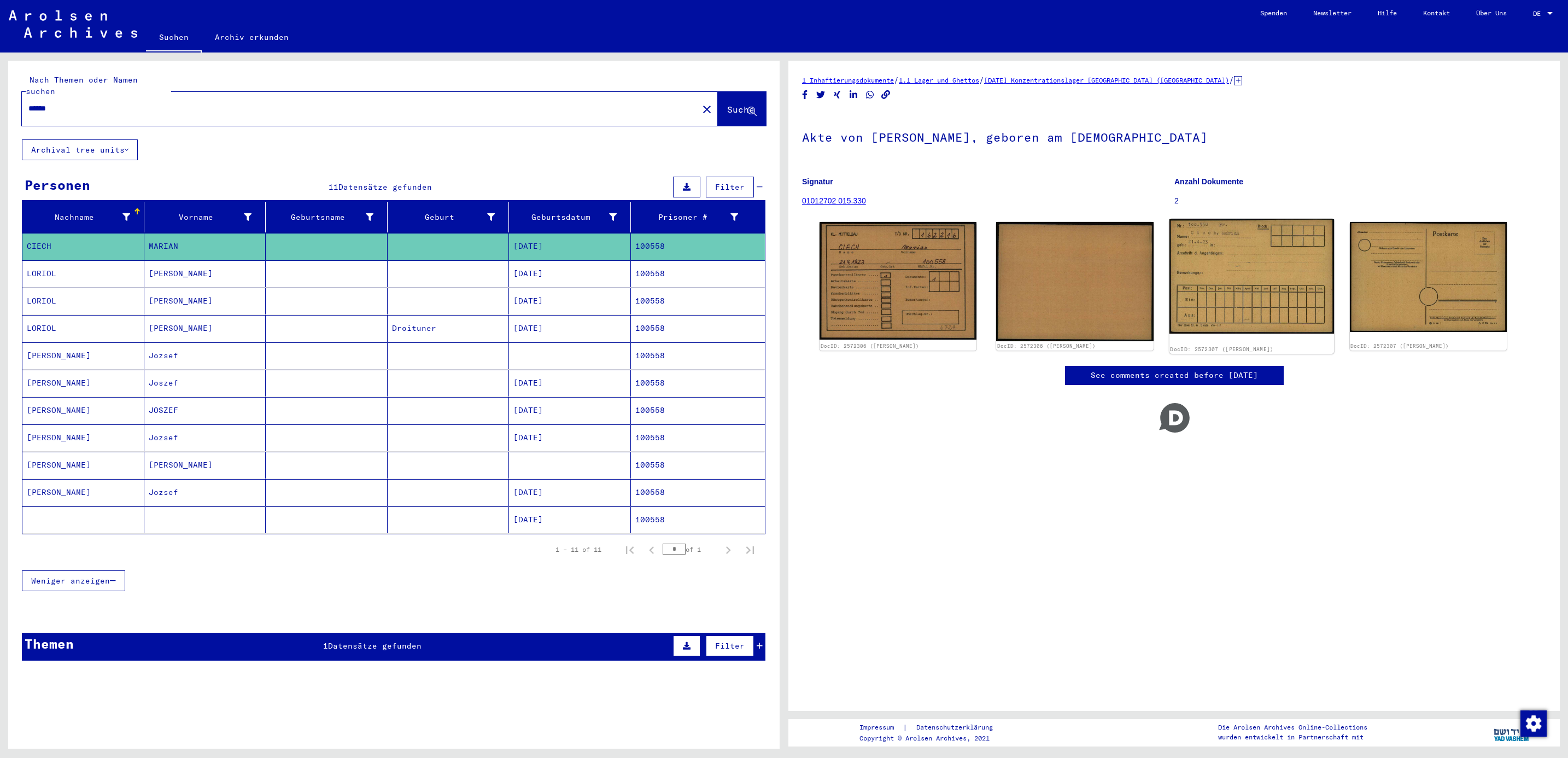
click at [1211, 262] on img at bounding box center [1251, 276] width 165 height 115
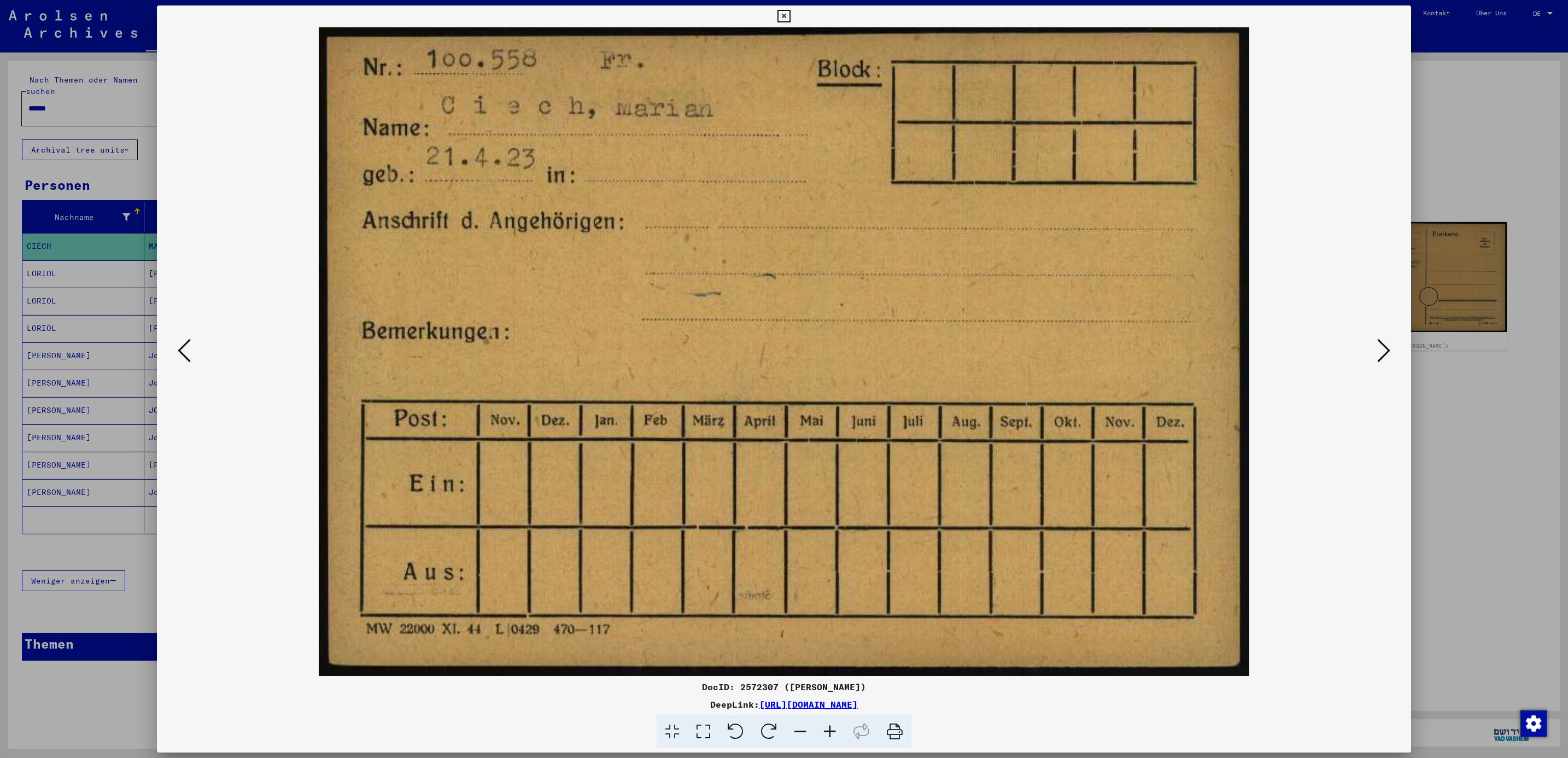
click at [1468, 168] on div at bounding box center [784, 379] width 1568 height 758
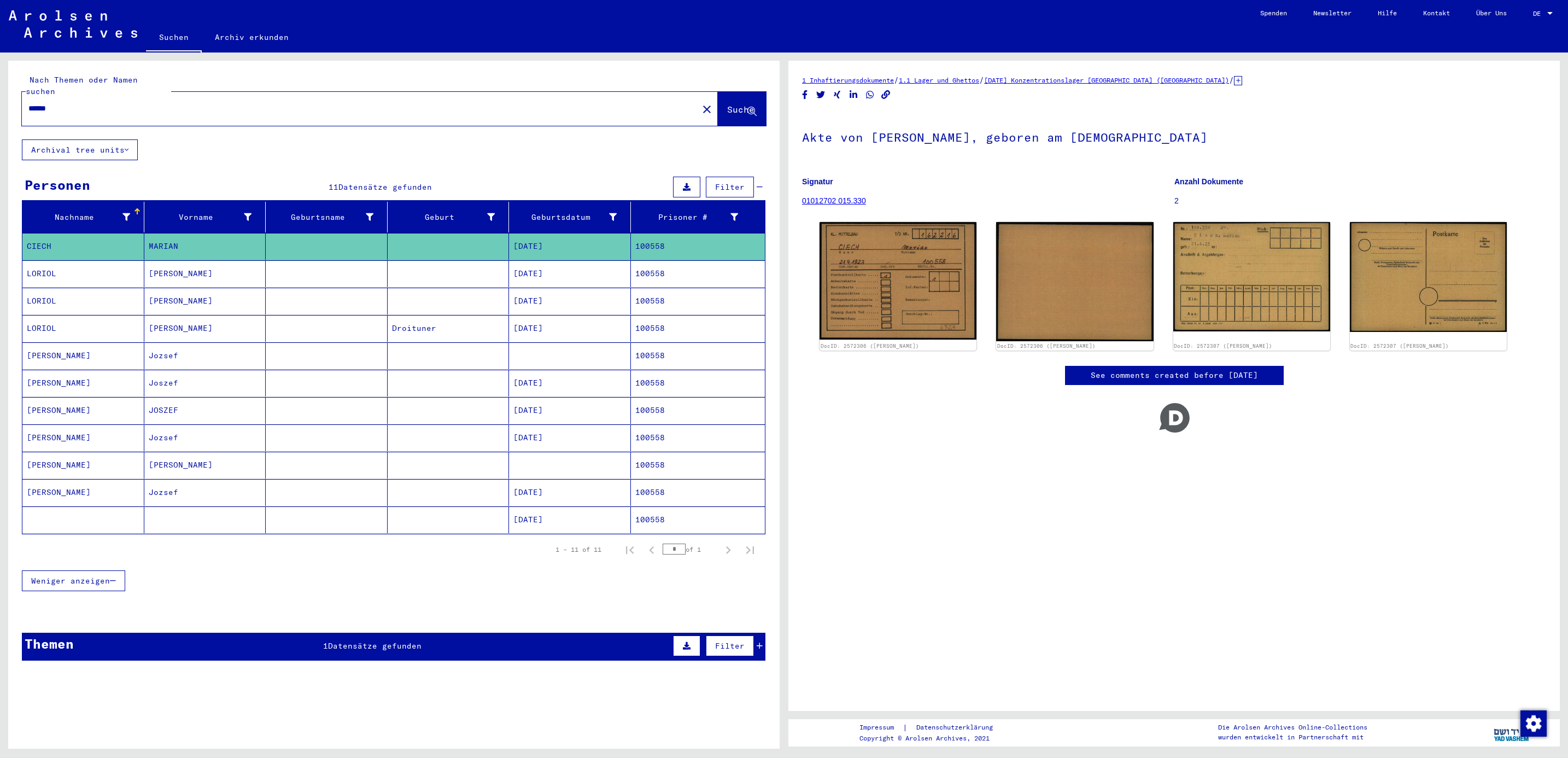
drag, startPoint x: 92, startPoint y: 95, endPoint x: -3, endPoint y: 85, distance: 95.5
click at [0, 85] on html "Suchen Archiv erkunden Spenden Newsletter Hilfe Kontakt Über Uns Suchen Archiv …" at bounding box center [784, 379] width 1568 height 758
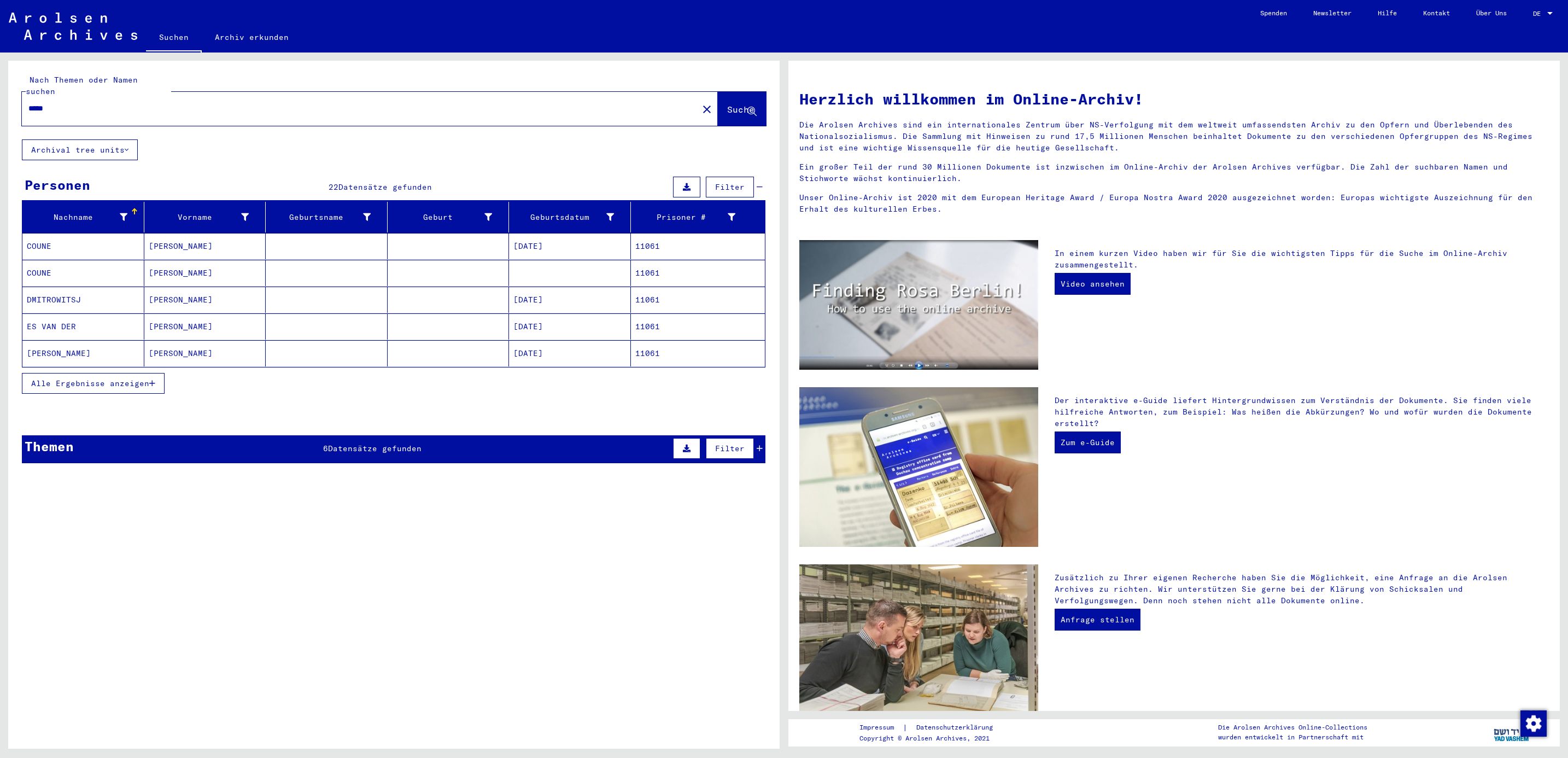
click at [40, 222] on mat-header-cell "Nachname" at bounding box center [83, 217] width 122 height 30
click at [65, 379] on span "Alle Ergebnisse anzeigen" at bounding box center [90, 384] width 118 height 10
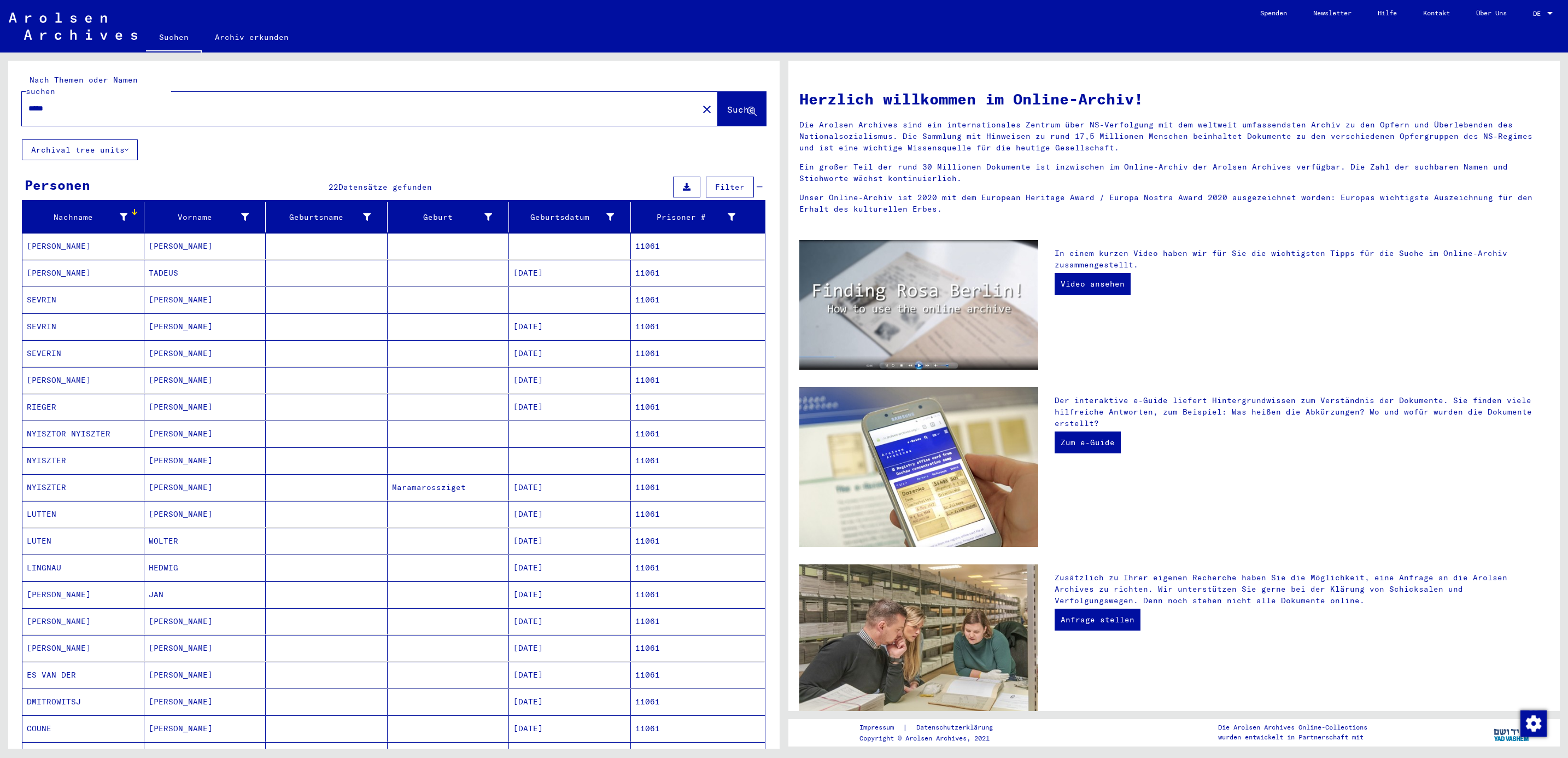
click at [131, 214] on div at bounding box center [135, 214] width 7 height 1
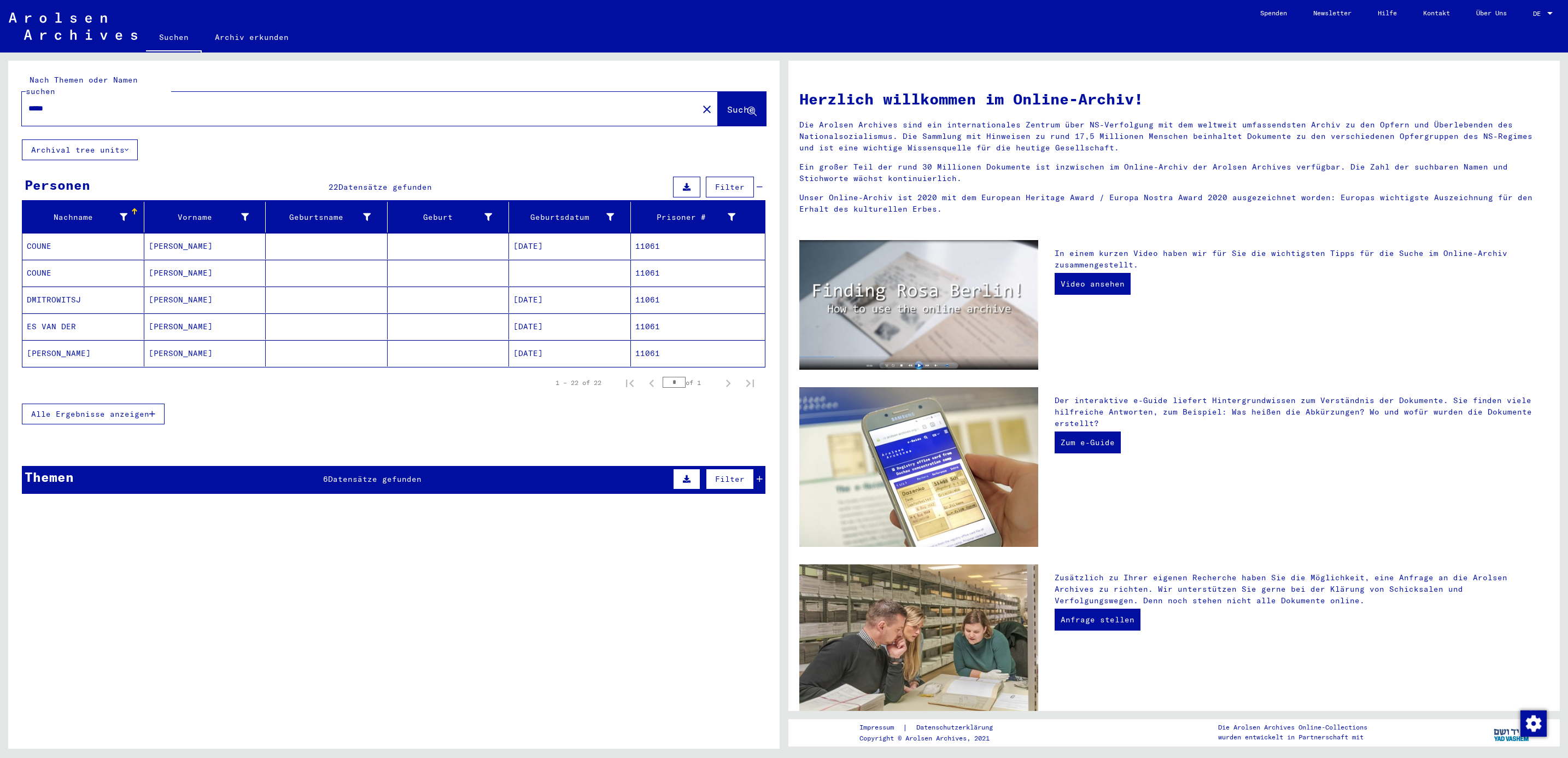
click at [65, 237] on mat-cell "COUNE" at bounding box center [83, 246] width 122 height 26
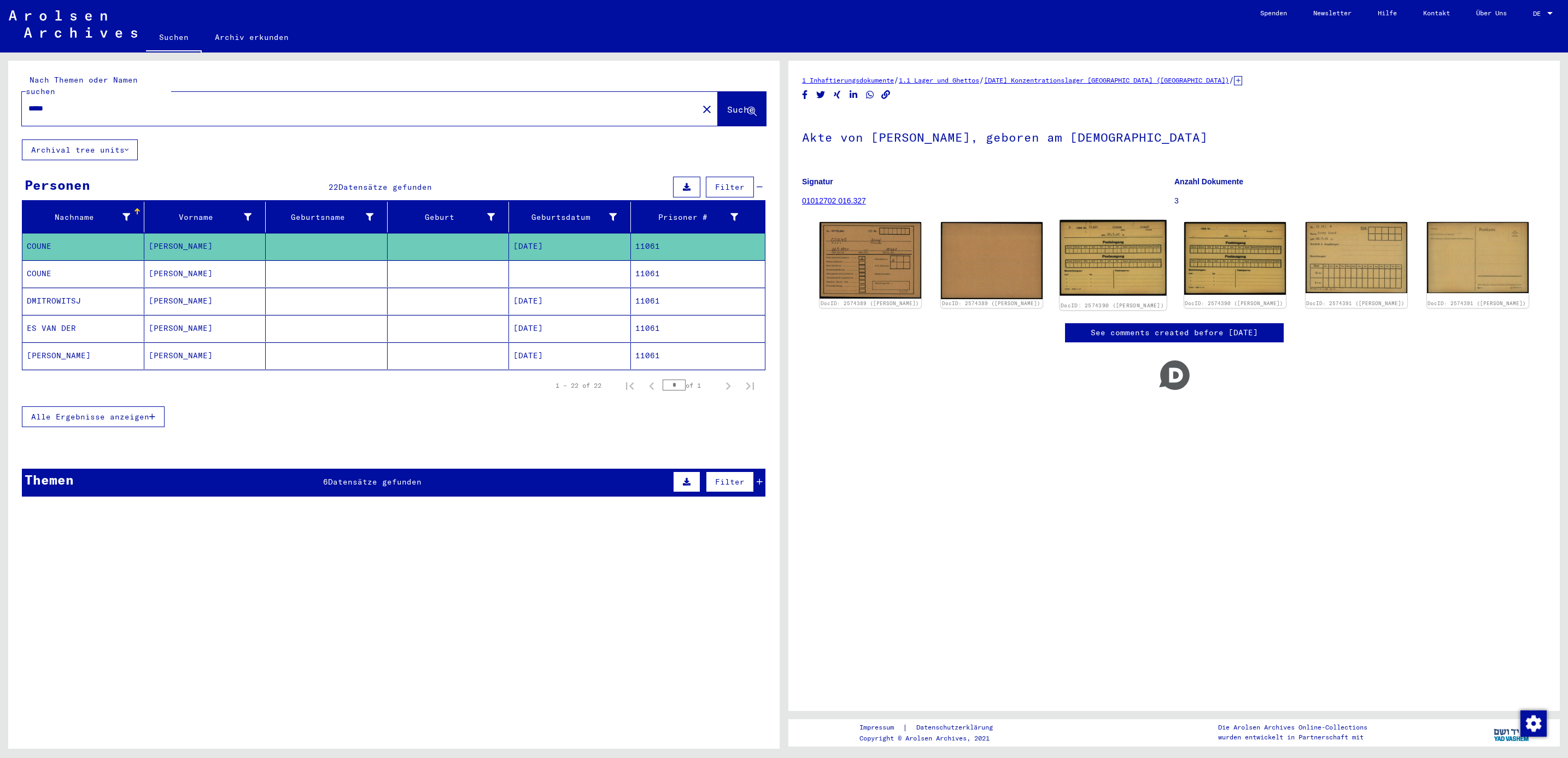
click at [1108, 267] on img at bounding box center [1113, 258] width 107 height 75
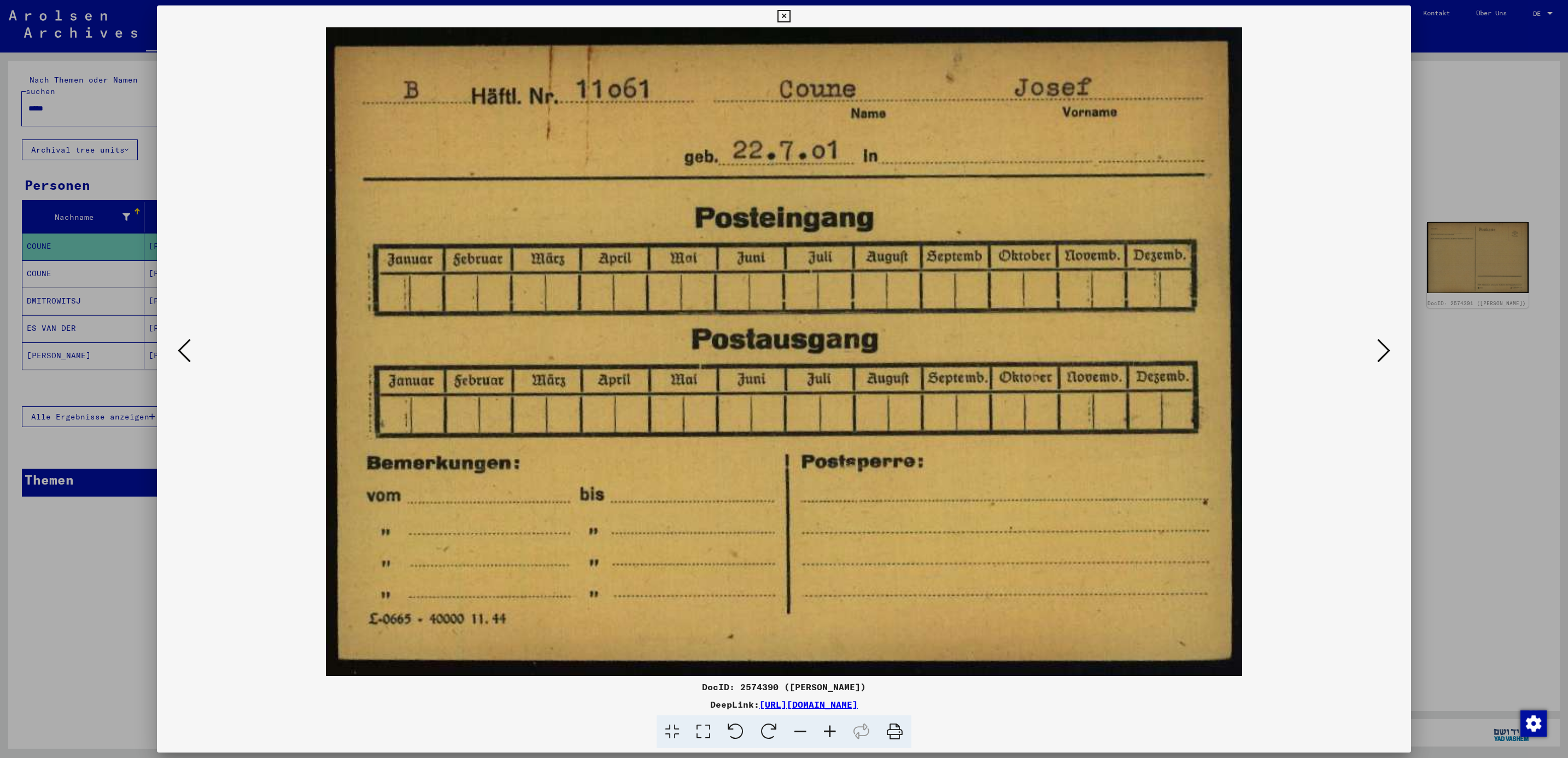
click at [1394, 194] on div at bounding box center [784, 351] width 1254 height 648
click at [1435, 177] on div at bounding box center [784, 379] width 1568 height 758
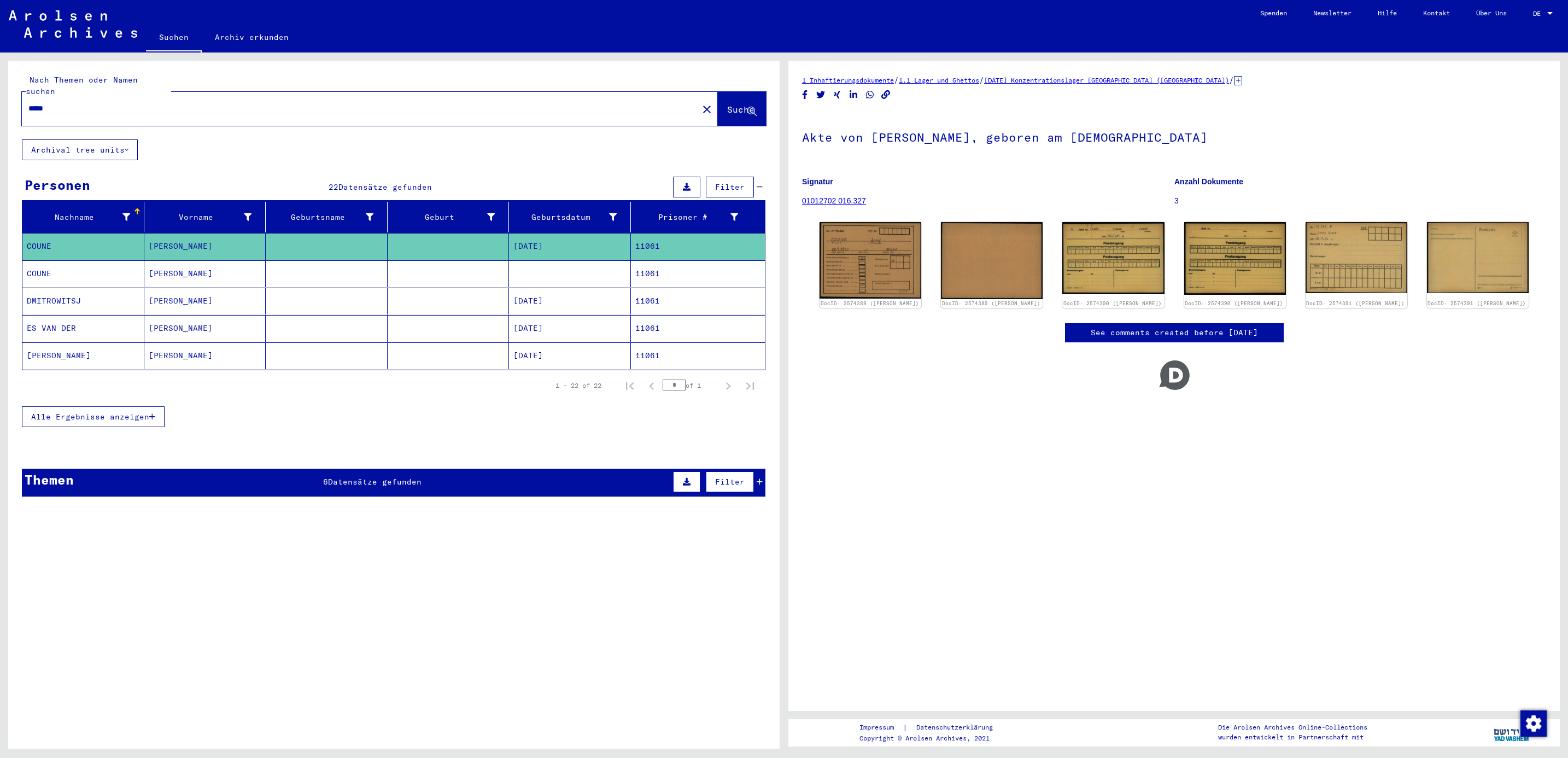
click at [75, 262] on mat-cell "COUNE" at bounding box center [83, 274] width 122 height 27
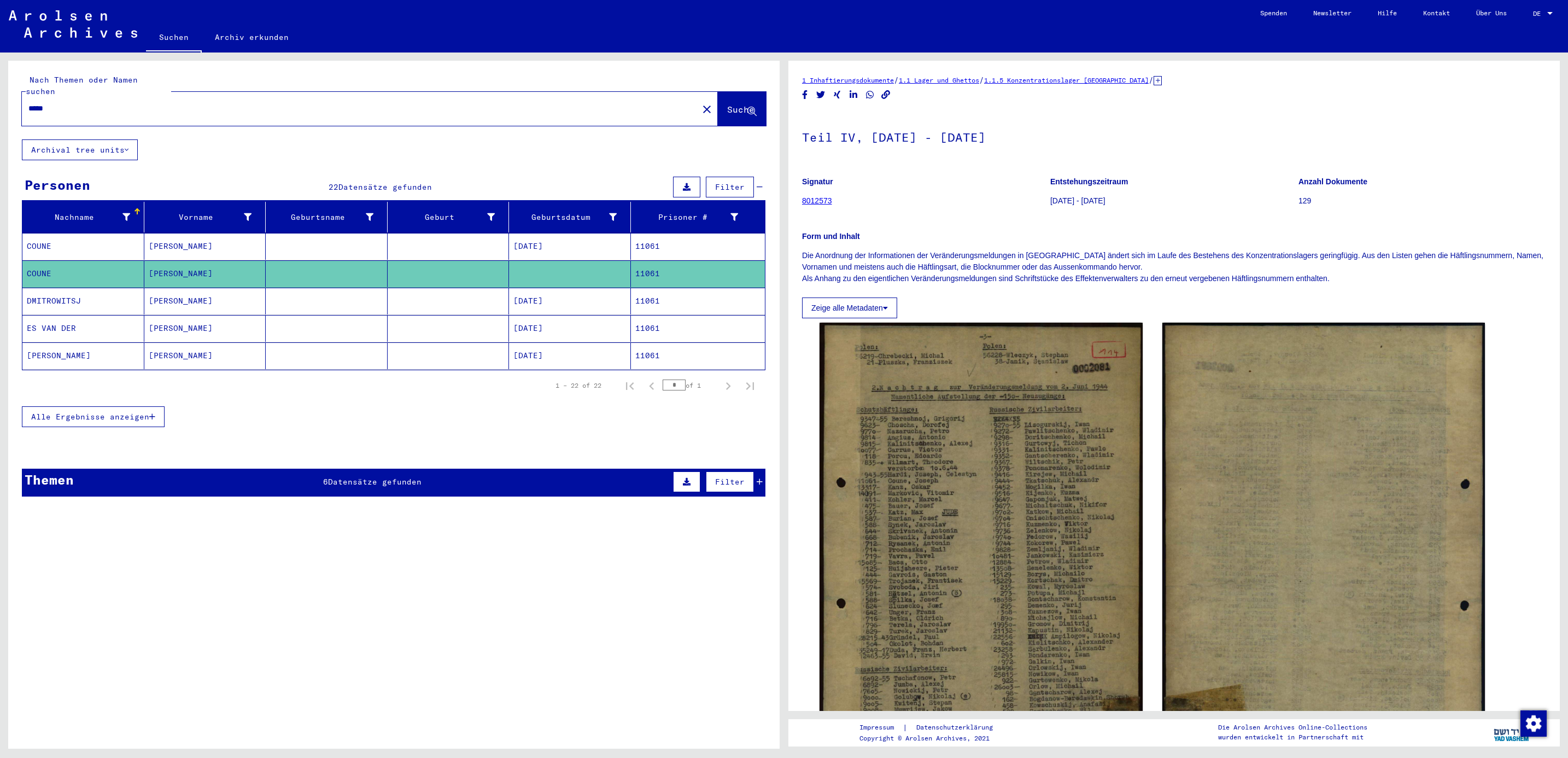
drag, startPoint x: 74, startPoint y: 97, endPoint x: -3, endPoint y: 89, distance: 77.4
click at [0, 89] on html "Suchen Archiv erkunden Spenden Newsletter Hilfe Kontakt Über Uns Suchen Archiv …" at bounding box center [784, 379] width 1568 height 758
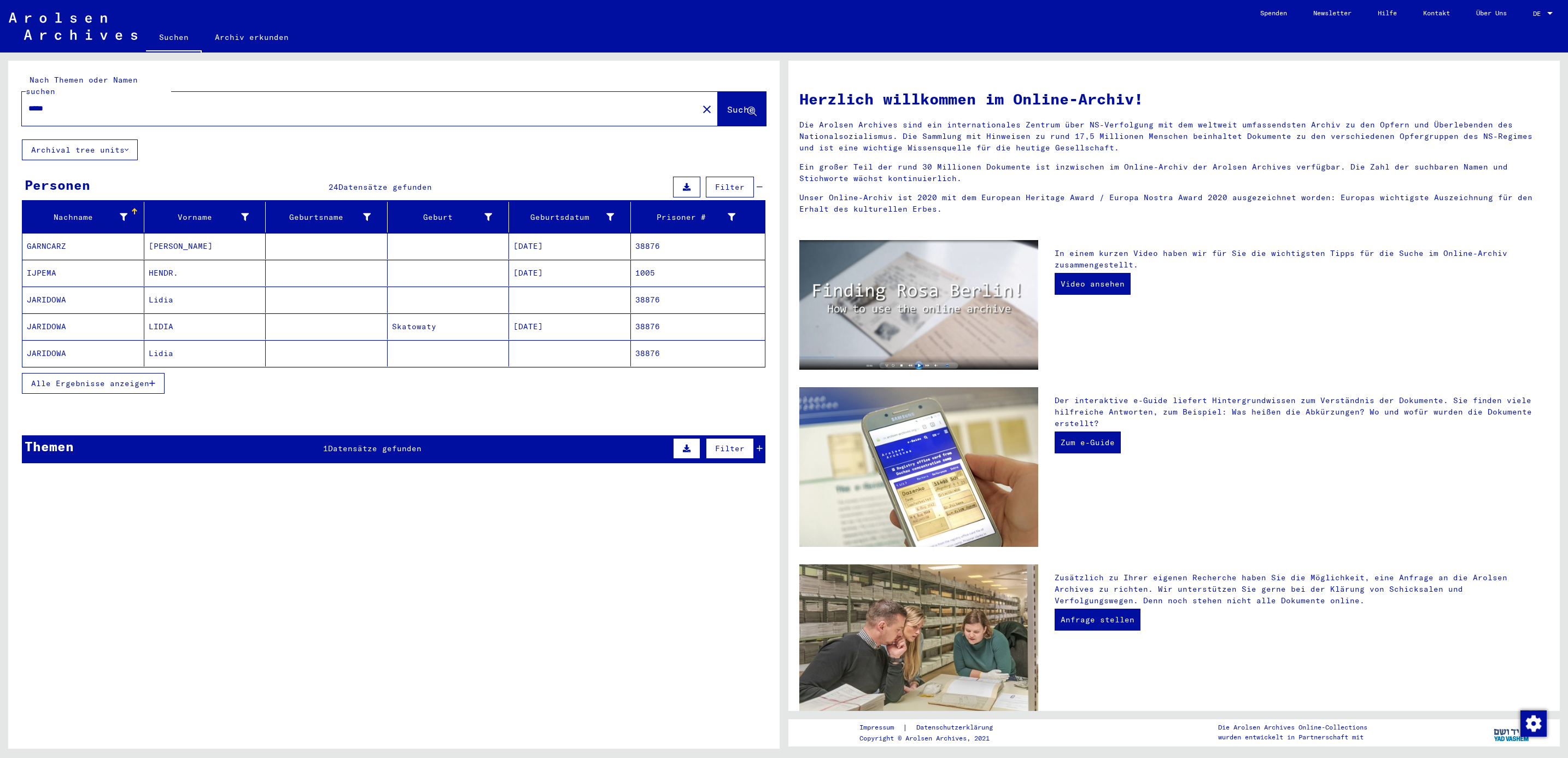
click at [63, 379] on span "Alle Ergebnisse anzeigen" at bounding box center [90, 384] width 118 height 10
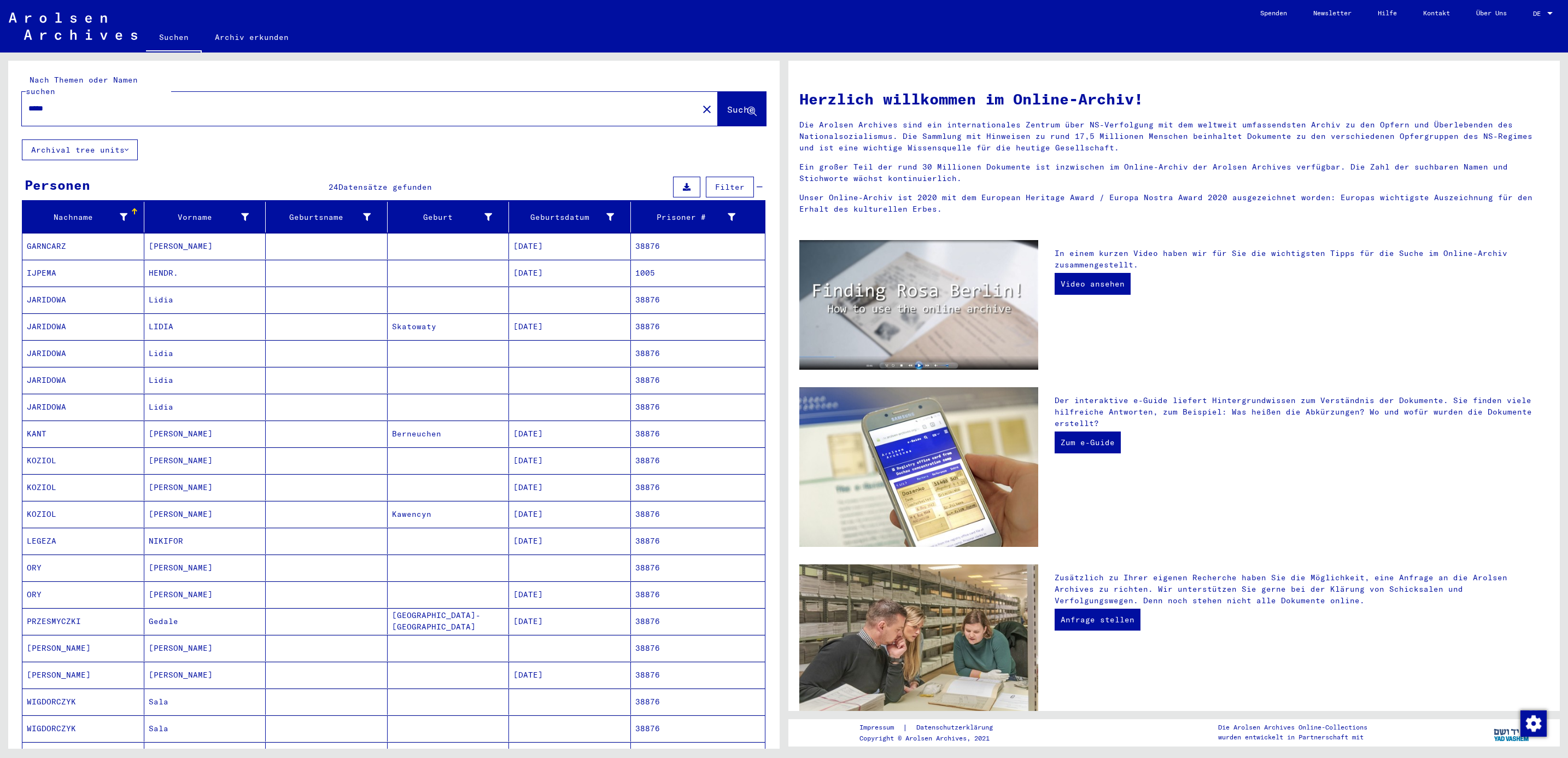
click at [57, 640] on mat-cell "[PERSON_NAME]" at bounding box center [83, 648] width 122 height 26
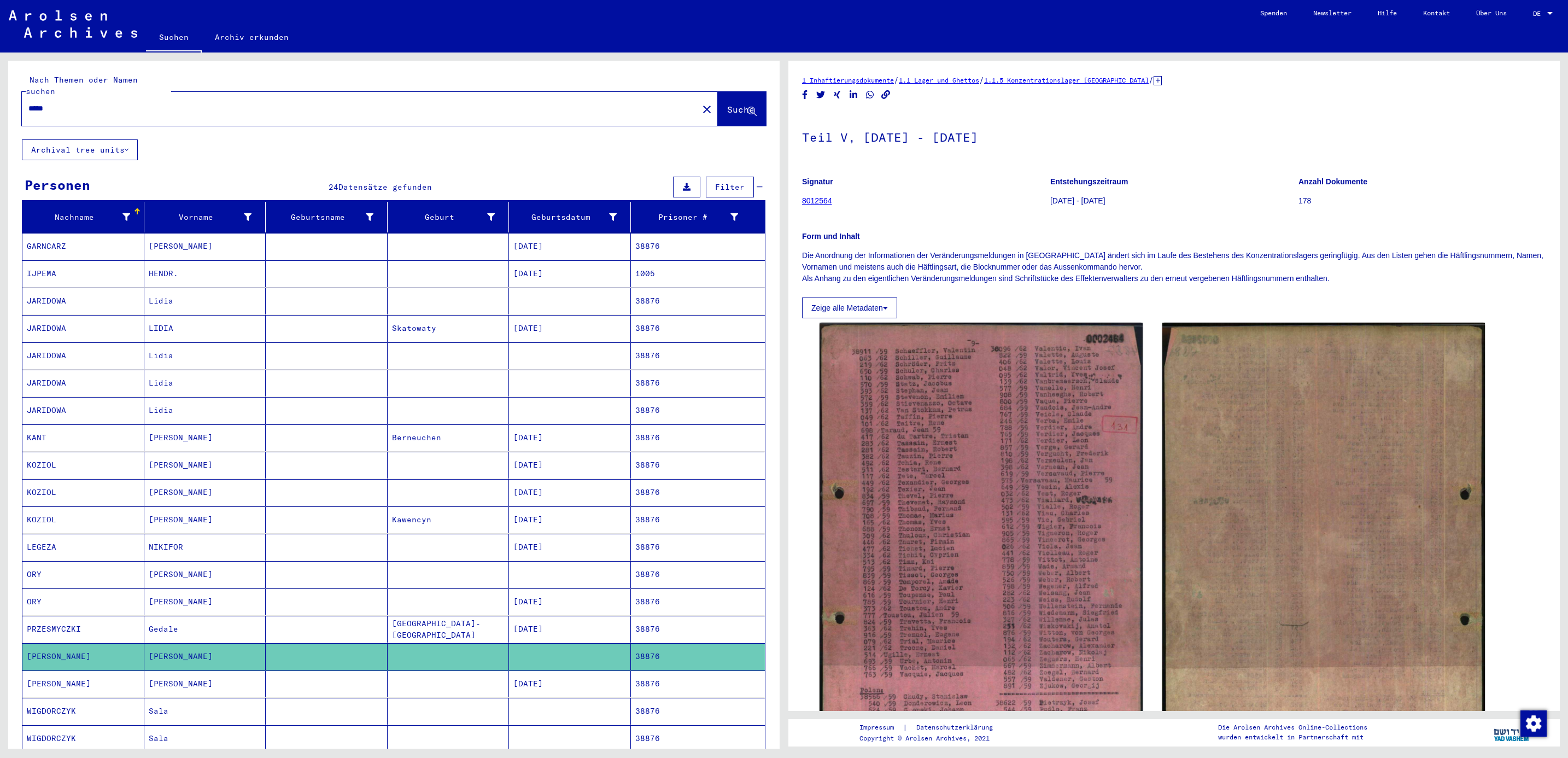
click at [50, 679] on mat-cell "[PERSON_NAME]" at bounding box center [83, 684] width 122 height 27
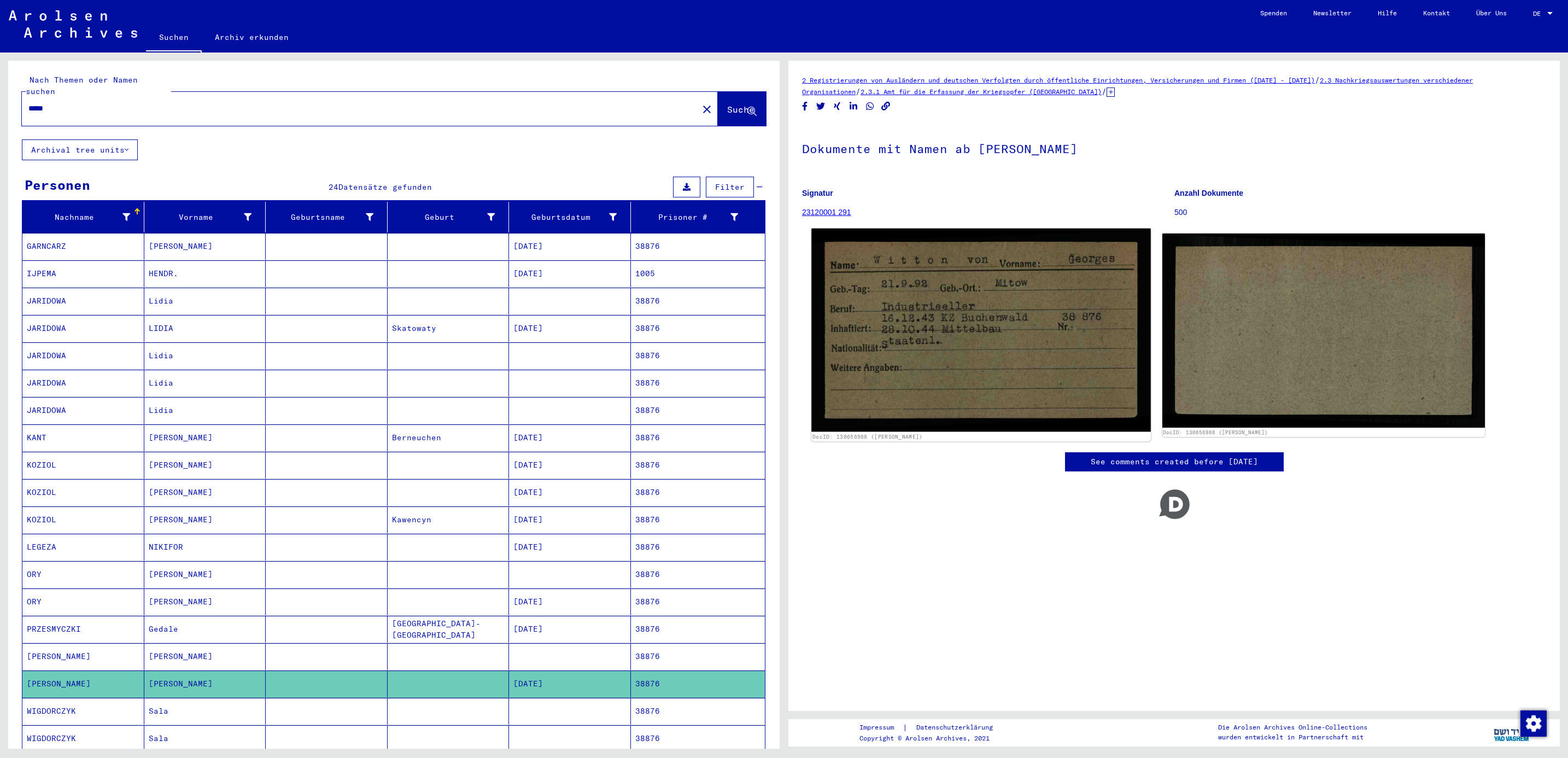
click at [901, 342] on img at bounding box center [981, 330] width 339 height 203
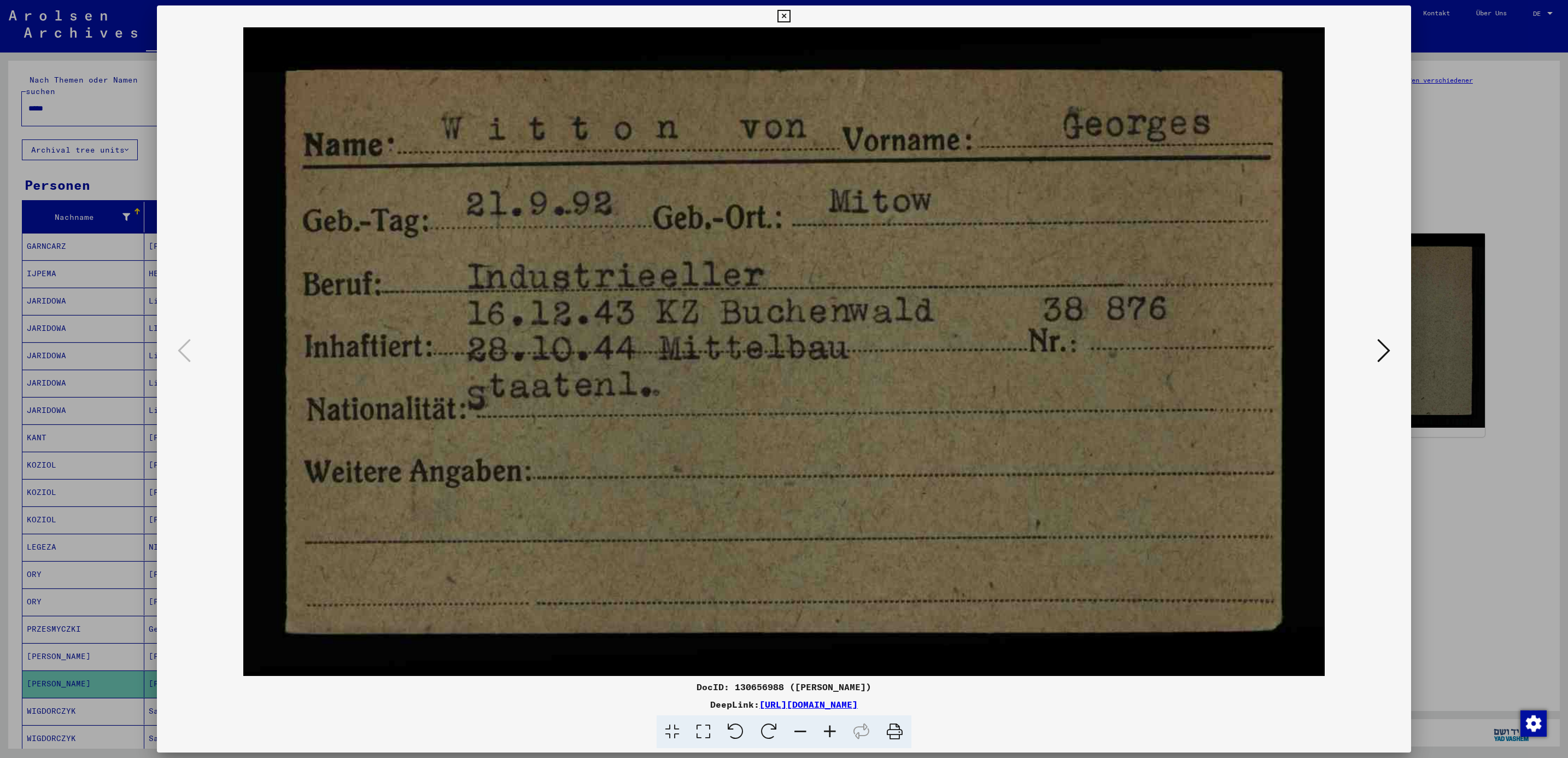
click at [1488, 126] on div at bounding box center [784, 379] width 1568 height 758
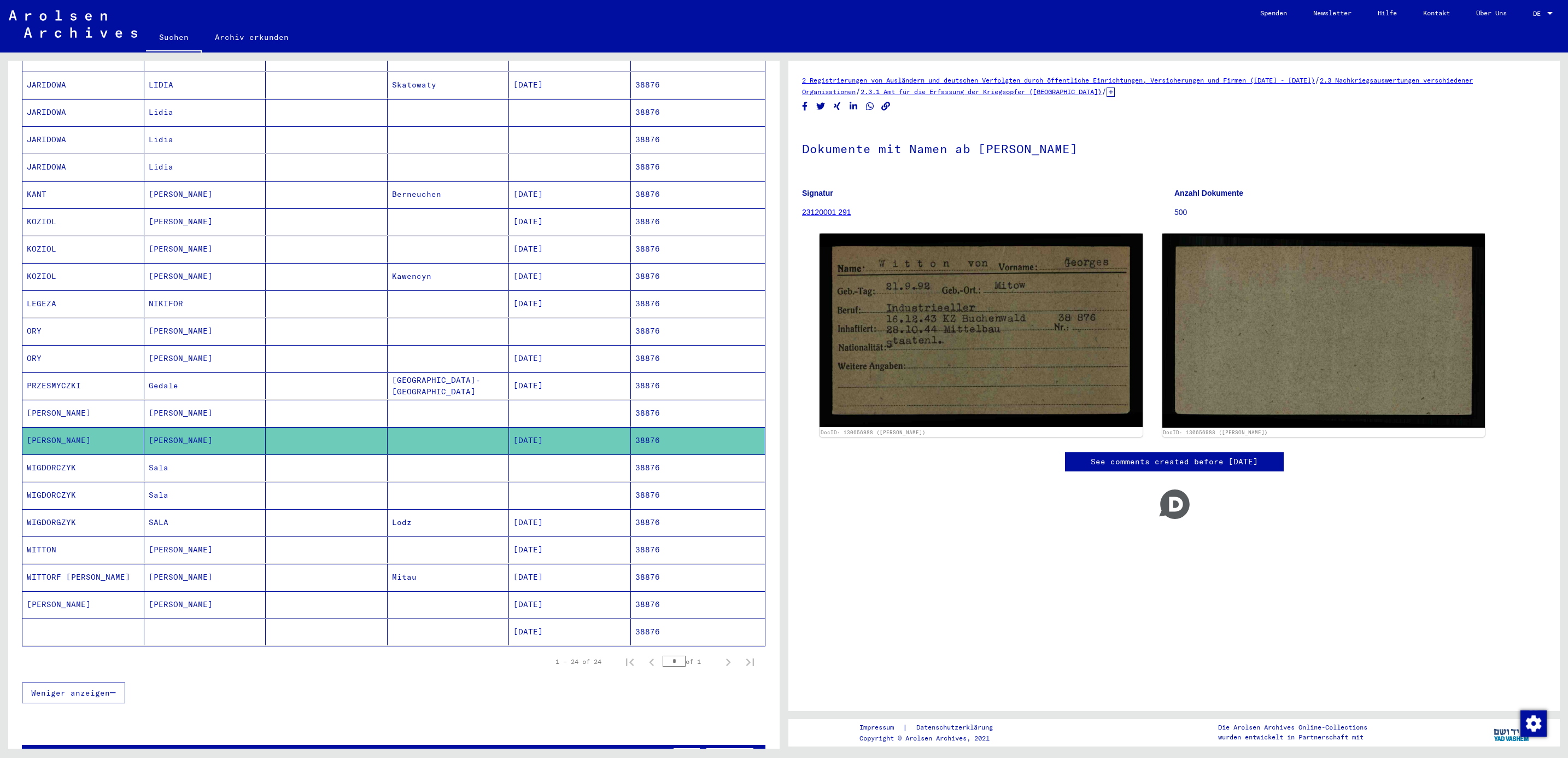
scroll to position [250, 0]
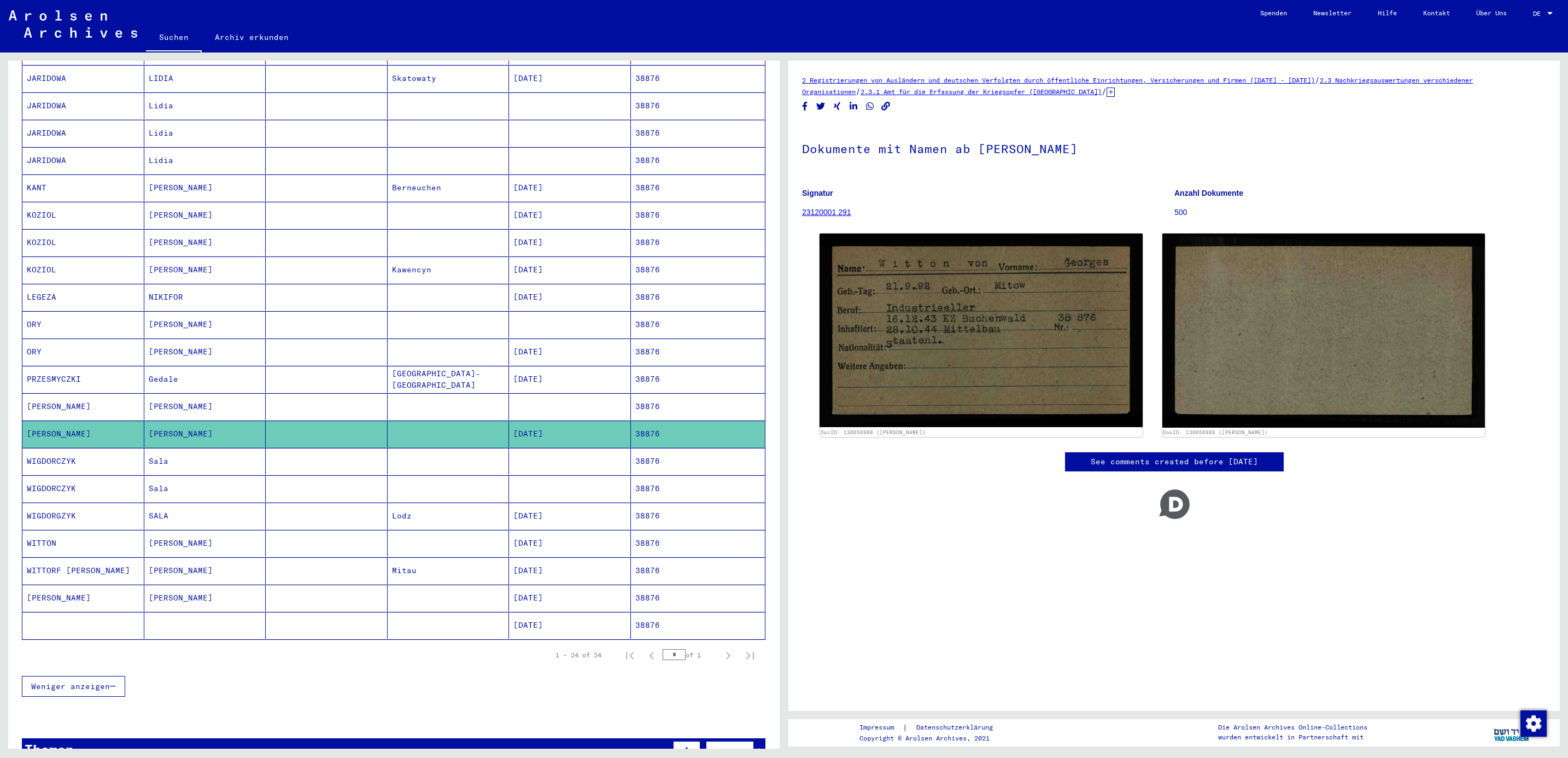
click at [64, 546] on mat-cell "WITTON" at bounding box center [83, 543] width 122 height 27
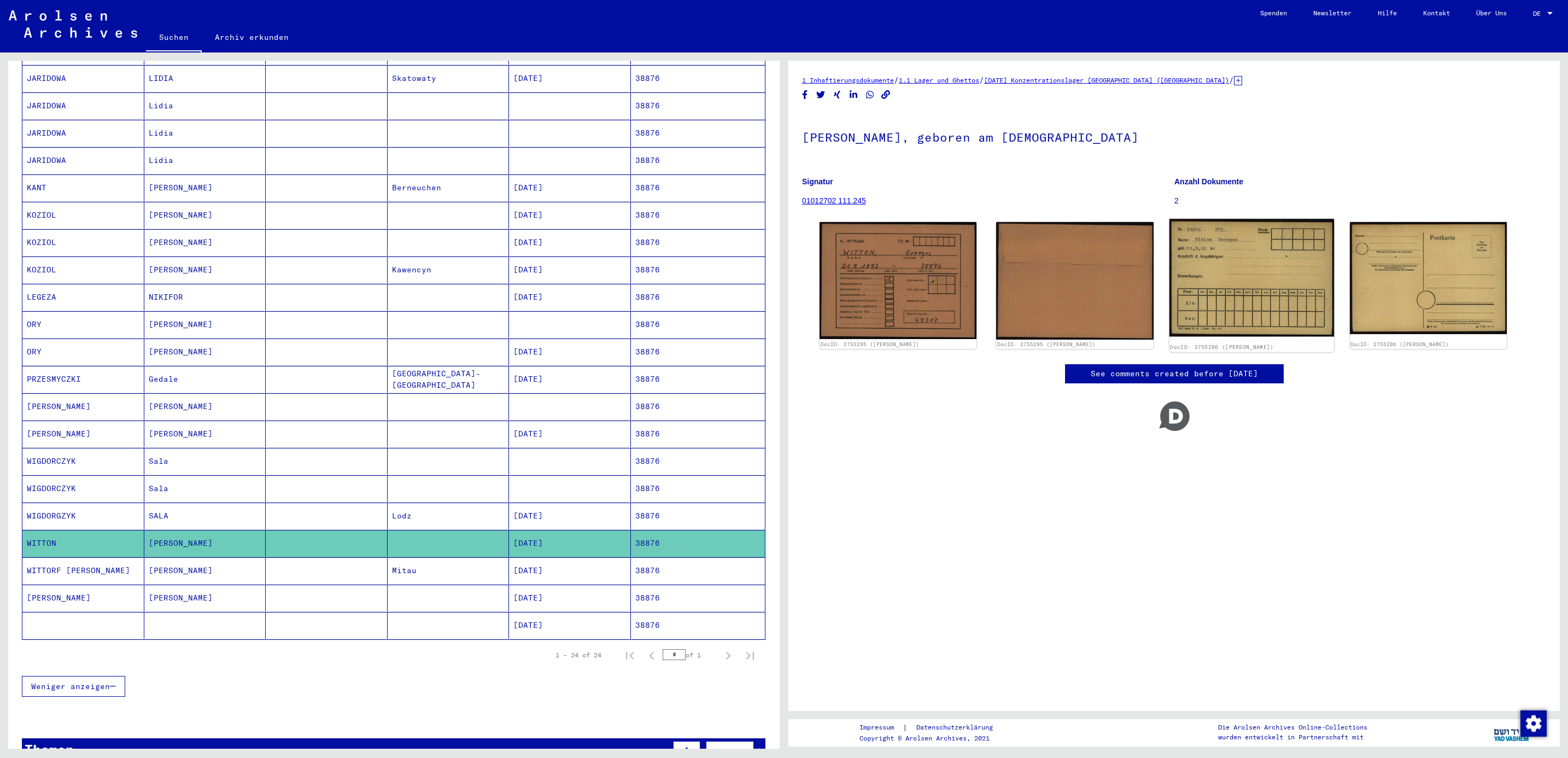
click at [1200, 284] on img at bounding box center [1251, 277] width 165 height 118
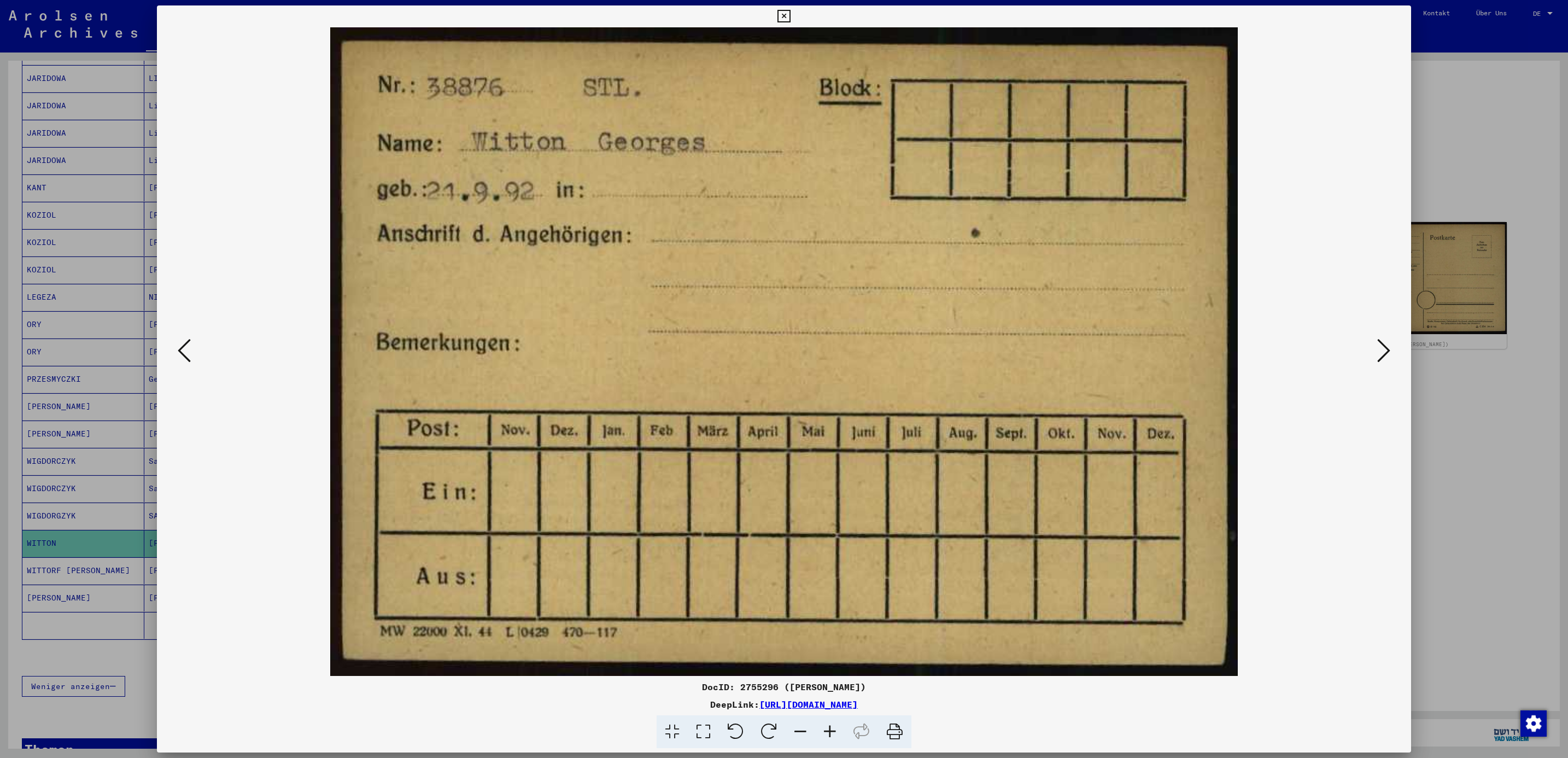
click at [1479, 153] on div at bounding box center [784, 379] width 1568 height 758
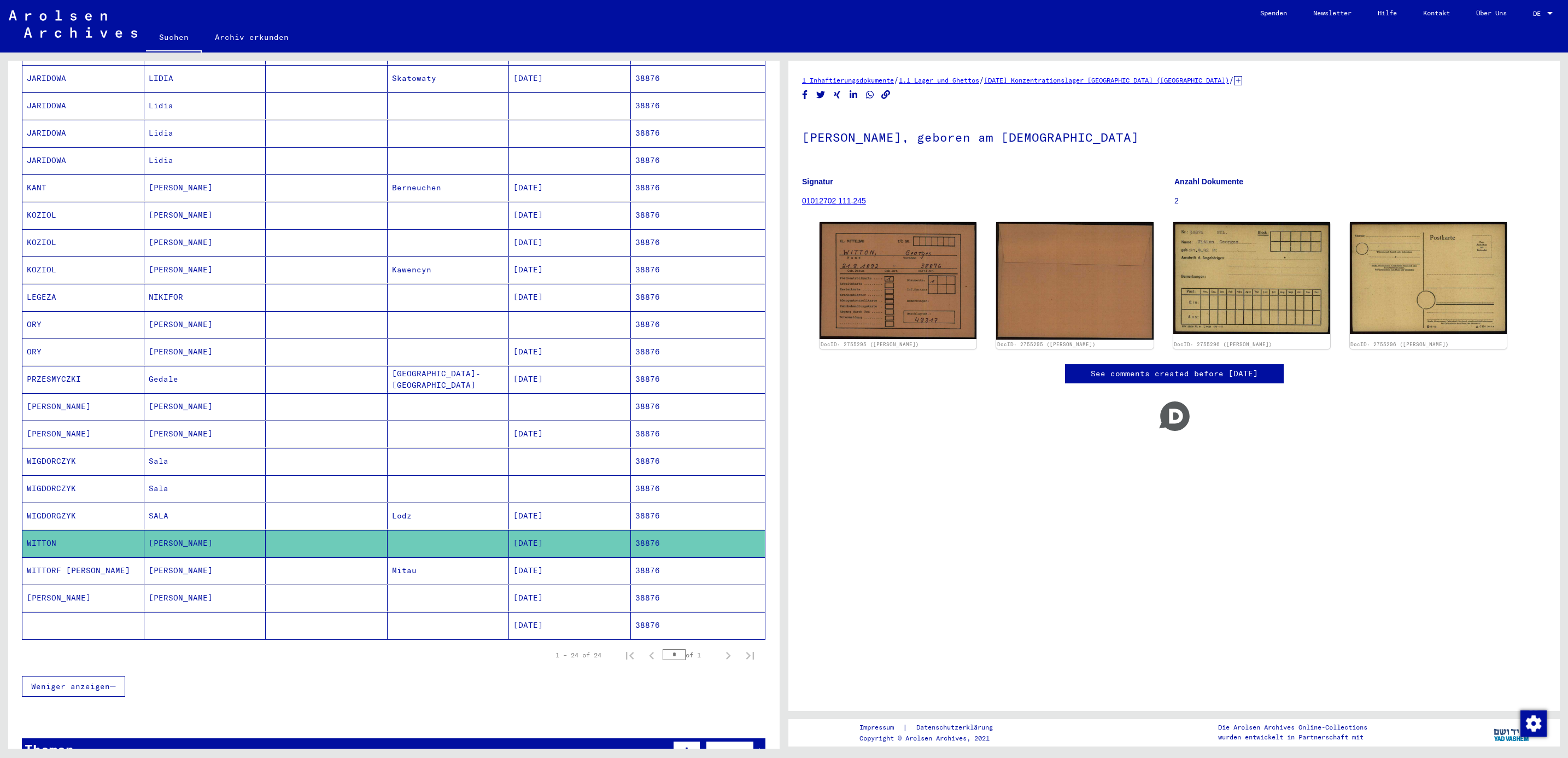
click at [61, 564] on mat-cell "WITTORF [PERSON_NAME]" at bounding box center [83, 570] width 122 height 27
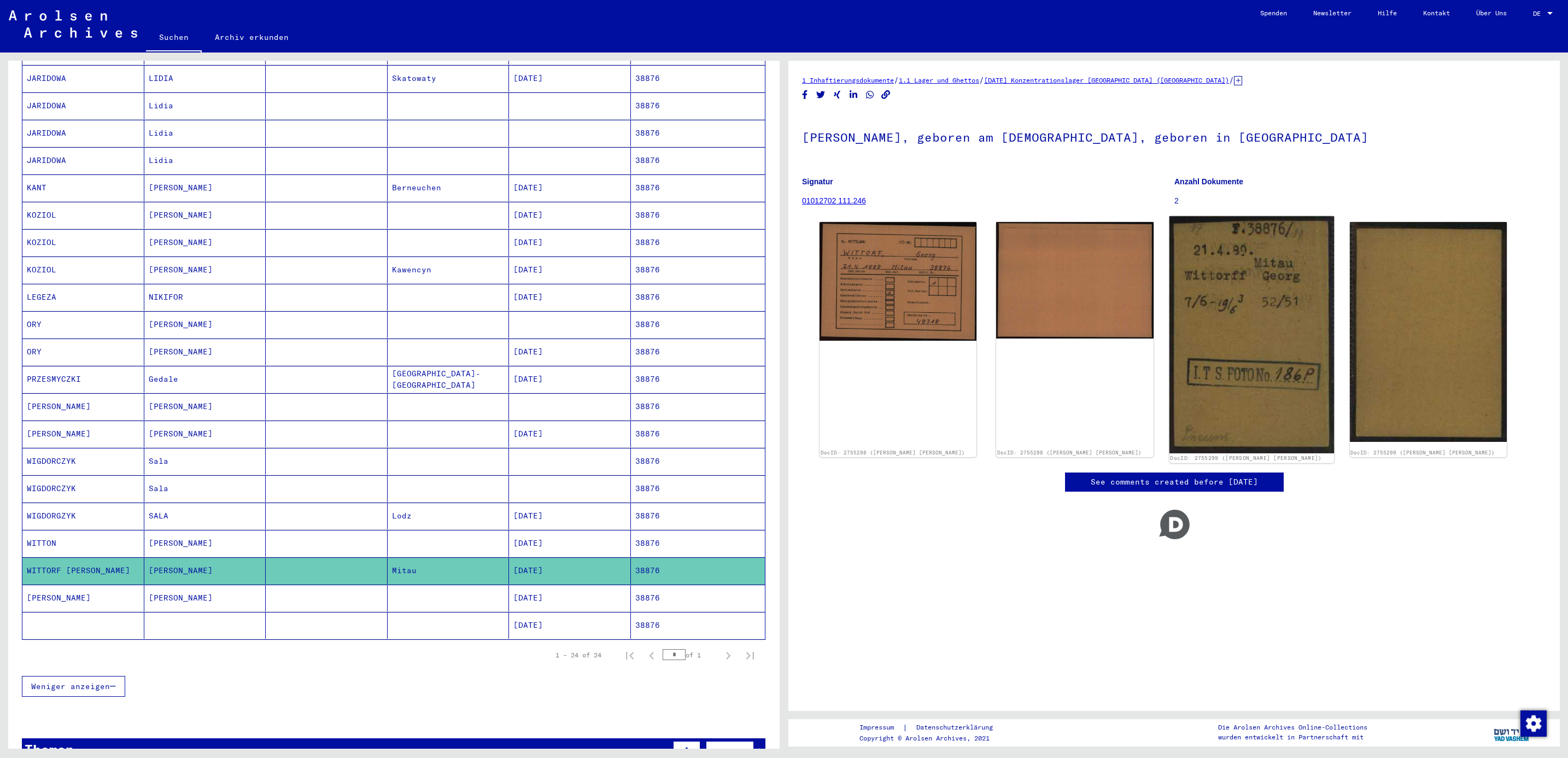
click at [1242, 317] on img at bounding box center [1251, 335] width 165 height 237
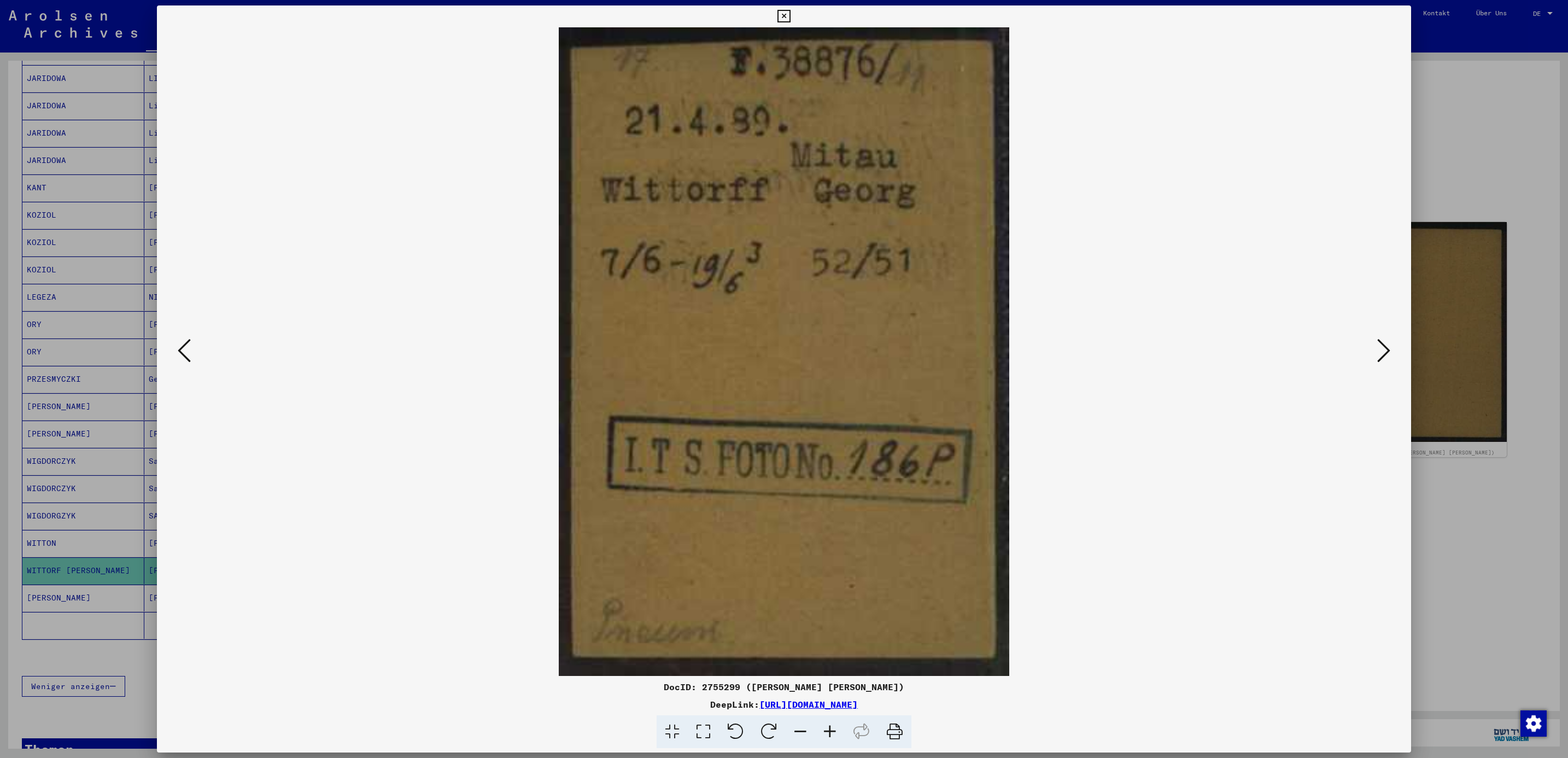
click at [1386, 341] on icon at bounding box center [1384, 350] width 13 height 26
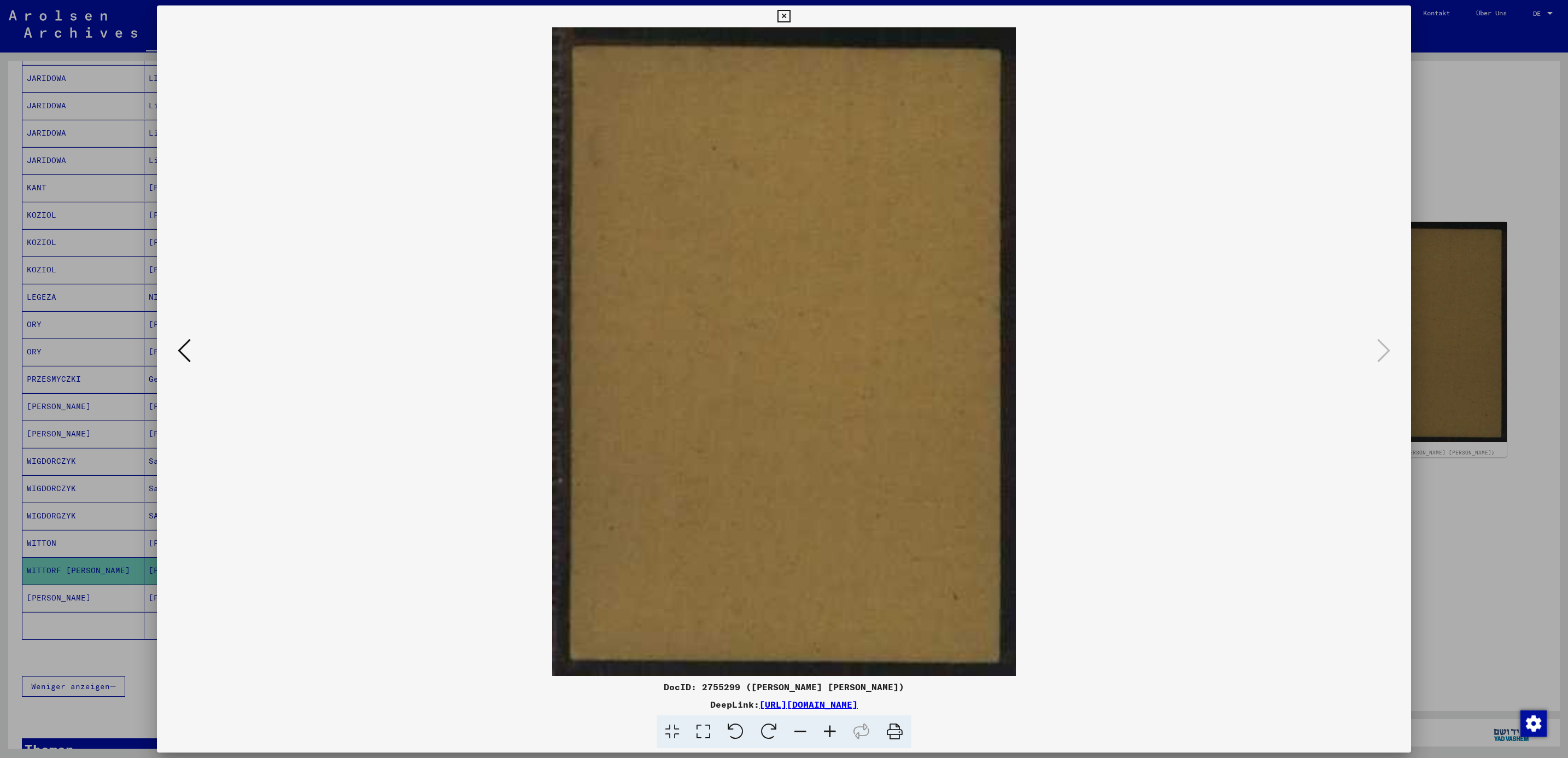
click at [1478, 56] on div at bounding box center [784, 379] width 1568 height 758
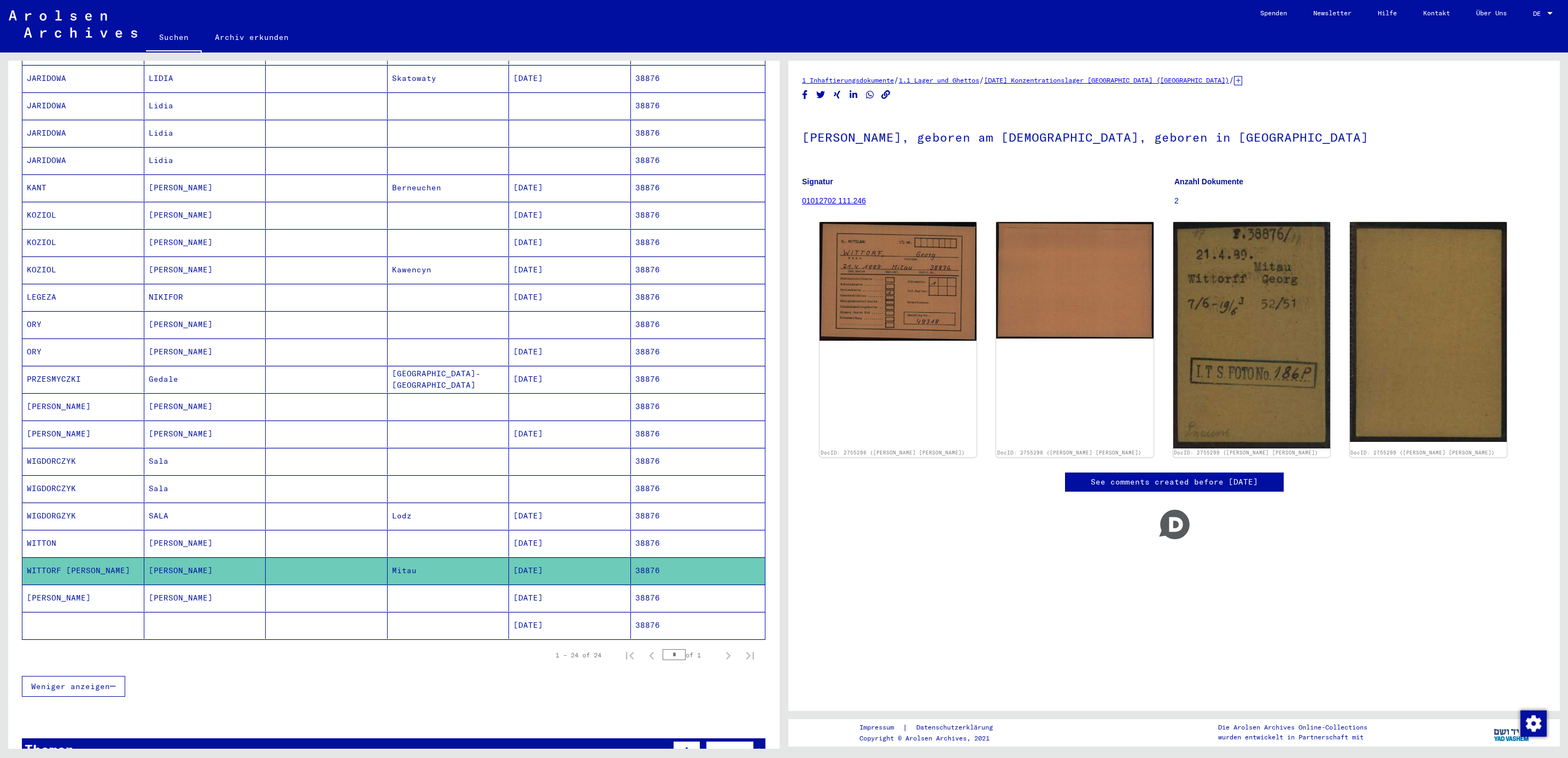
click at [44, 597] on mat-cell "[PERSON_NAME]" at bounding box center [83, 598] width 122 height 27
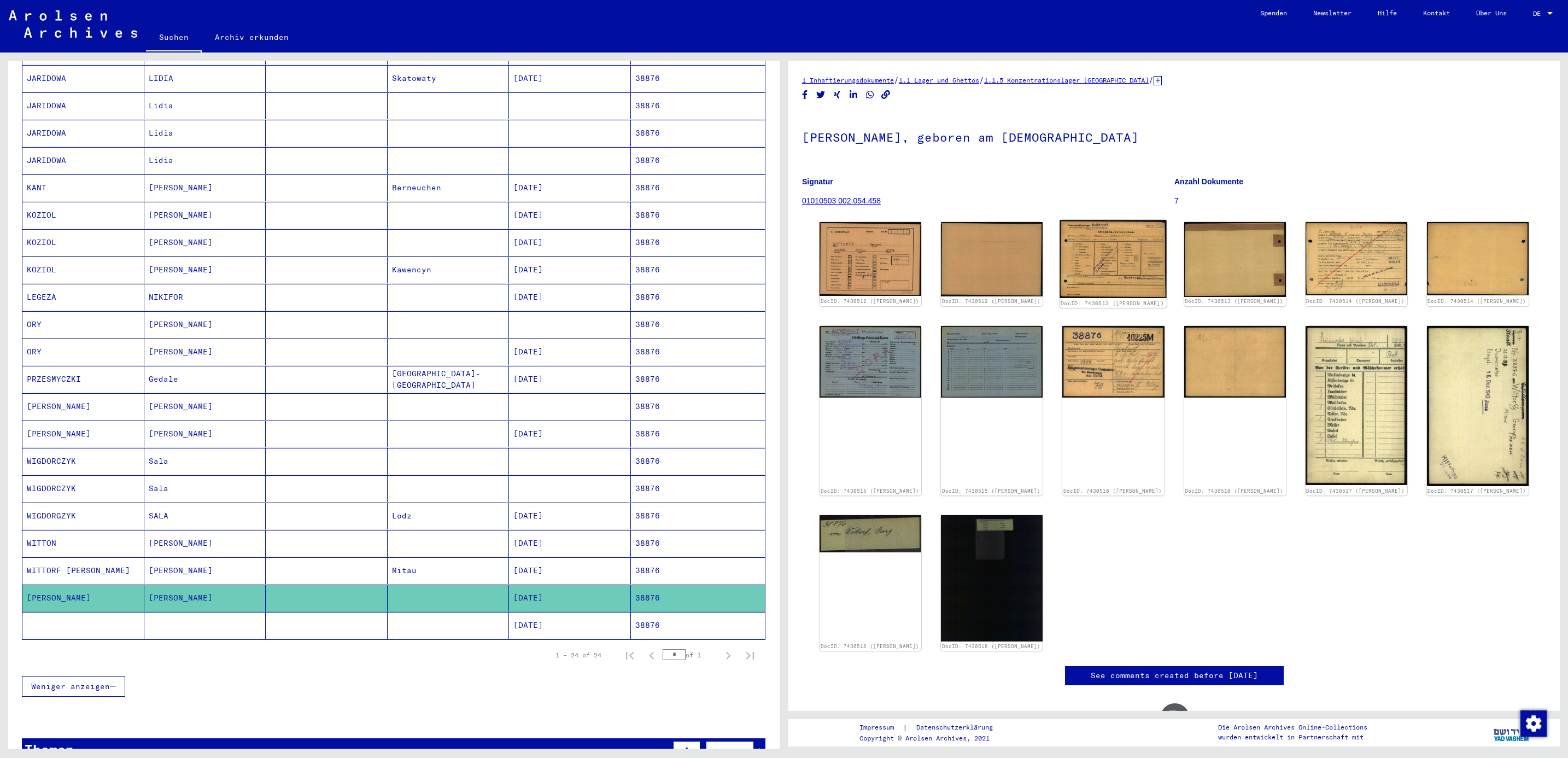
click at [1098, 270] on img at bounding box center [1113, 259] width 107 height 78
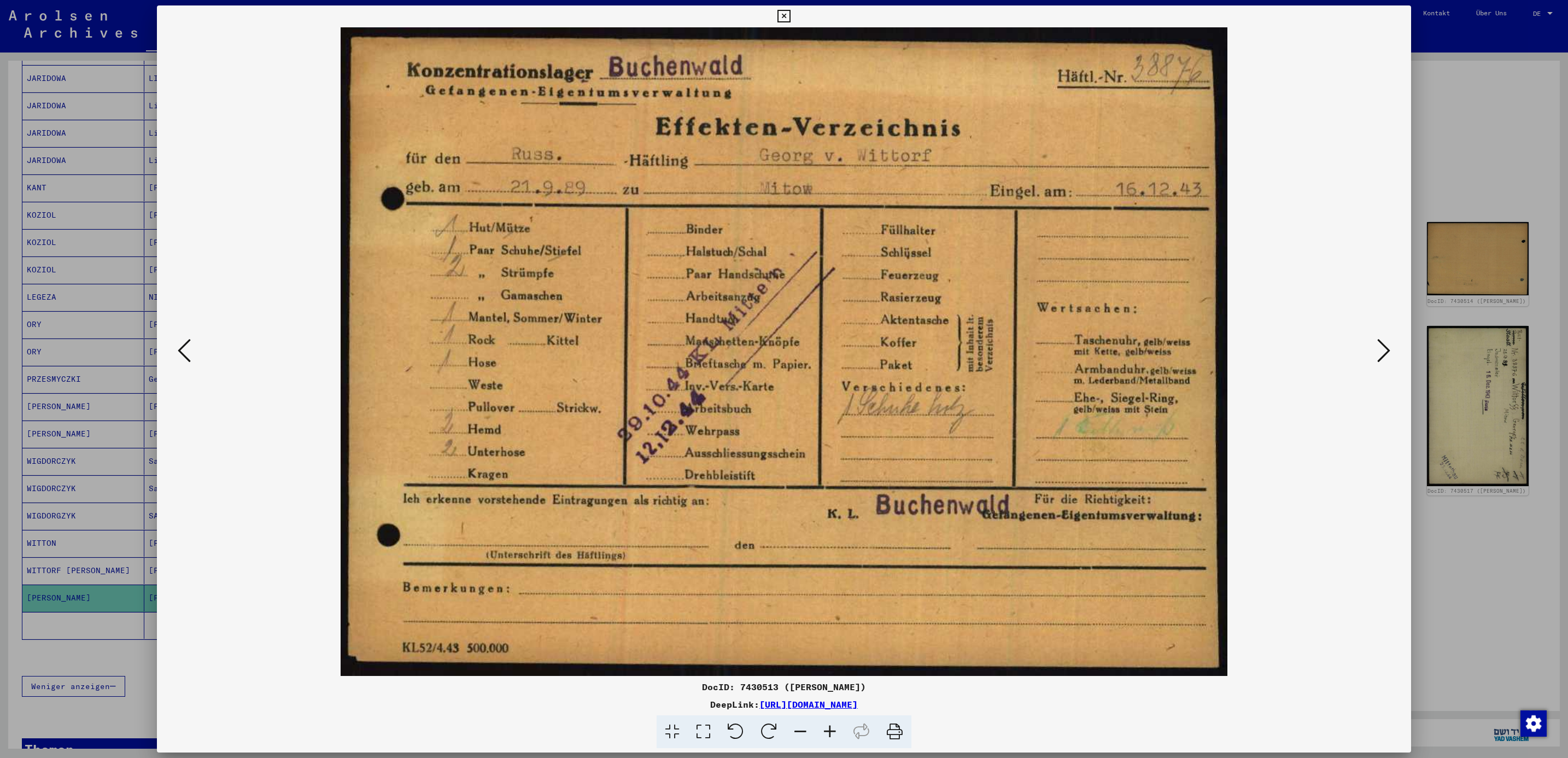
click at [1386, 352] on icon at bounding box center [1384, 350] width 13 height 26
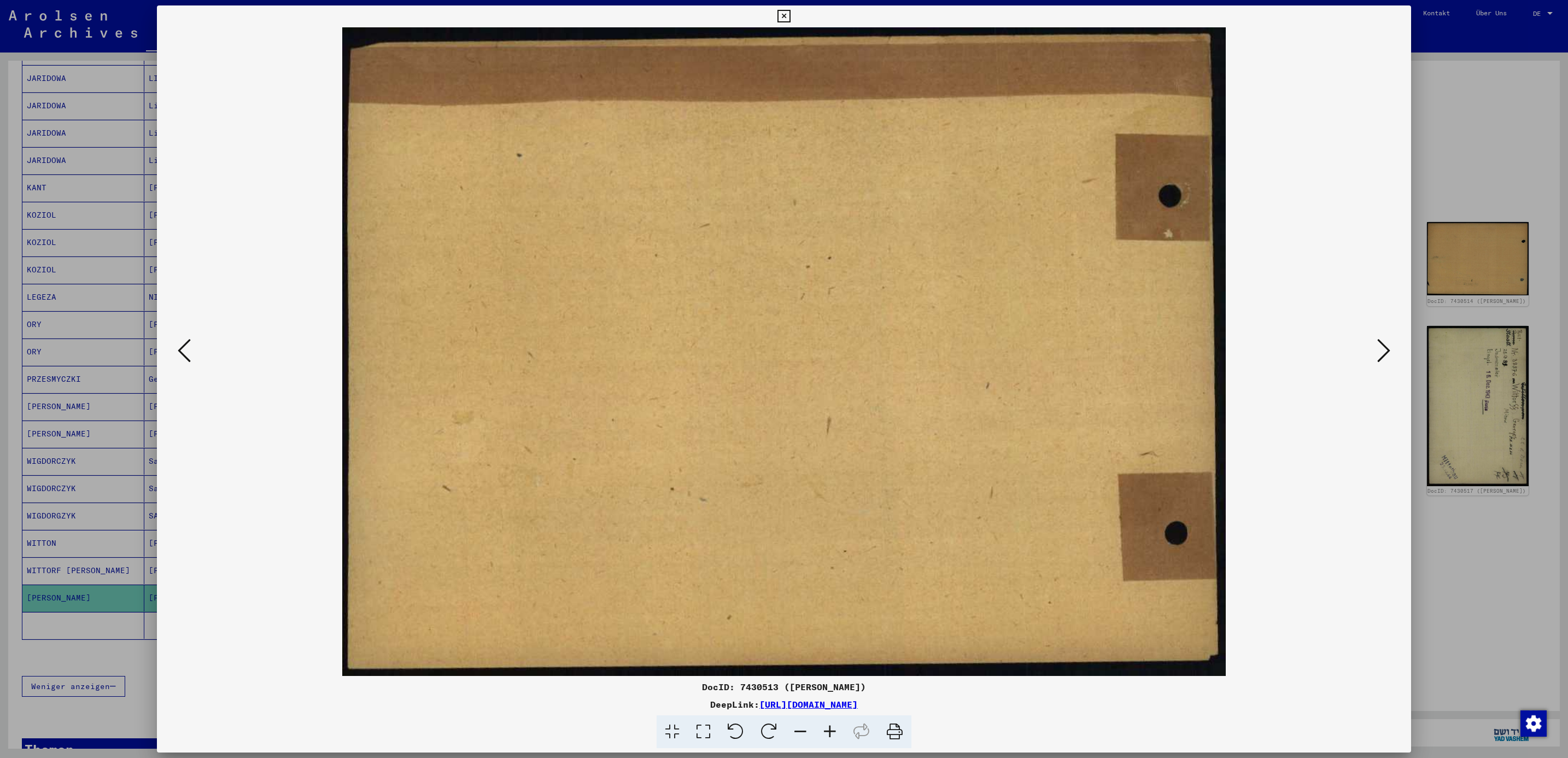
click at [1386, 352] on icon at bounding box center [1384, 350] width 13 height 26
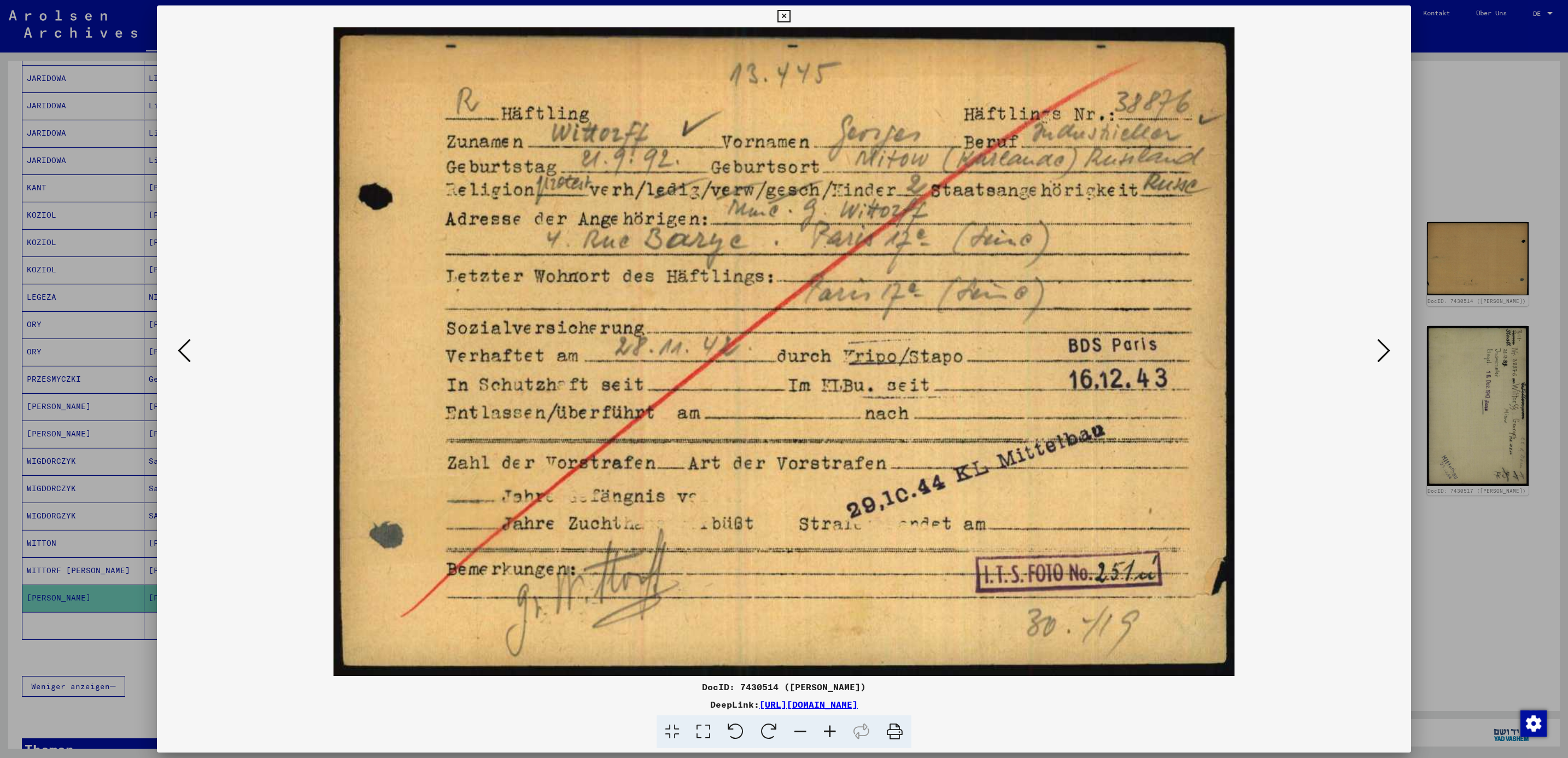
click at [1386, 348] on icon at bounding box center [1384, 350] width 13 height 26
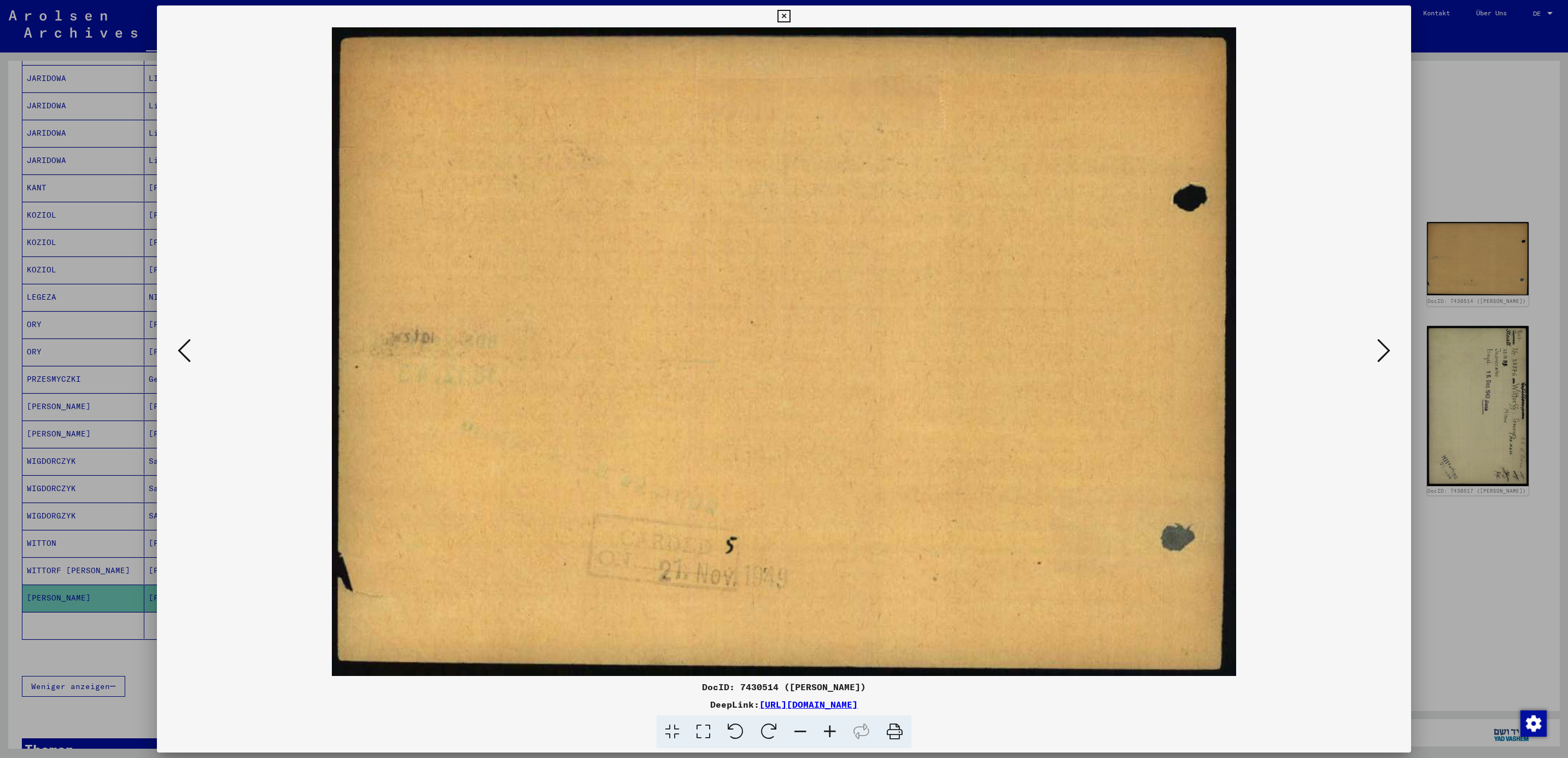
click at [1386, 348] on icon at bounding box center [1384, 350] width 13 height 26
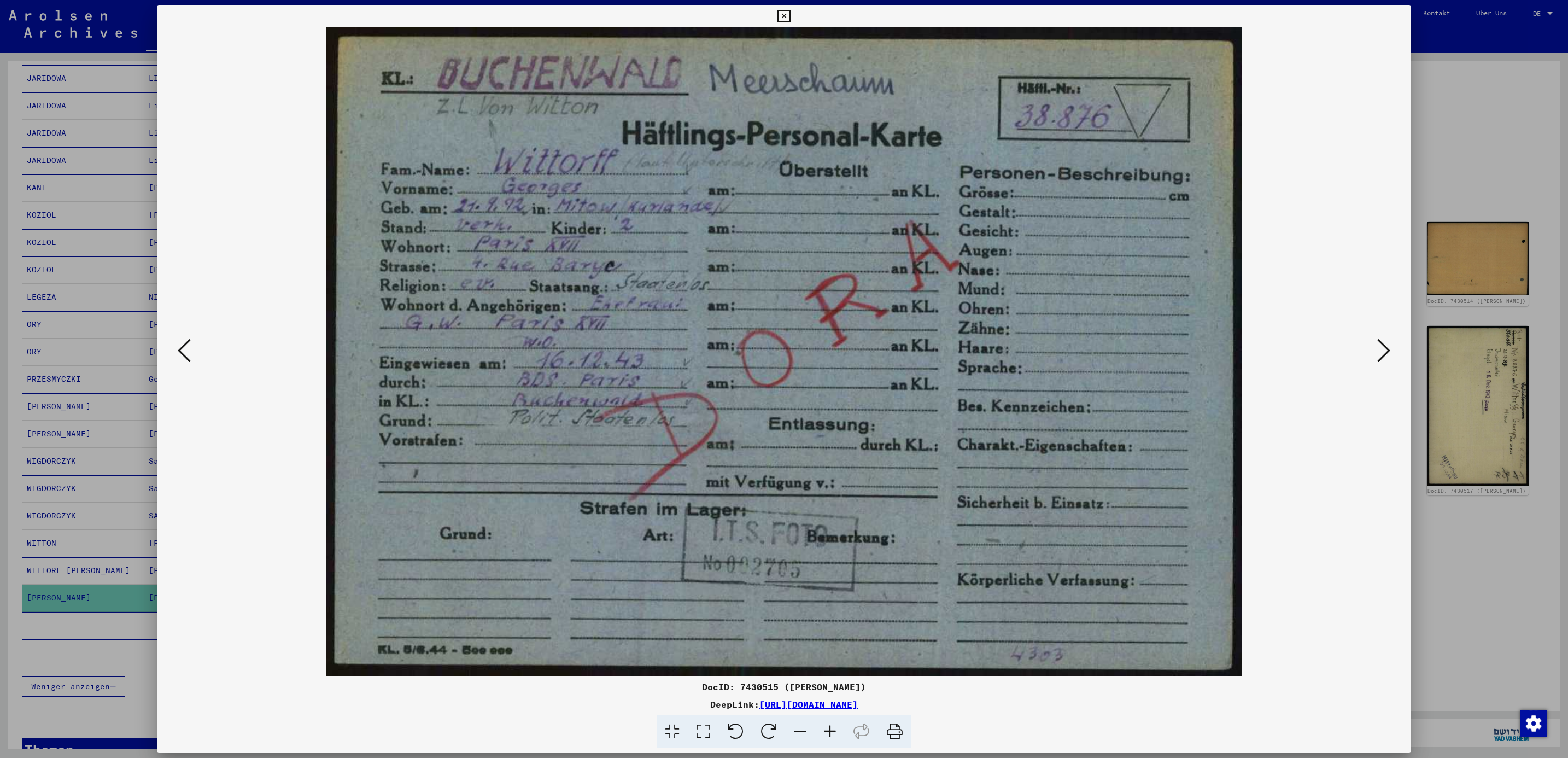
click at [1386, 348] on icon at bounding box center [1384, 350] width 13 height 26
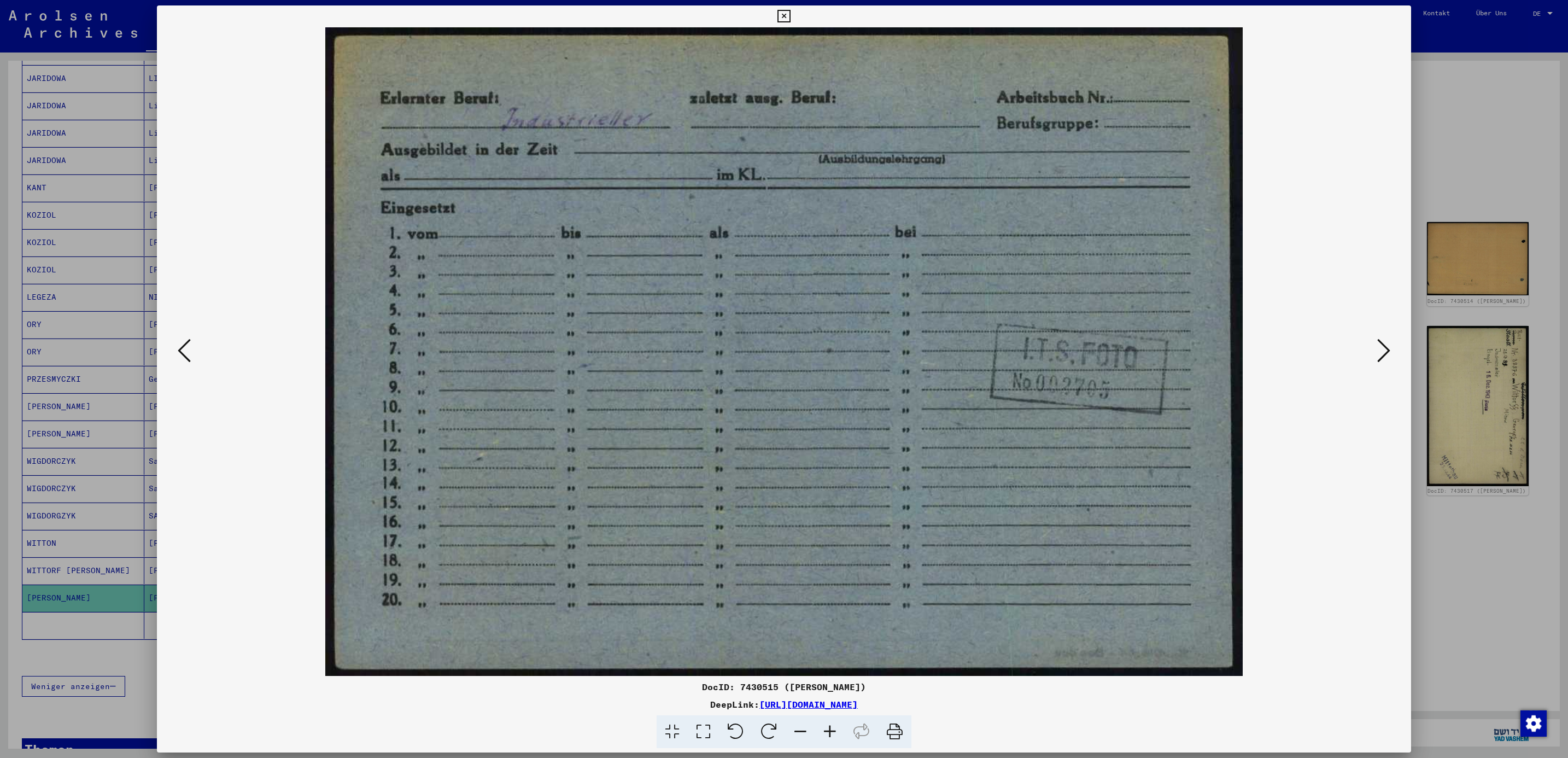
click at [1386, 348] on icon at bounding box center [1384, 350] width 13 height 26
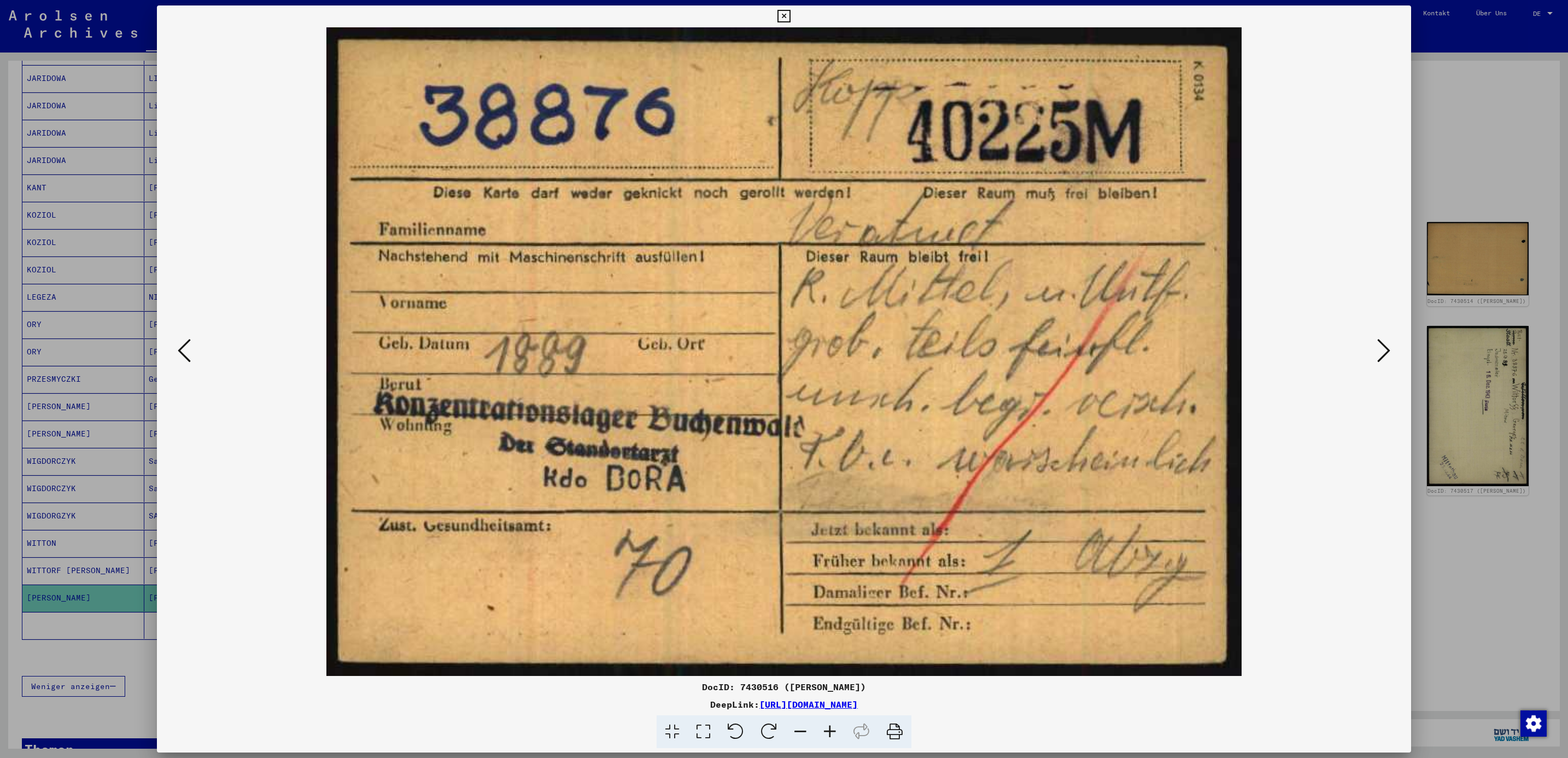
click at [1386, 348] on icon at bounding box center [1384, 350] width 13 height 26
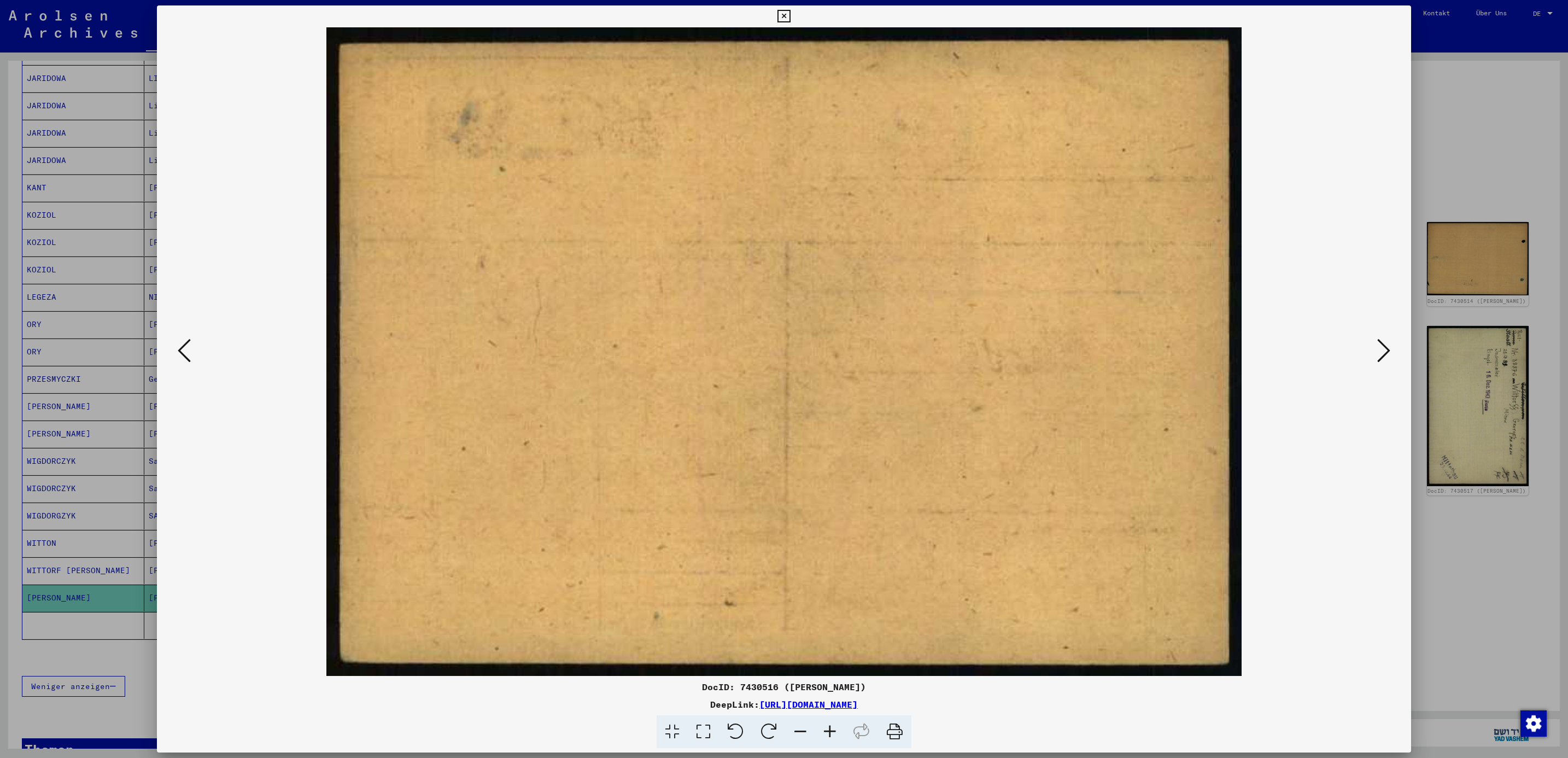
click at [1386, 348] on icon at bounding box center [1384, 350] width 13 height 26
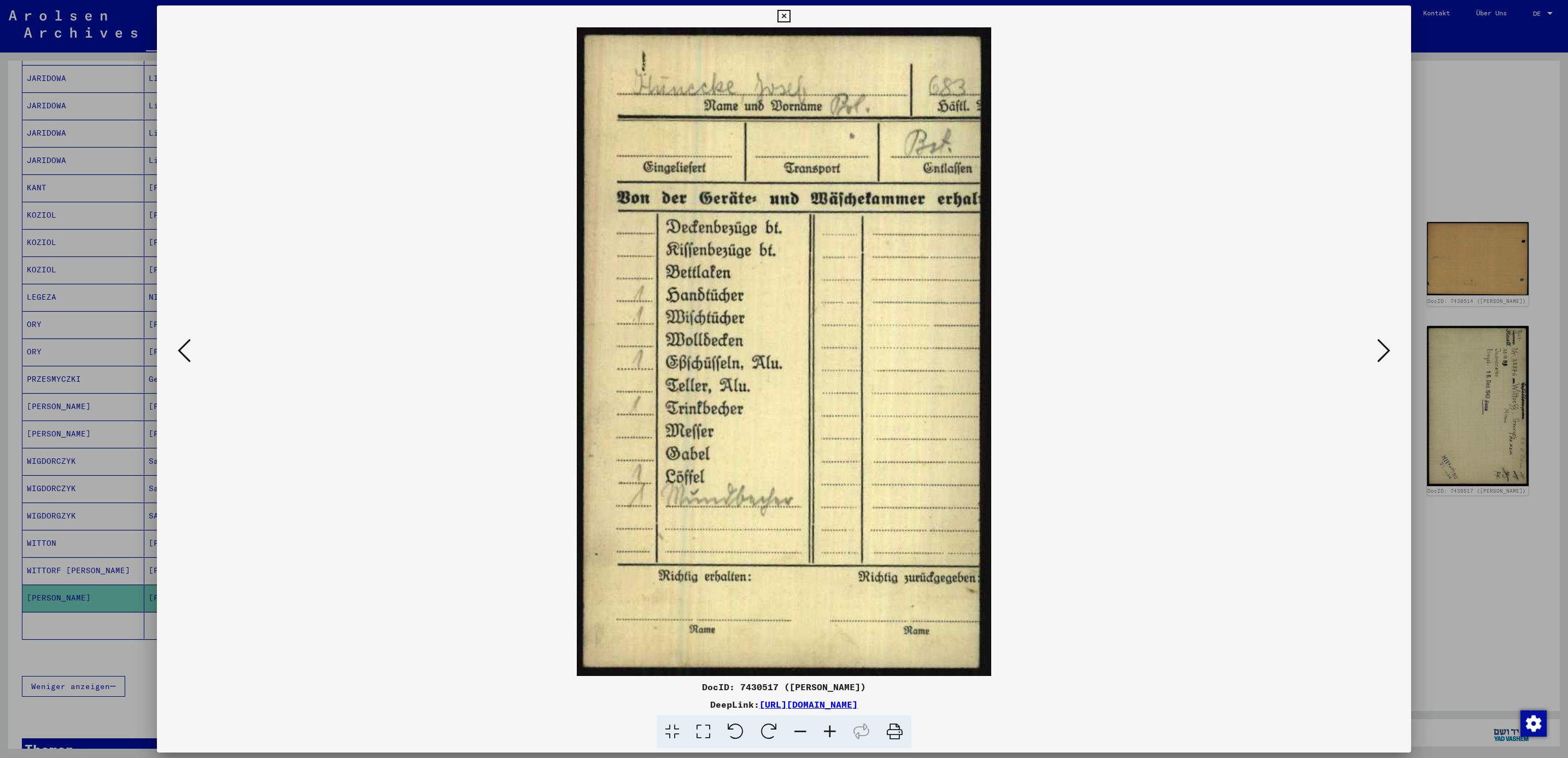
click at [1386, 348] on icon at bounding box center [1384, 350] width 13 height 26
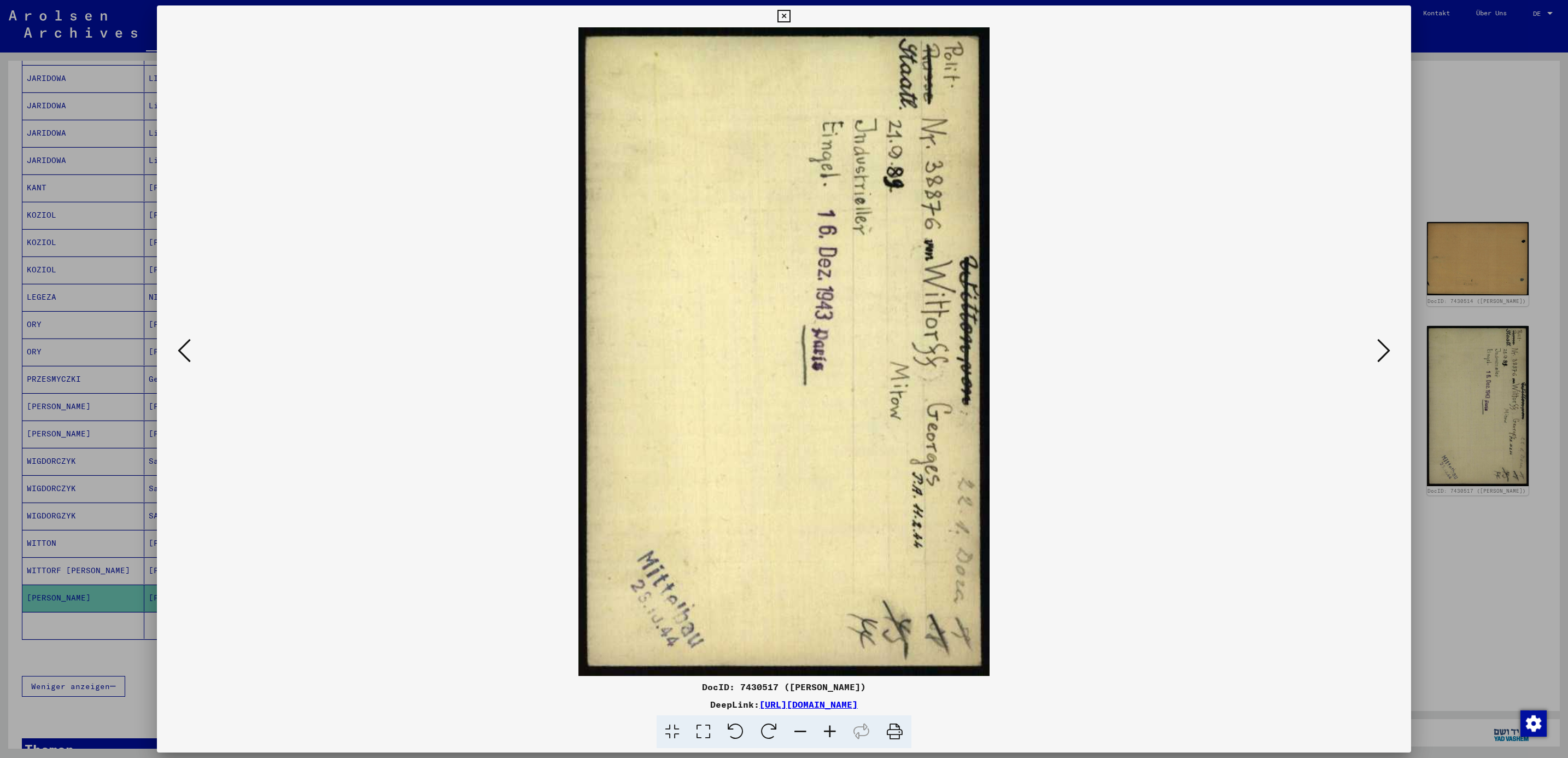
click at [1386, 348] on icon at bounding box center [1384, 350] width 13 height 26
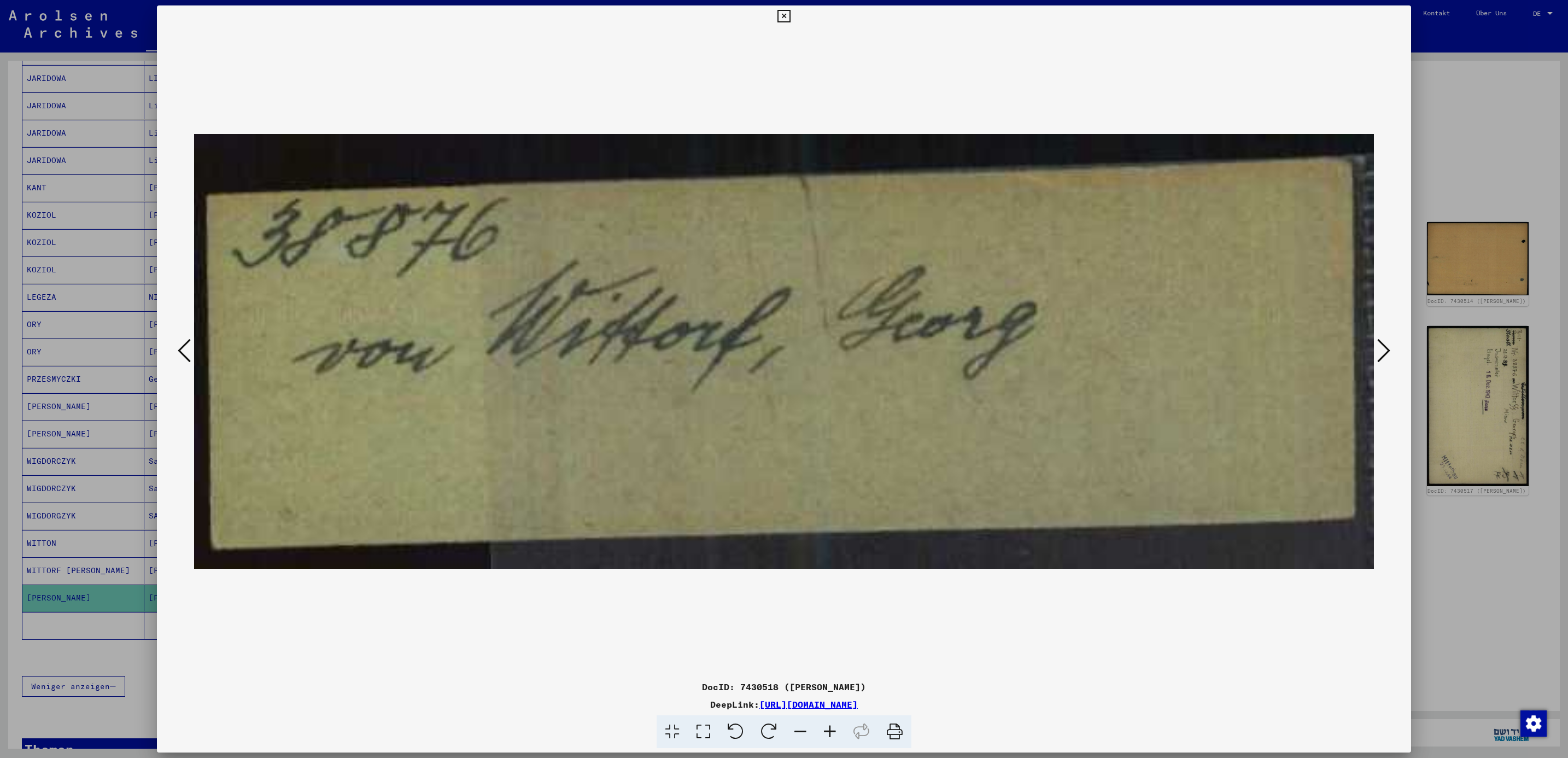
click at [1386, 348] on icon at bounding box center [1384, 350] width 13 height 26
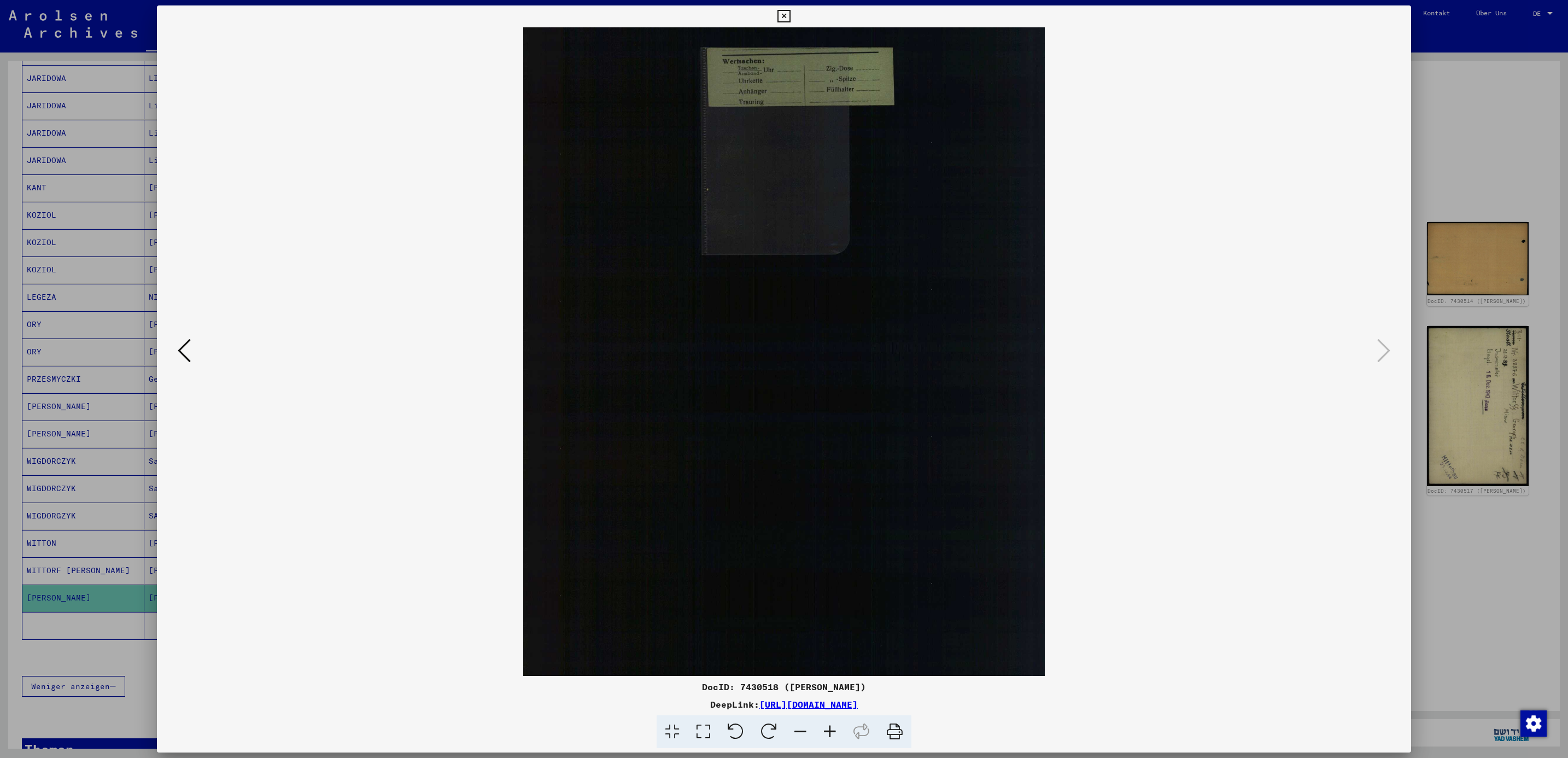
click at [1452, 156] on div at bounding box center [784, 379] width 1568 height 758
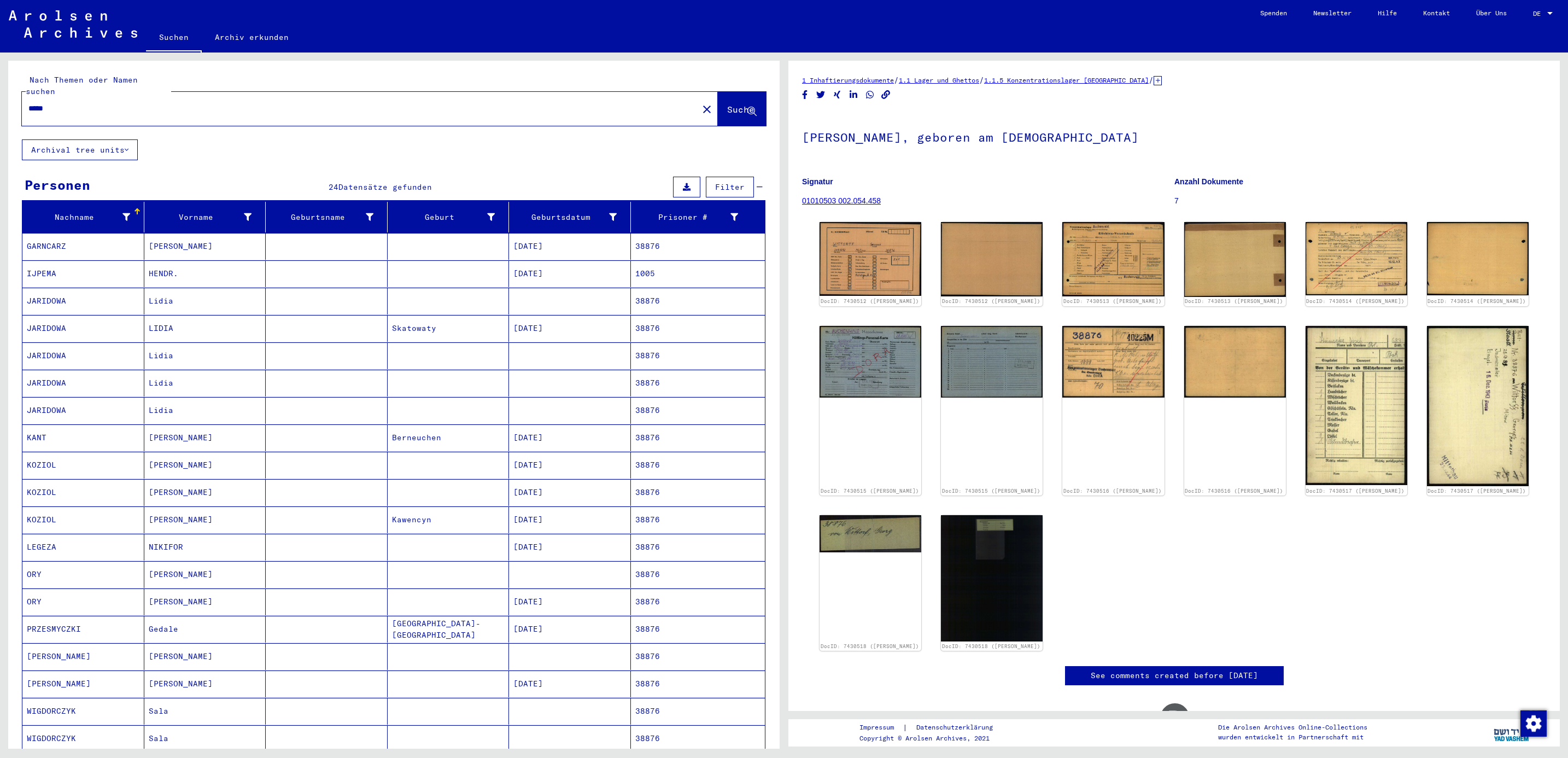
drag, startPoint x: 81, startPoint y: 97, endPoint x: -3, endPoint y: 89, distance: 84.4
click at [0, 89] on html "Suchen Archiv erkunden Spenden Newsletter Hilfe Kontakt Über Uns Suchen Archiv …" at bounding box center [784, 379] width 1568 height 758
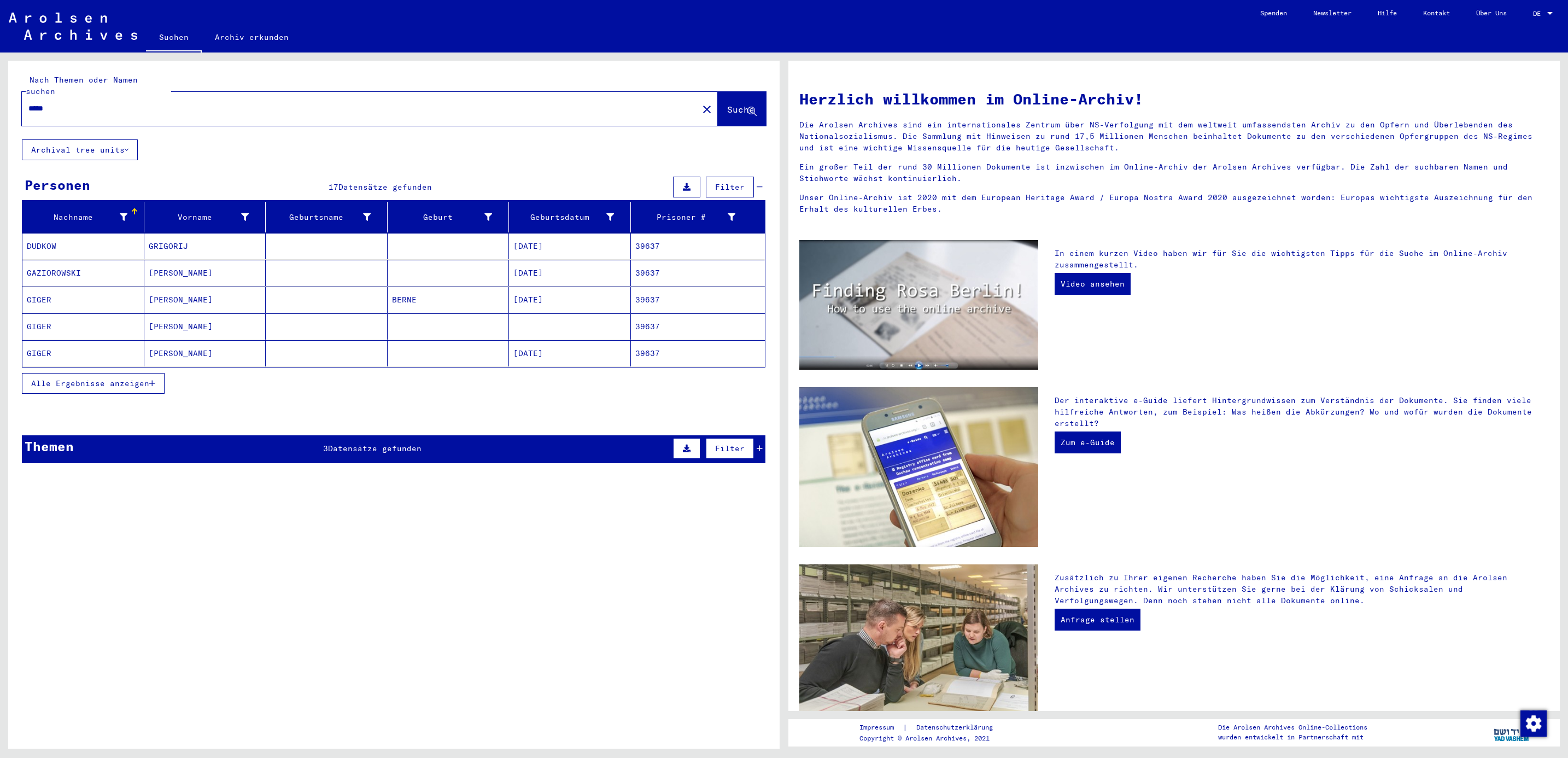
click at [40, 290] on mat-cell "GIGER" at bounding box center [83, 300] width 122 height 26
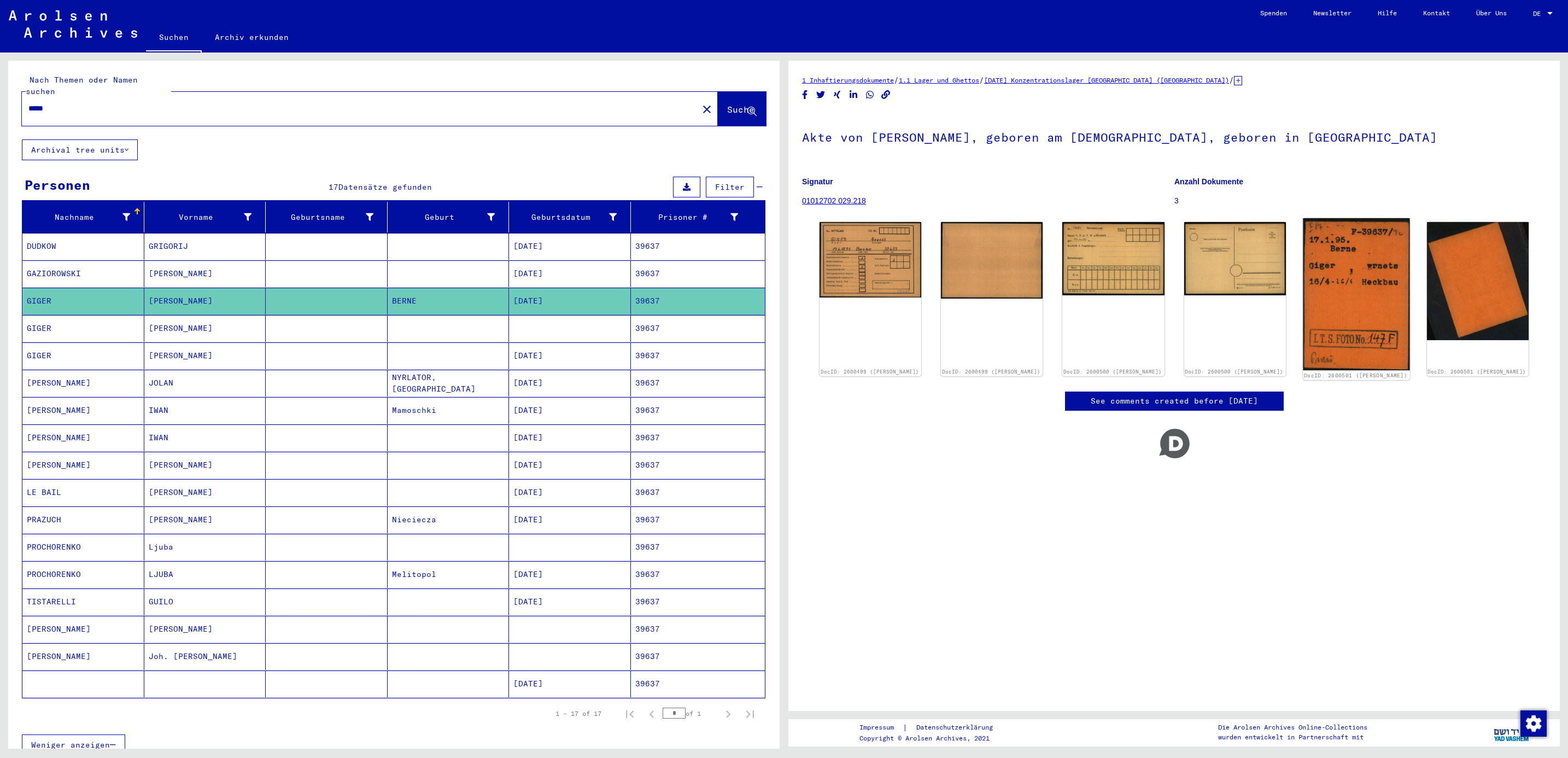
click at [1347, 266] on img at bounding box center [1356, 294] width 107 height 153
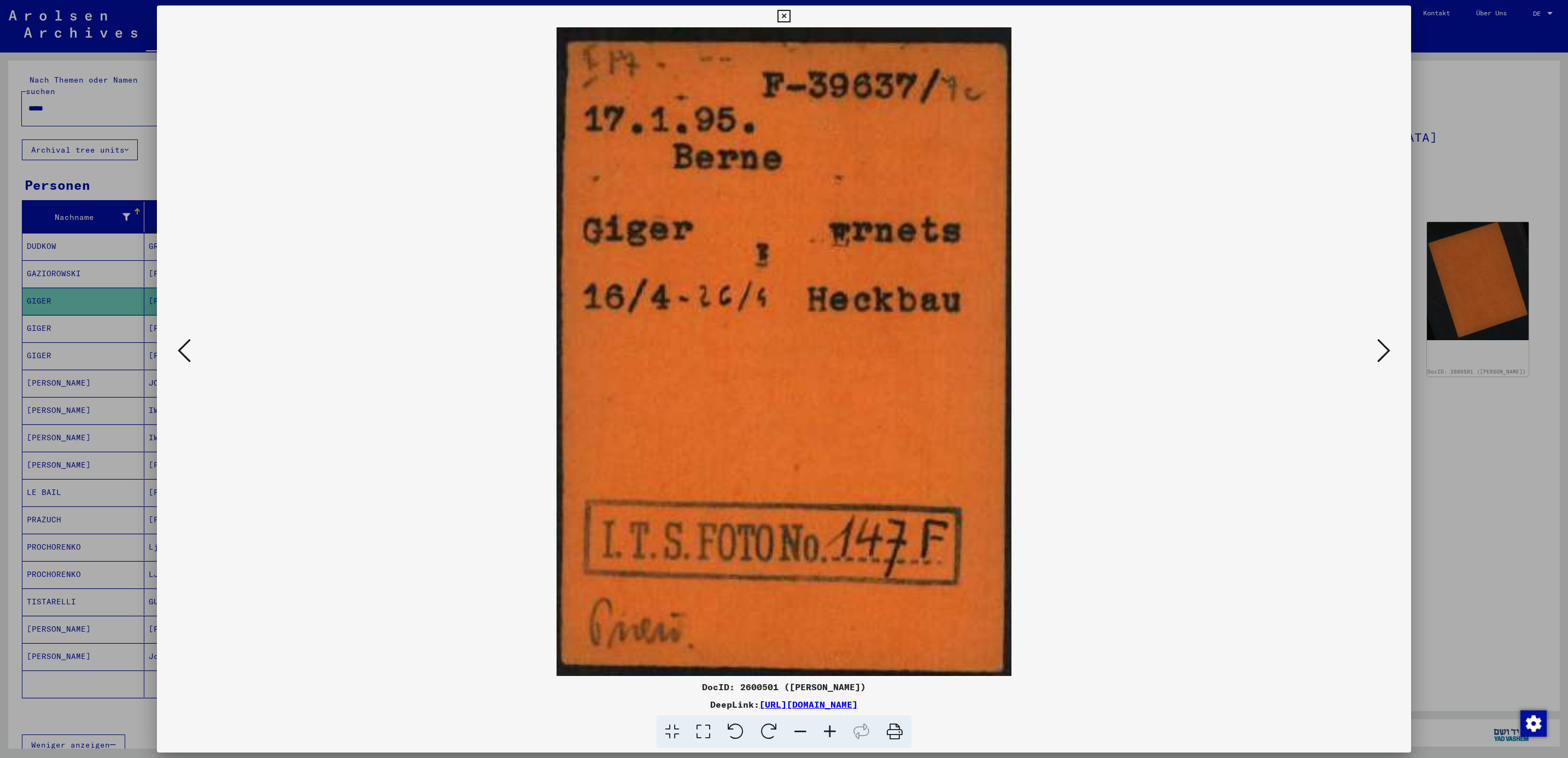
click at [1388, 350] on icon at bounding box center [1384, 350] width 13 height 26
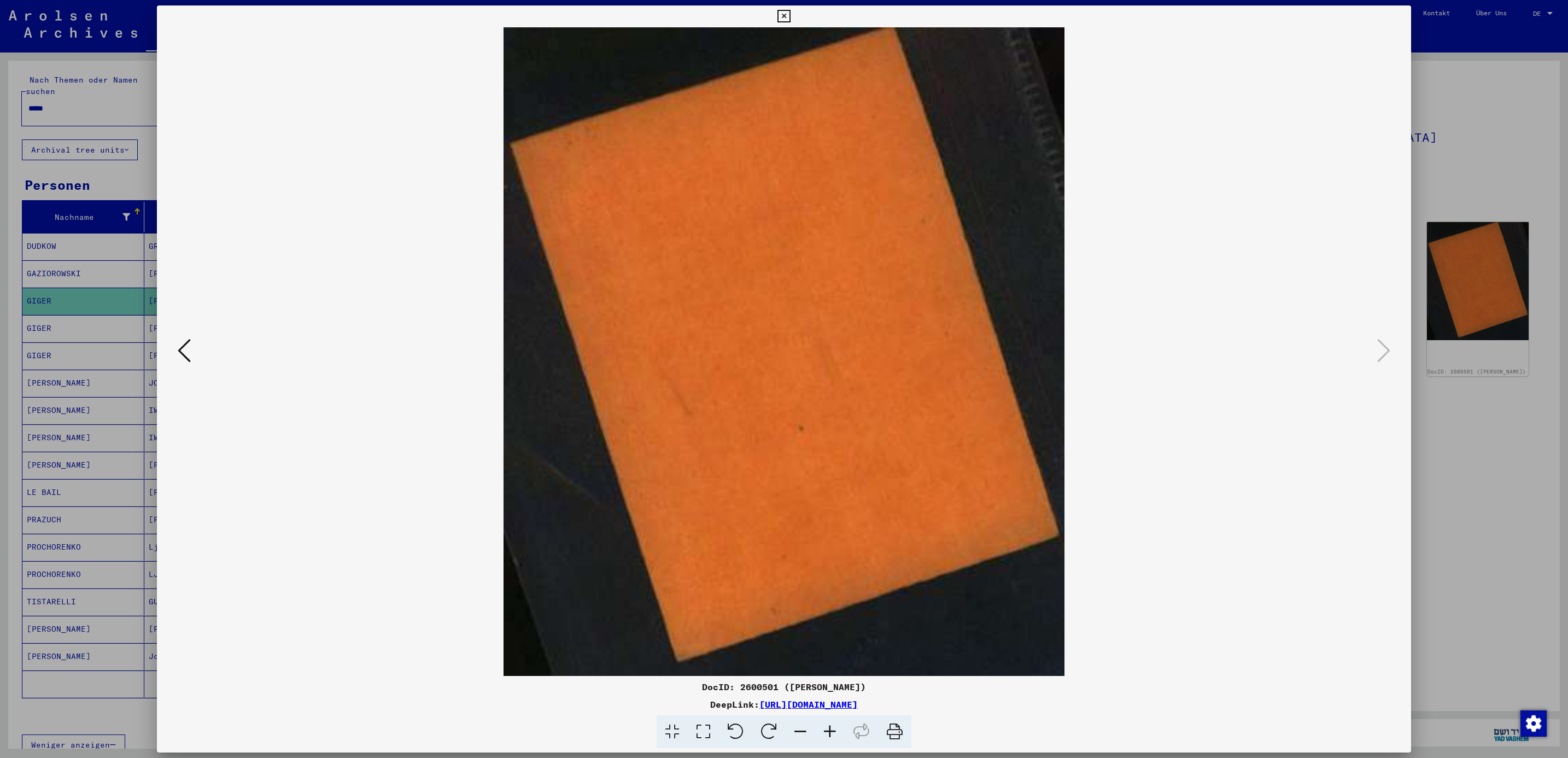
click at [1462, 161] on div at bounding box center [784, 379] width 1568 height 758
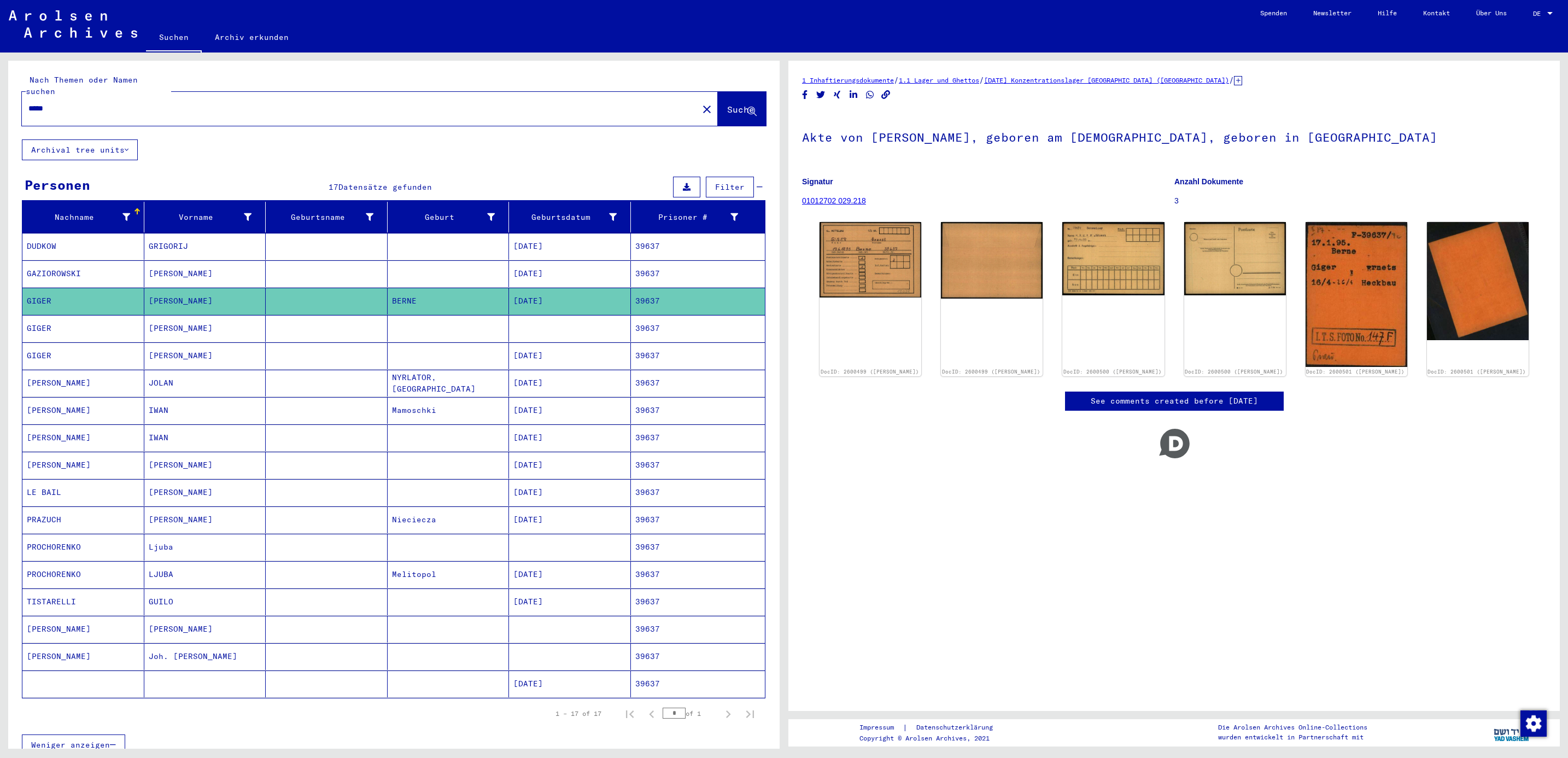
click at [23, 317] on mat-cell "GIGER" at bounding box center [83, 328] width 122 height 27
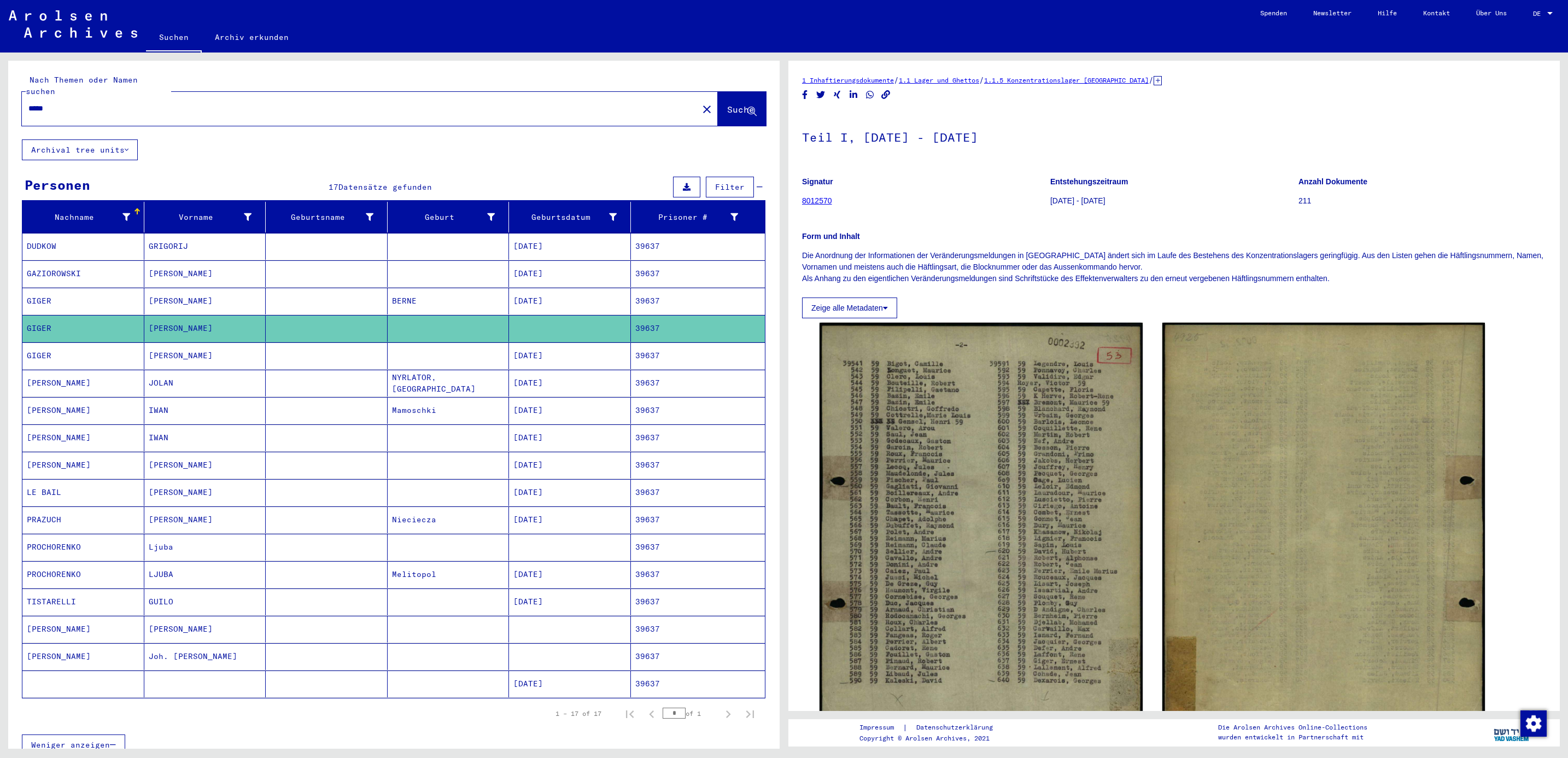
click at [46, 349] on mat-cell "GIGER" at bounding box center [83, 356] width 122 height 27
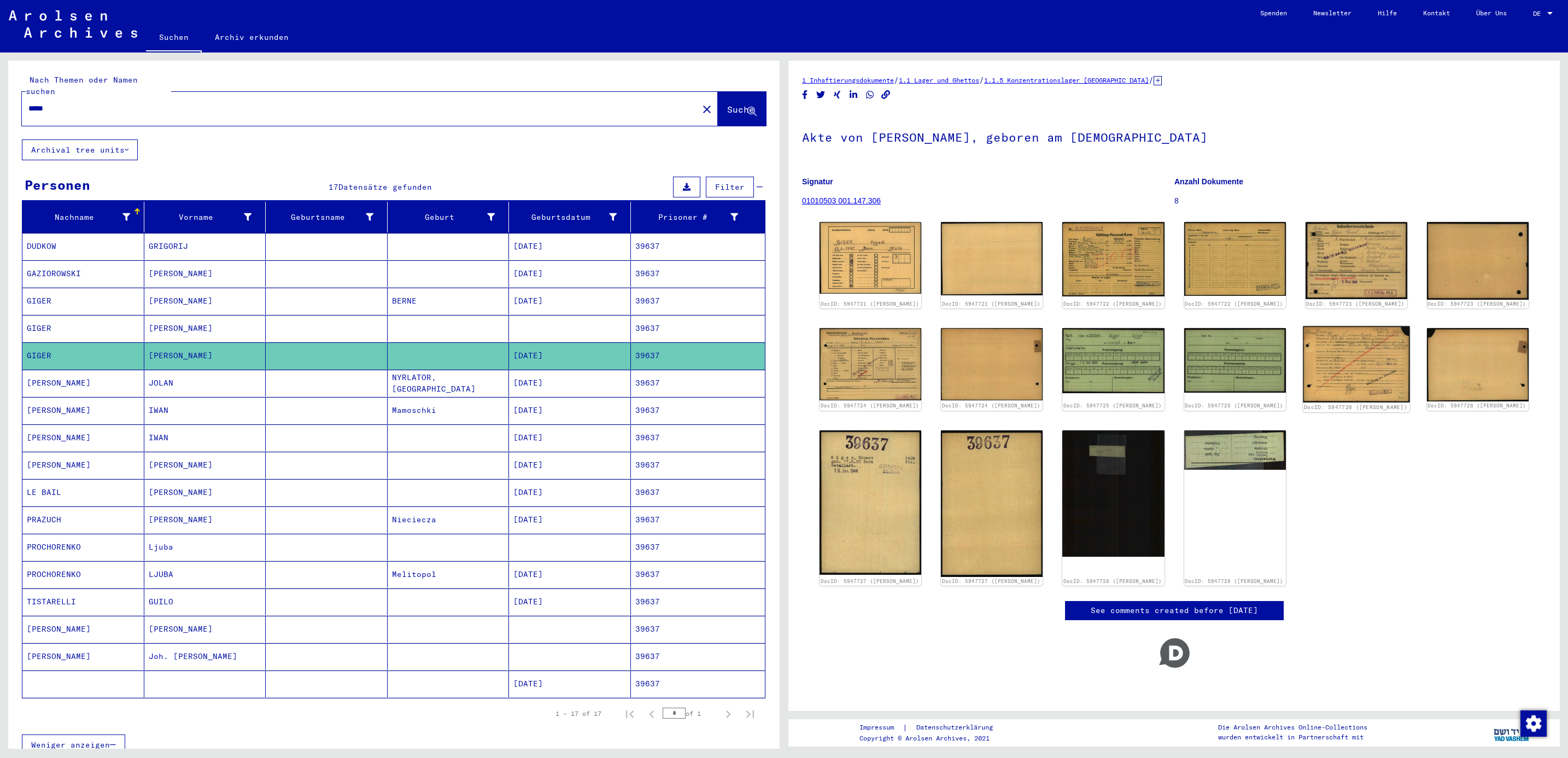
click at [1343, 369] on img at bounding box center [1356, 364] width 107 height 76
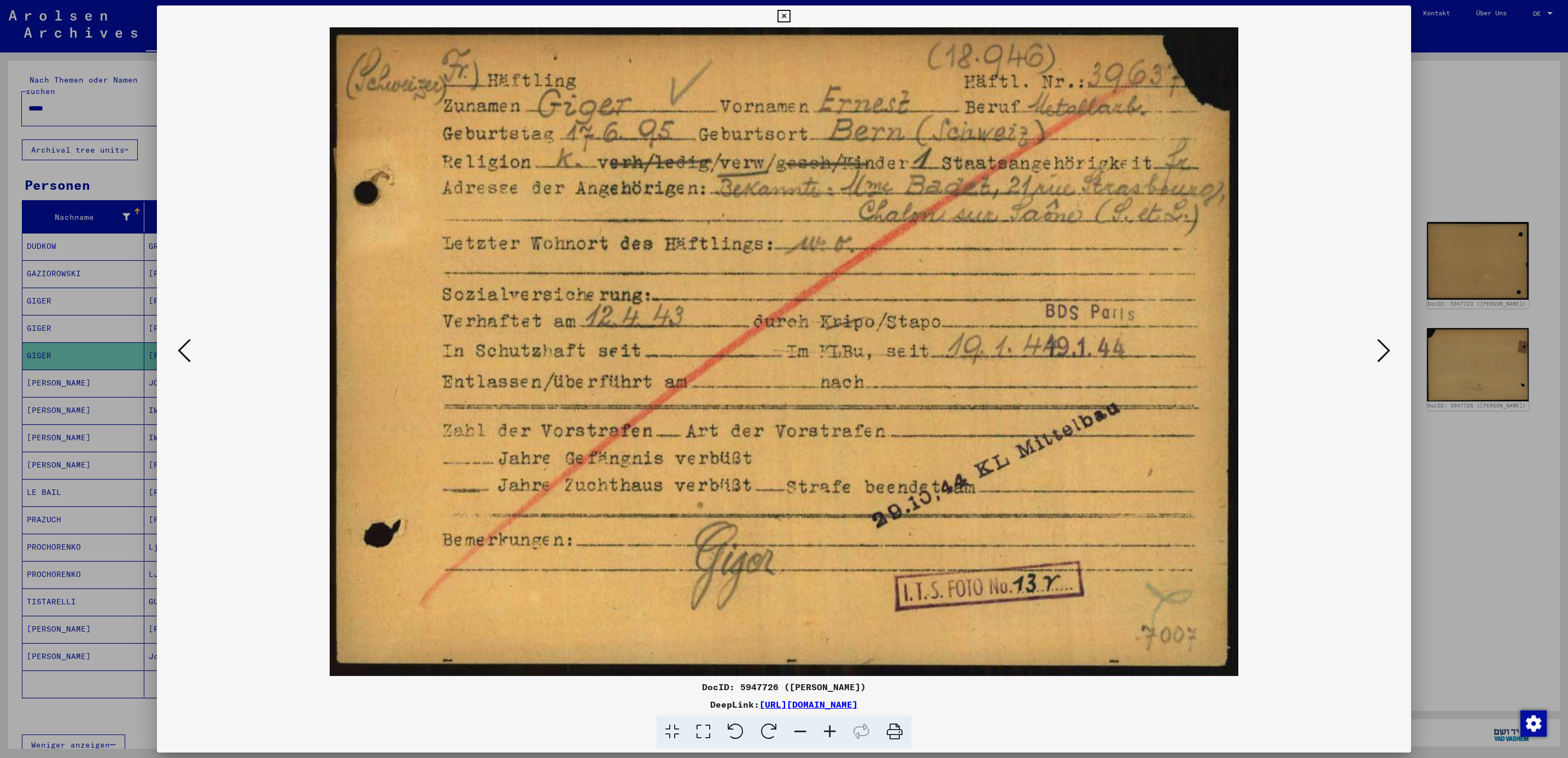
click at [1491, 455] on div at bounding box center [784, 379] width 1568 height 758
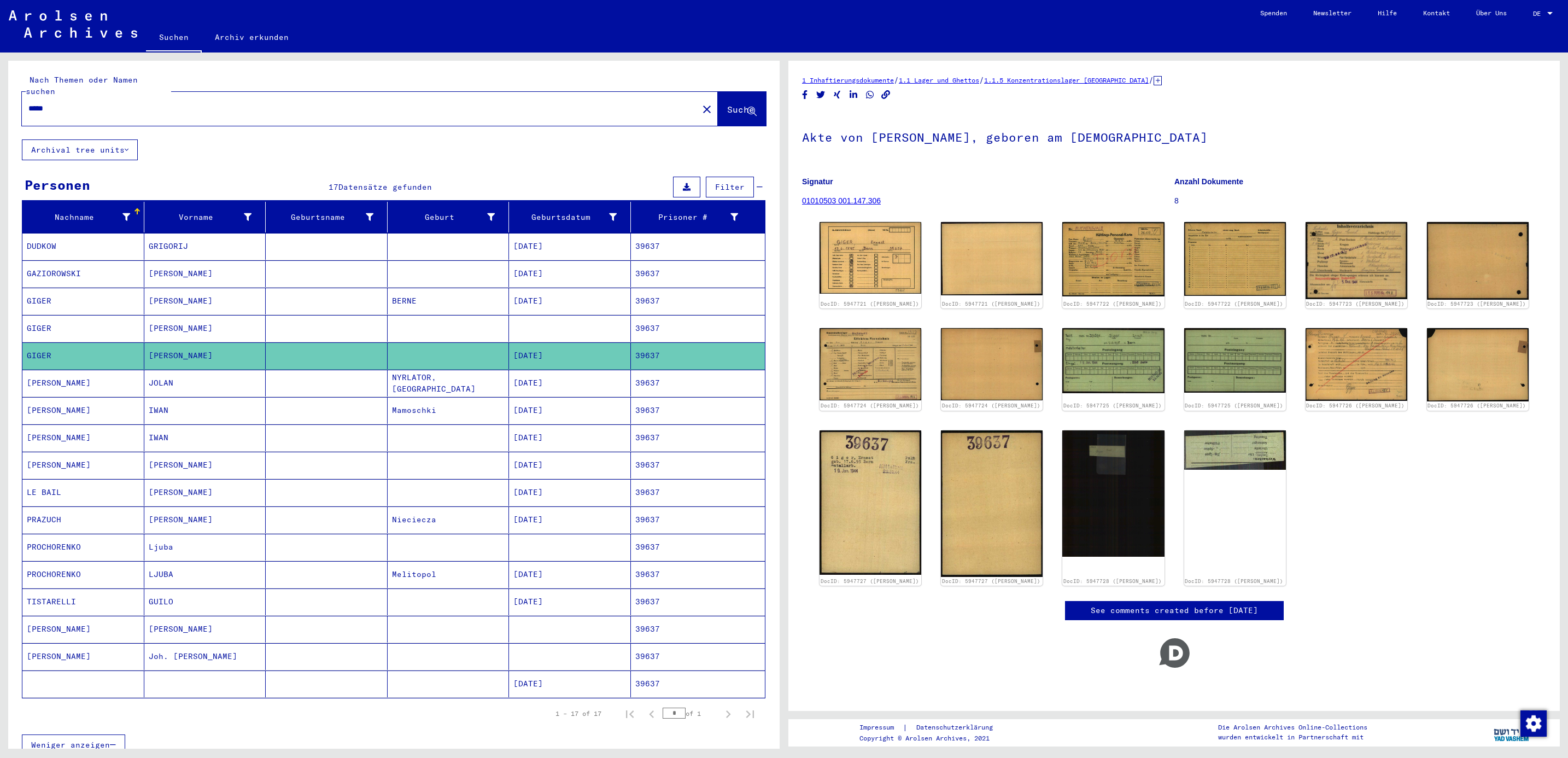
drag, startPoint x: 87, startPoint y: 90, endPoint x: 15, endPoint y: 97, distance: 72.3
click at [15, 97] on div "Nach Themen oder Namen suchen ***** close Suche" at bounding box center [393, 100] width 771 height 79
drag, startPoint x: 89, startPoint y: 95, endPoint x: 30, endPoint y: 94, distance: 59.0
click at [30, 103] on input "*****" at bounding box center [360, 108] width 663 height 12
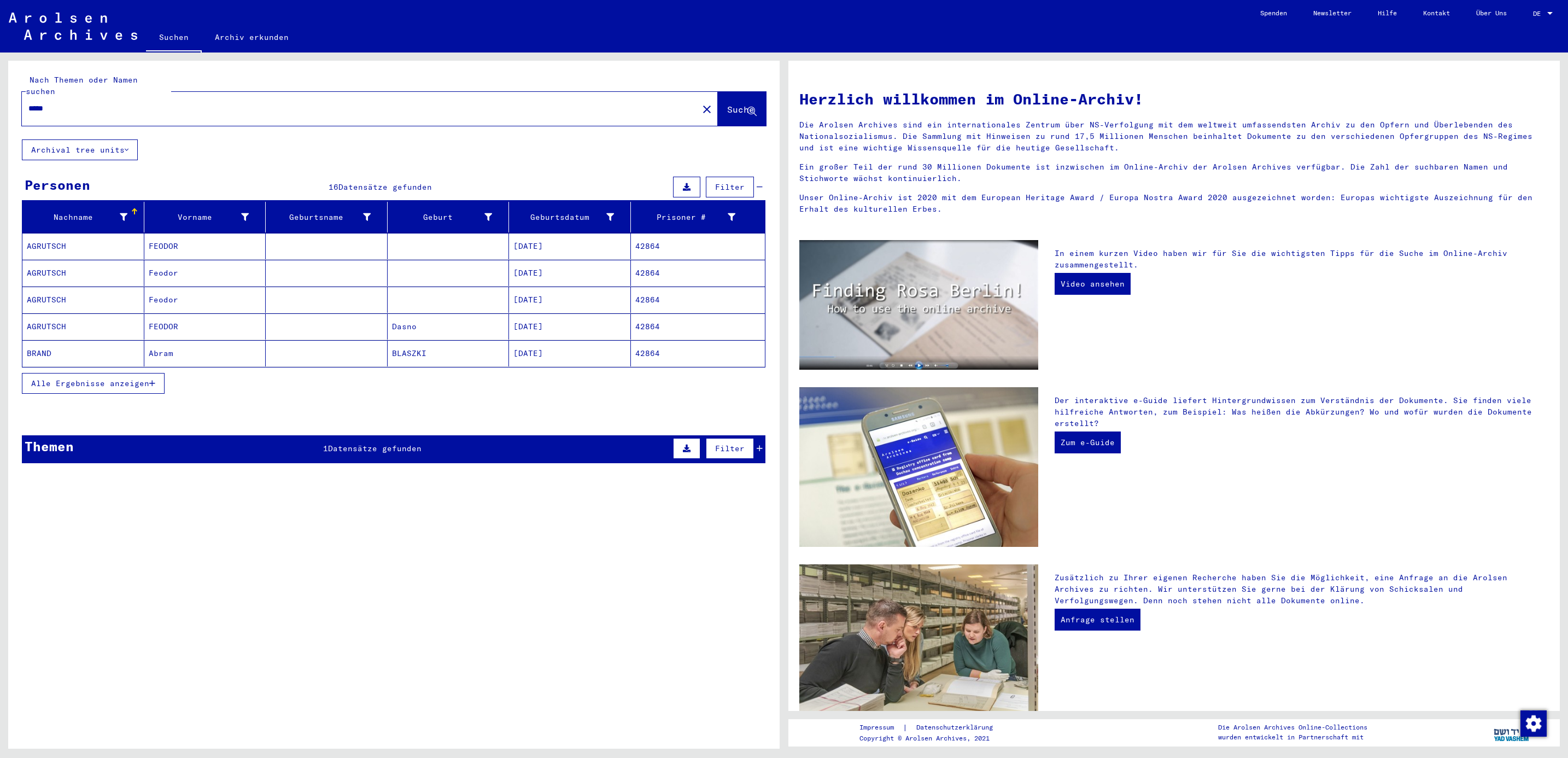
click at [71, 381] on button "Alle Ergebnisse anzeigen" at bounding box center [93, 384] width 142 height 21
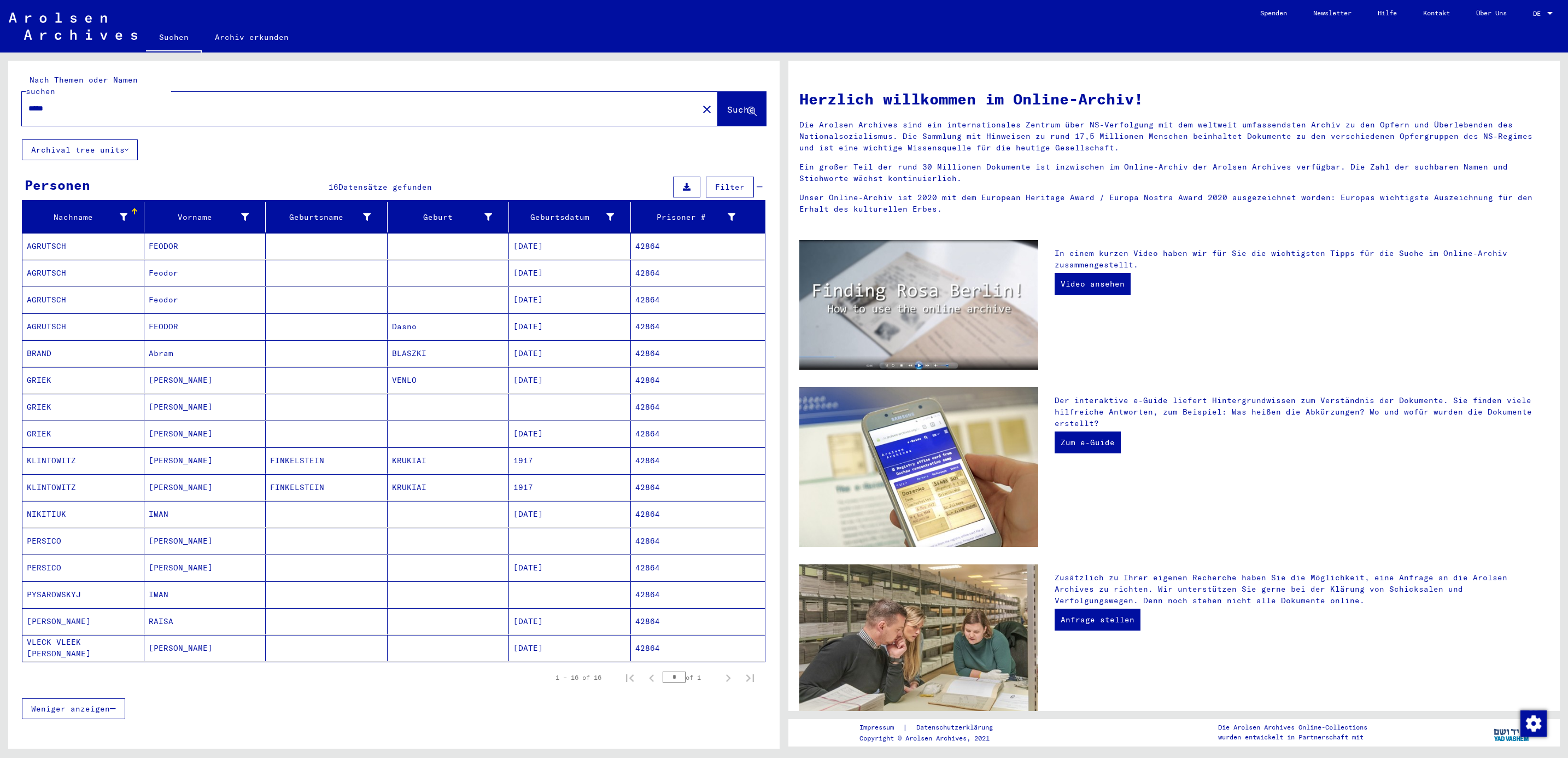
click at [43, 374] on mat-cell "GRIEK" at bounding box center [83, 380] width 122 height 26
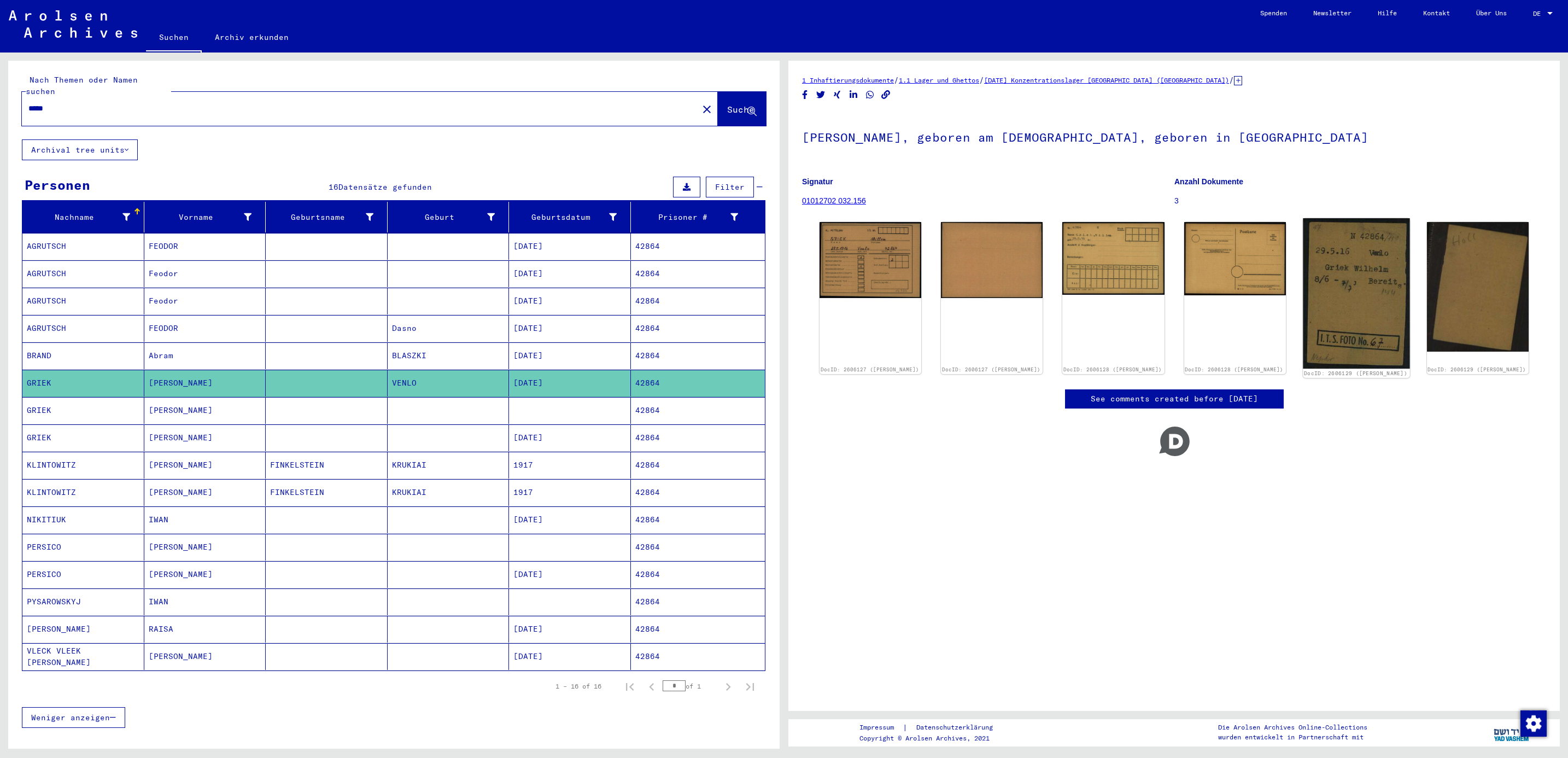
click at [1329, 282] on img at bounding box center [1356, 293] width 107 height 150
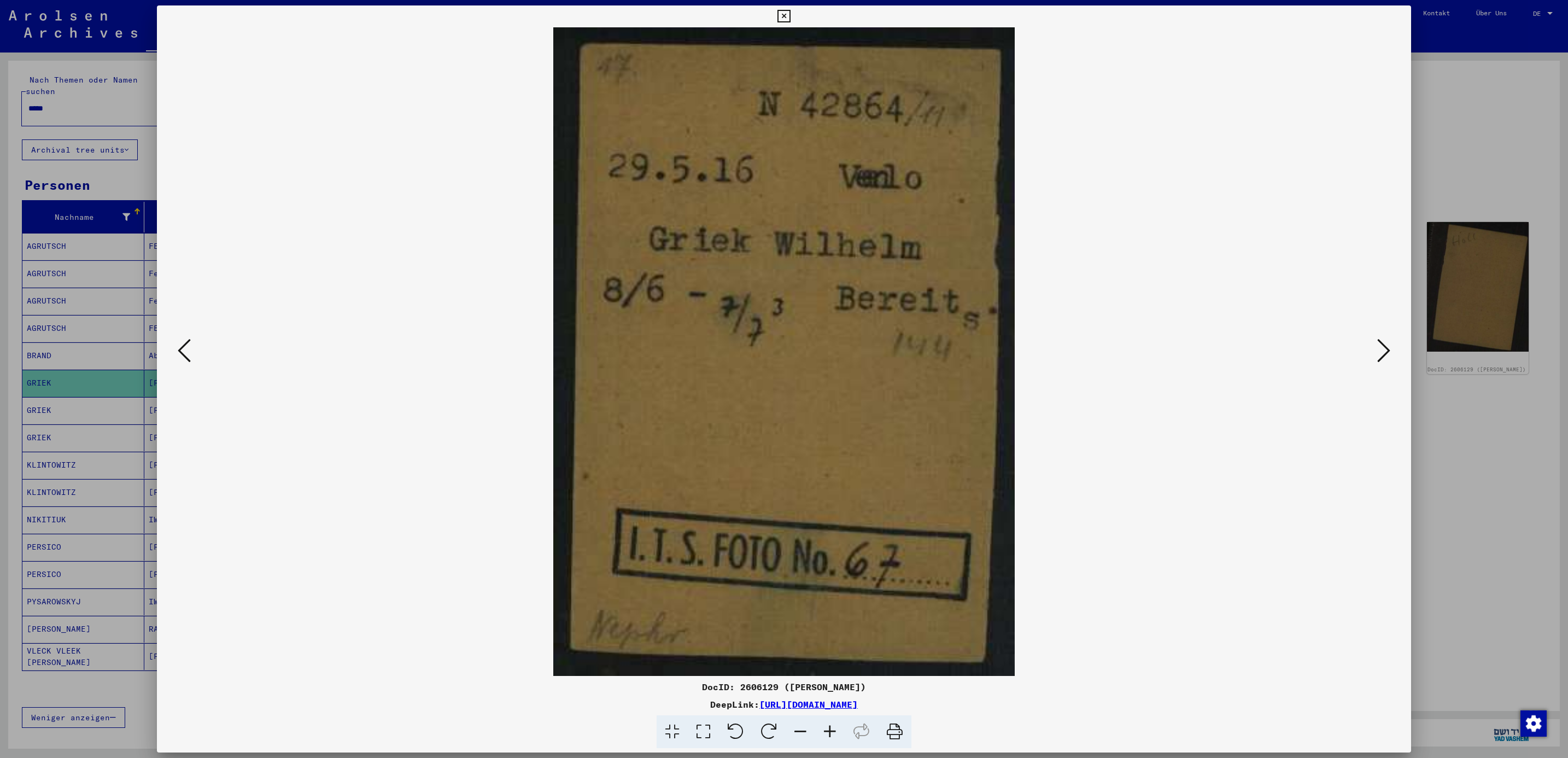
click at [1437, 152] on div at bounding box center [784, 379] width 1568 height 758
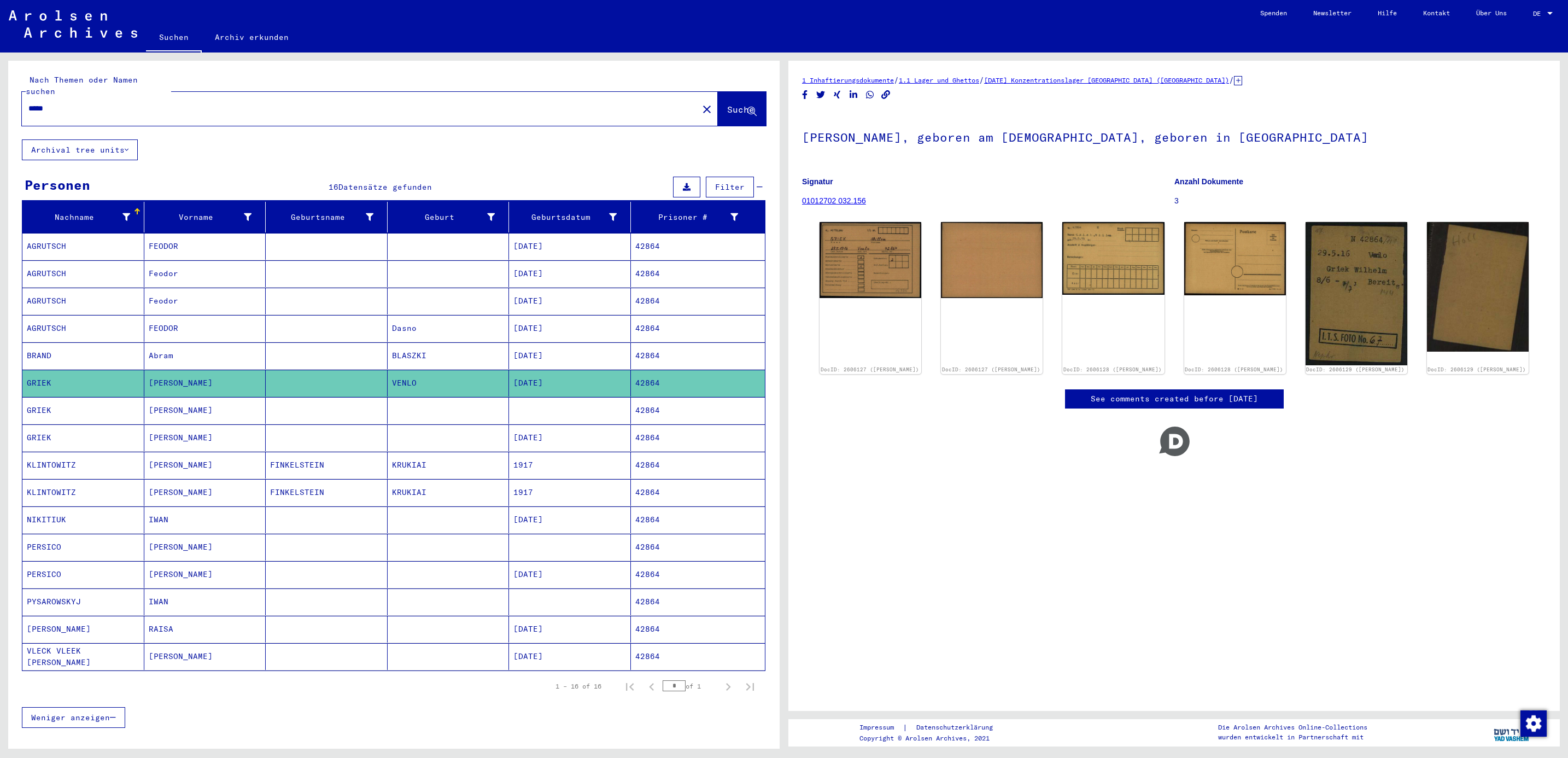
click at [89, 404] on mat-cell "GRIEK" at bounding box center [83, 410] width 122 height 27
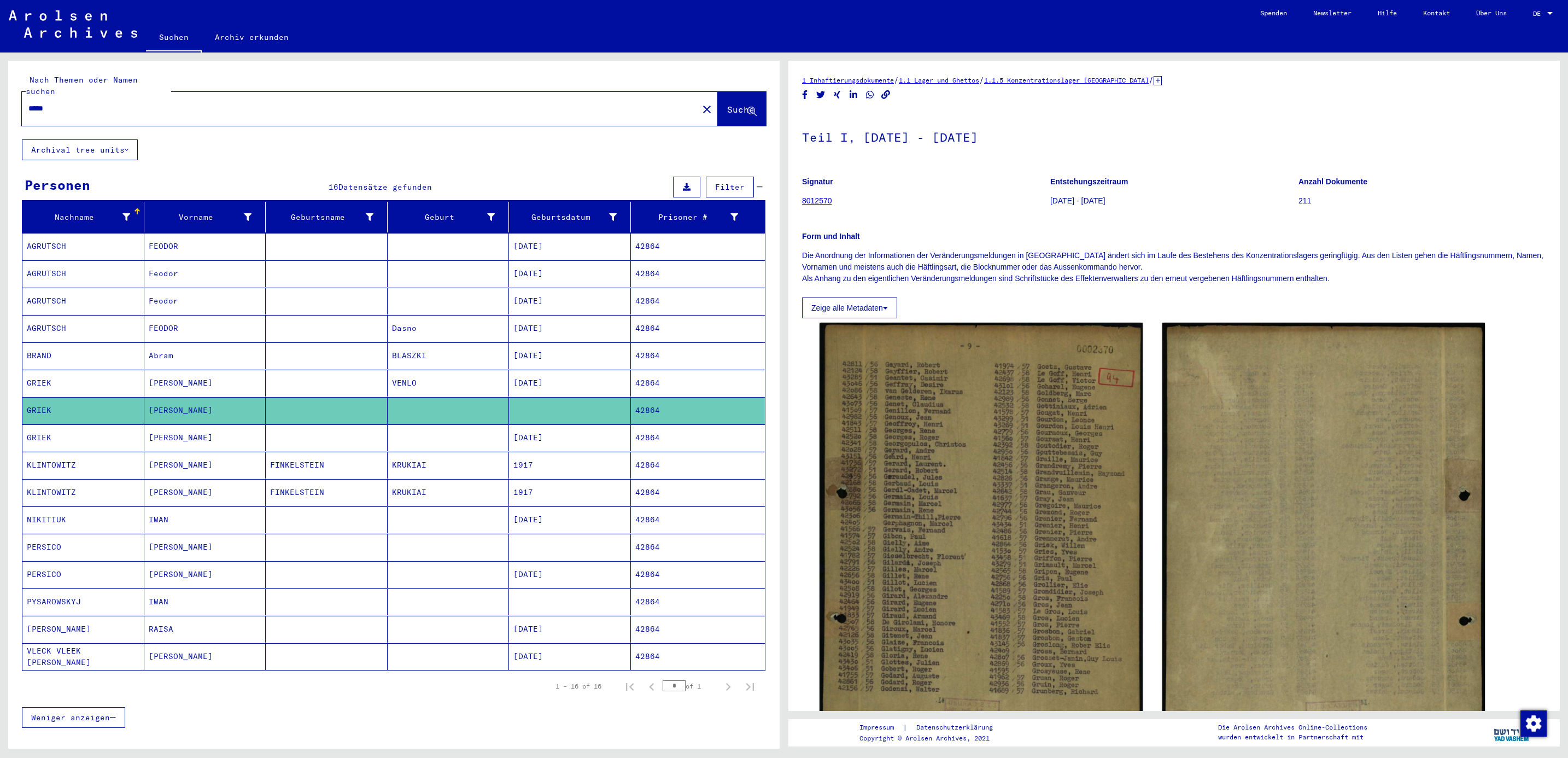
click at [41, 433] on mat-cell "GRIEK" at bounding box center [83, 438] width 122 height 27
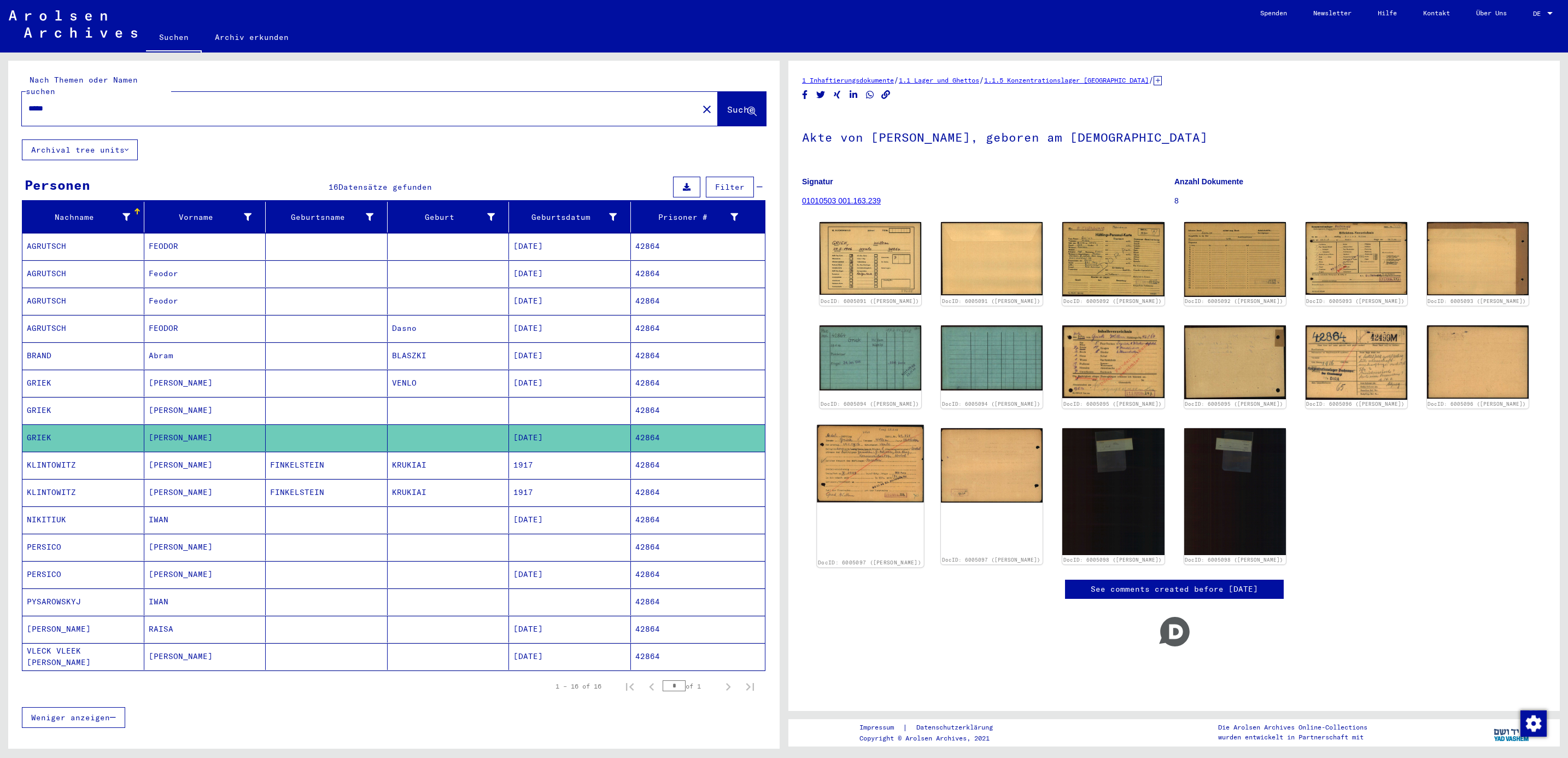
click at [852, 481] on img at bounding box center [870, 464] width 107 height 78
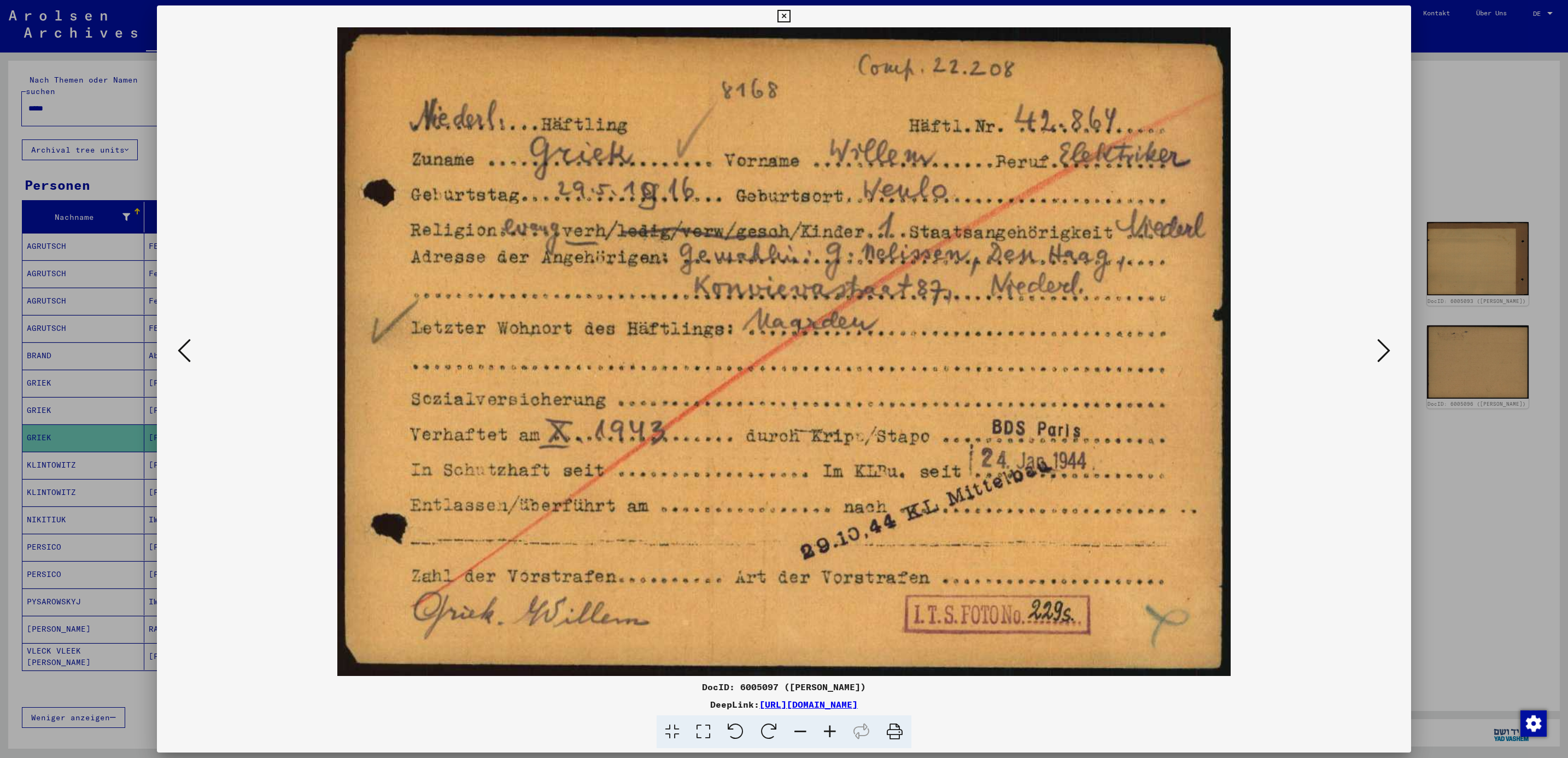
click at [1432, 128] on div at bounding box center [784, 379] width 1568 height 758
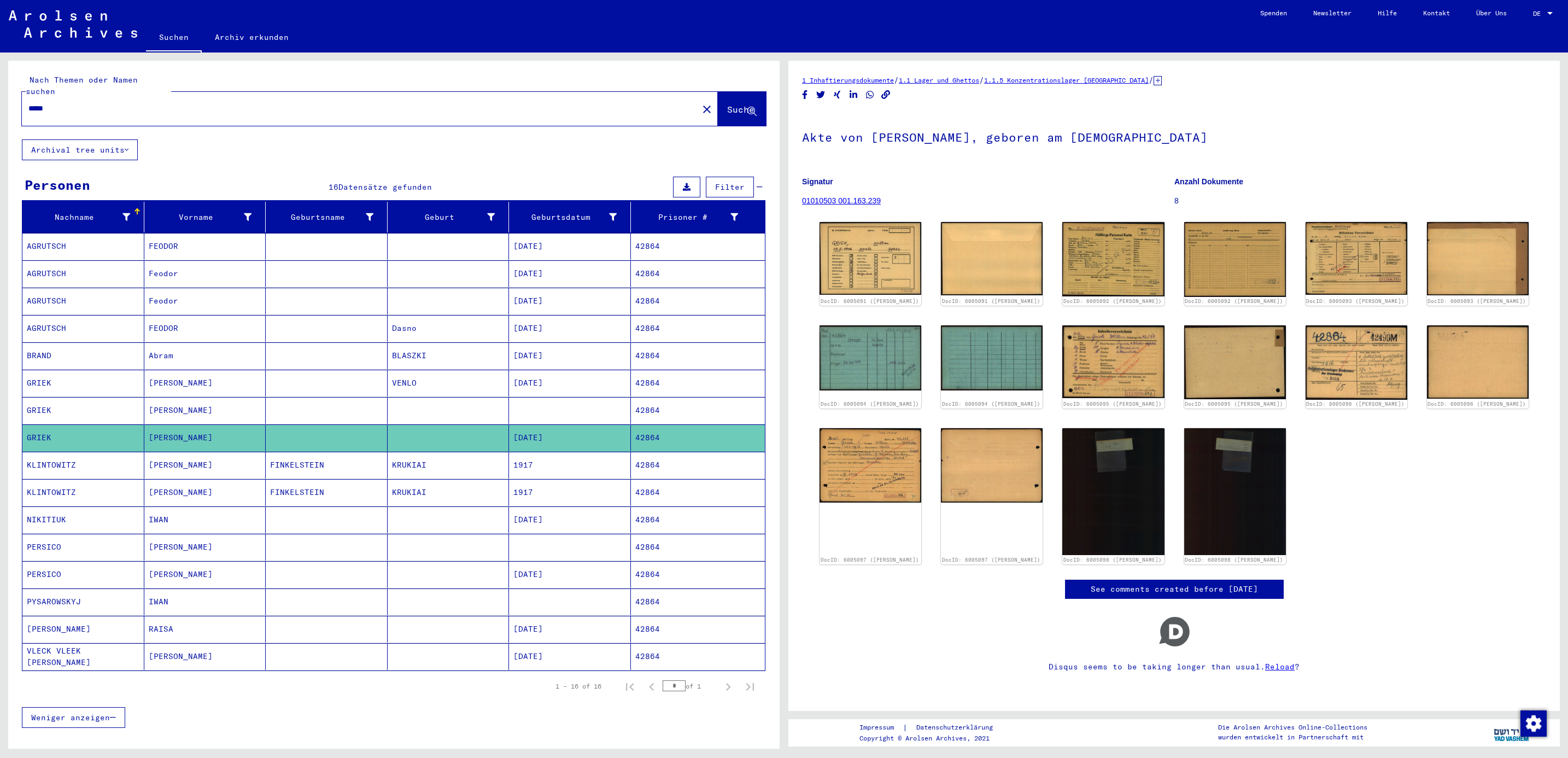
drag, startPoint x: 142, startPoint y: 97, endPoint x: -3, endPoint y: 100, distance: 145.0
click at [0, 100] on html "Suchen Archiv erkunden Spenden Newsletter Hilfe Kontakt Über Uns Suchen Archiv …" at bounding box center [784, 379] width 1568 height 758
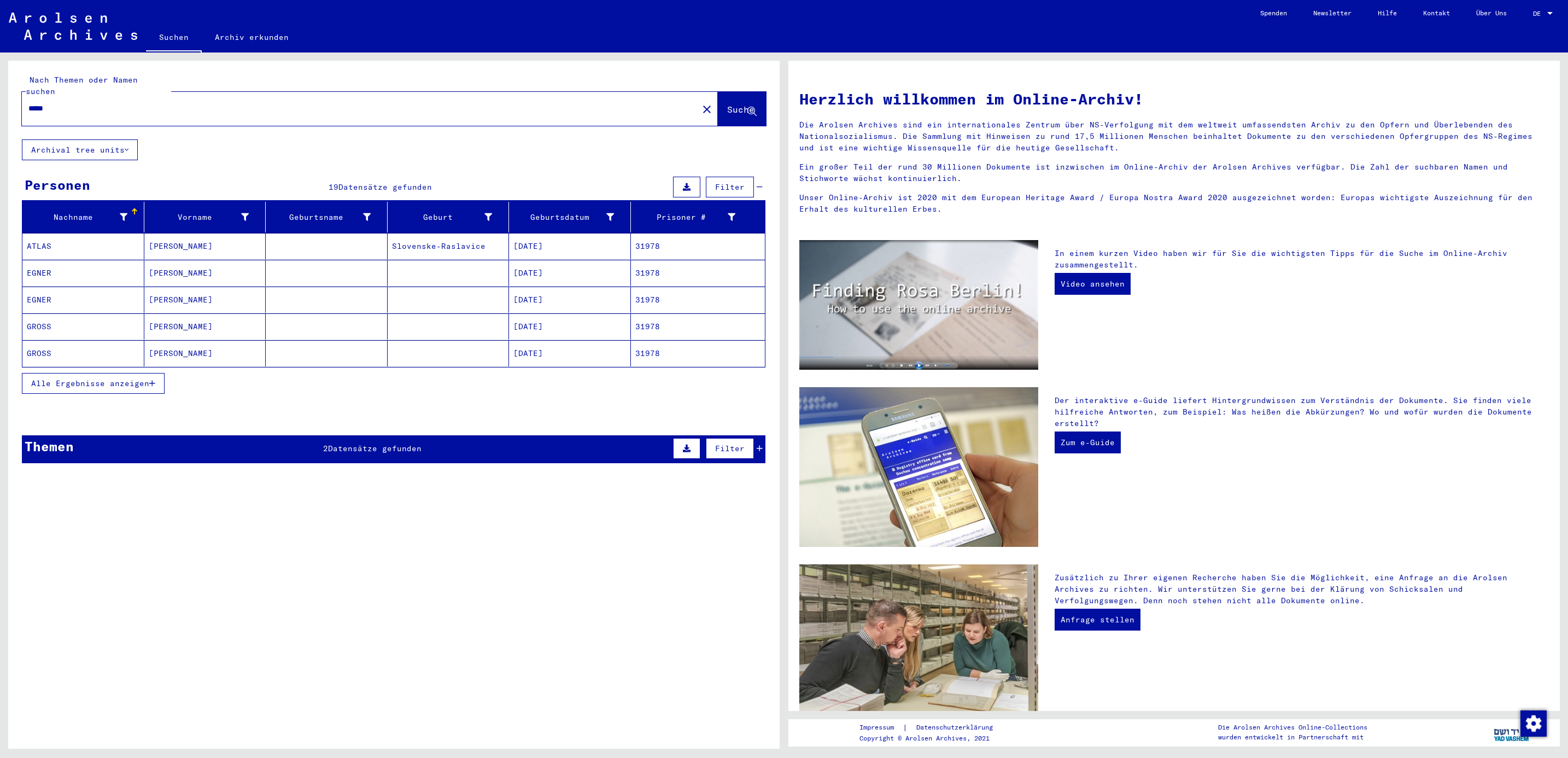
click at [49, 379] on span "Alle Ergebnisse anzeigen" at bounding box center [90, 384] width 118 height 10
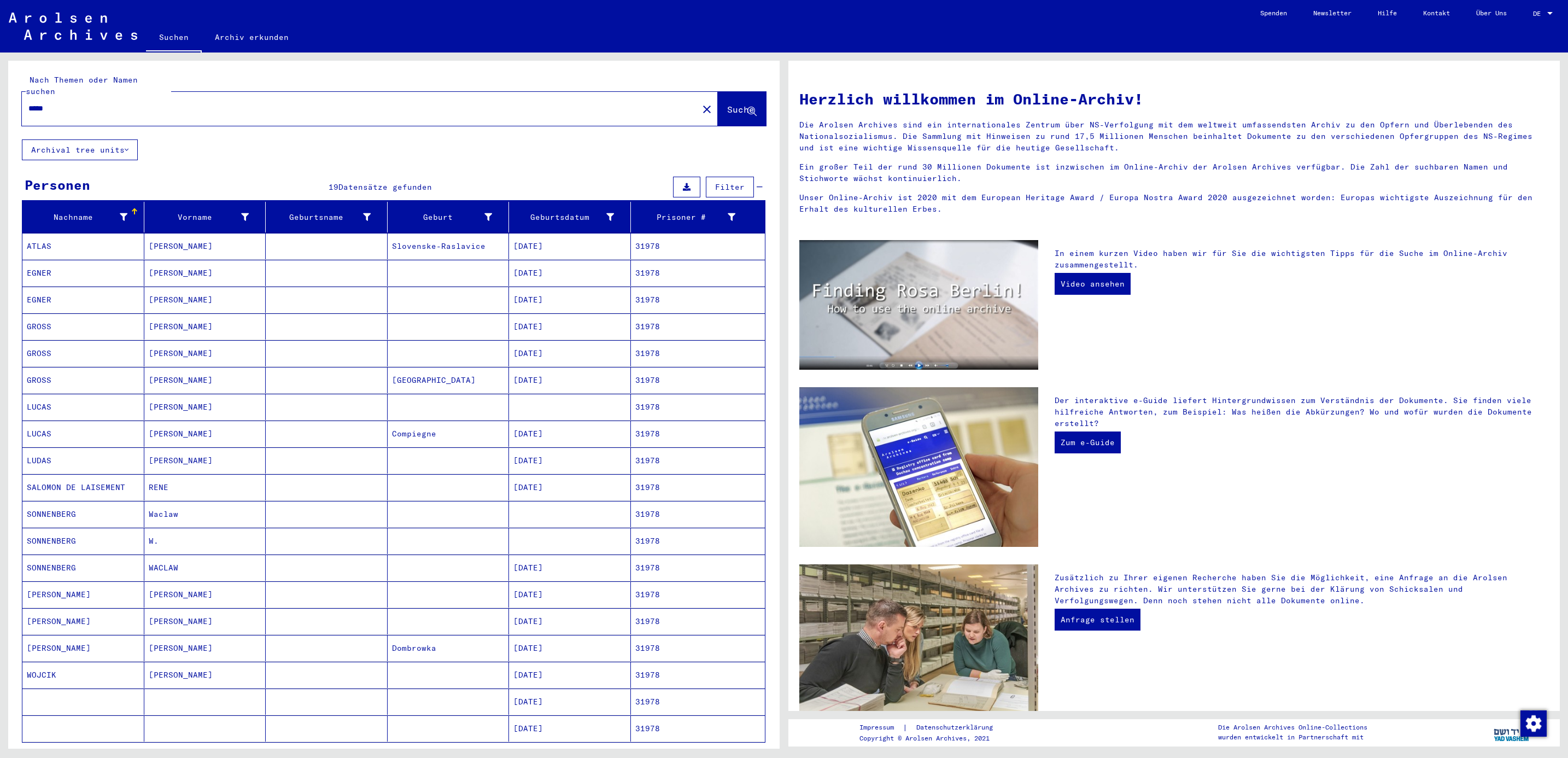
drag, startPoint x: 114, startPoint y: 94, endPoint x: -3, endPoint y: 81, distance: 117.7
click at [0, 81] on html "Suchen Archiv erkunden Spenden Newsletter Hilfe Kontakt Über Uns Suchen Archiv …" at bounding box center [784, 379] width 1568 height 758
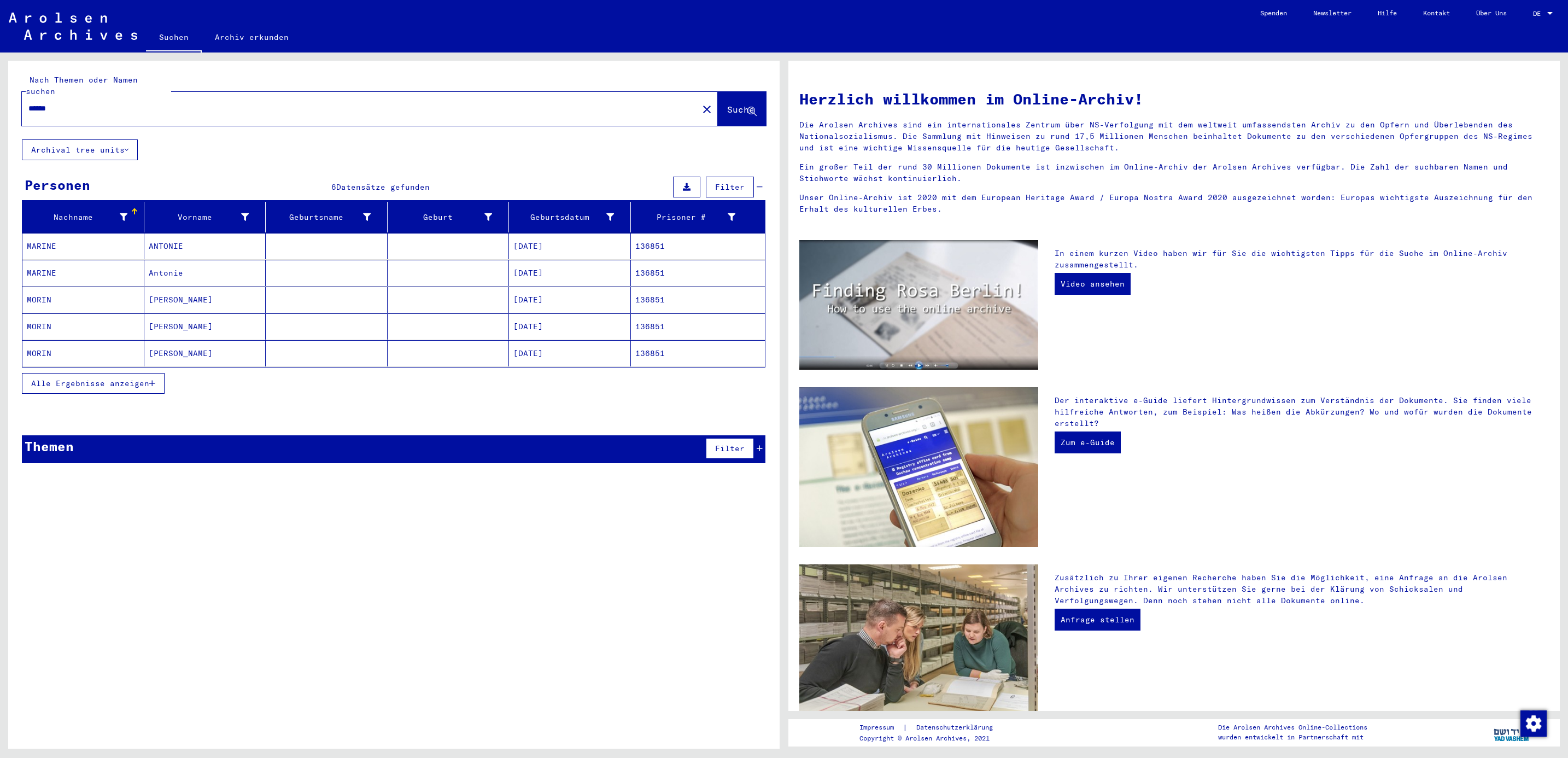
click at [43, 236] on mat-cell "MARINE" at bounding box center [83, 246] width 122 height 26
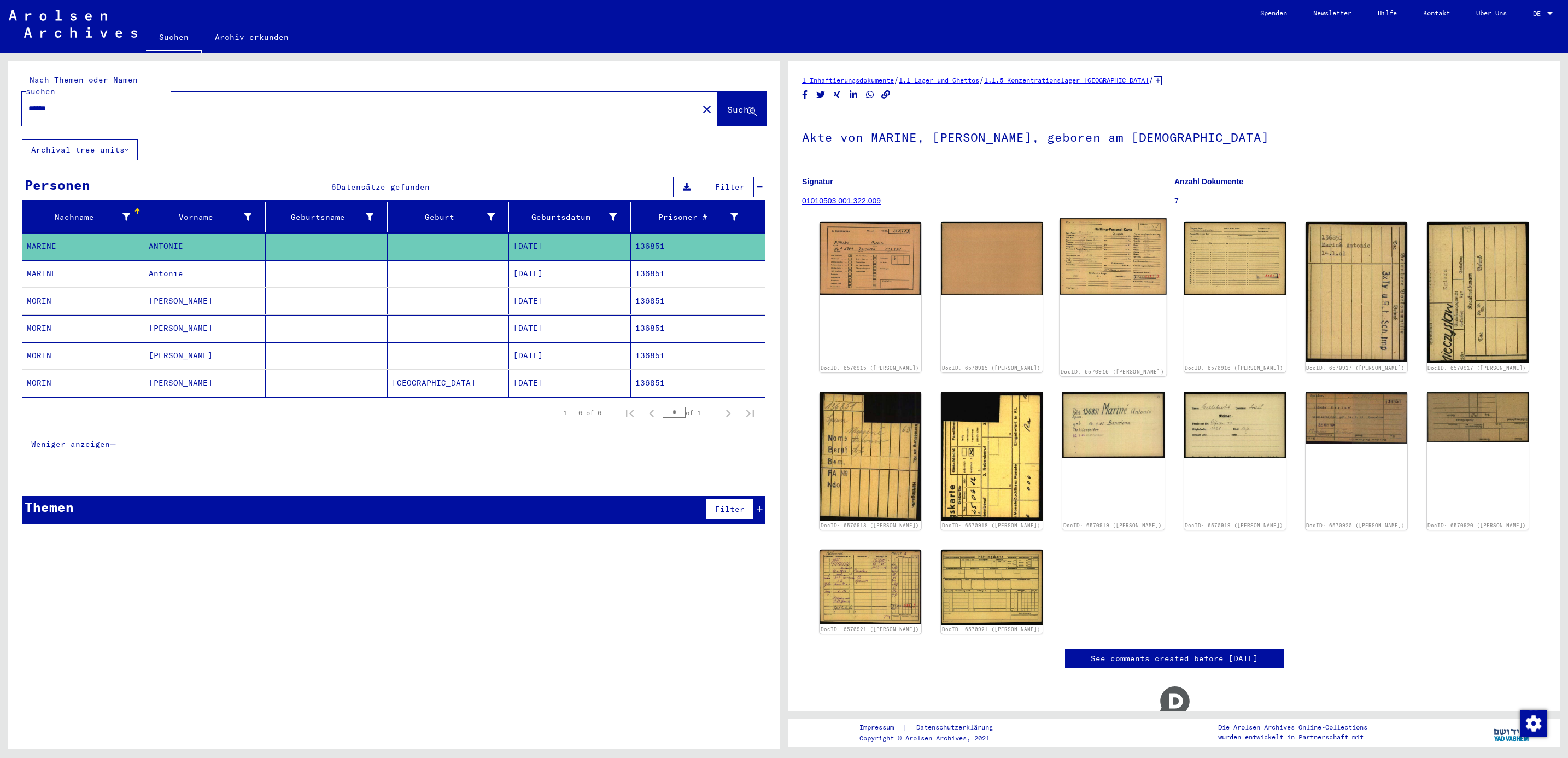
click at [1091, 254] on img at bounding box center [1113, 256] width 107 height 76
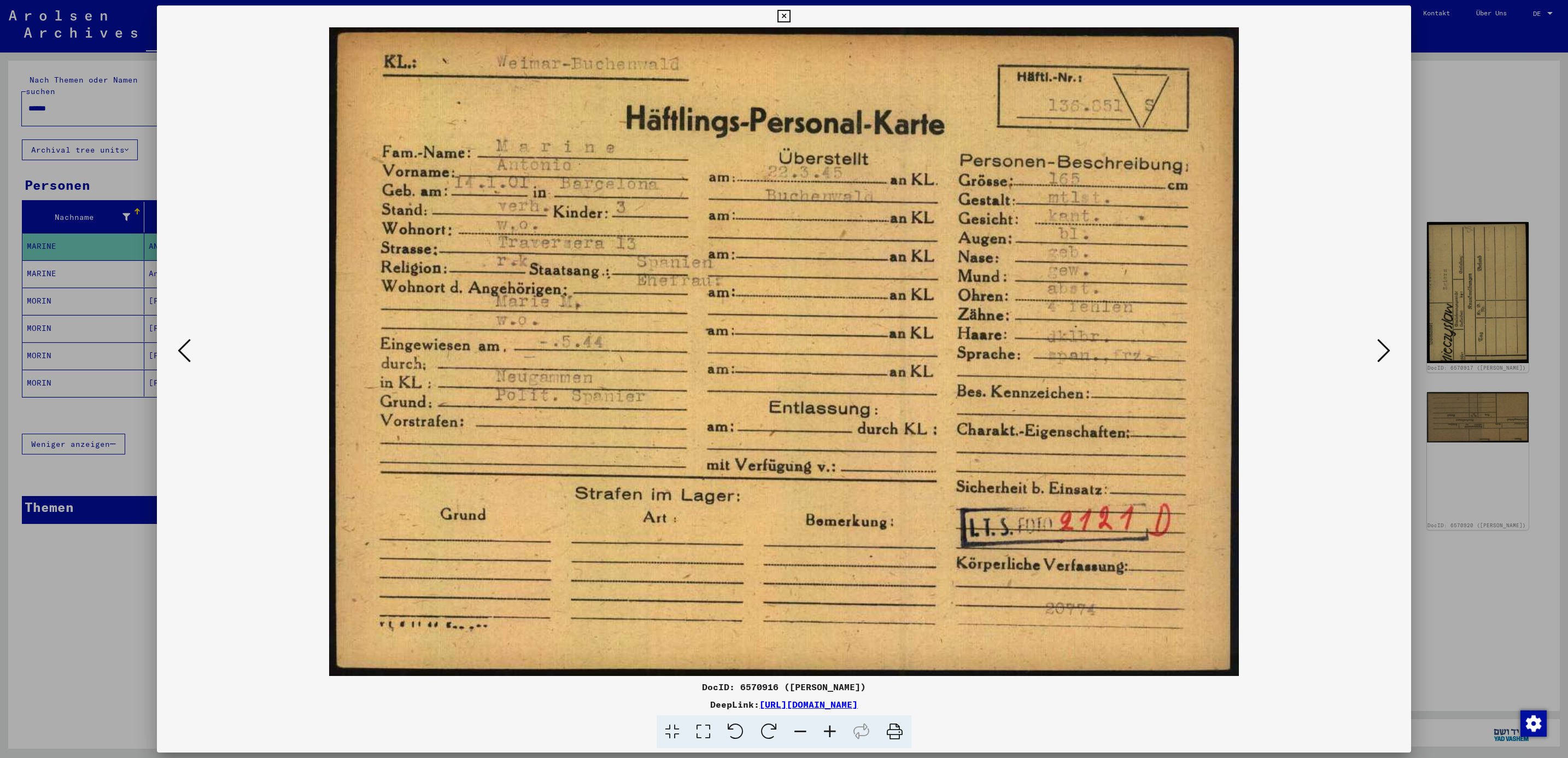
click at [1388, 353] on icon at bounding box center [1384, 350] width 13 height 26
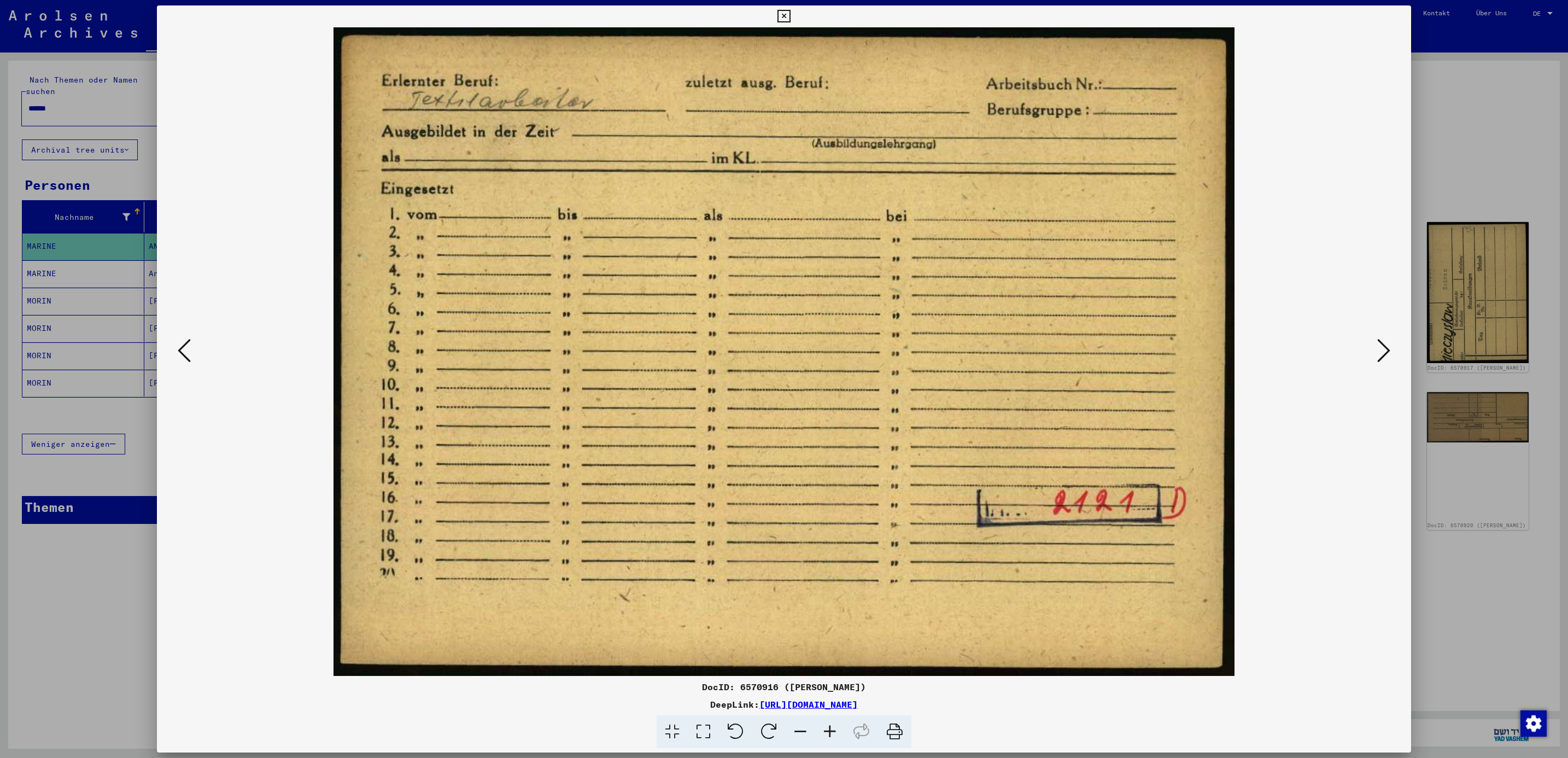
click at [1388, 353] on icon at bounding box center [1384, 350] width 13 height 26
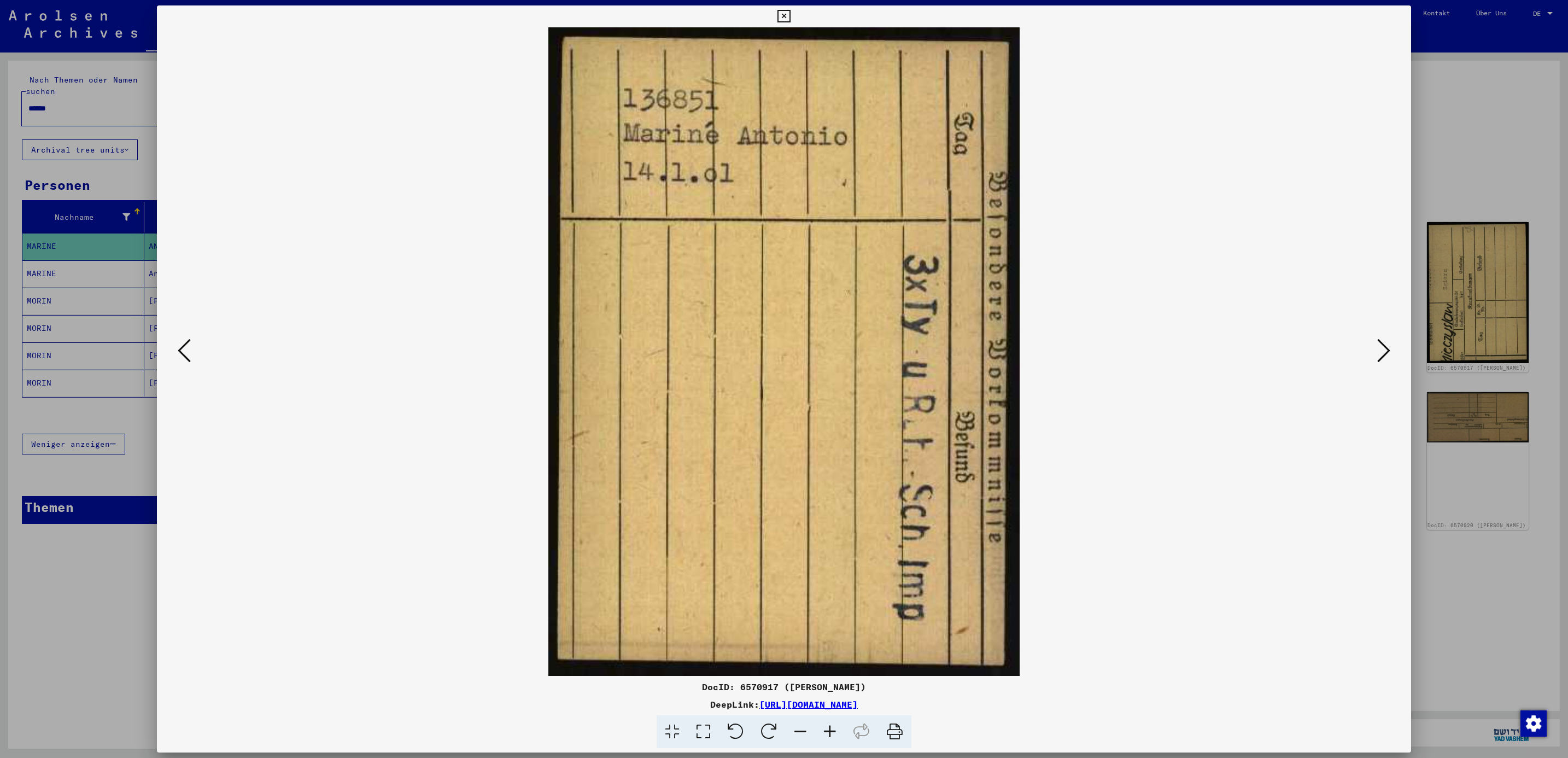
click at [1388, 353] on icon at bounding box center [1384, 350] width 13 height 26
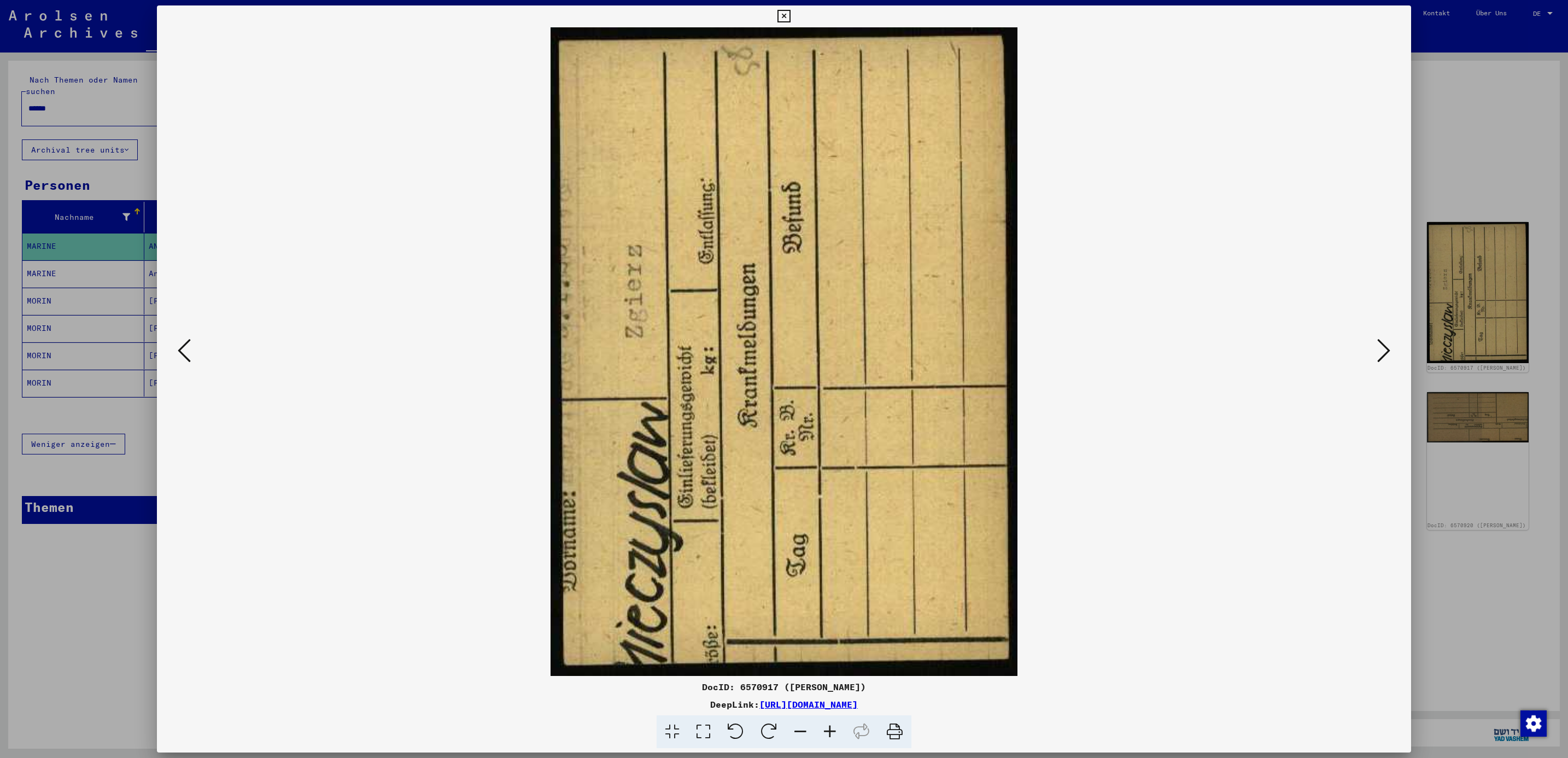
click at [1388, 353] on icon at bounding box center [1384, 350] width 13 height 26
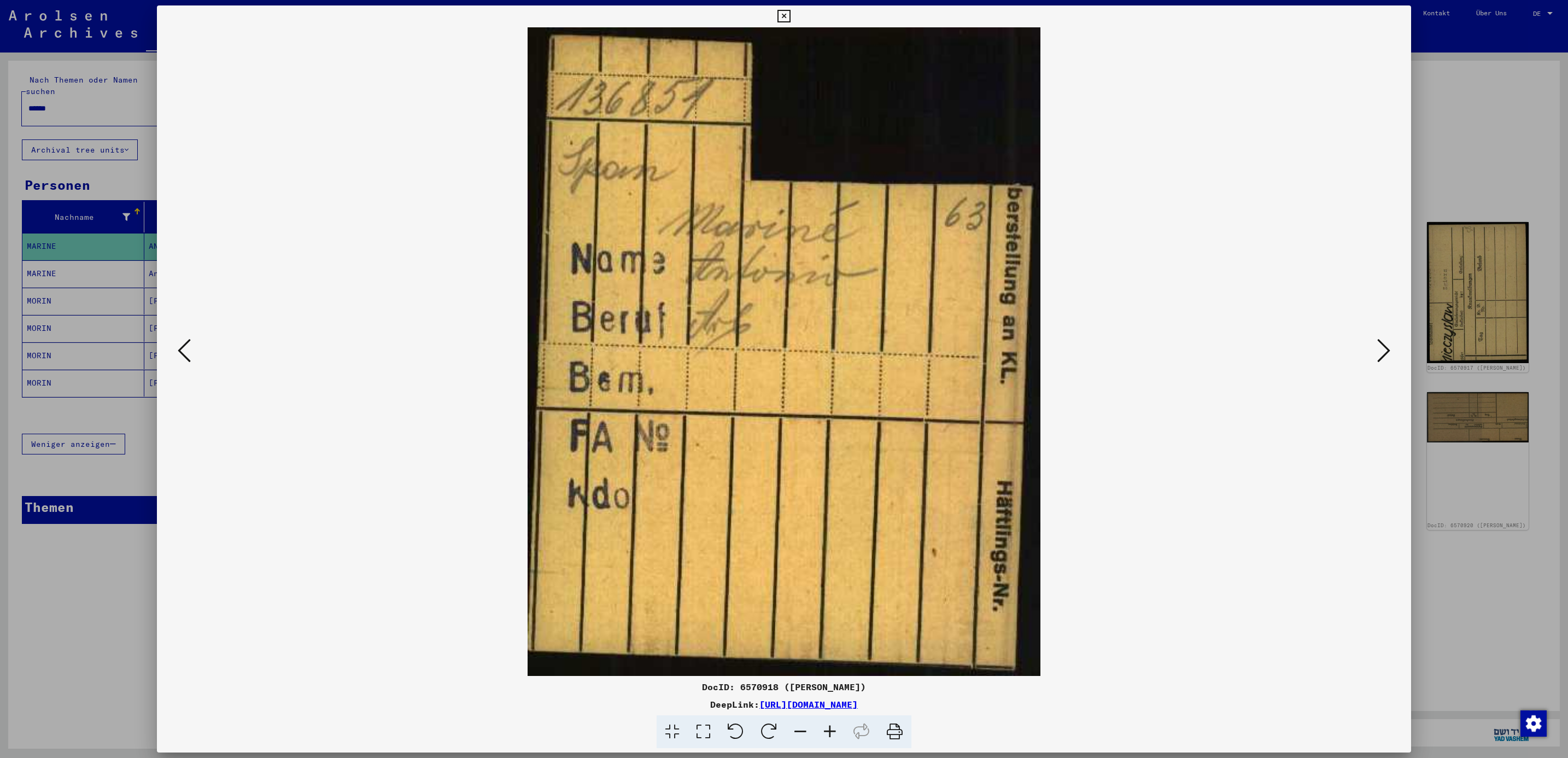
click at [1388, 353] on icon at bounding box center [1384, 350] width 13 height 26
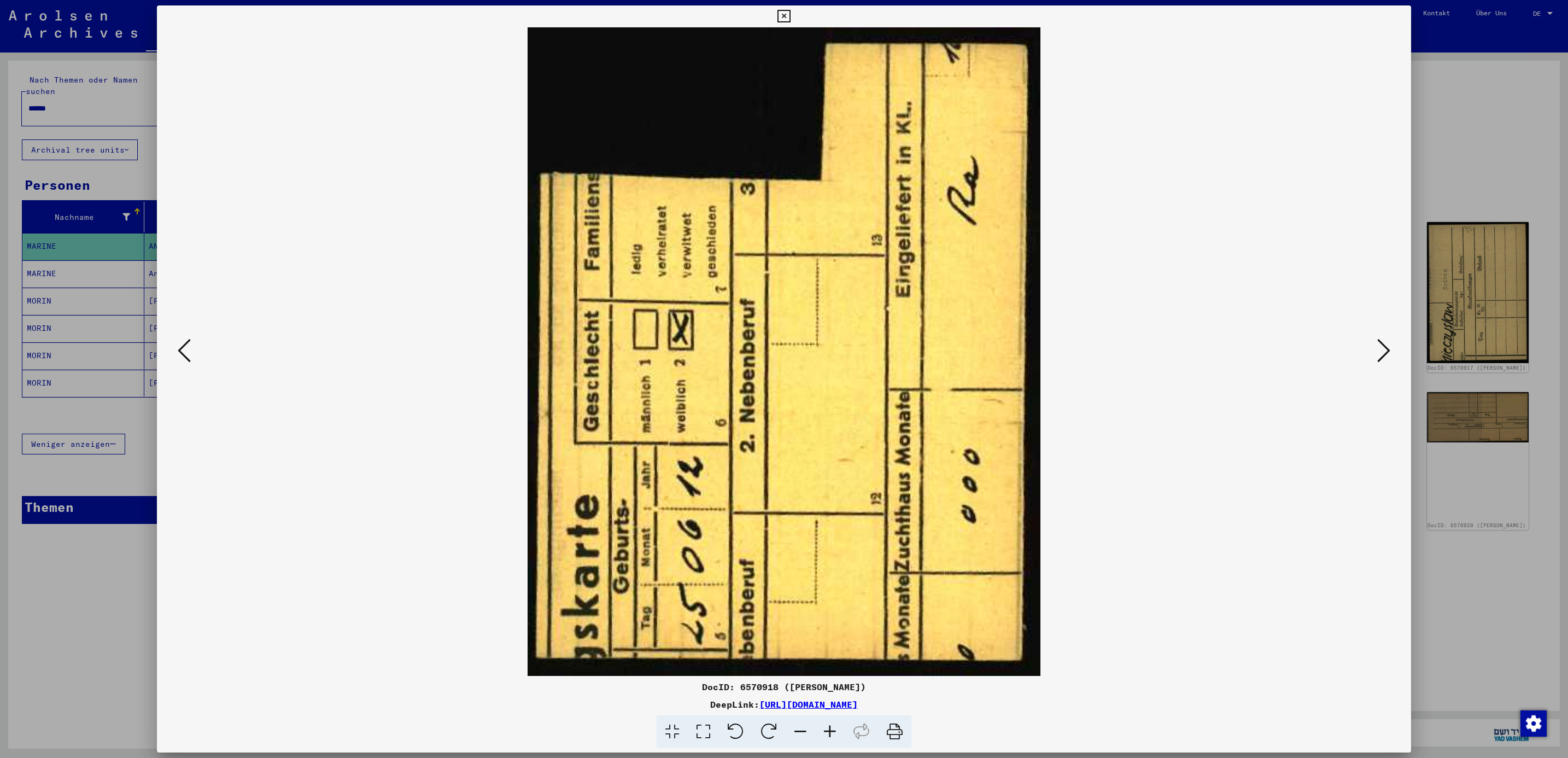
click at [1388, 353] on icon at bounding box center [1384, 350] width 13 height 26
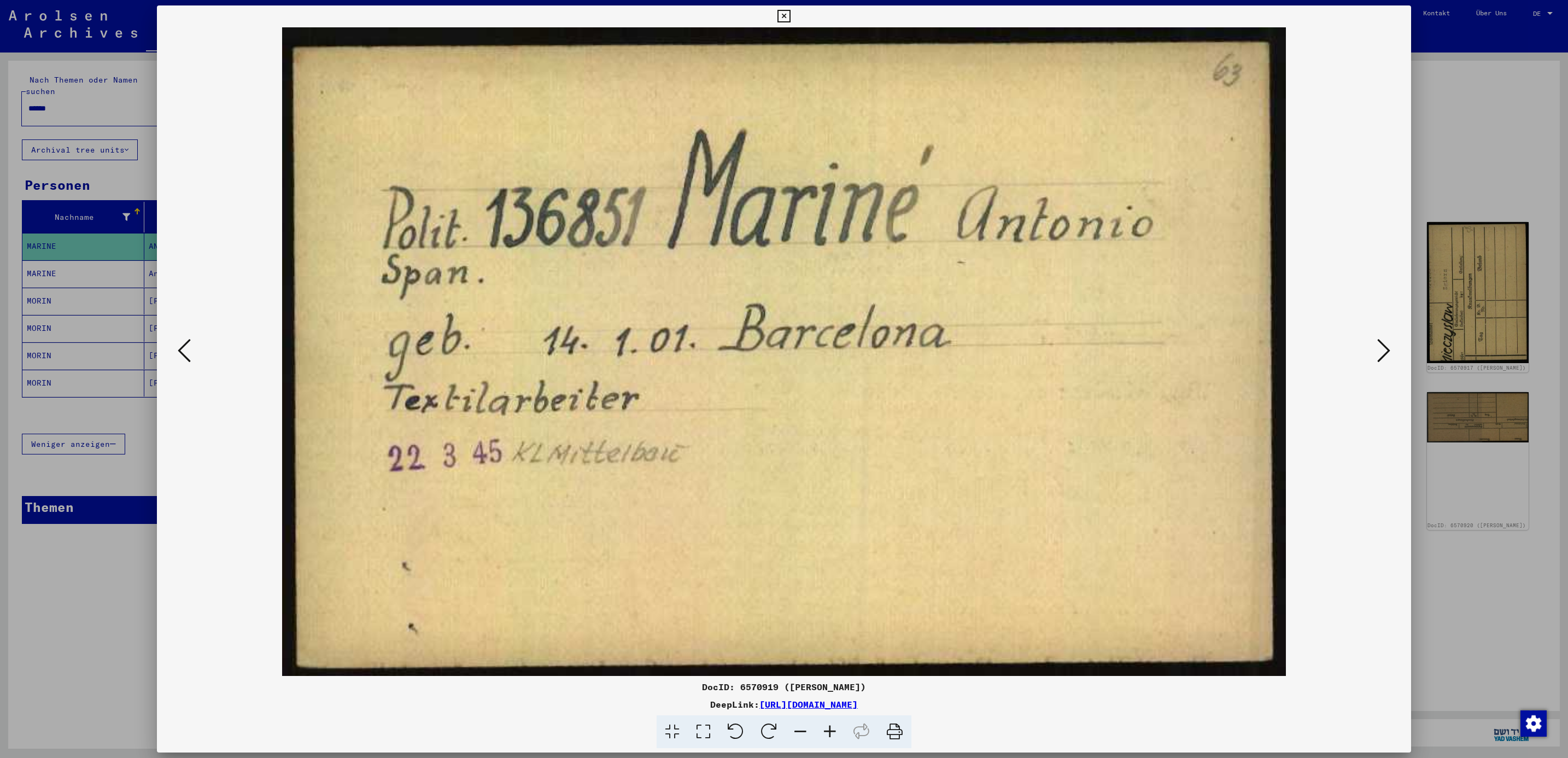
click at [1388, 353] on icon at bounding box center [1384, 350] width 13 height 26
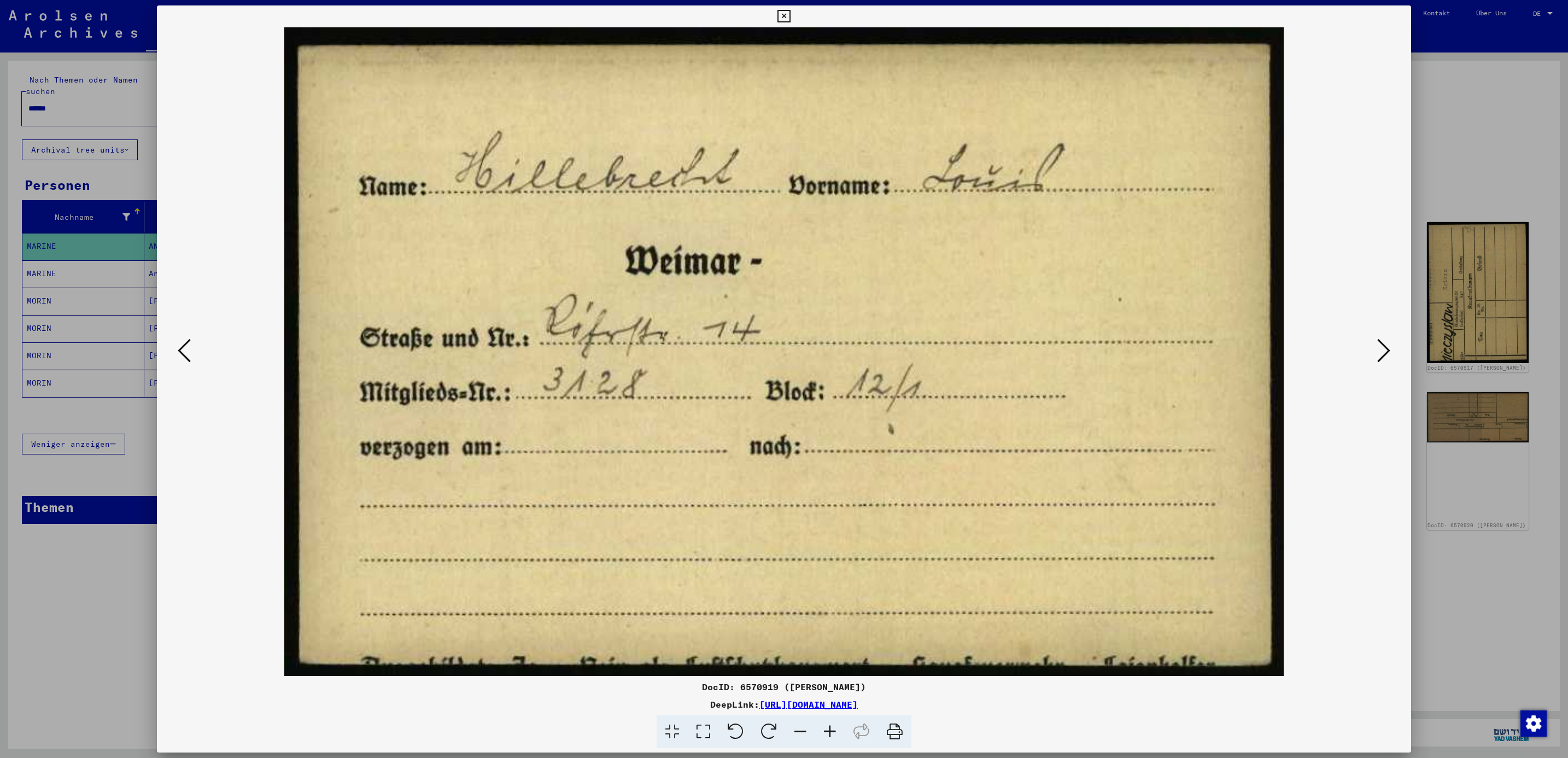
click at [1388, 353] on icon at bounding box center [1384, 350] width 13 height 26
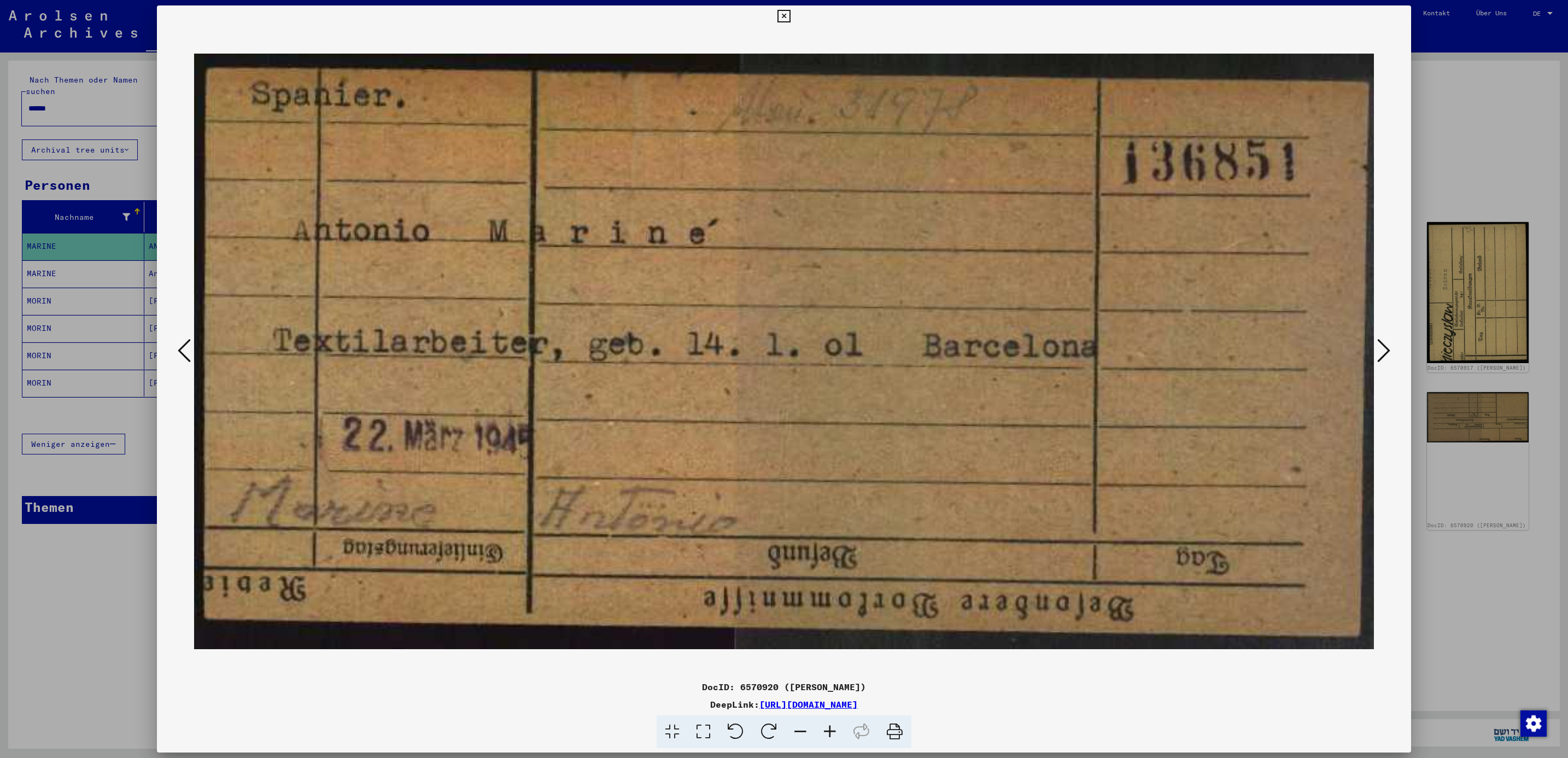
click at [1383, 351] on icon at bounding box center [1384, 350] width 13 height 26
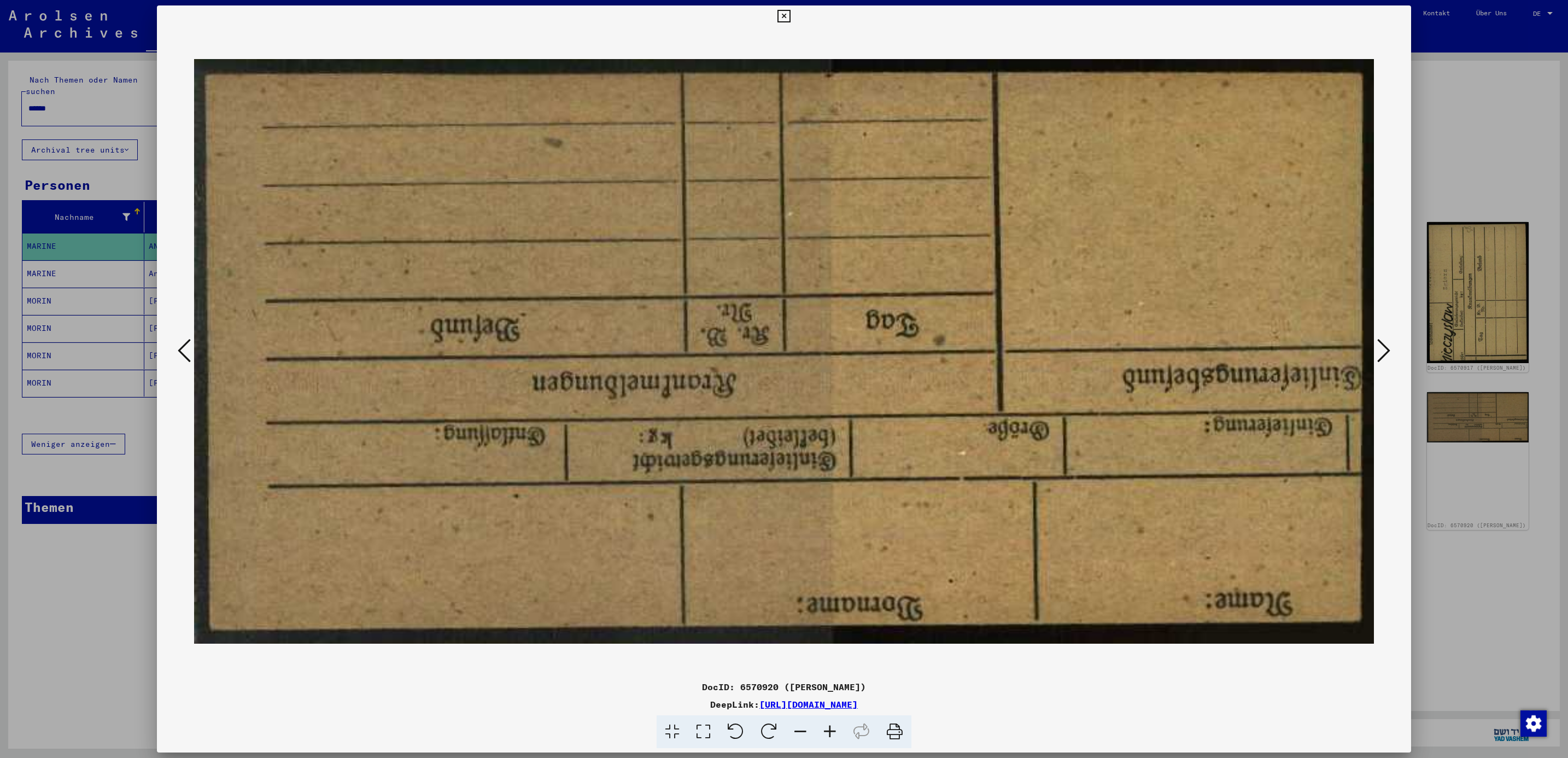
click at [1383, 351] on icon at bounding box center [1384, 350] width 13 height 26
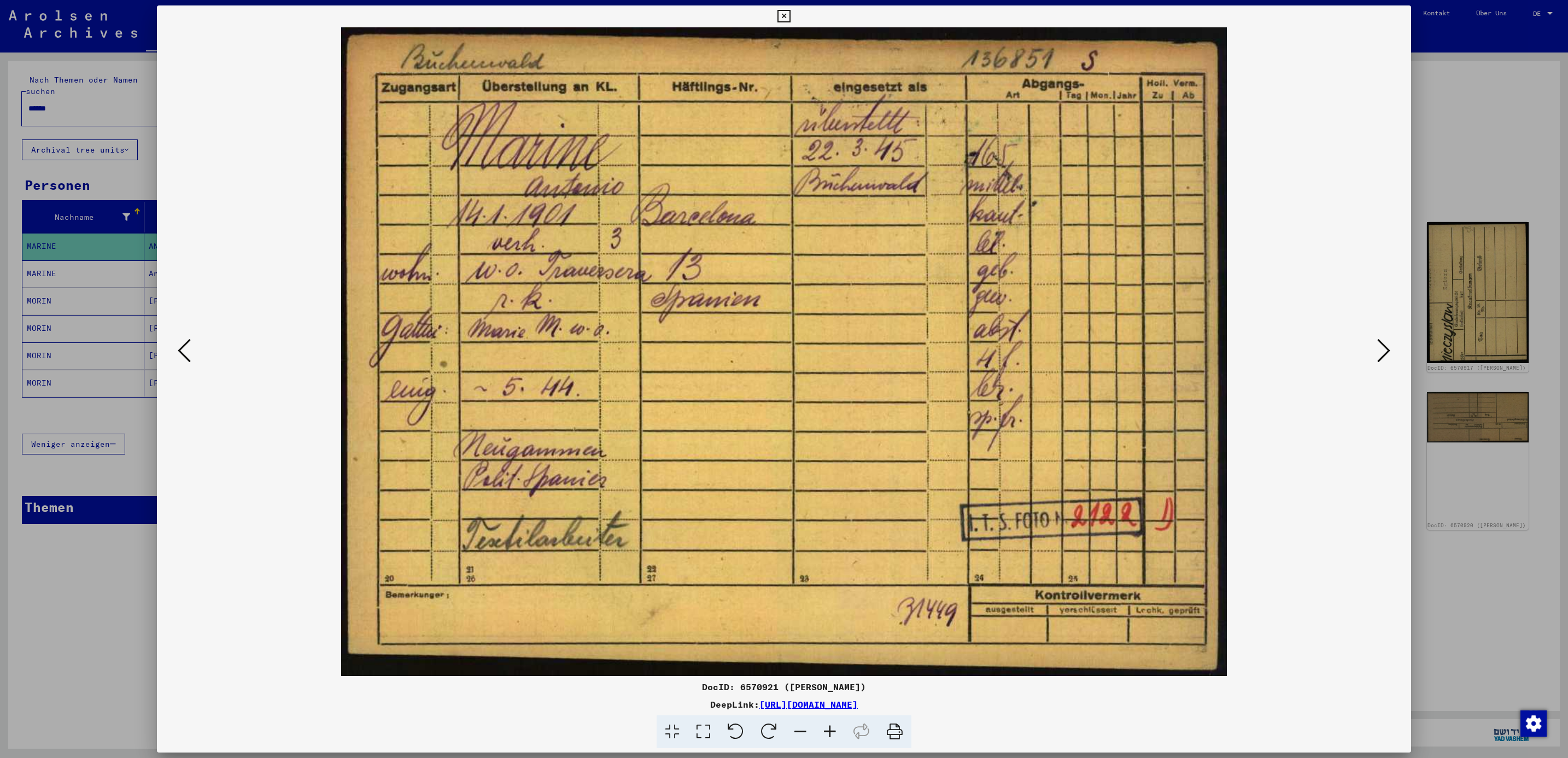
click at [1383, 351] on icon at bounding box center [1384, 350] width 13 height 26
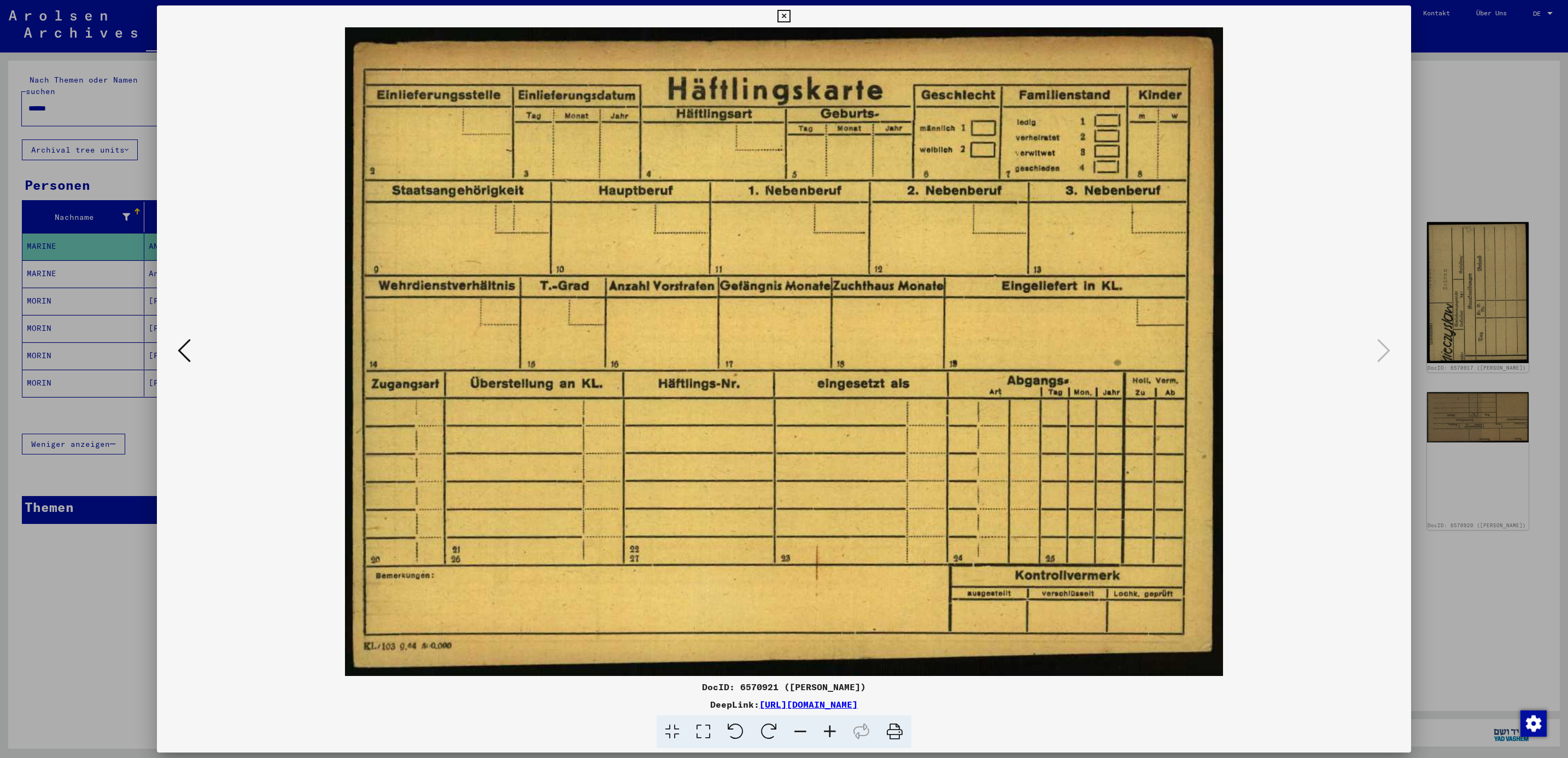
click at [1469, 109] on div at bounding box center [784, 379] width 1568 height 758
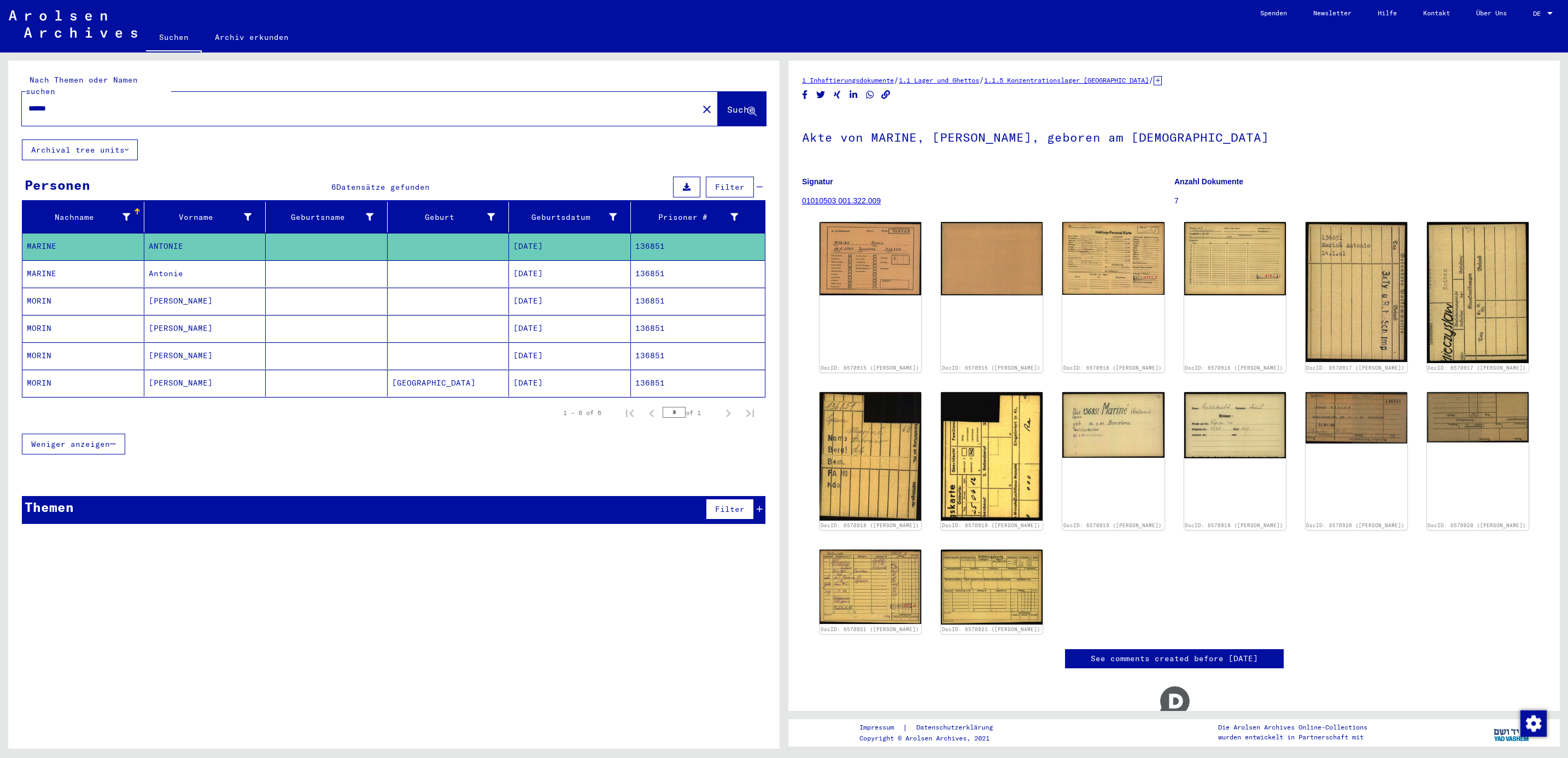
click at [54, 261] on mat-cell "MARINE" at bounding box center [83, 274] width 122 height 27
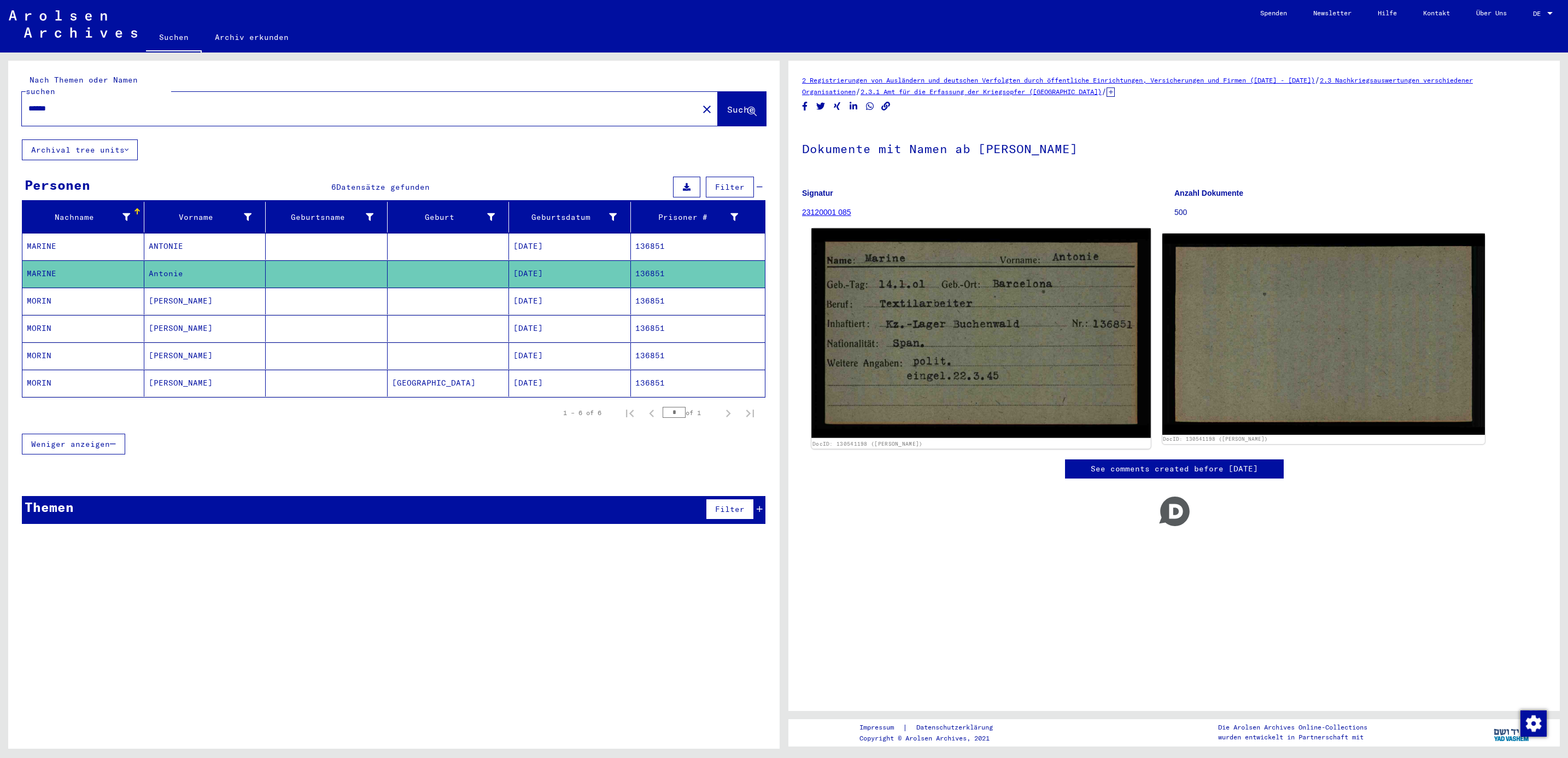
click at [909, 386] on img at bounding box center [981, 333] width 339 height 210
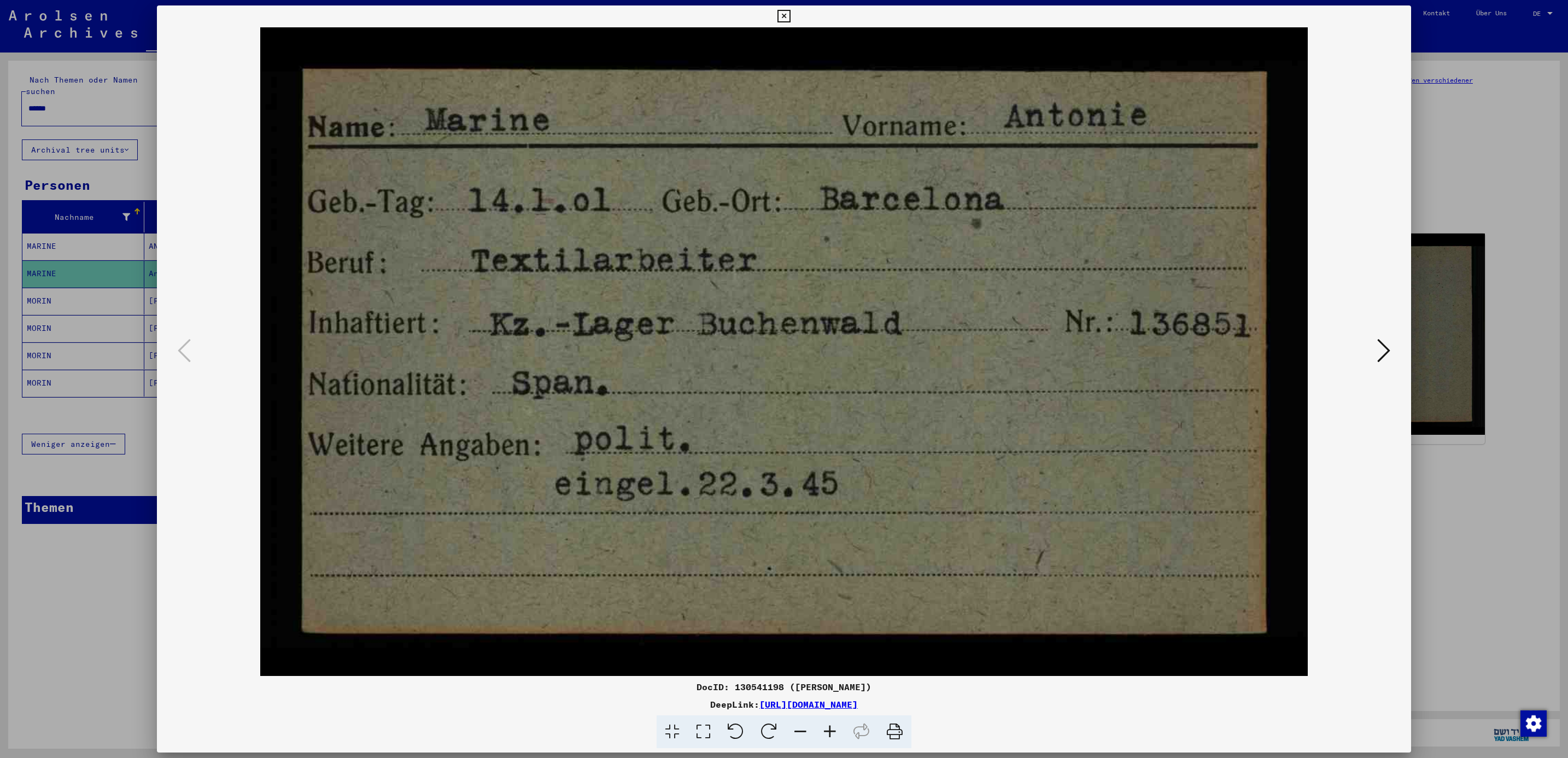
click at [1490, 138] on div at bounding box center [784, 379] width 1568 height 758
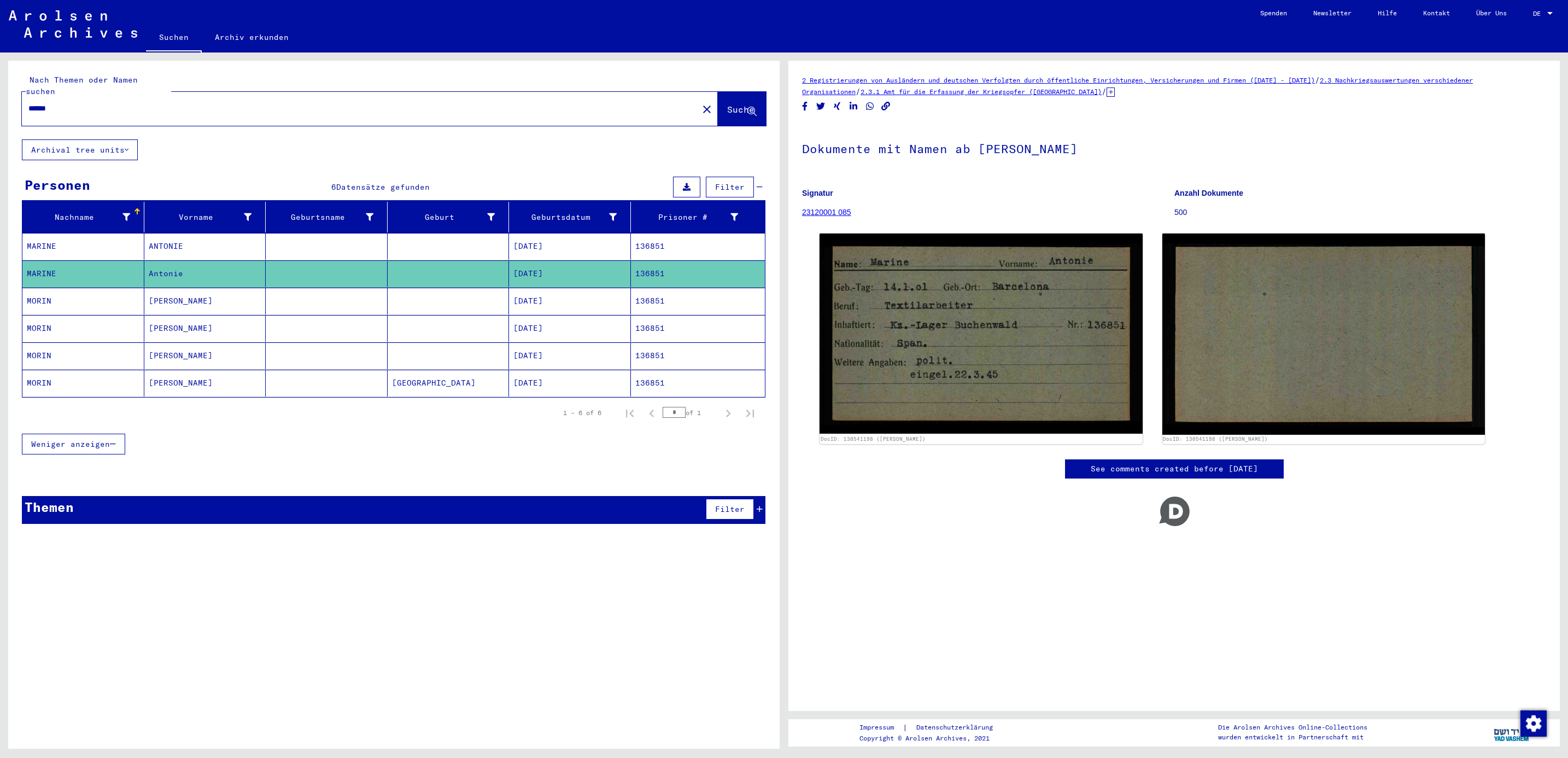
drag, startPoint x: 83, startPoint y: 99, endPoint x: -3, endPoint y: 67, distance: 91.8
click at [0, 67] on html "Suchen Archiv erkunden Spenden Newsletter Hilfe Kontakt Über Uns Suchen Archiv …" at bounding box center [784, 379] width 1568 height 758
type input "*****"
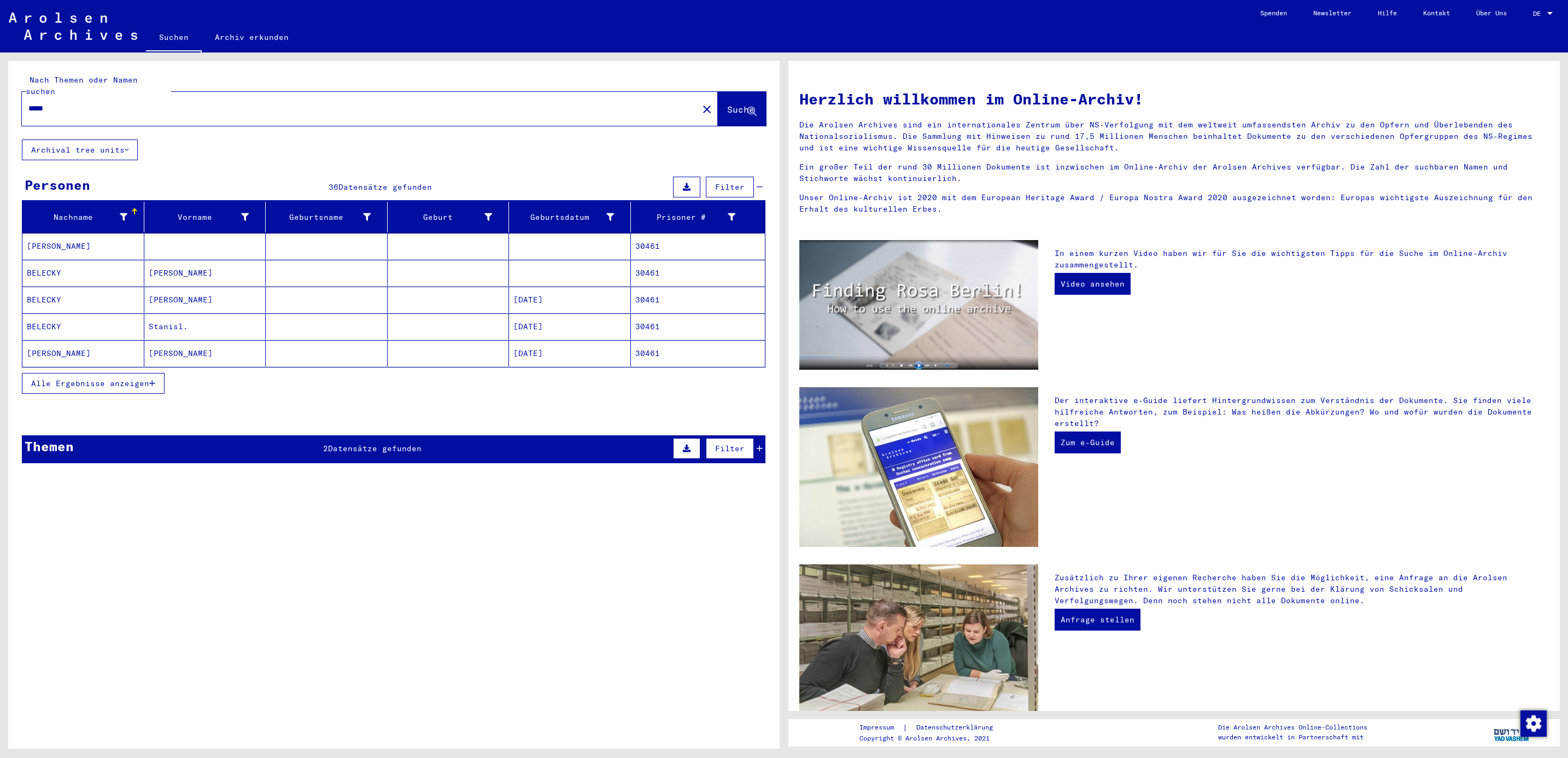
click at [66, 379] on button "Alle Ergebnisse anzeigen" at bounding box center [93, 384] width 142 height 21
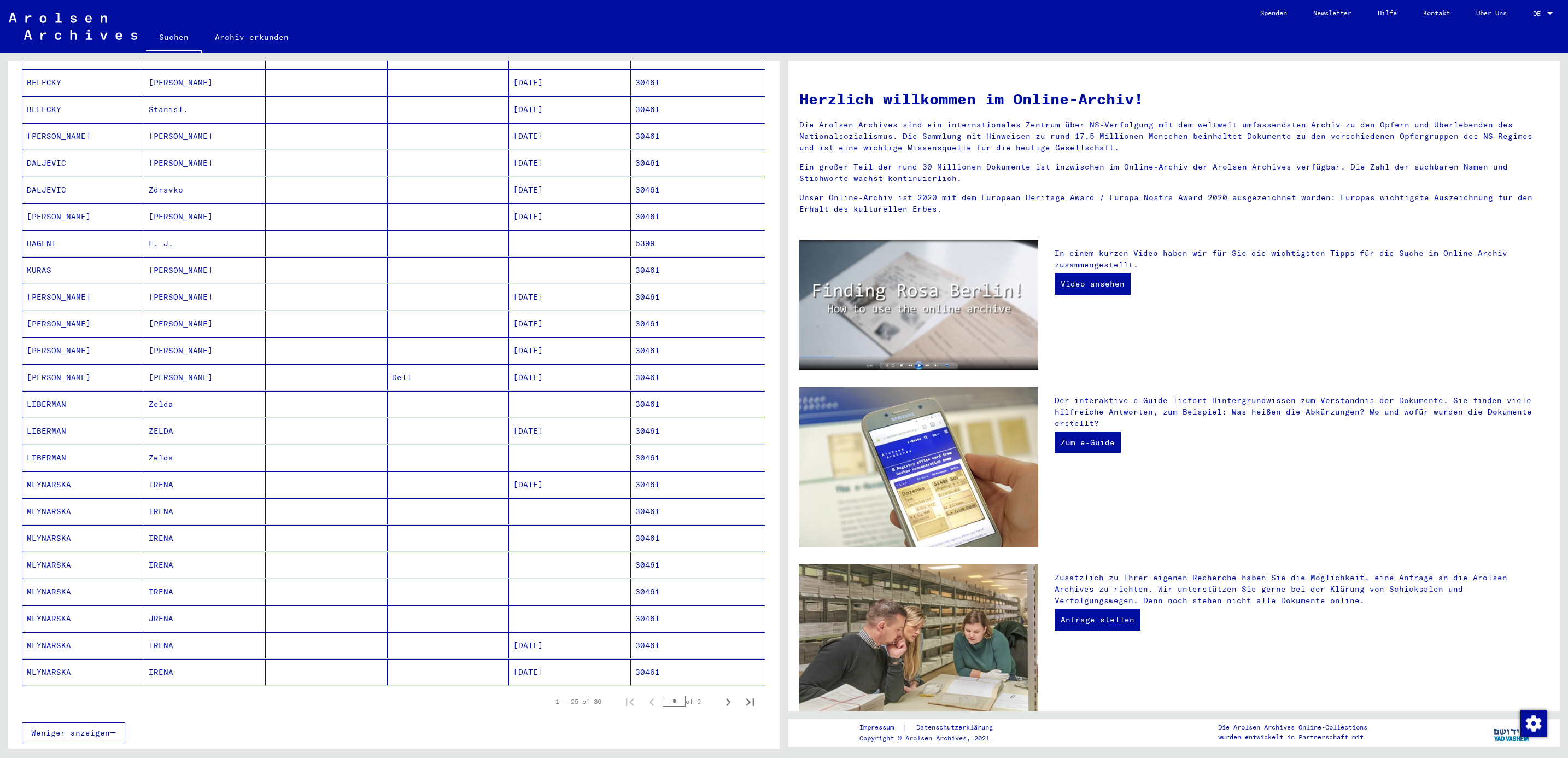
scroll to position [239, 0]
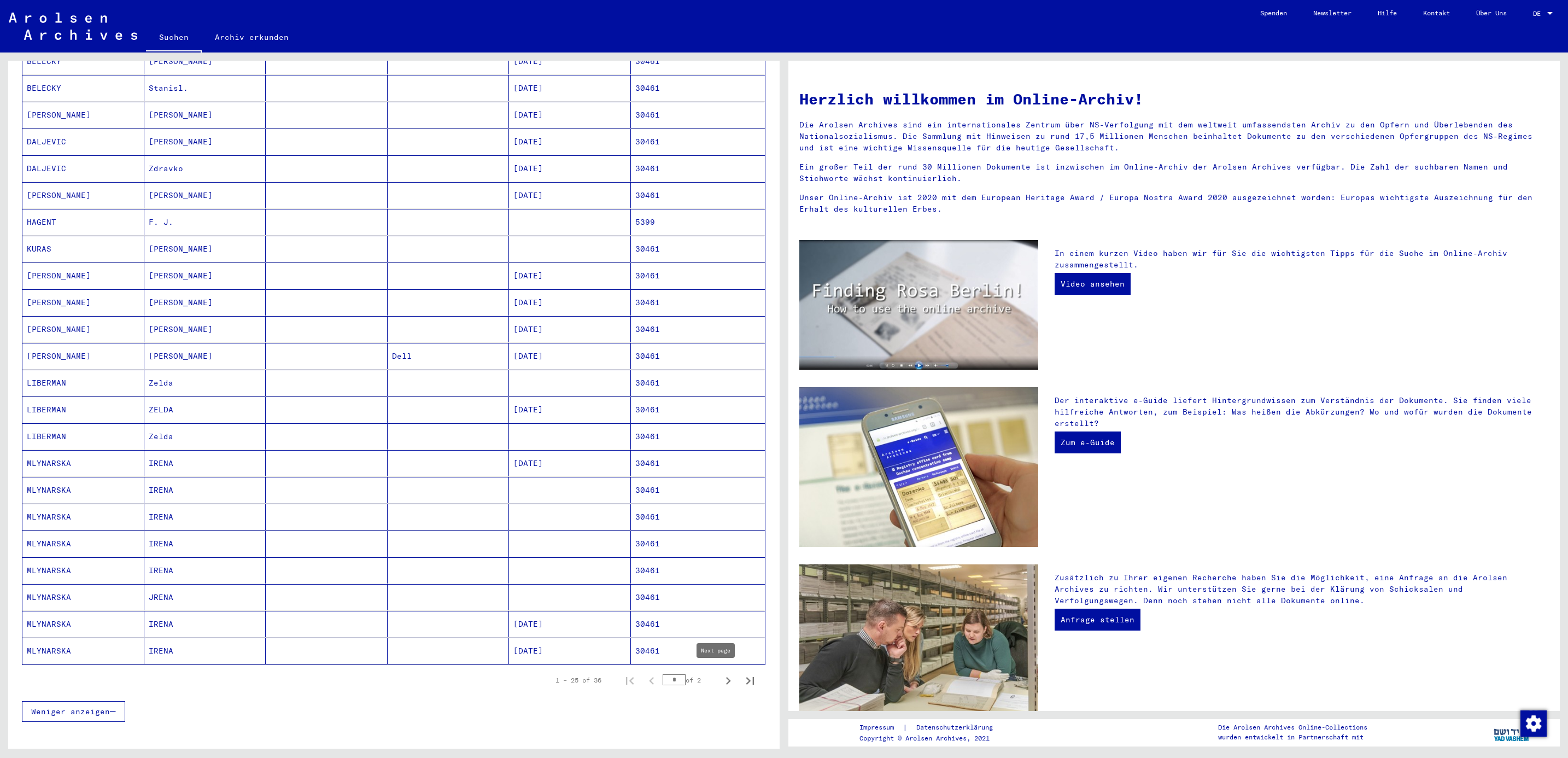
click at [721, 676] on icon "Next page" at bounding box center [728, 681] width 15 height 15
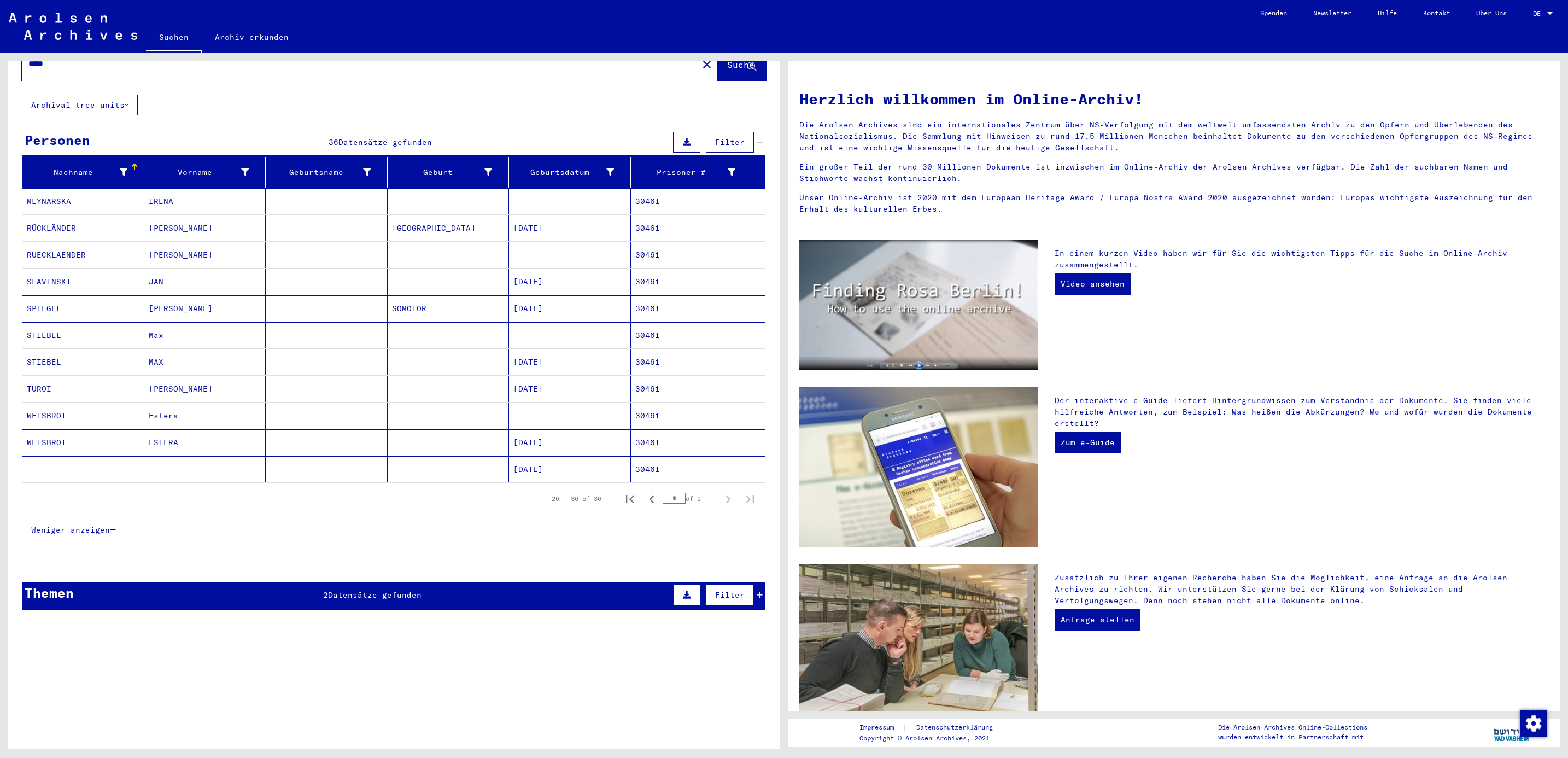
click at [40, 388] on mat-cell "TUROI" at bounding box center [83, 388] width 122 height 26
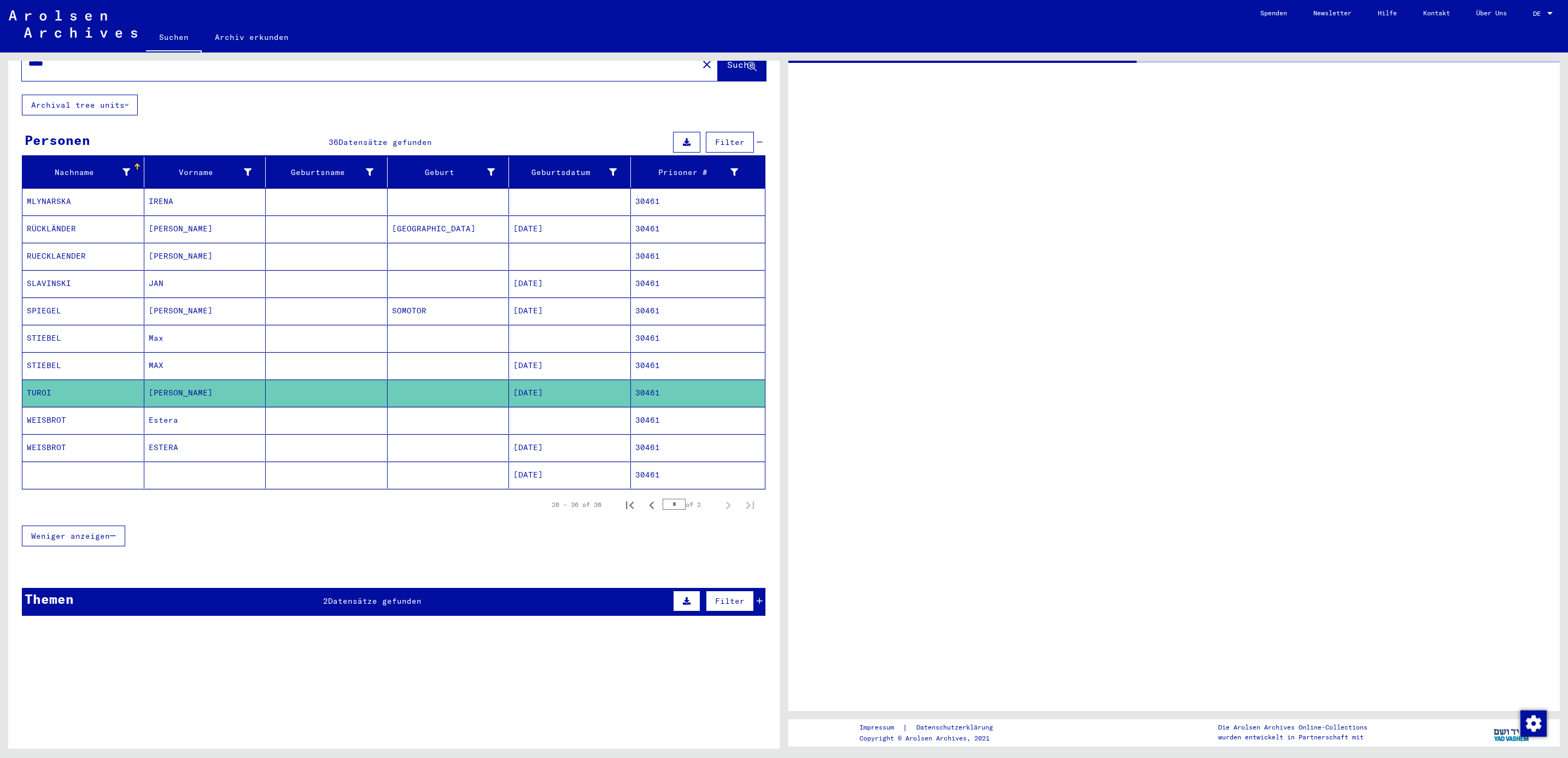
scroll to position [54, 0]
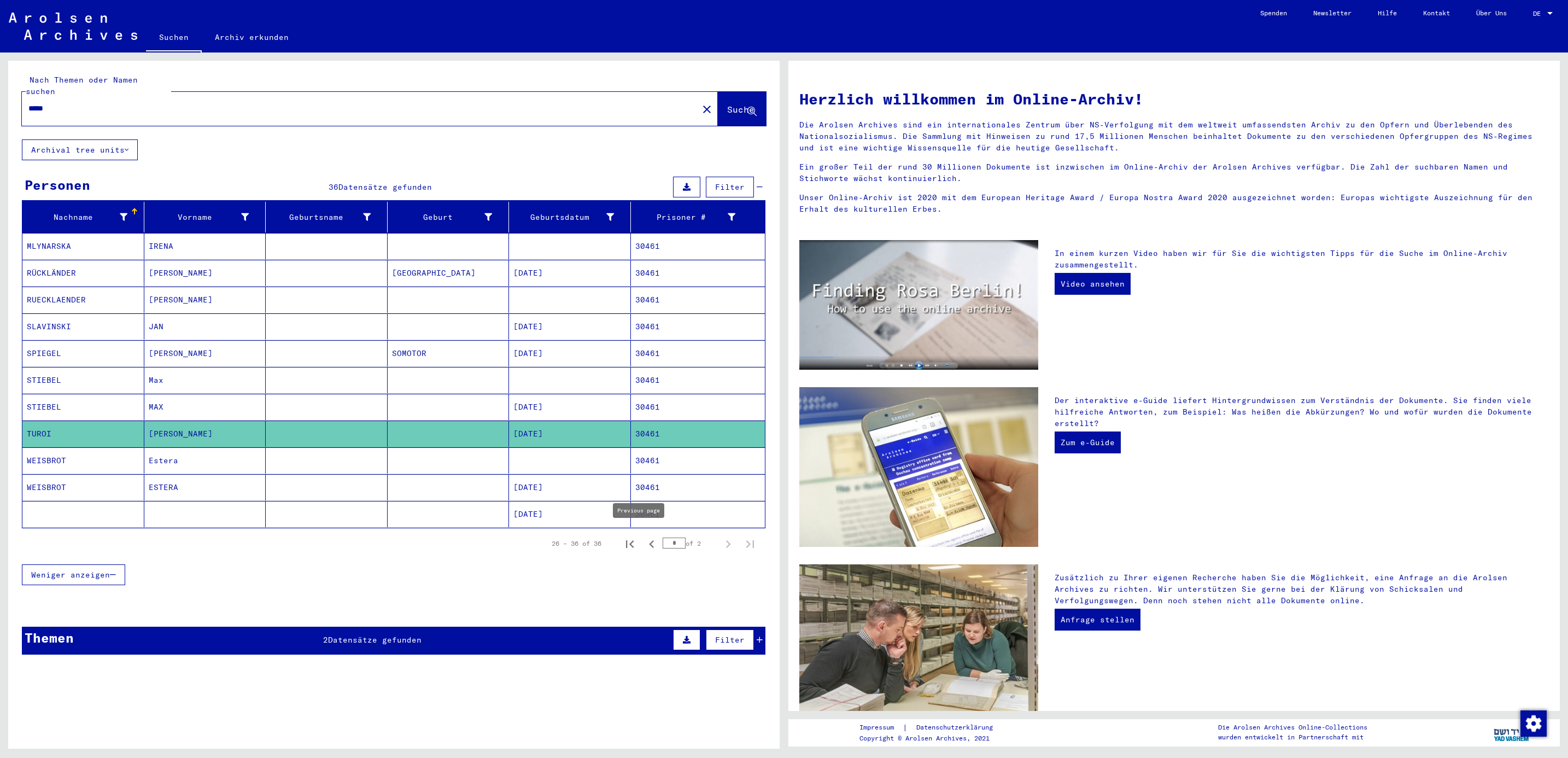
click at [649, 540] on icon "Previous page" at bounding box center [651, 544] width 5 height 8
type input "*"
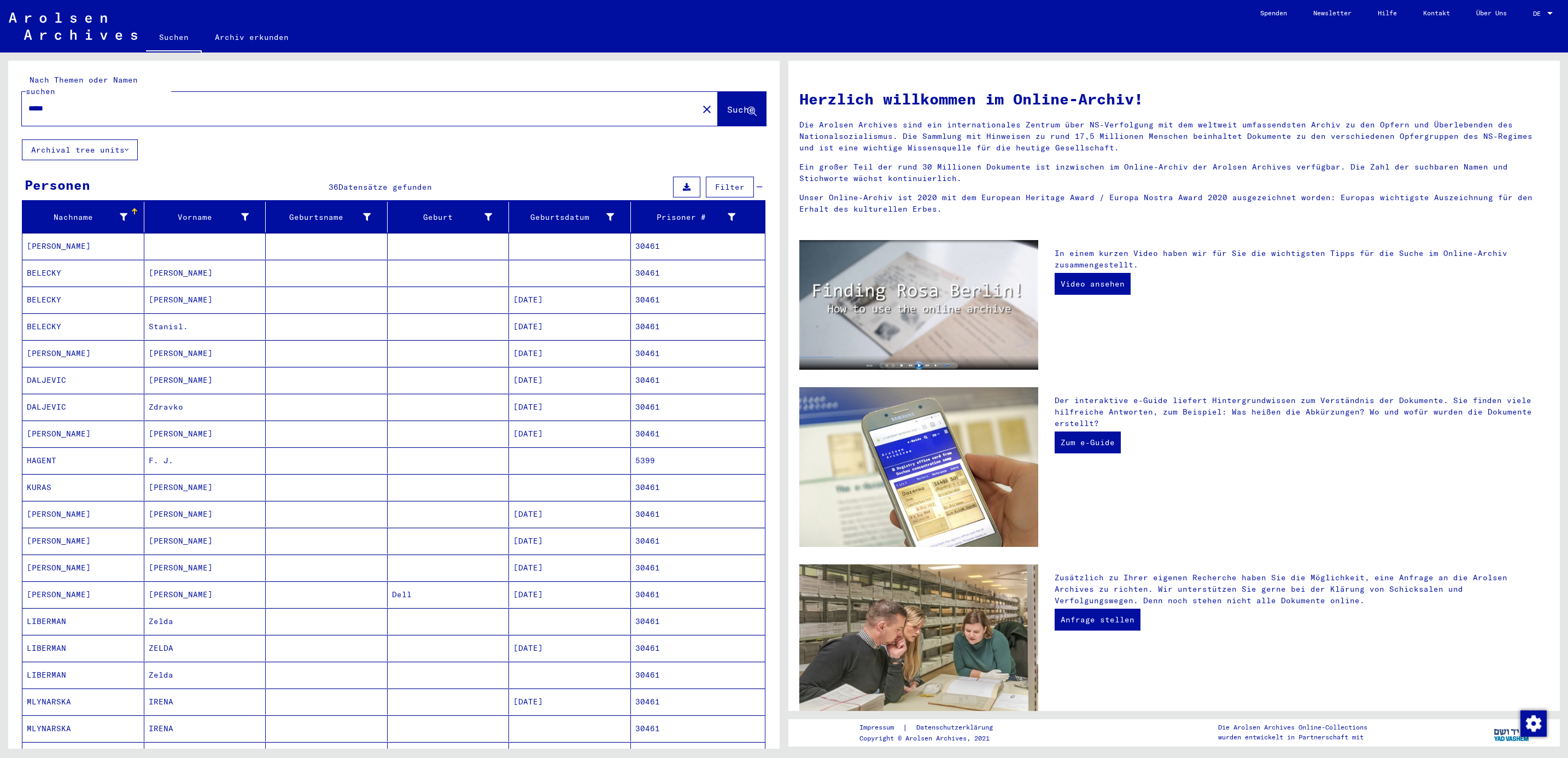
click at [49, 482] on mat-cell "KURAS" at bounding box center [83, 487] width 122 height 26
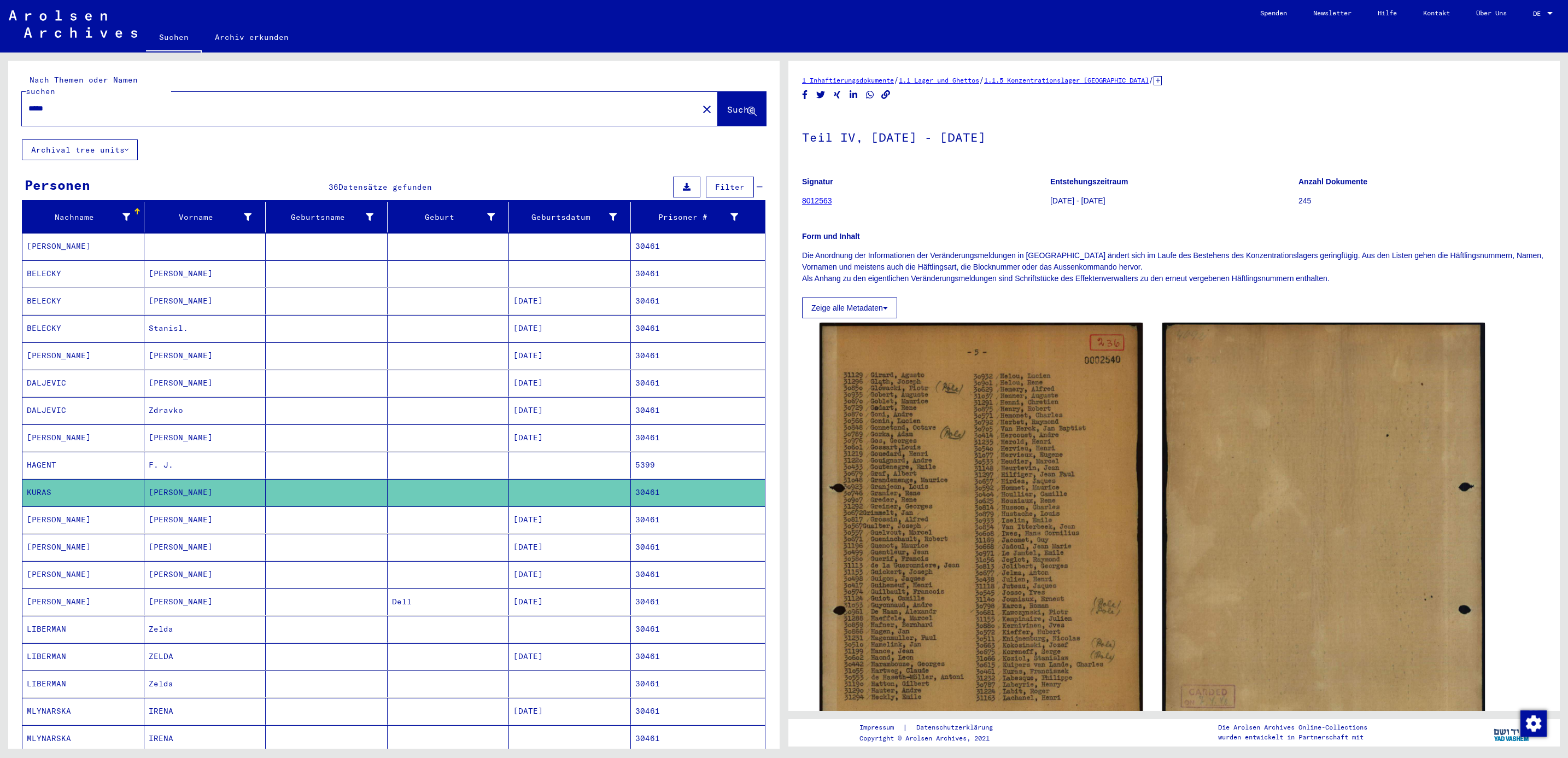
drag, startPoint x: 116, startPoint y: 102, endPoint x: -3, endPoint y: 67, distance: 124.0
click at [0, 67] on html "Suchen Archiv erkunden Spenden Newsletter Hilfe Kontakt Über Uns Suchen Archiv …" at bounding box center [784, 379] width 1568 height 758
type input "*****"
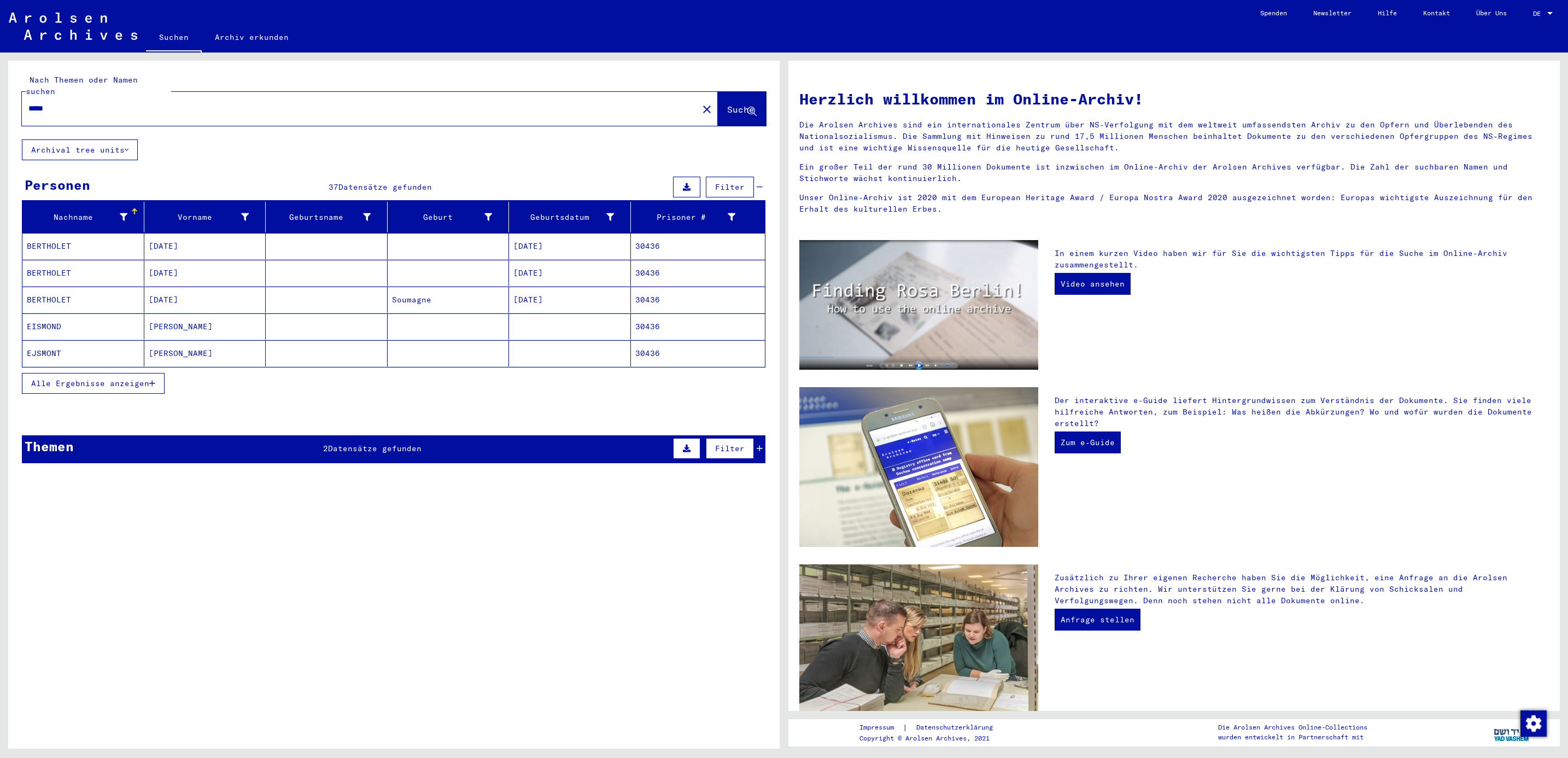
click at [61, 379] on span "Alle Ergebnisse anzeigen" at bounding box center [90, 384] width 118 height 10
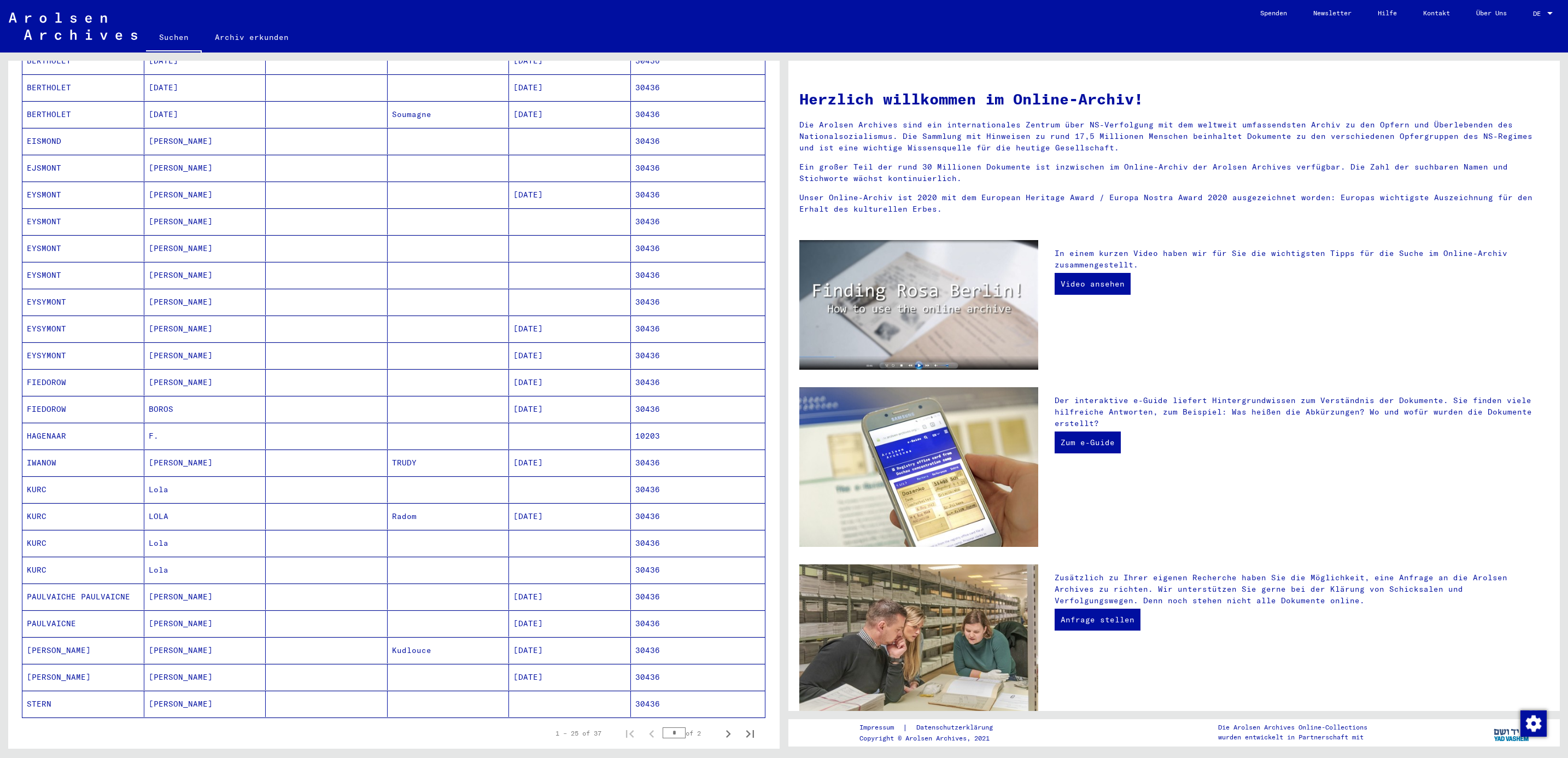
scroll to position [205, 0]
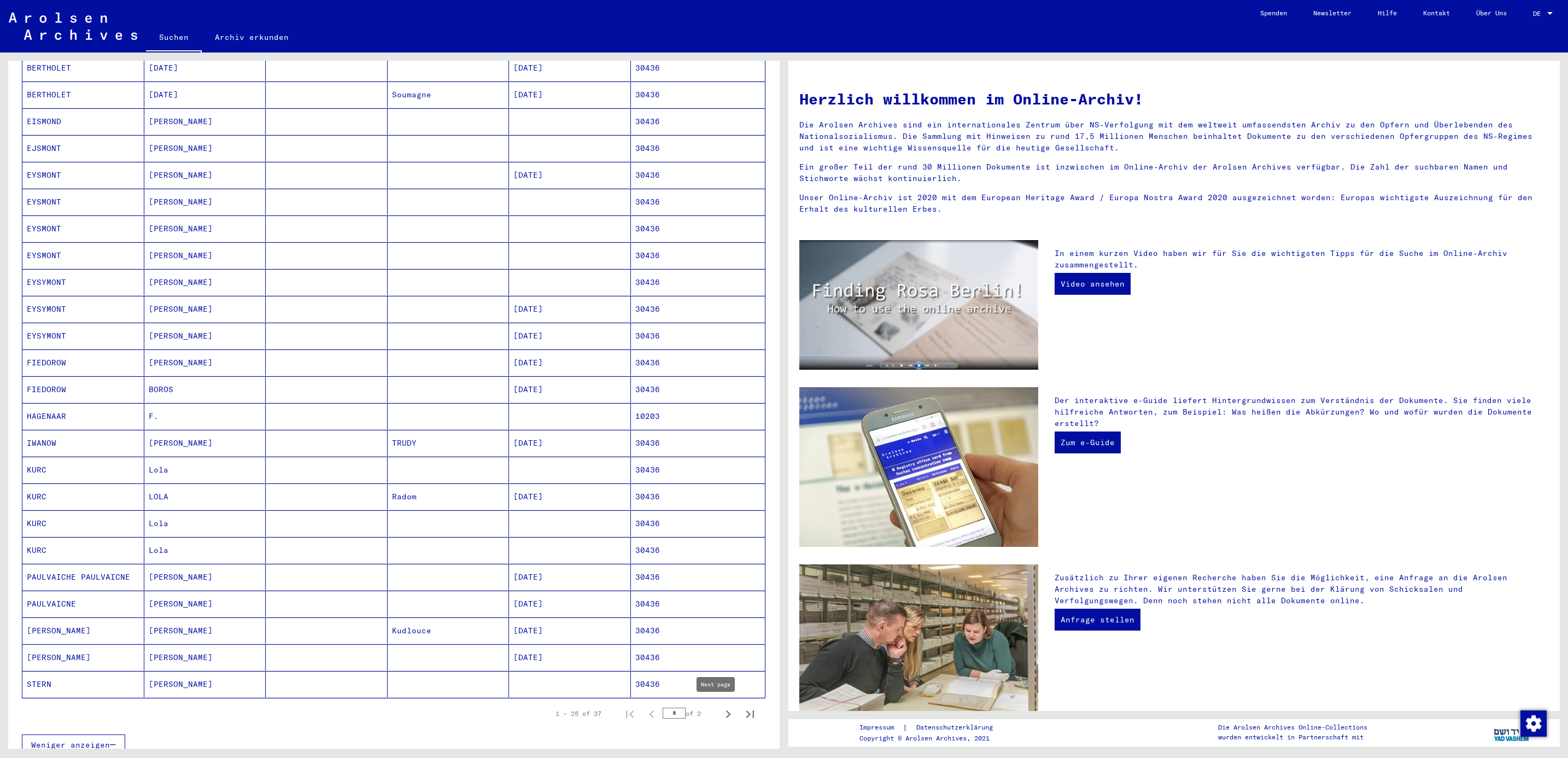
click at [721, 712] on icon "Next page" at bounding box center [728, 714] width 15 height 15
type input "*"
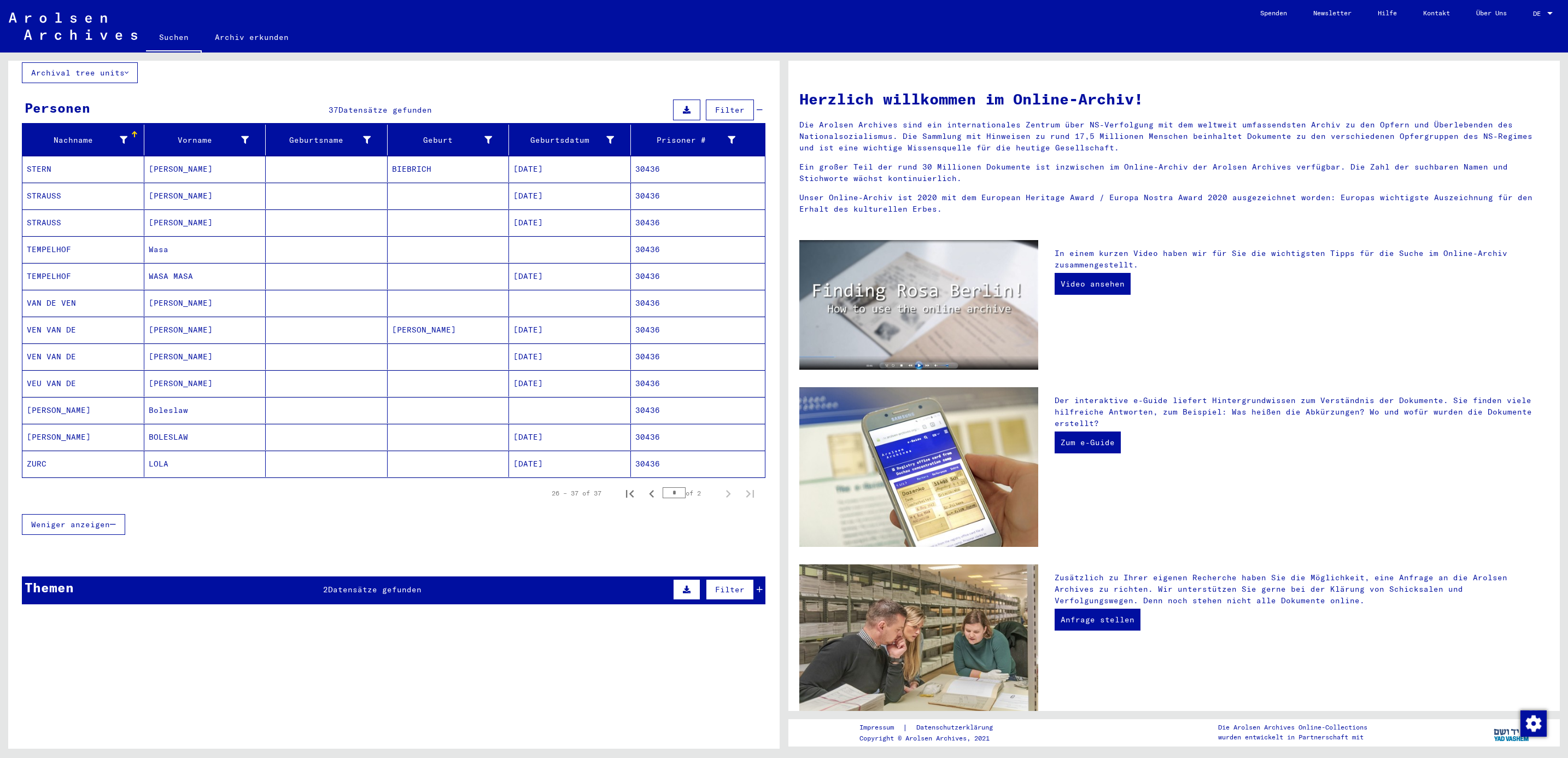
scroll to position [72, 0]
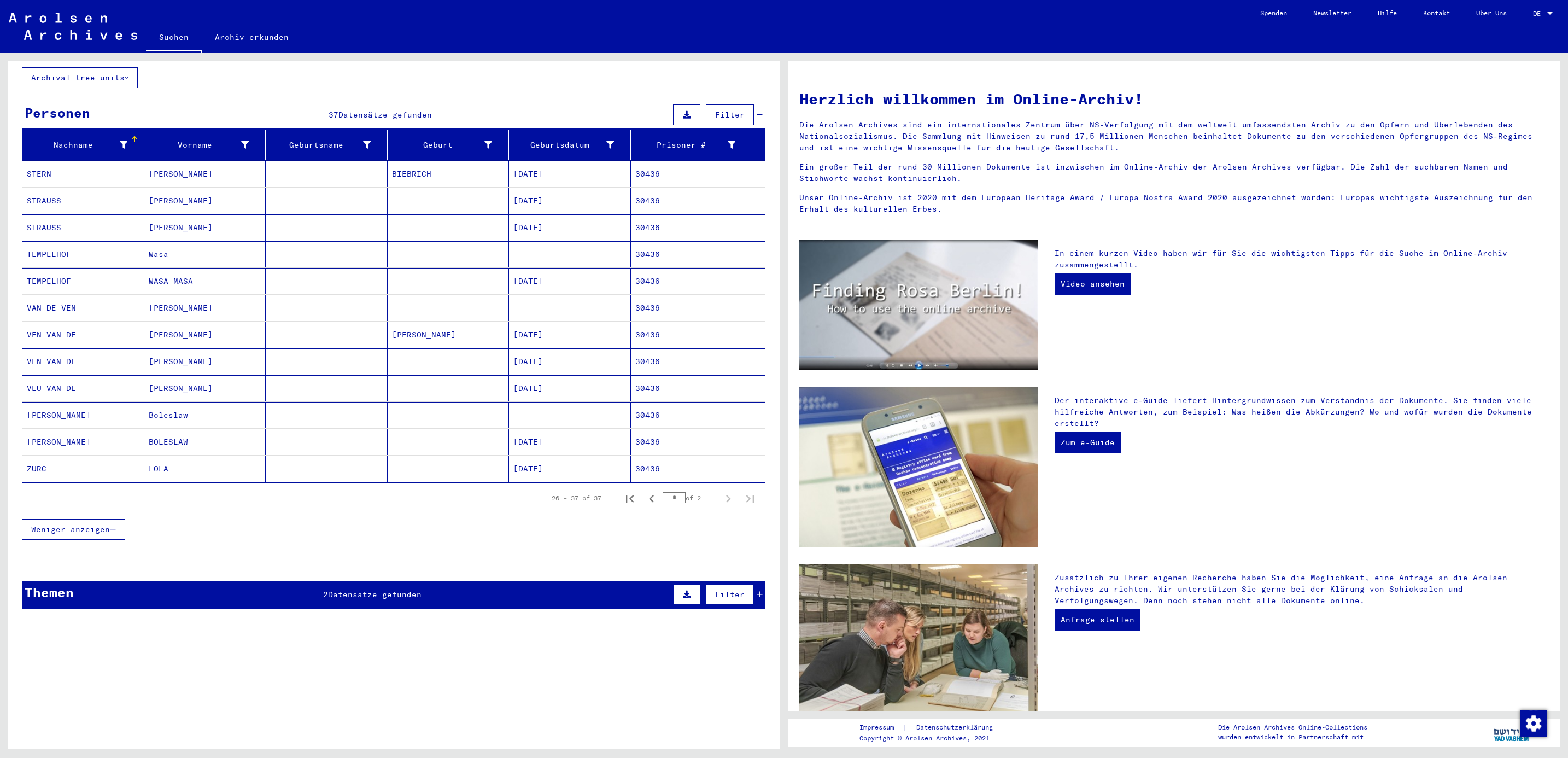
click at [52, 298] on mat-cell "VAN DE VEN" at bounding box center [83, 307] width 122 height 26
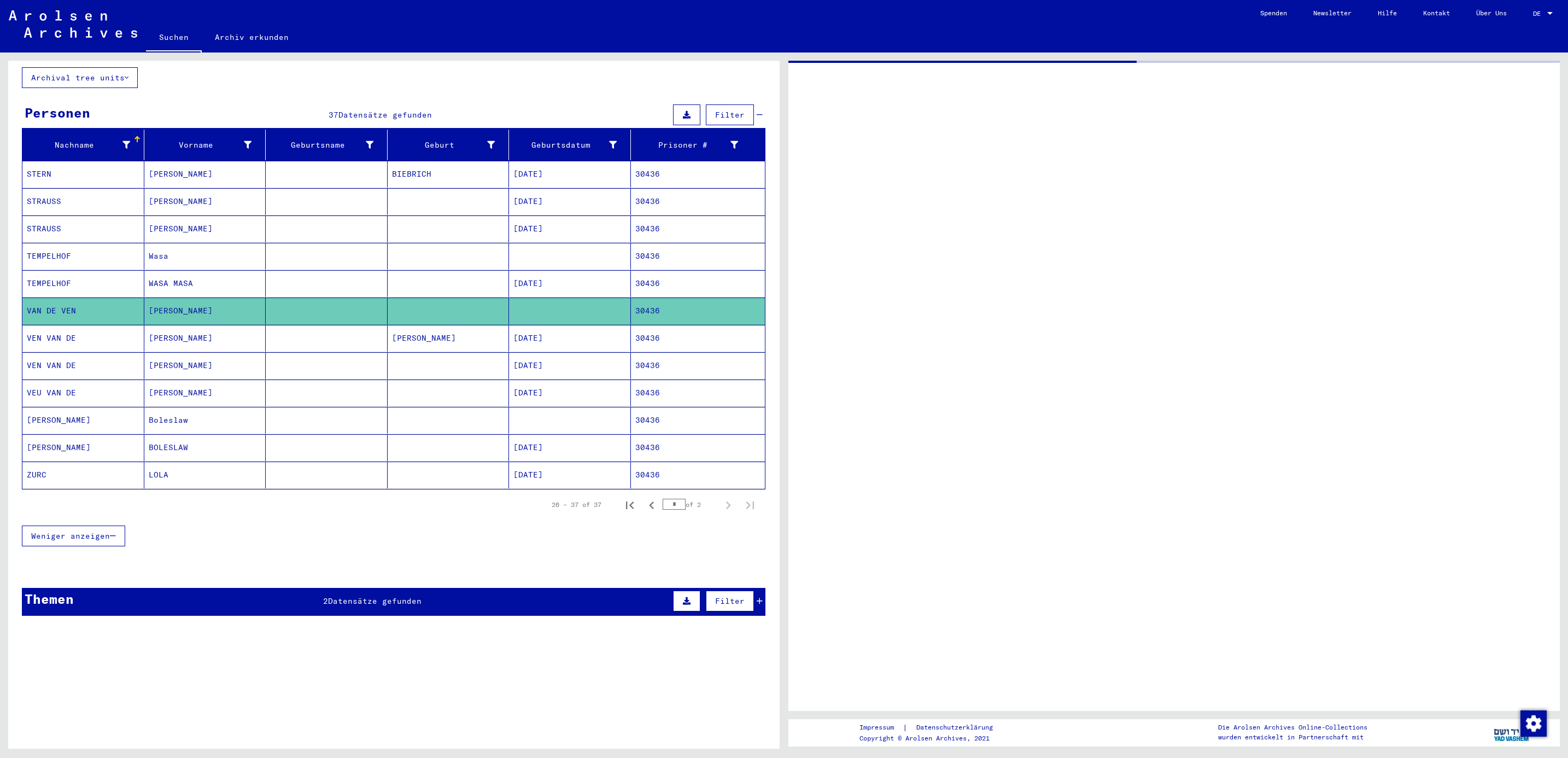
scroll to position [82, 0]
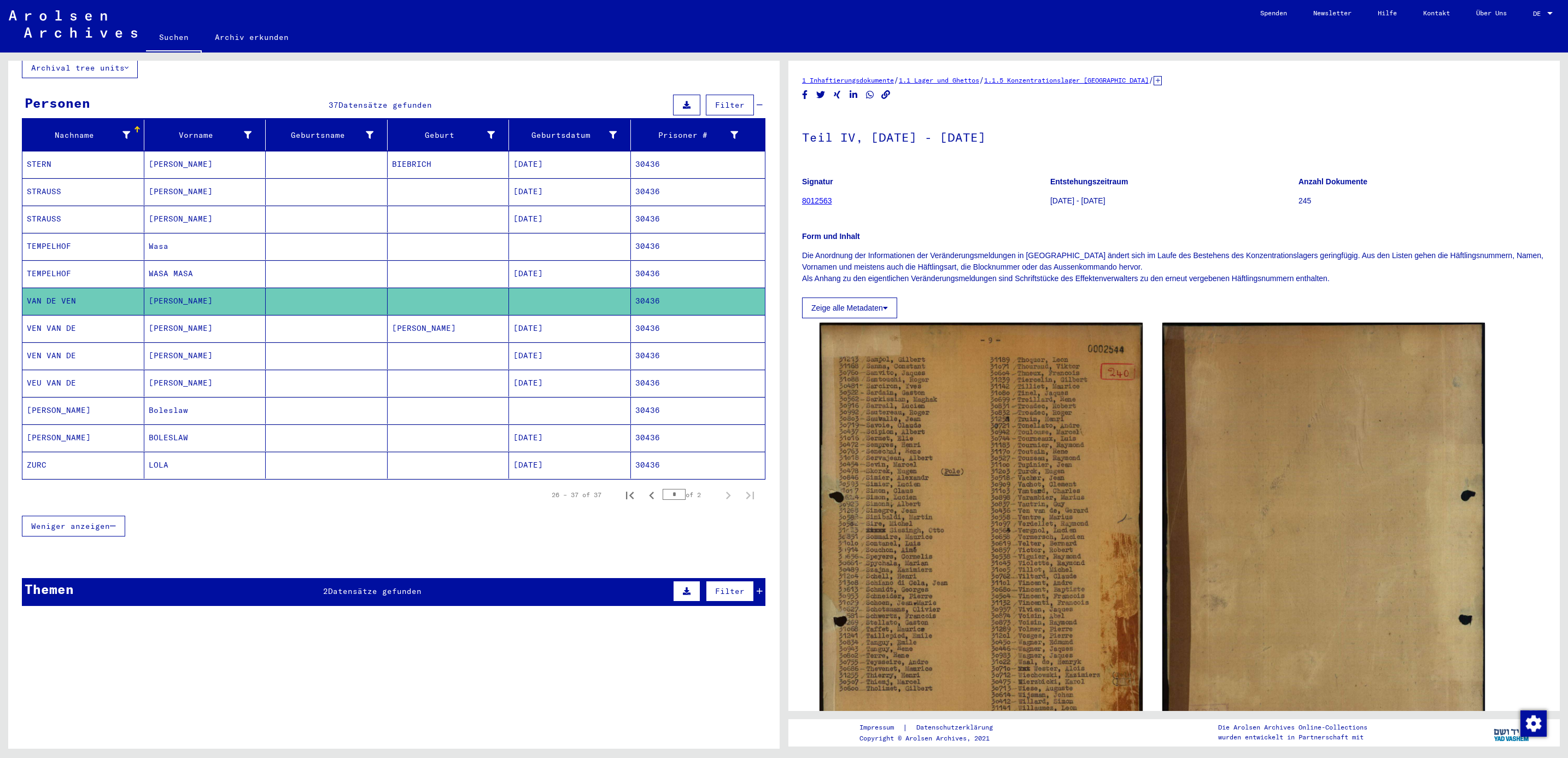
click at [50, 328] on mat-cell "VEN VAN DE" at bounding box center [83, 328] width 122 height 27
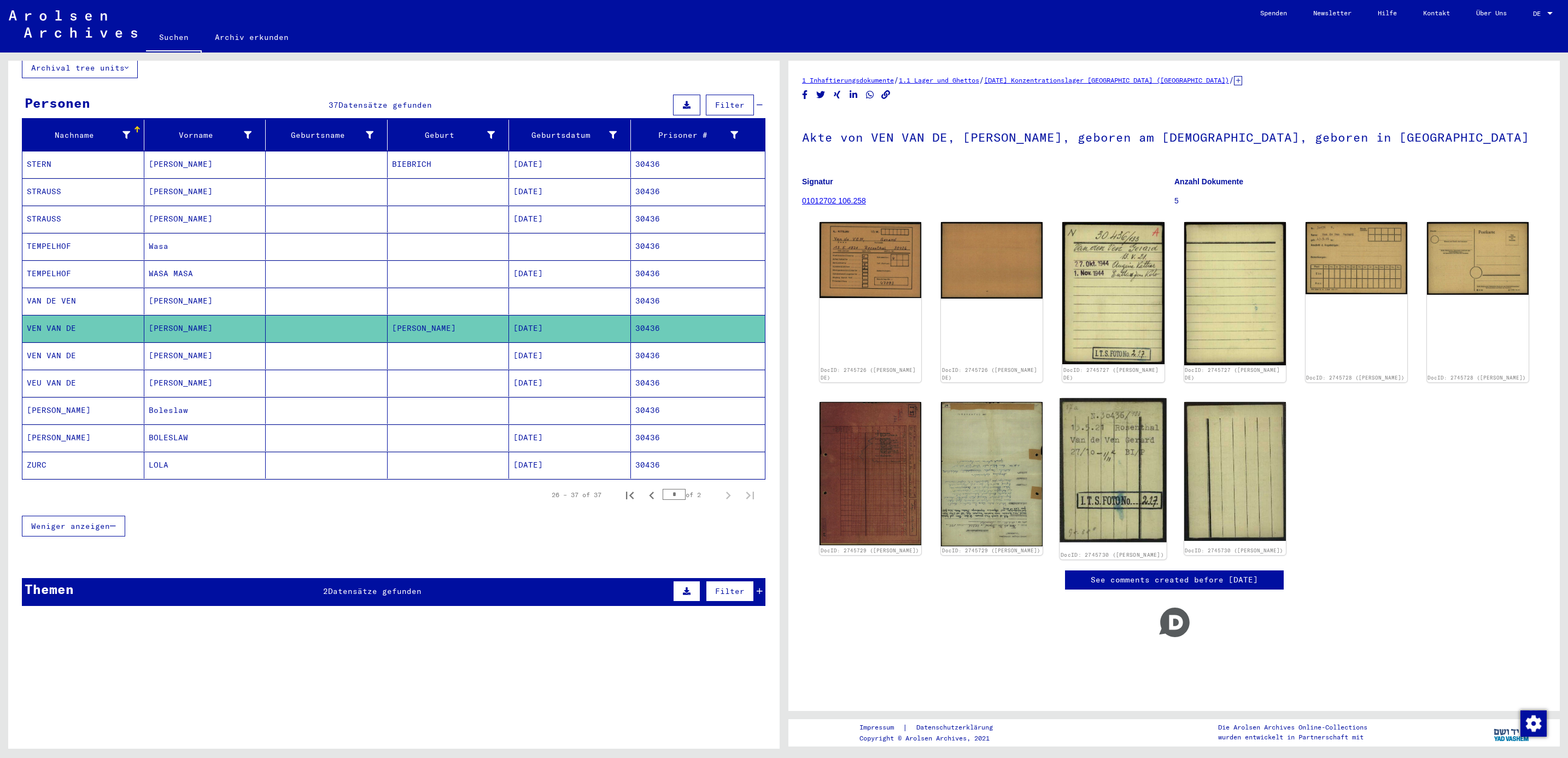
click at [1104, 407] on img at bounding box center [1113, 470] width 107 height 144
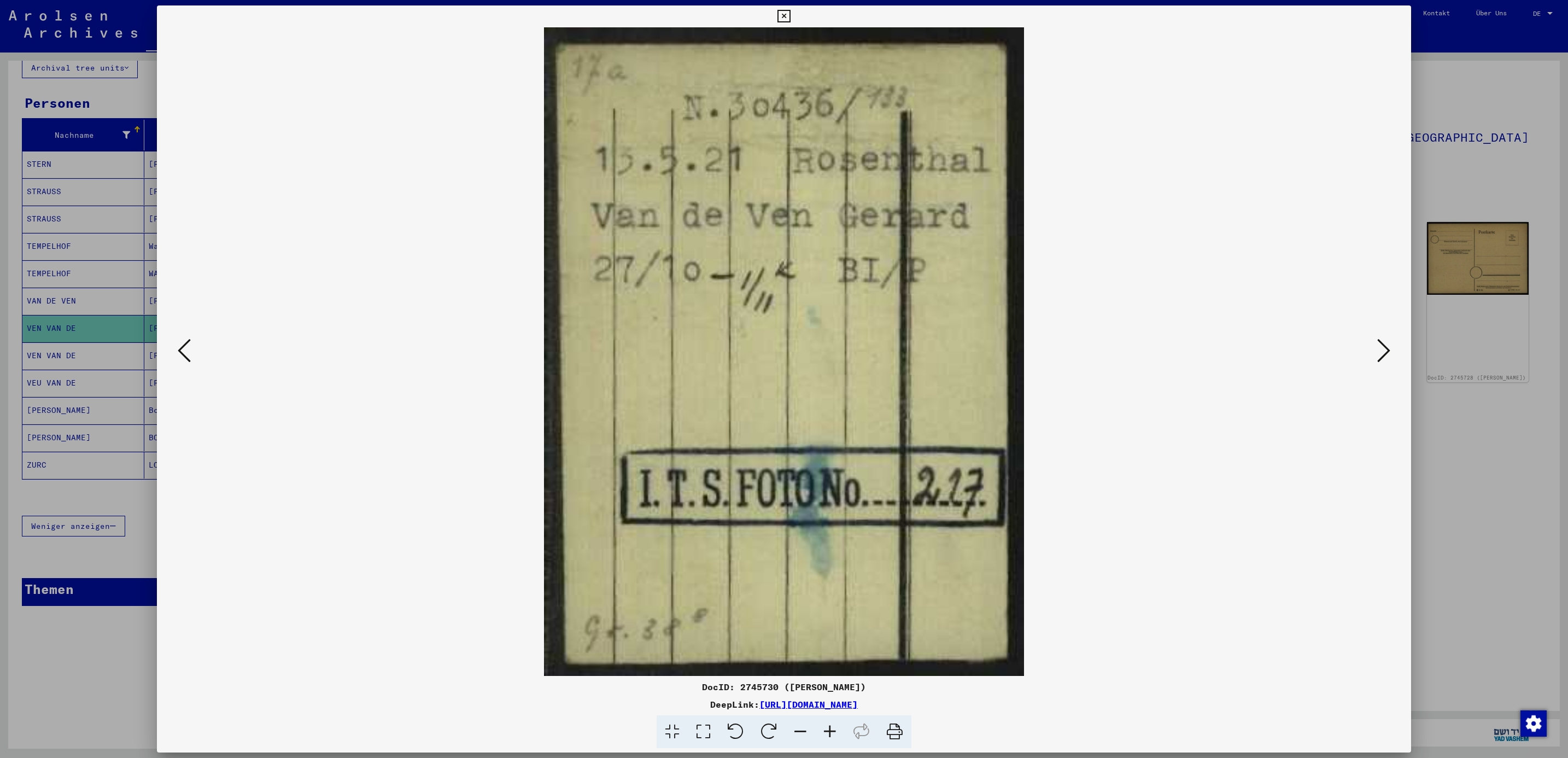
click at [1472, 148] on div at bounding box center [784, 379] width 1568 height 758
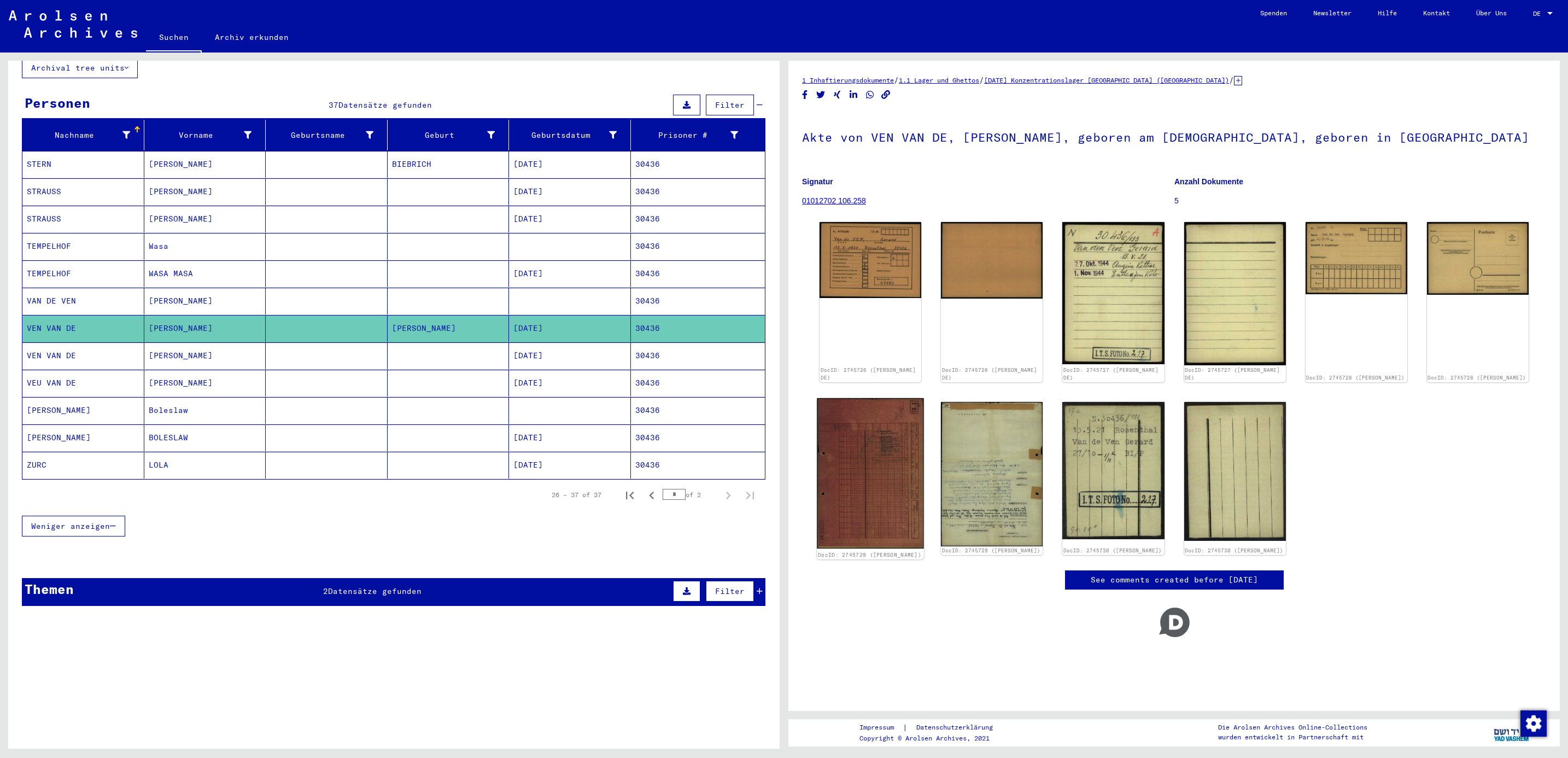
click at [883, 460] on img at bounding box center [870, 474] width 107 height 151
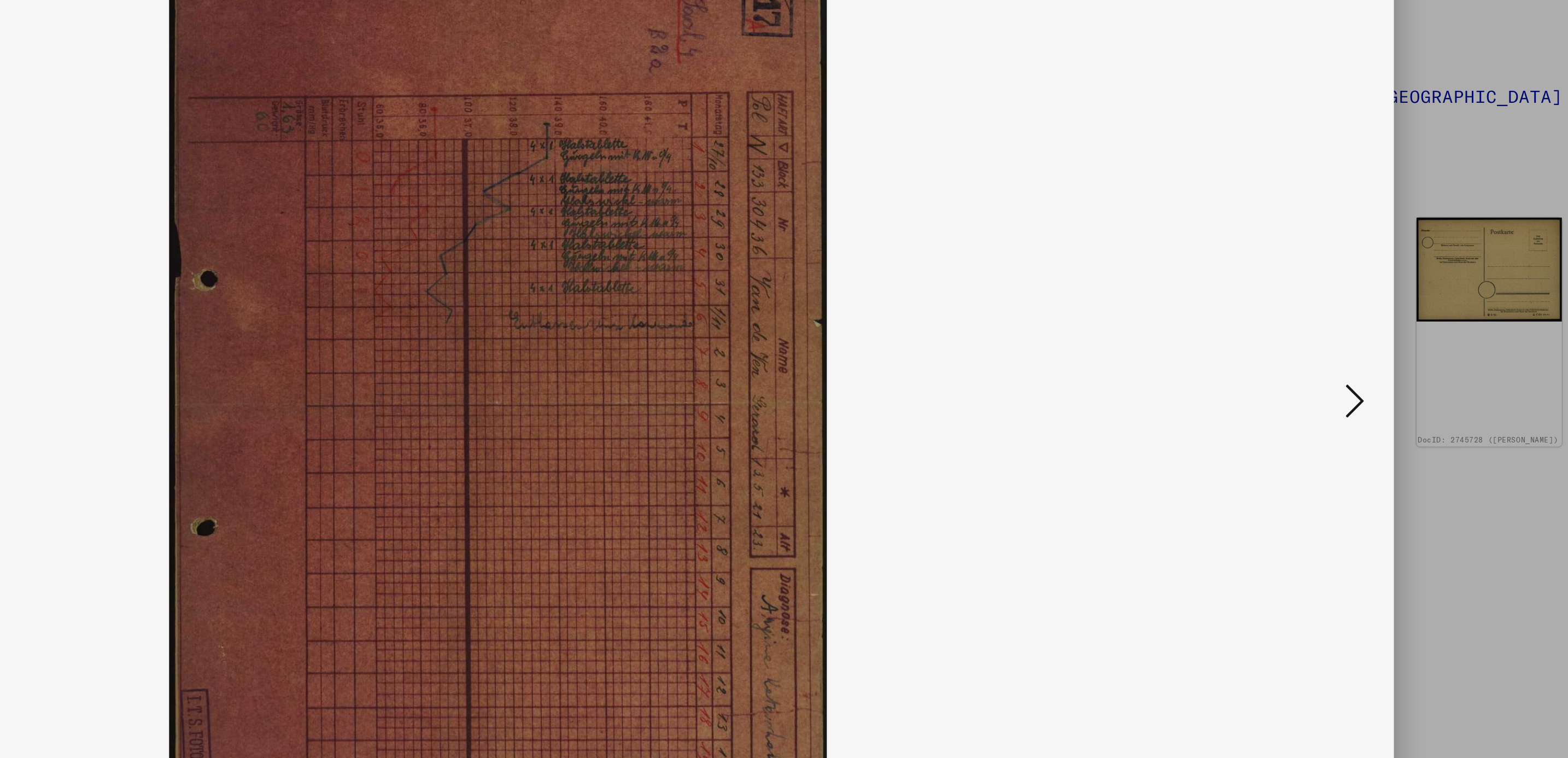
click at [1508, 158] on div at bounding box center [784, 379] width 1568 height 758
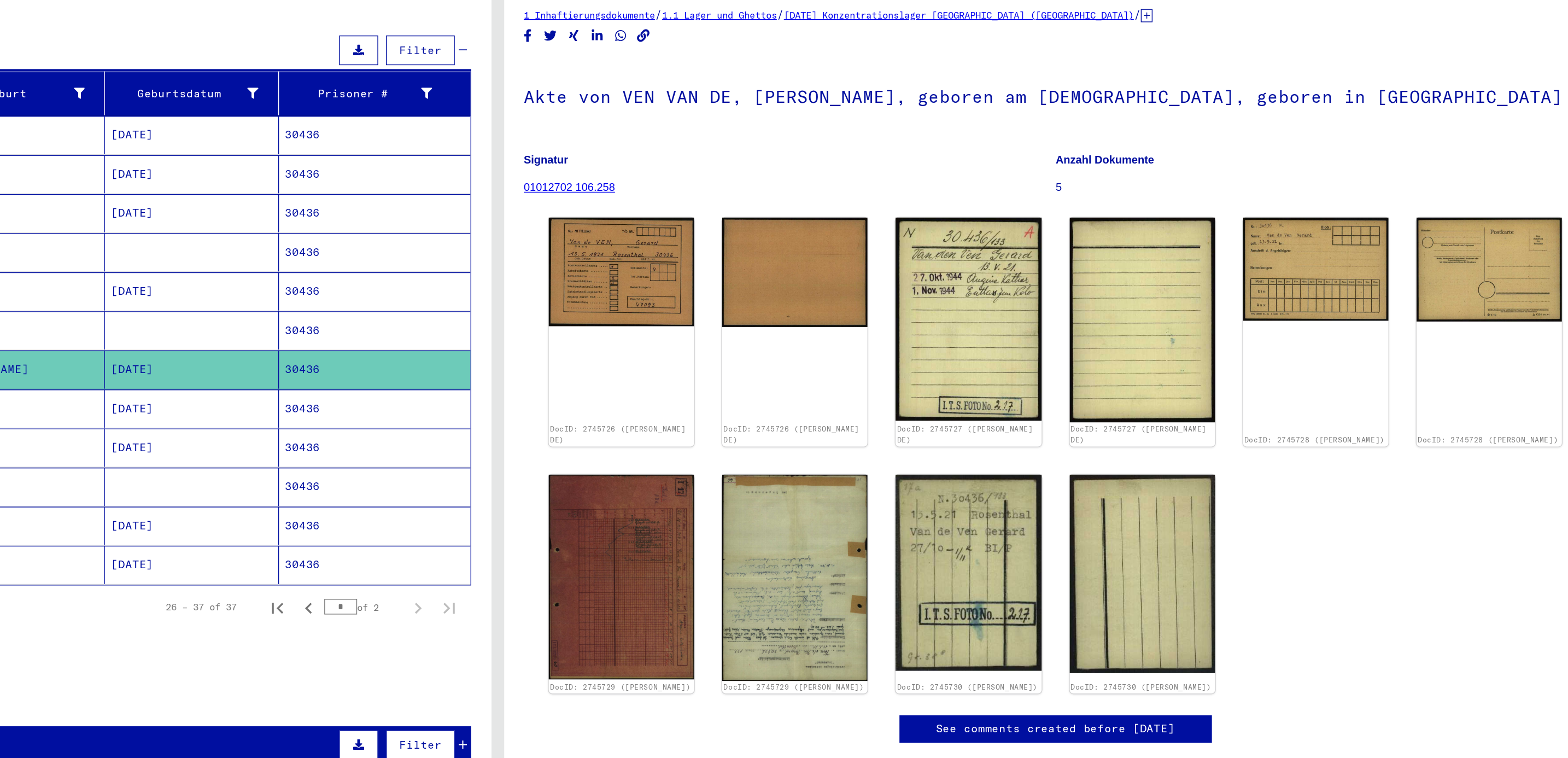
click at [562, 352] on mat-cell "[DATE]" at bounding box center [570, 356] width 122 height 27
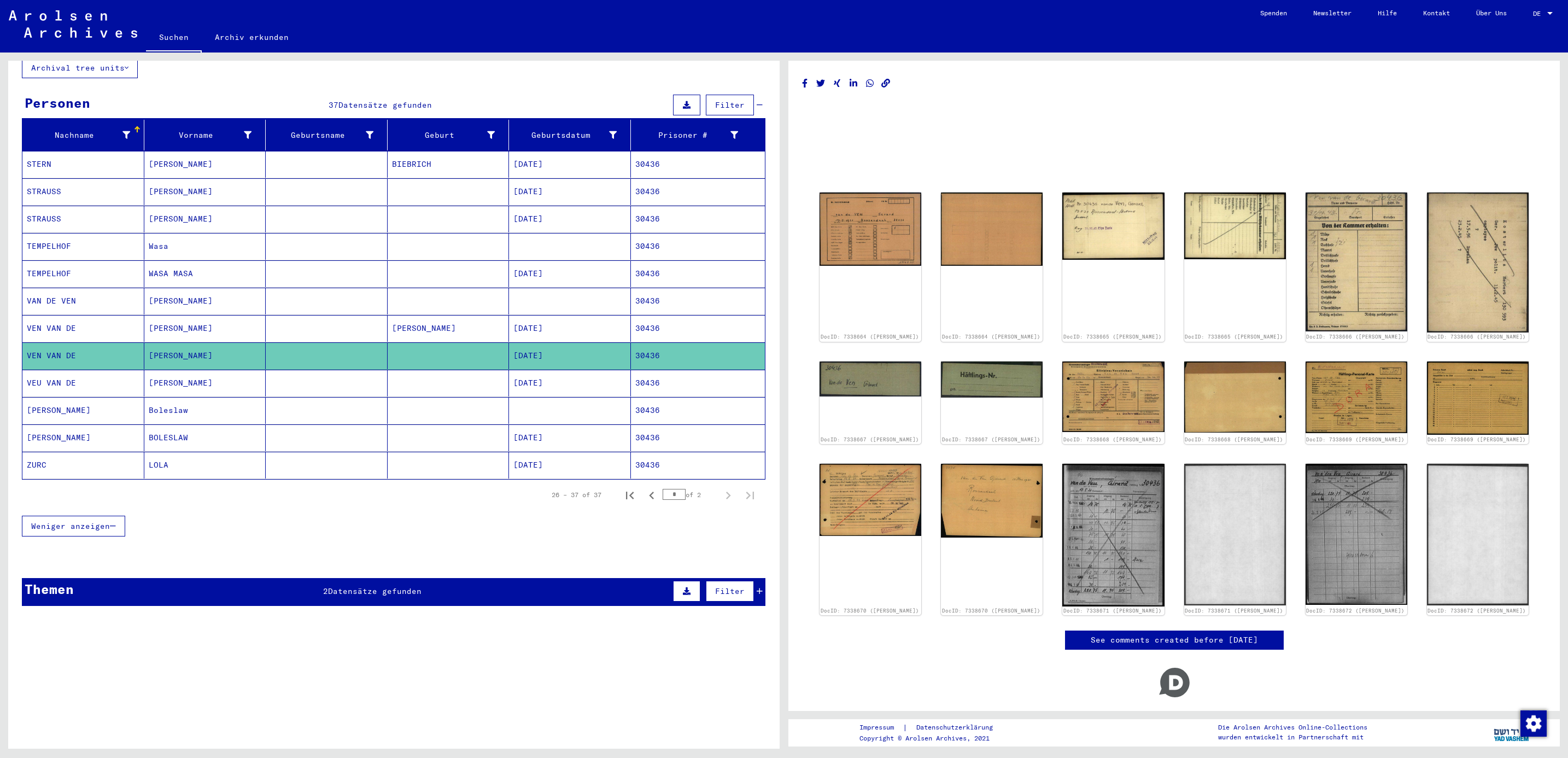
click at [196, 373] on mat-cell "[PERSON_NAME]" at bounding box center [205, 383] width 122 height 27
